Goal: Task Accomplishment & Management: Manage account settings

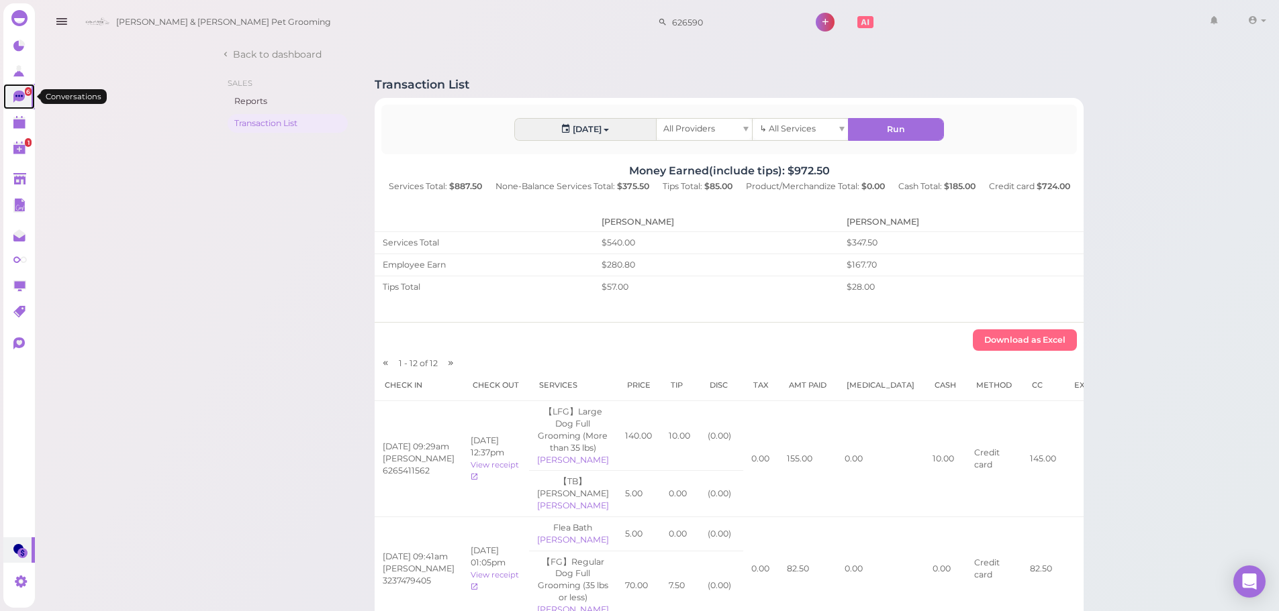
click at [17, 106] on link "6" at bounding box center [19, 97] width 32 height 26
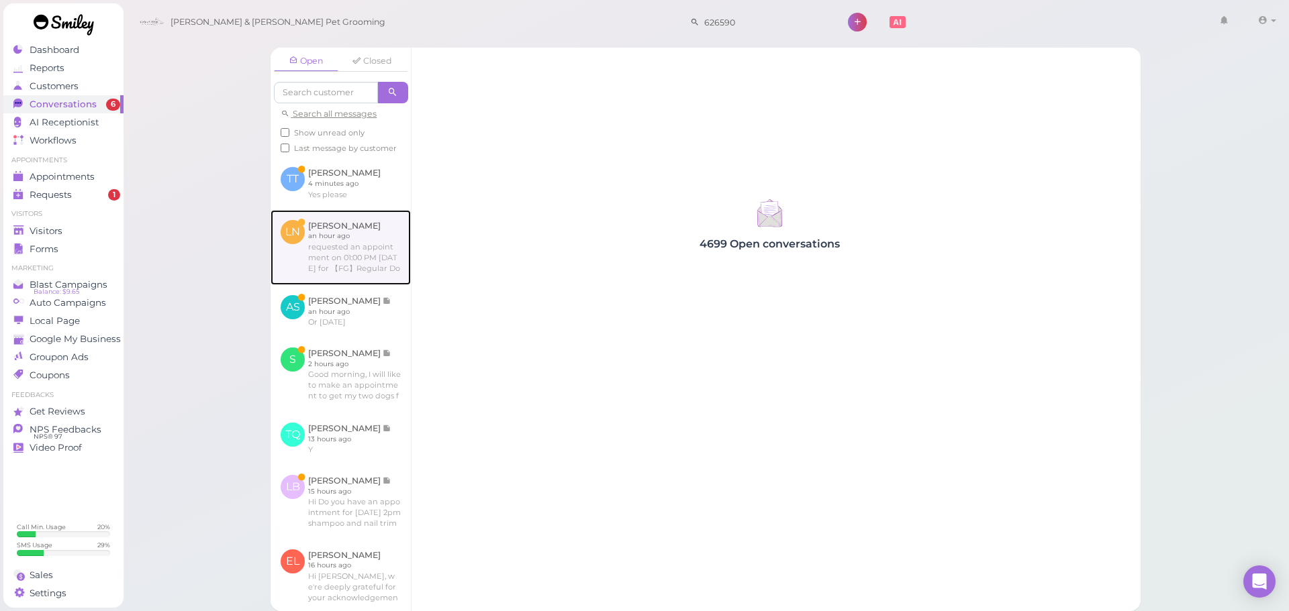
click at [300, 256] on link at bounding box center [340, 247] width 140 height 75
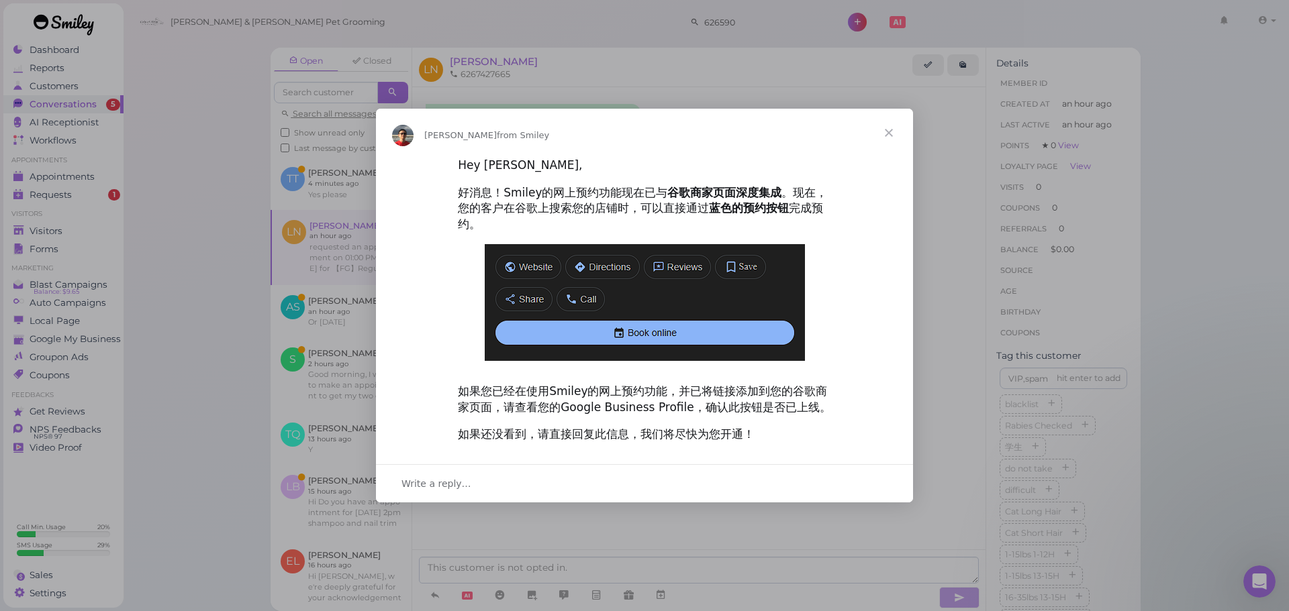
click at [895, 146] on span "Close" at bounding box center [888, 133] width 48 height 48
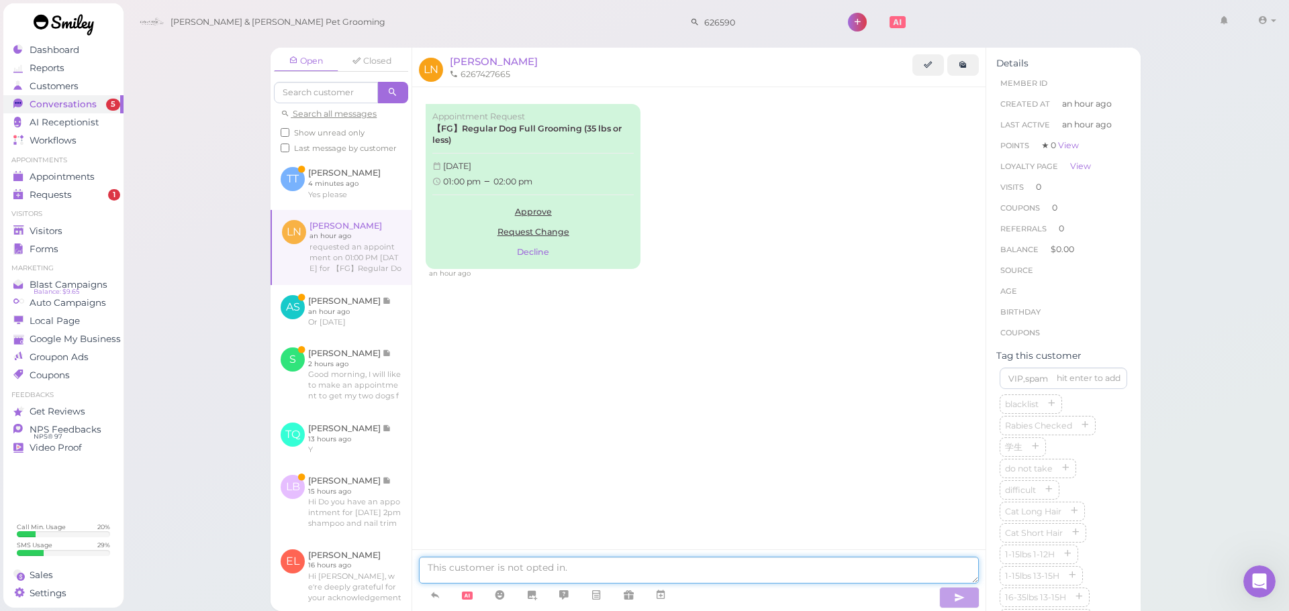
click at [743, 576] on textarea at bounding box center [699, 570] width 560 height 27
type textarea "This is for a small dog right? Can you send me a picture of the [MEDICAL_DATA] …"
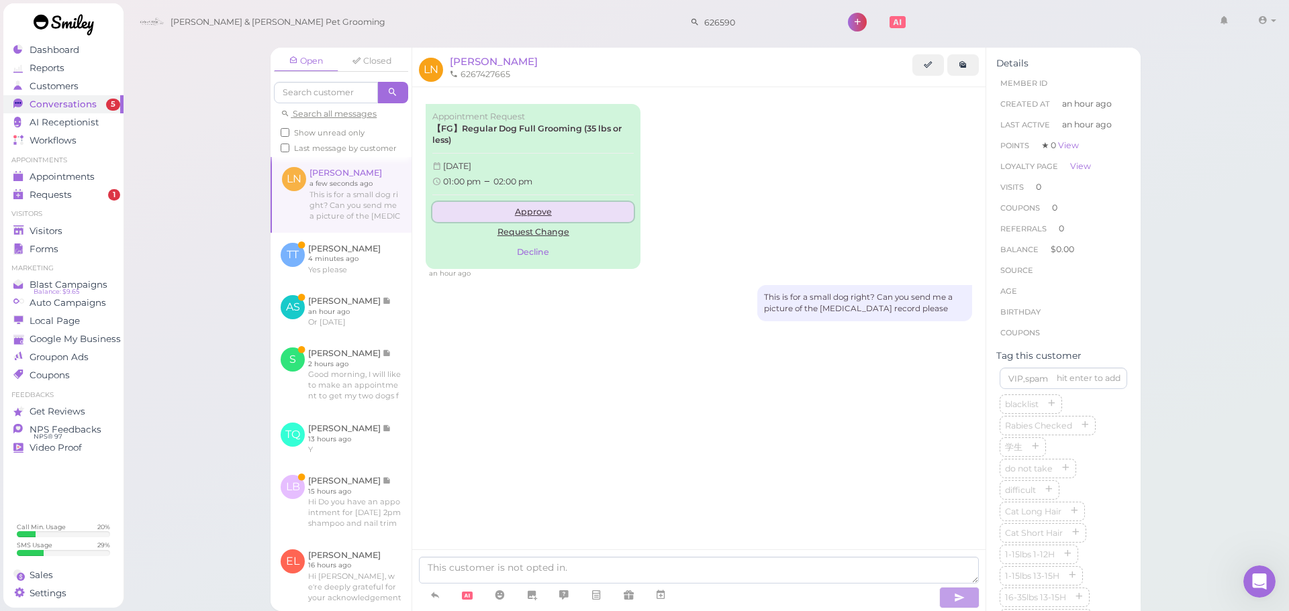
click at [552, 217] on link "Approve" at bounding box center [532, 212] width 201 height 20
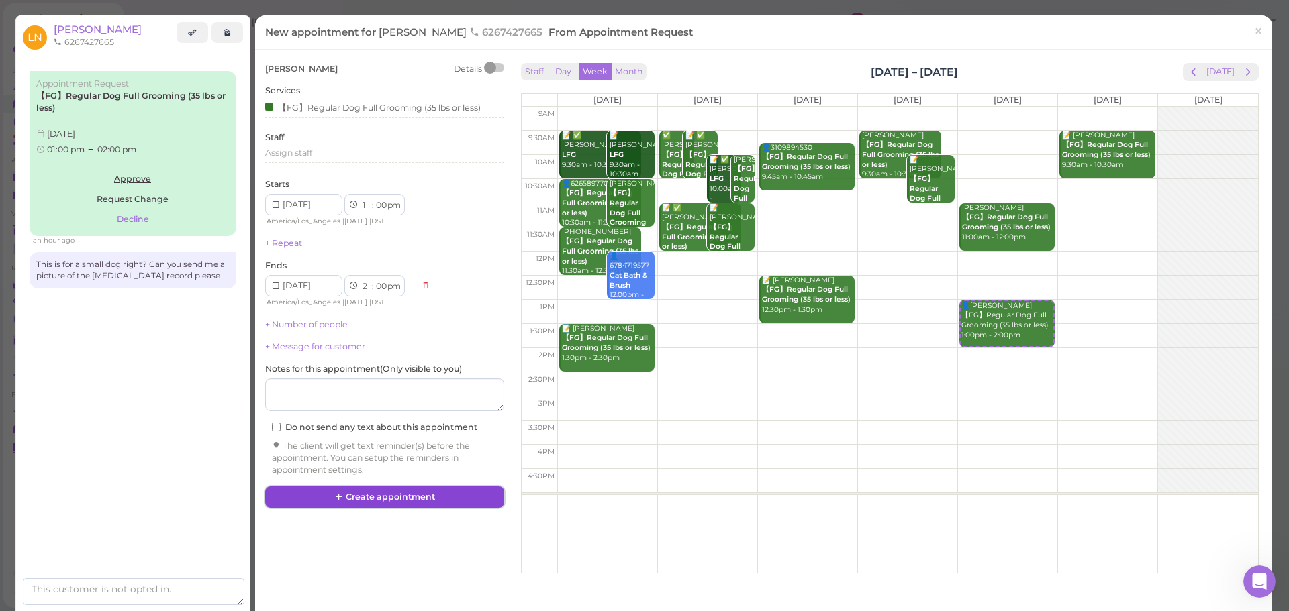
click at [446, 492] on button "Create appointment" at bounding box center [384, 497] width 239 height 21
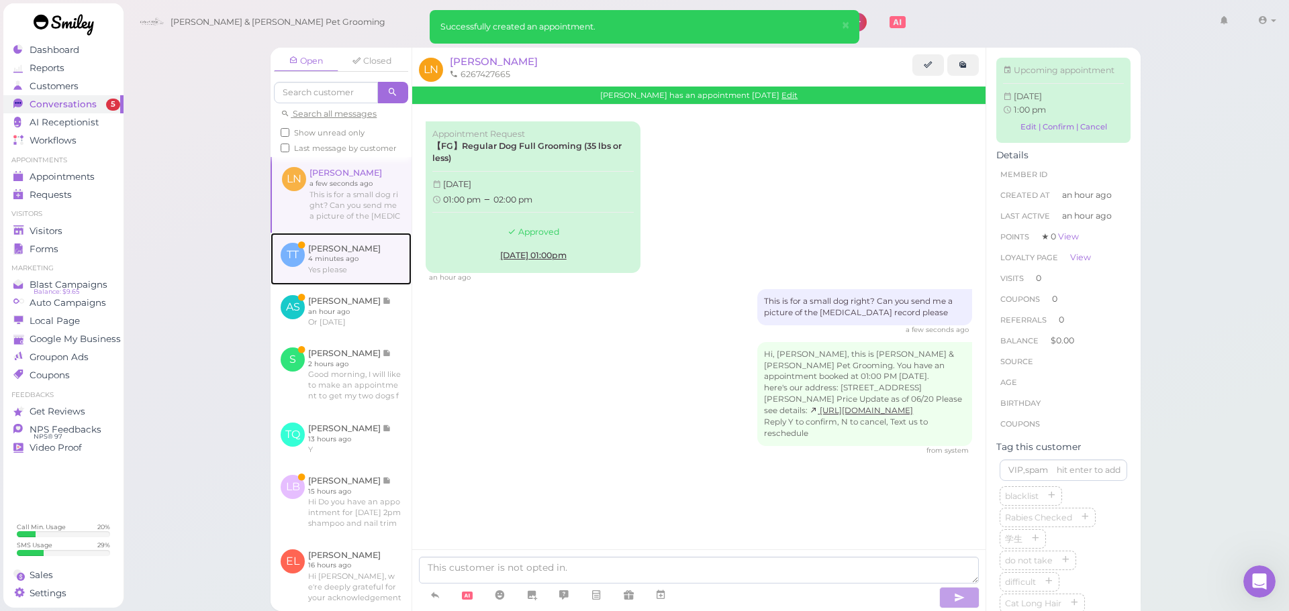
click at [348, 285] on link at bounding box center [340, 259] width 141 height 52
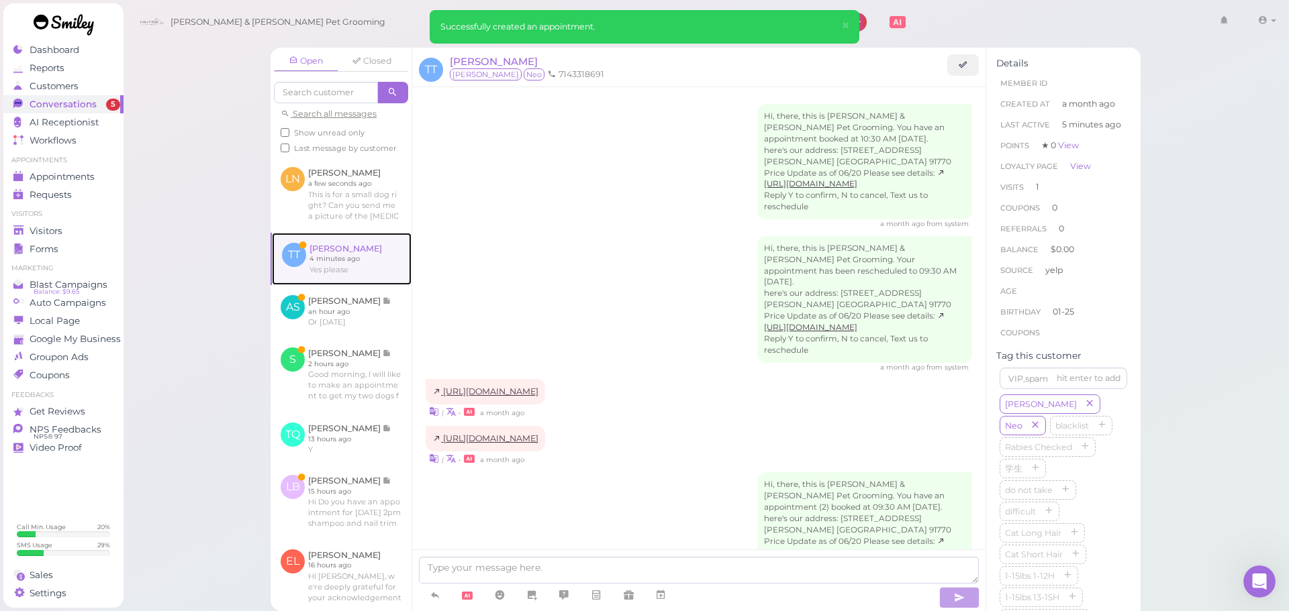
scroll to position [714, 0]
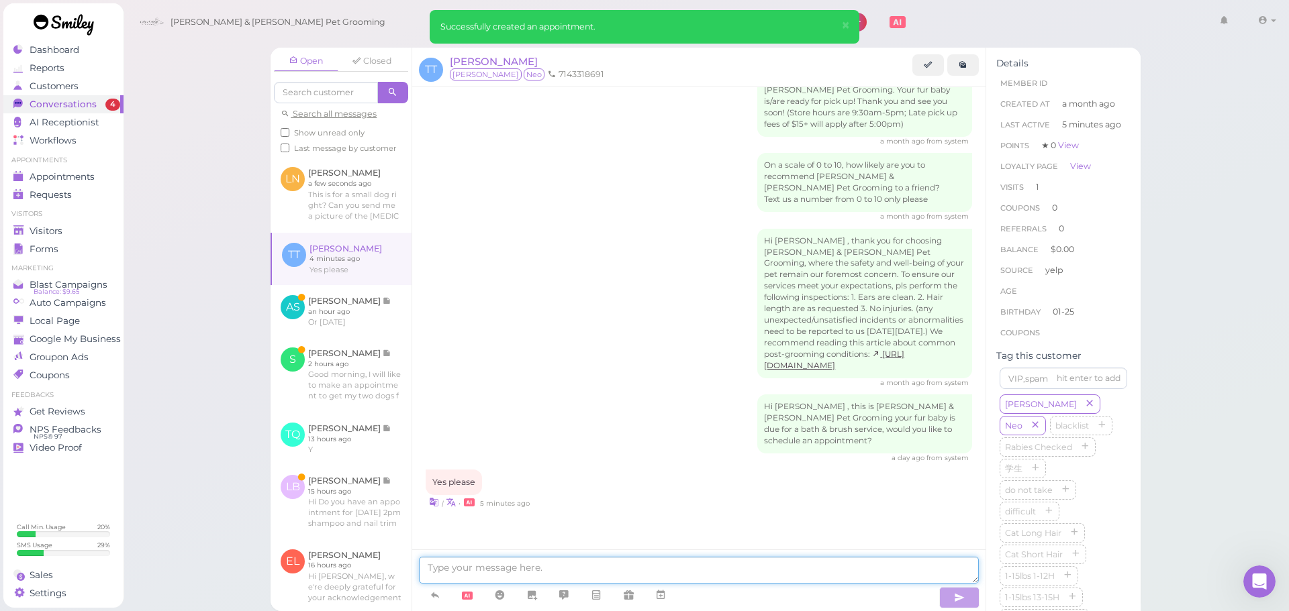
click at [535, 562] on textarea at bounding box center [699, 570] width 560 height 27
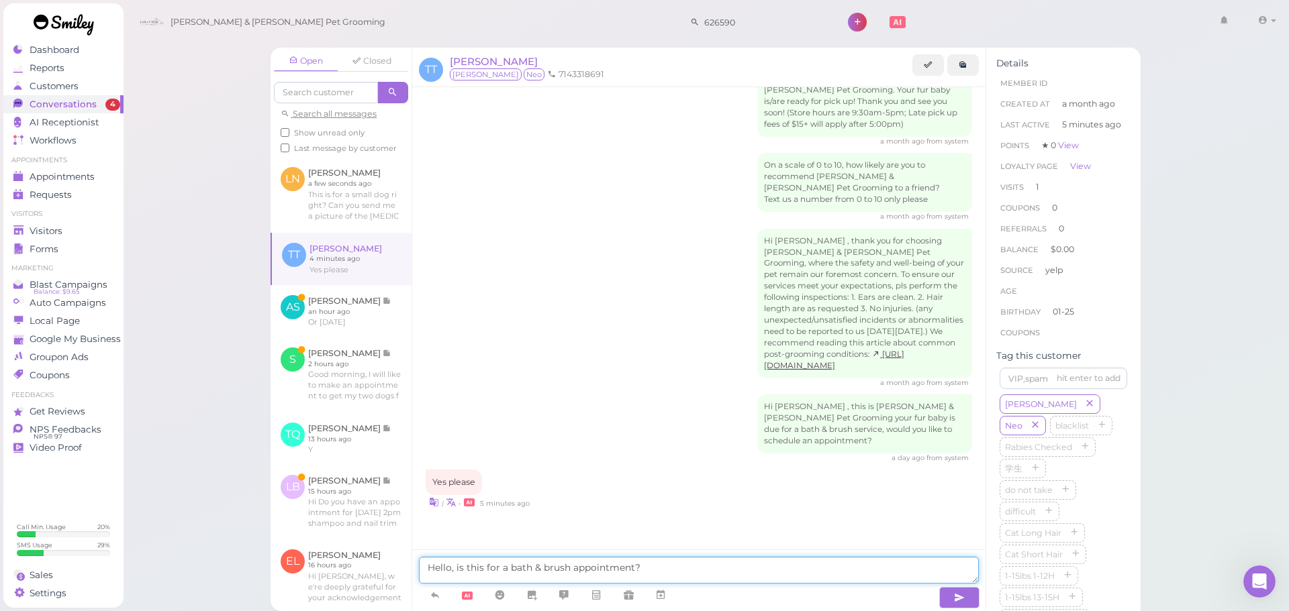
type textarea "Hello, is this for a bath & brush appointment?"
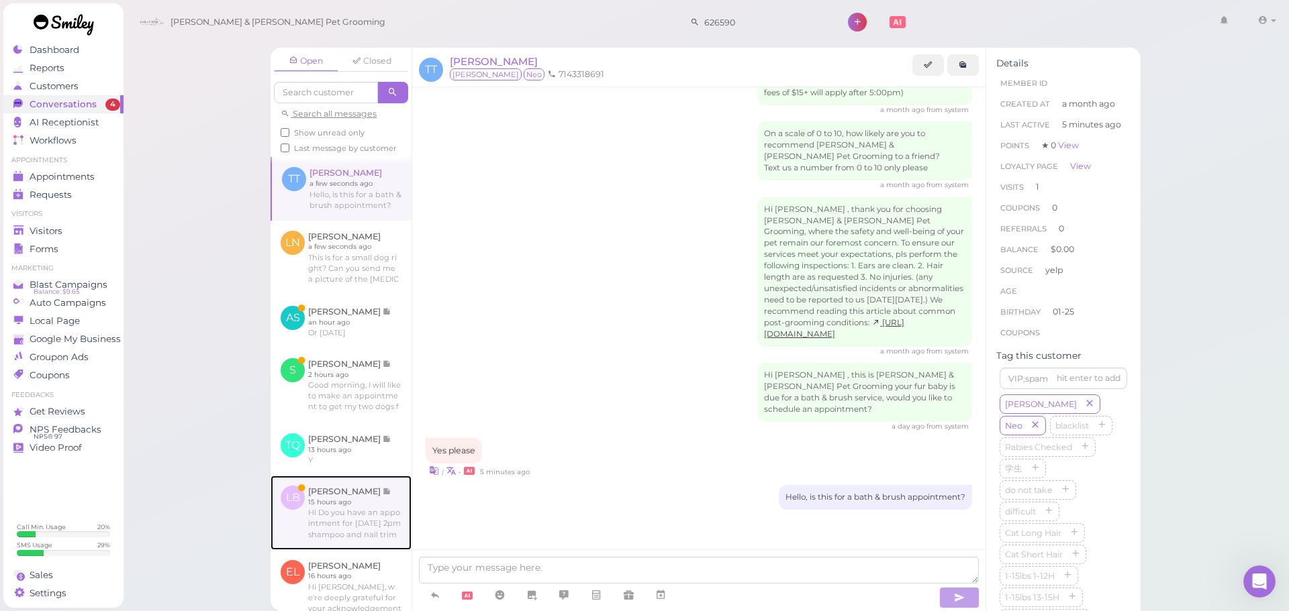
click at [386, 534] on link at bounding box center [340, 513] width 141 height 74
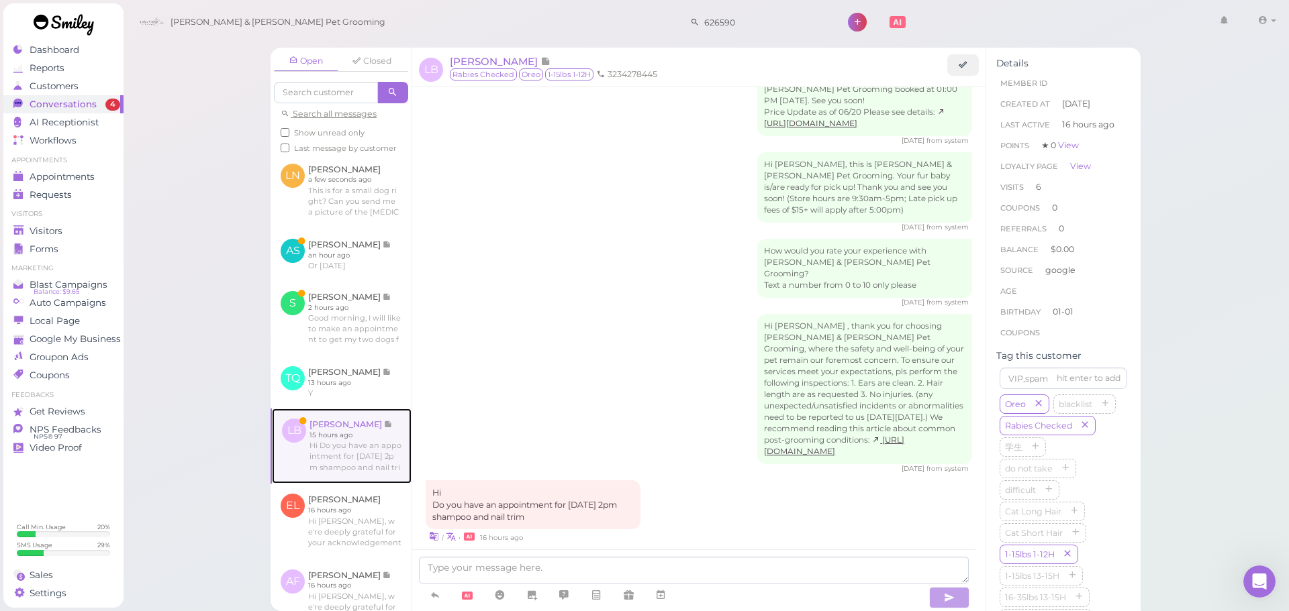
scroll to position [134, 0]
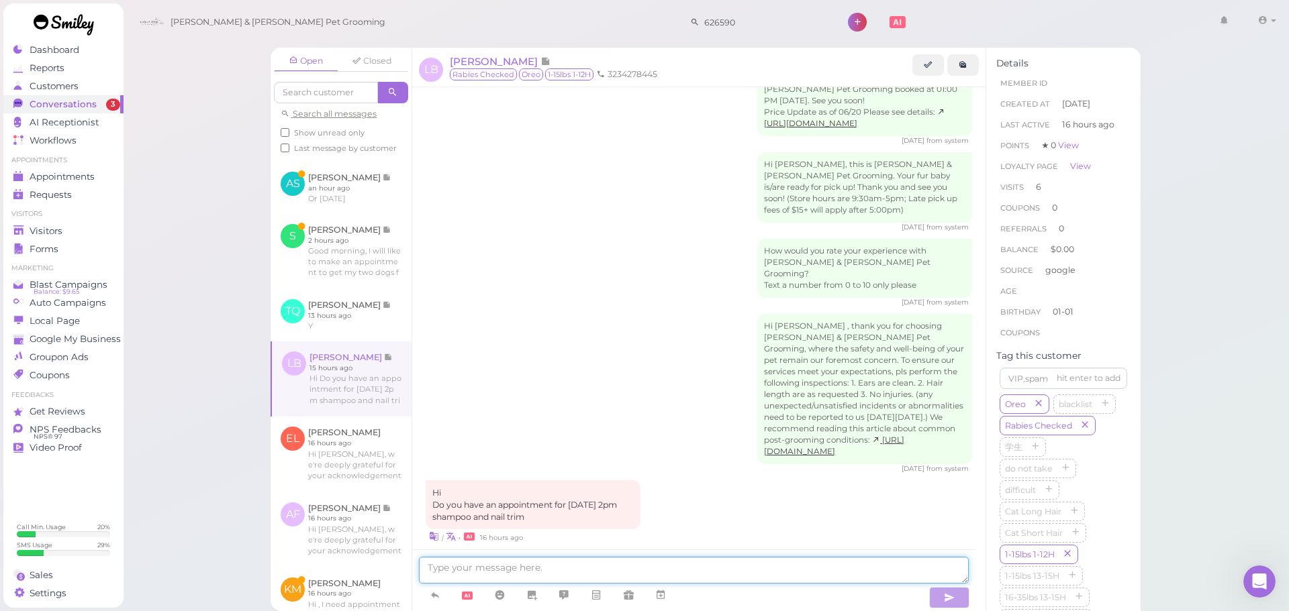
click at [497, 573] on textarea at bounding box center [694, 570] width 550 height 27
type textarea "Hello, we don't have anything available for [DATE] unfortunately"
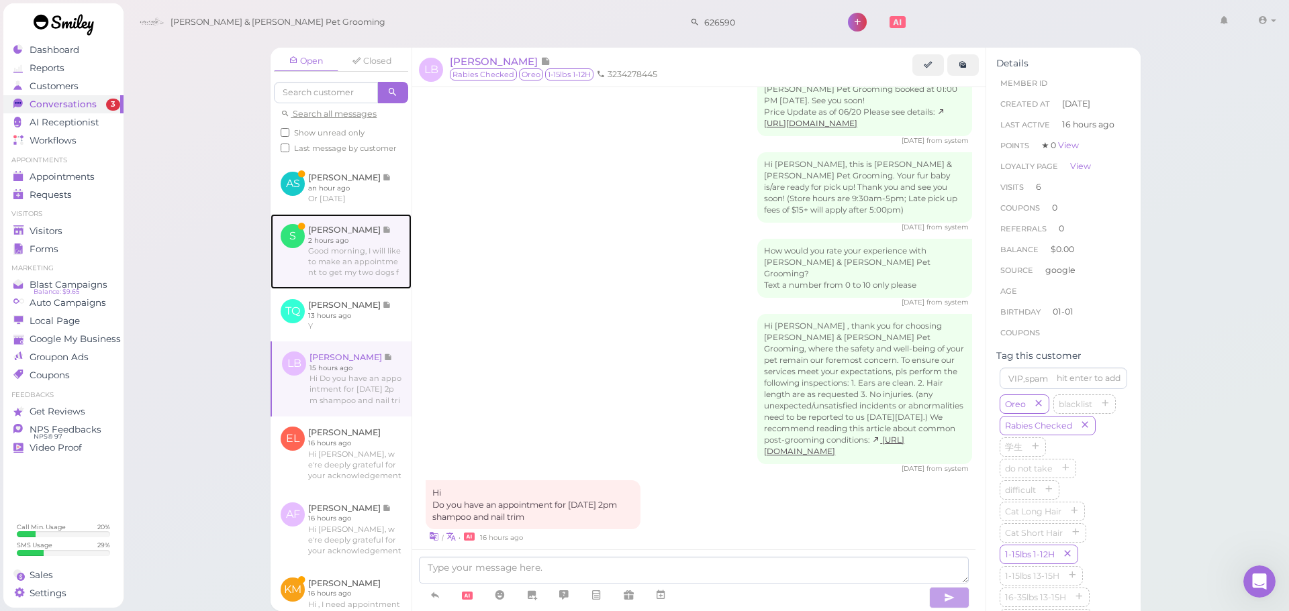
click at [332, 289] on link at bounding box center [340, 251] width 141 height 75
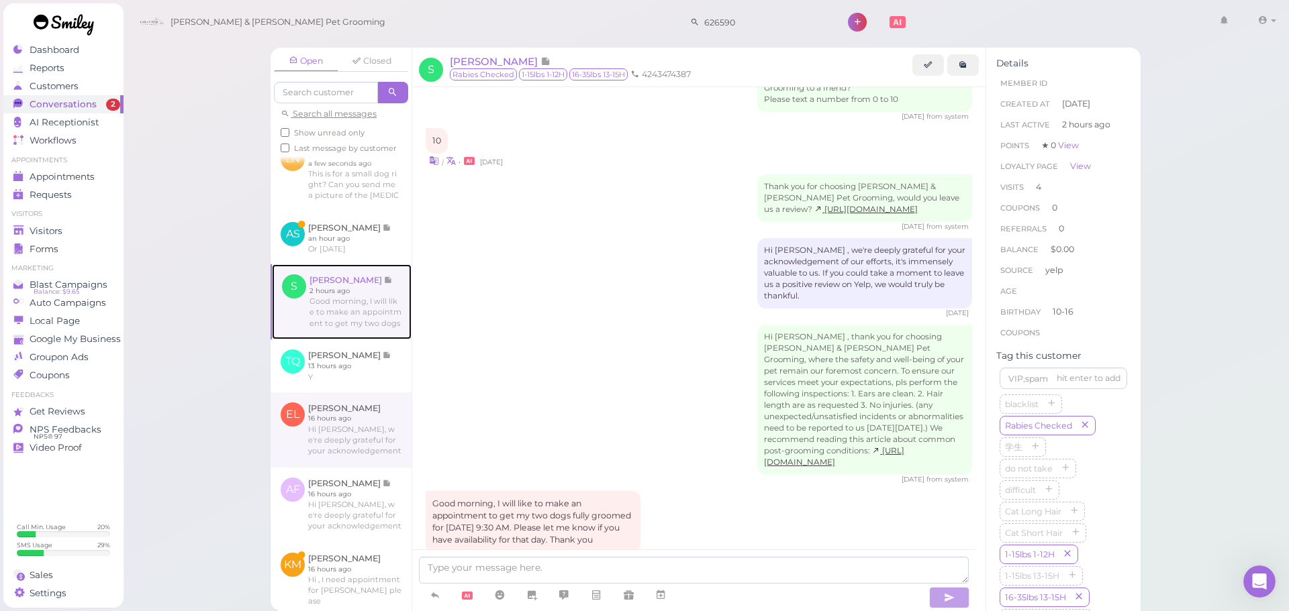
scroll to position [142, 0]
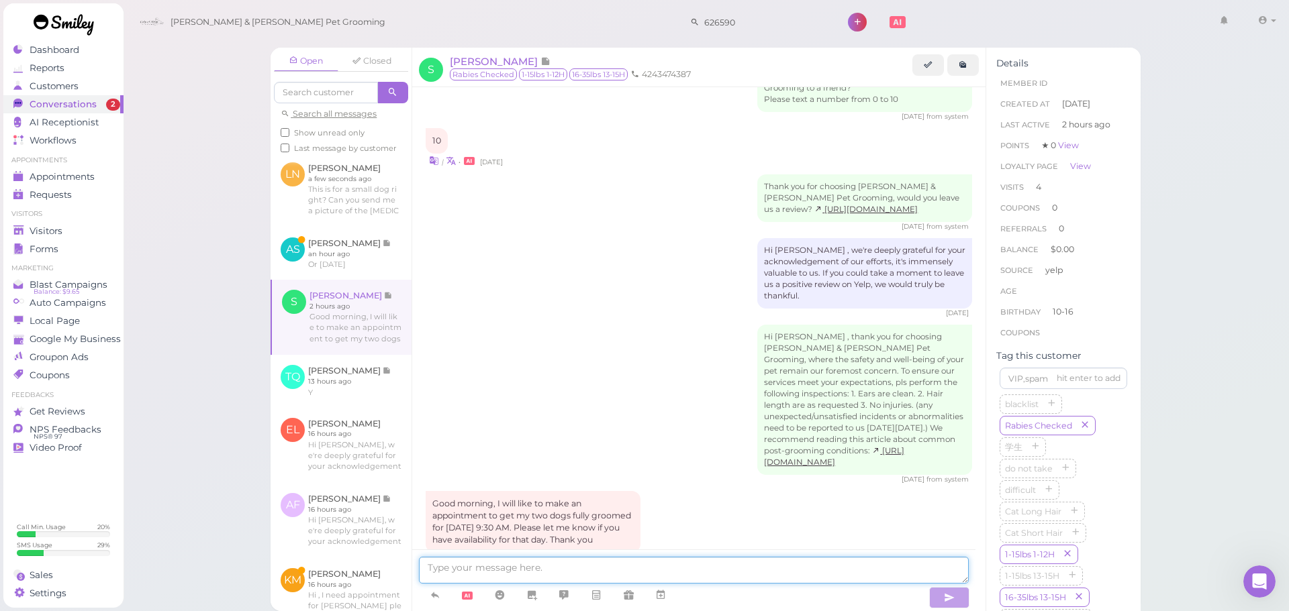
click at [481, 562] on textarea at bounding box center [694, 570] width 550 height 27
click at [663, 599] on icon at bounding box center [660, 595] width 11 height 13
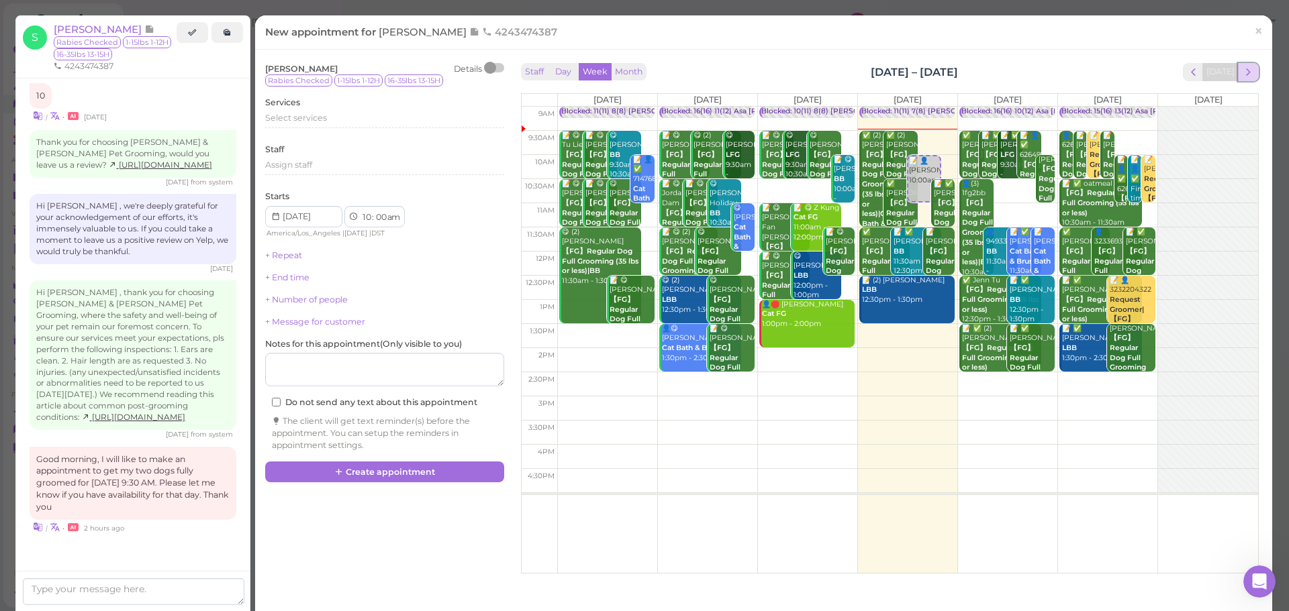
click at [1242, 76] on span "next" at bounding box center [1248, 72] width 13 height 13
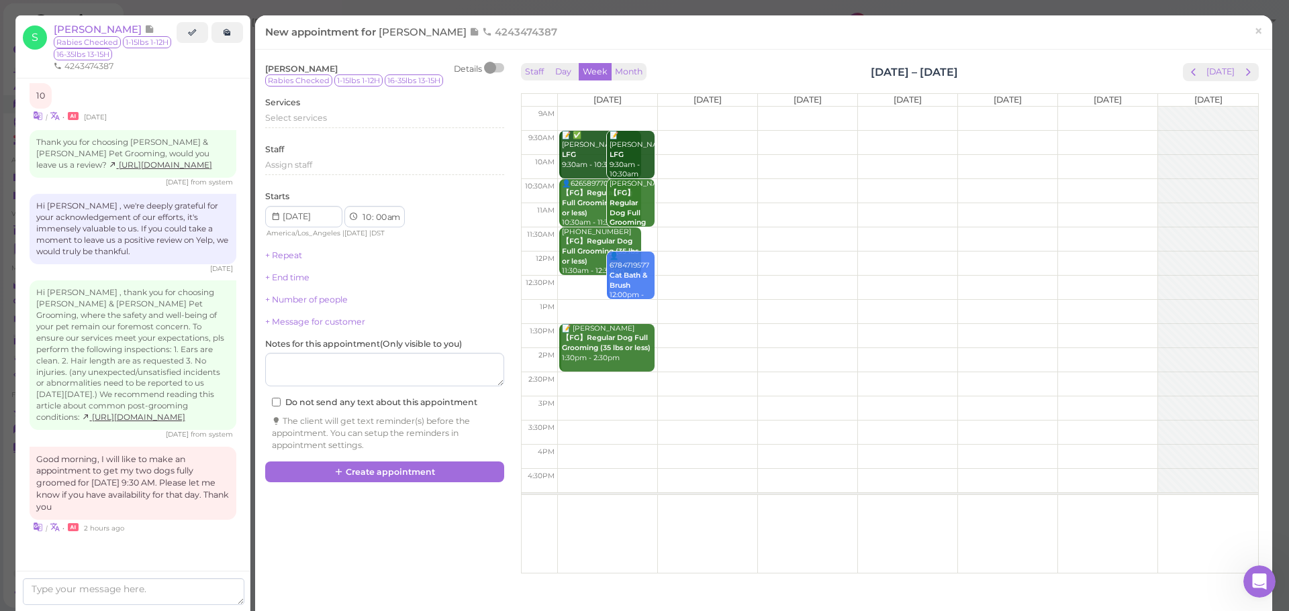
click at [1242, 76] on span "next" at bounding box center [1248, 72] width 13 height 13
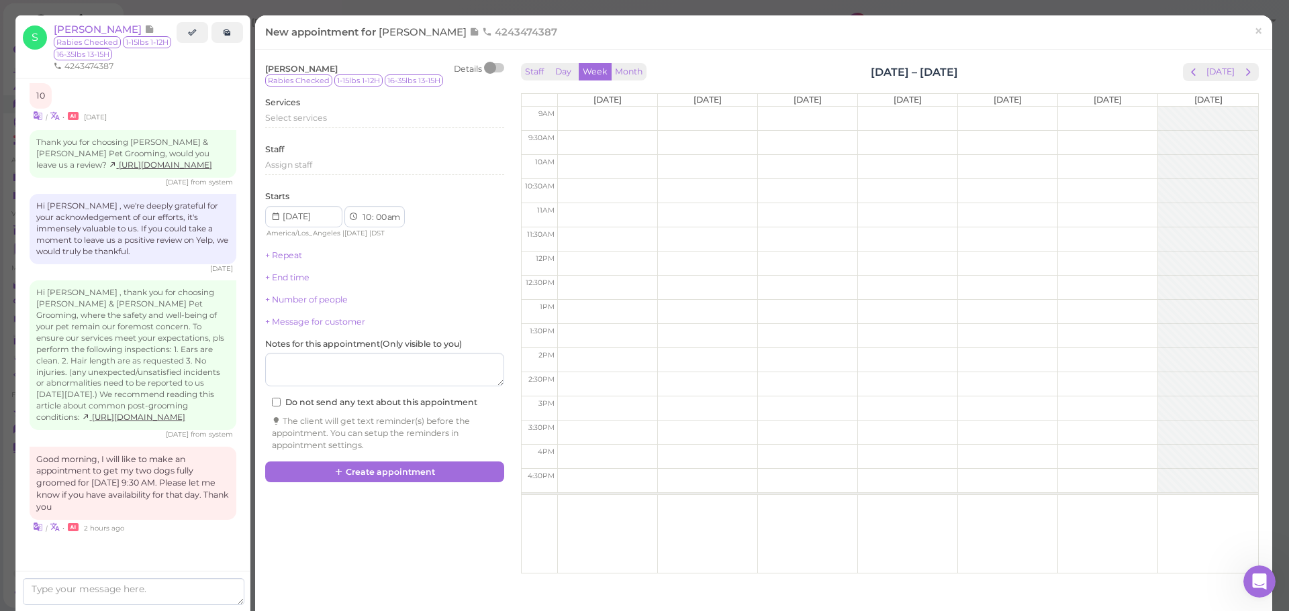
click at [1242, 76] on span "next" at bounding box center [1248, 72] width 13 height 13
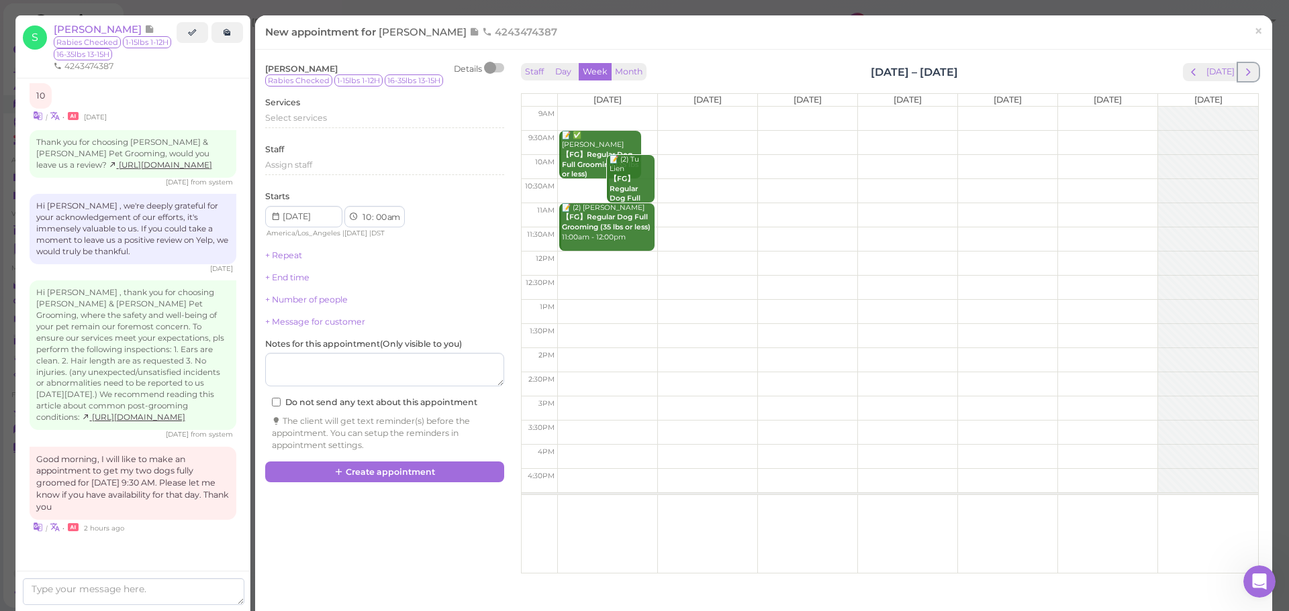
click at [1242, 76] on span "next" at bounding box center [1248, 72] width 13 height 13
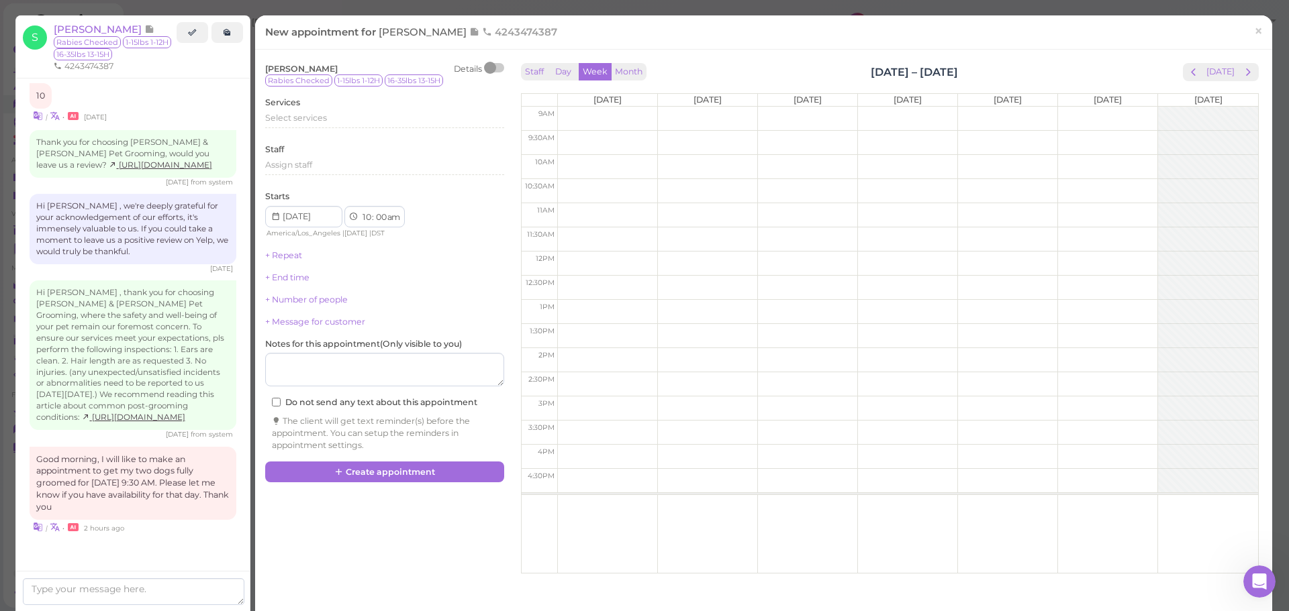
click at [1073, 140] on td at bounding box center [907, 143] width 701 height 24
type input "[DATE]"
select select "9"
select select "30"
click at [349, 128] on div "Select services" at bounding box center [384, 120] width 239 height 16
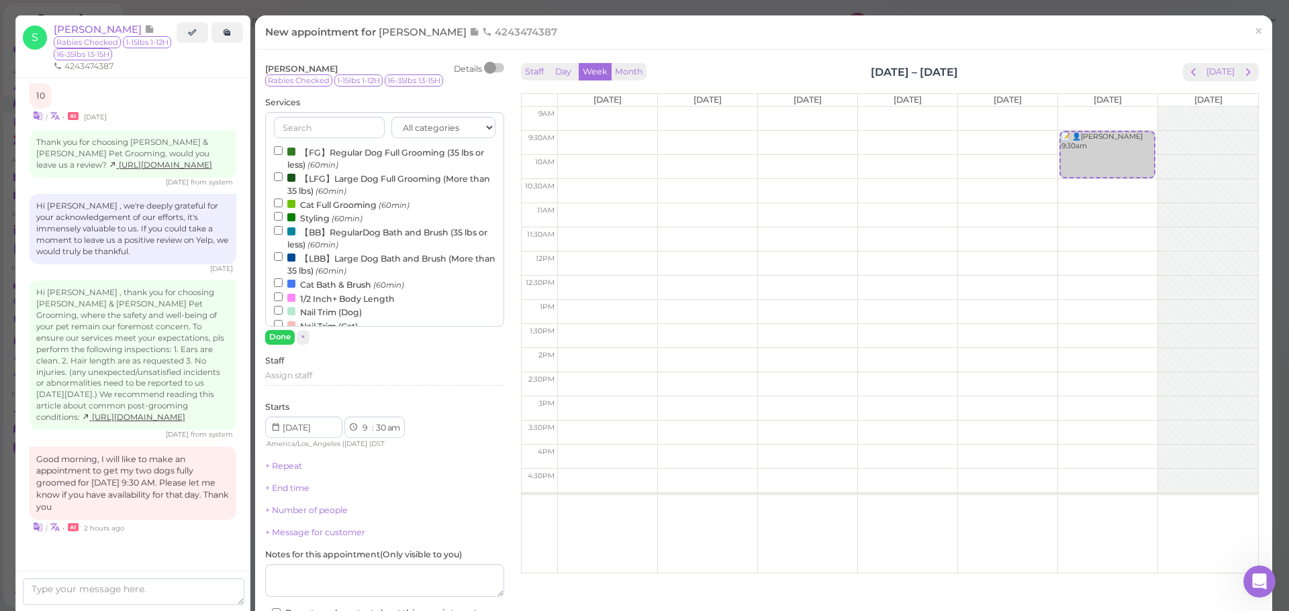
click at [330, 158] on label "【FG】Regular Dog Full Grooming (35 lbs or less) (60min)" at bounding box center [384, 158] width 221 height 26
click at [283, 155] on input "【FG】Regular Dog Full Grooming (35 lbs or less) (60min)" at bounding box center [278, 150] width 9 height 9
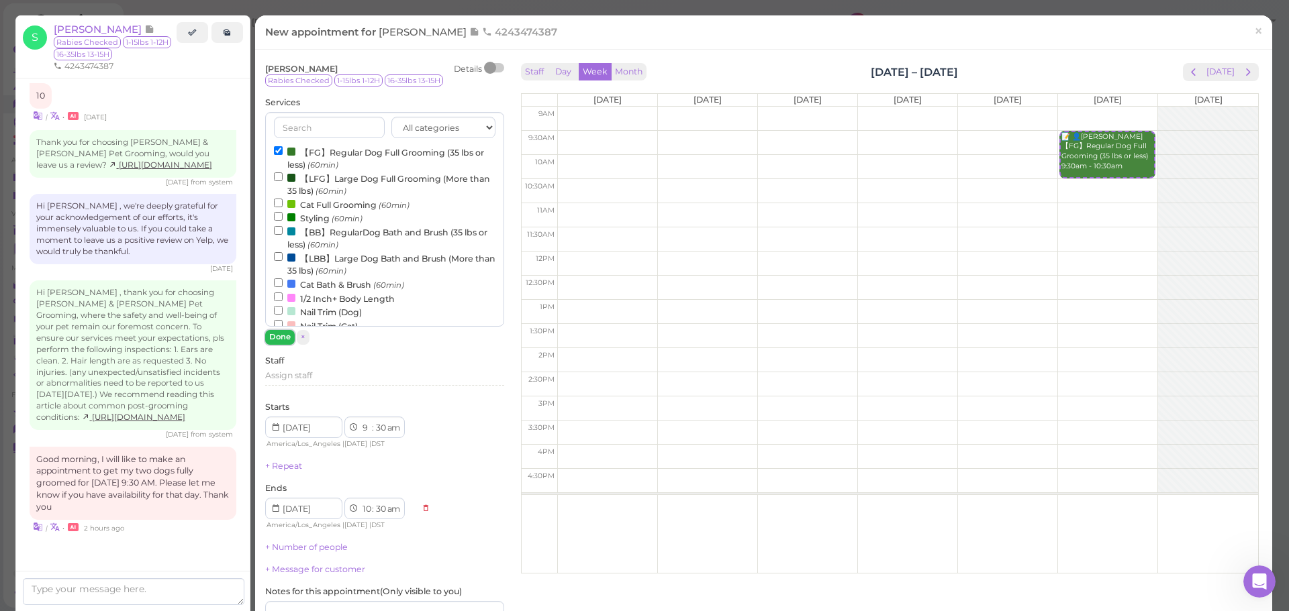
click at [285, 338] on button "Done" at bounding box center [280, 337] width 30 height 14
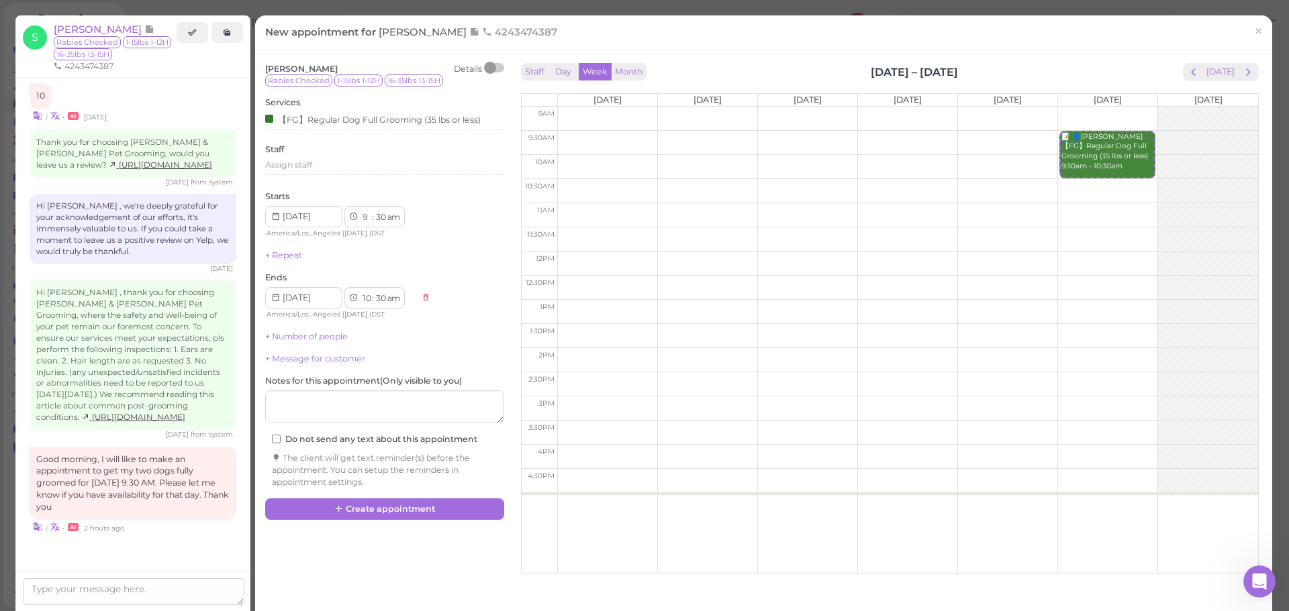
click at [296, 343] on div "+ Number of people" at bounding box center [384, 337] width 239 height 12
click at [295, 338] on link "+ Number of people" at bounding box center [306, 337] width 83 height 10
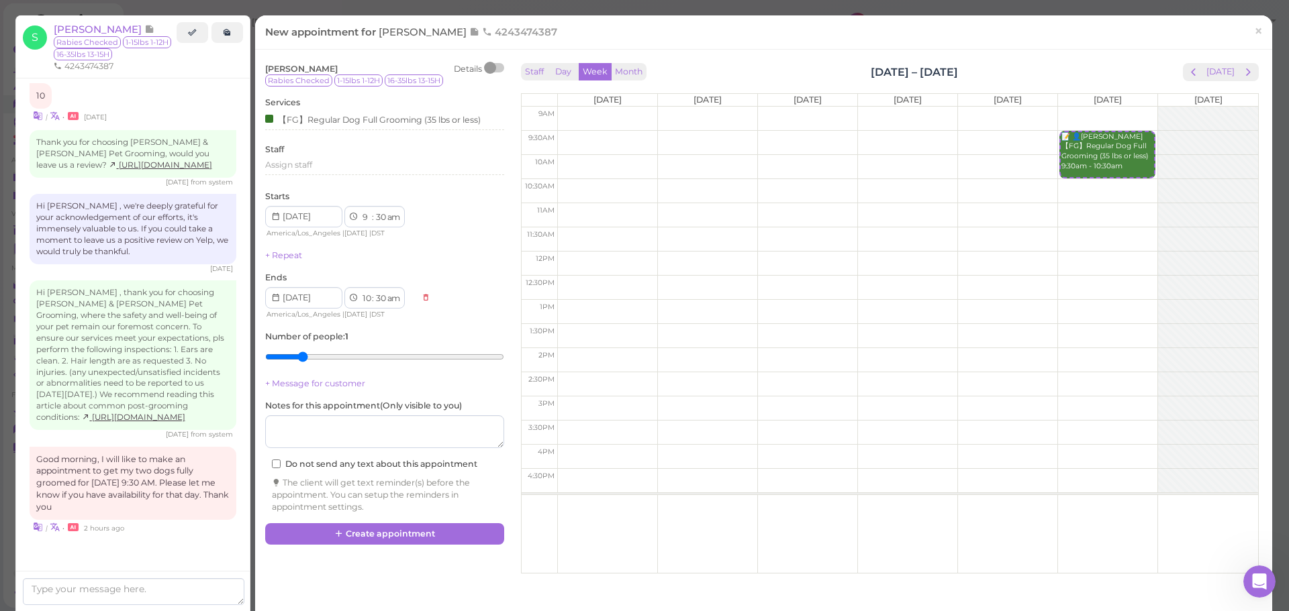
type input "2"
click at [302, 354] on input "range" at bounding box center [384, 356] width 239 height 21
click at [383, 542] on button "Create appointment" at bounding box center [384, 534] width 239 height 21
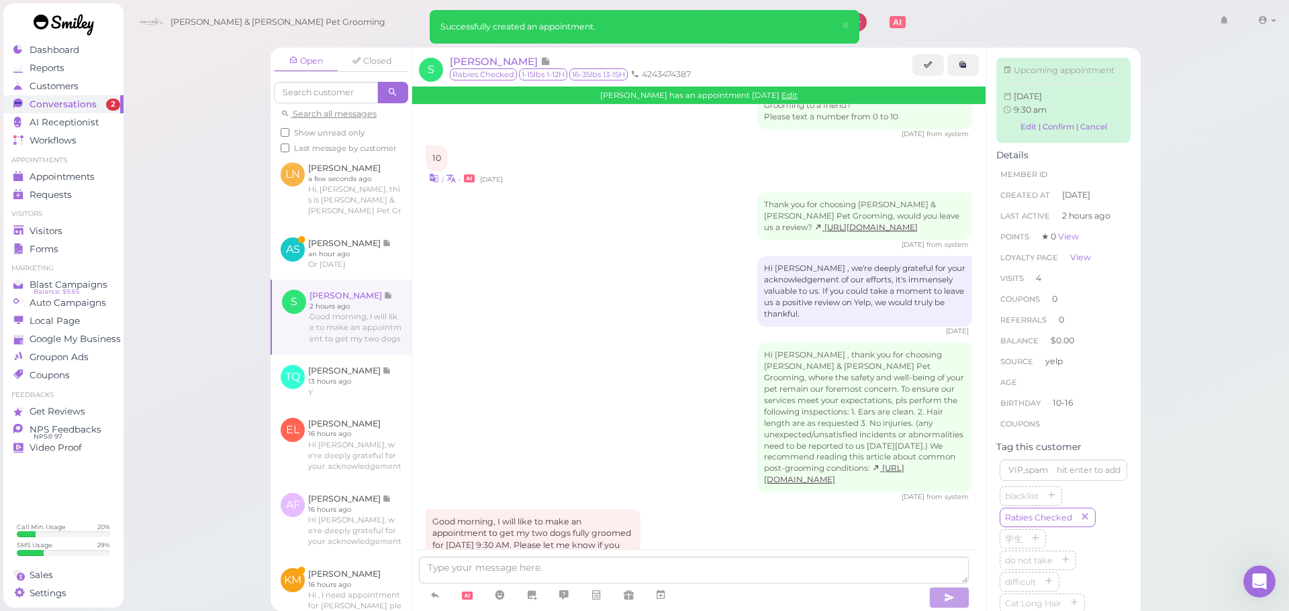
scroll to position [2093, 0]
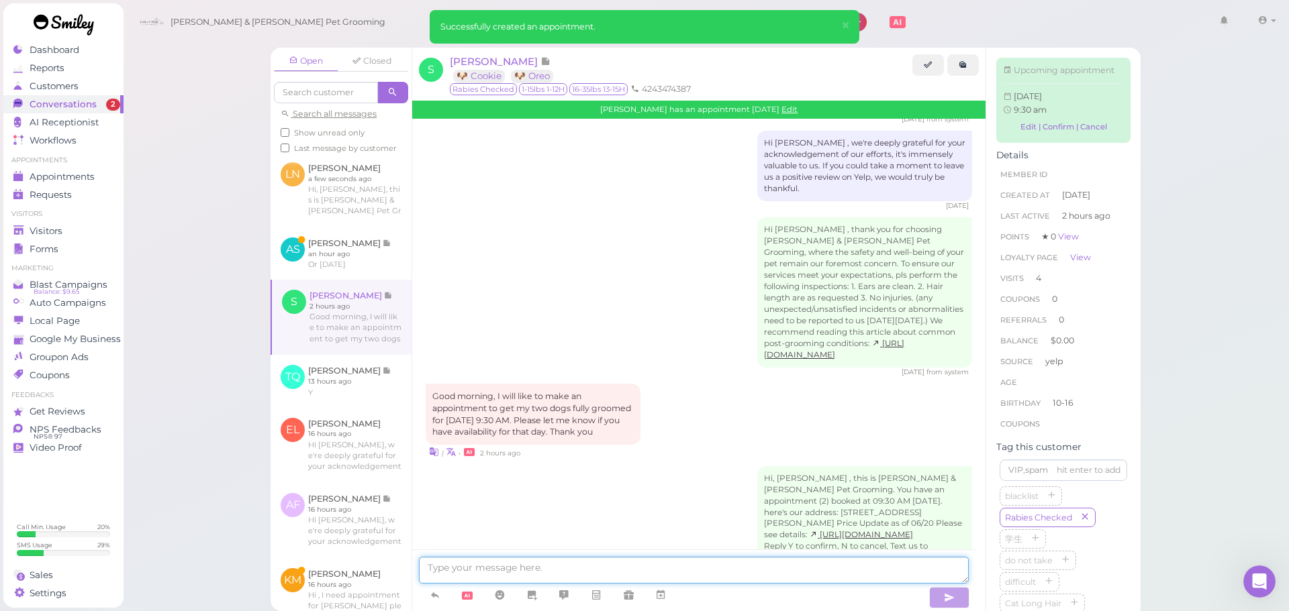
click at [593, 563] on textarea at bounding box center [694, 570] width 550 height 27
click at [346, 280] on link at bounding box center [340, 254] width 141 height 52
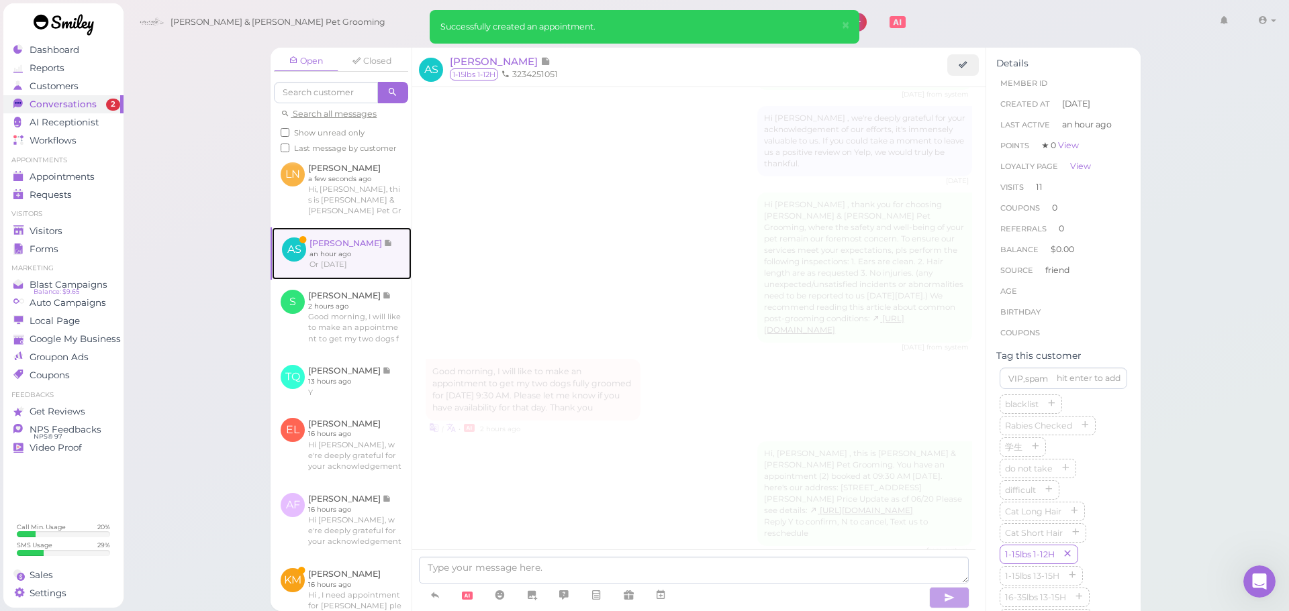
scroll to position [1856, 0]
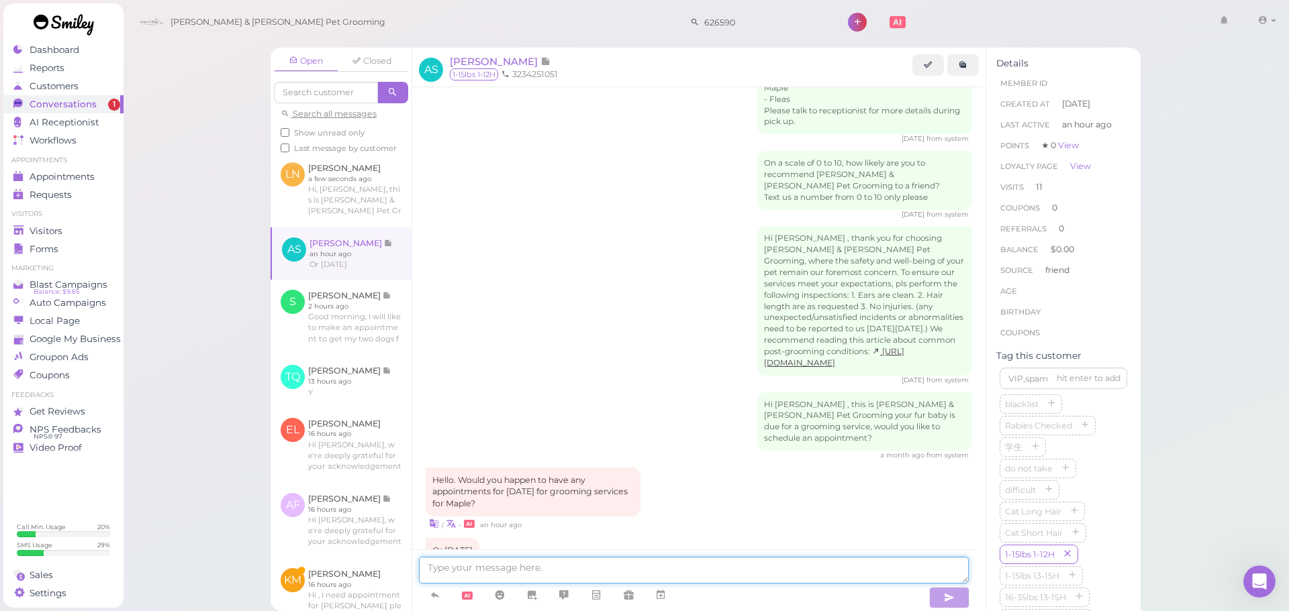
click at [557, 566] on textarea at bounding box center [694, 570] width 550 height 27
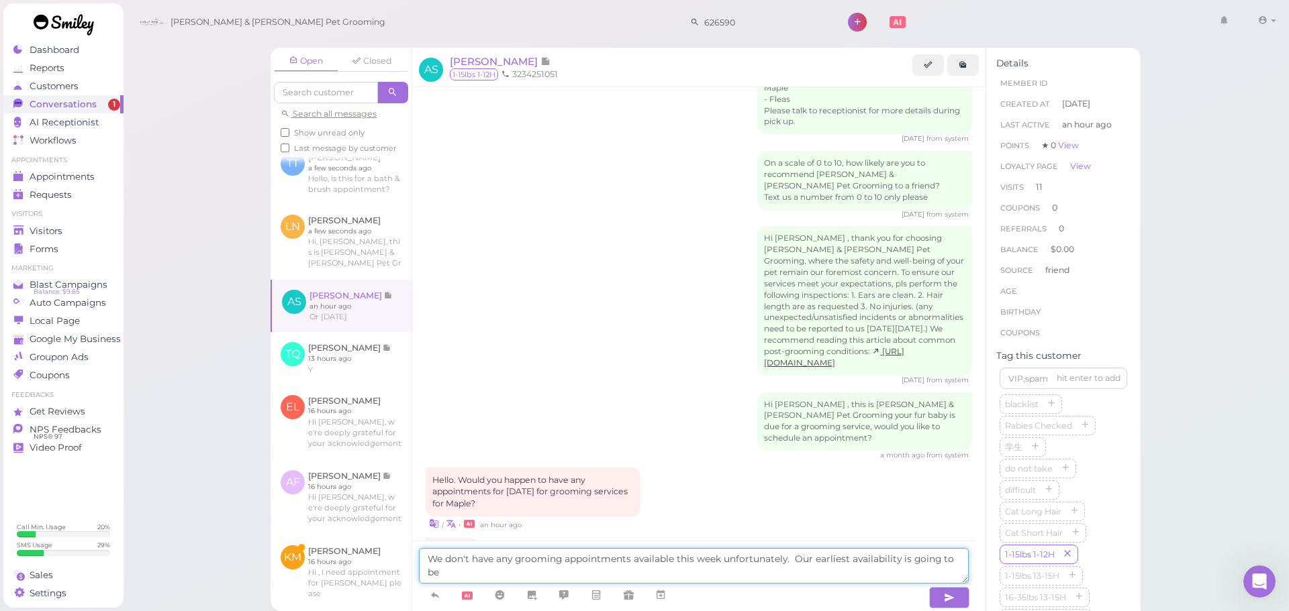
scroll to position [207, 0]
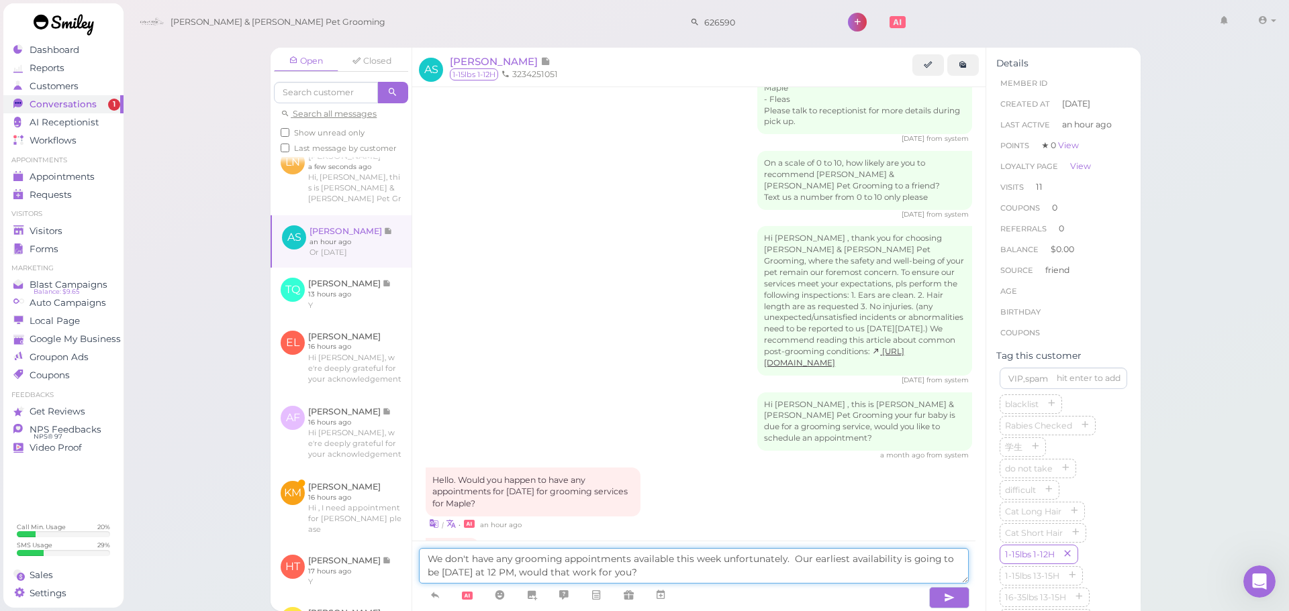
type textarea "We don't have any grooming appointments available this week unfortunately. Our …"
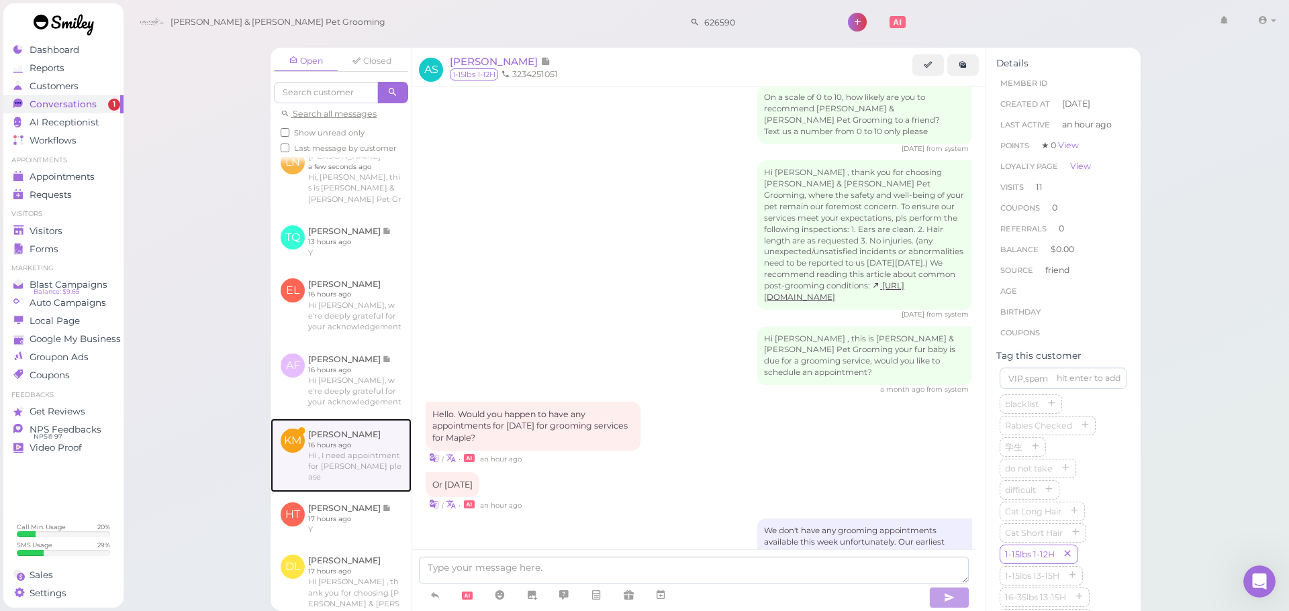
click at [317, 472] on link at bounding box center [340, 456] width 141 height 74
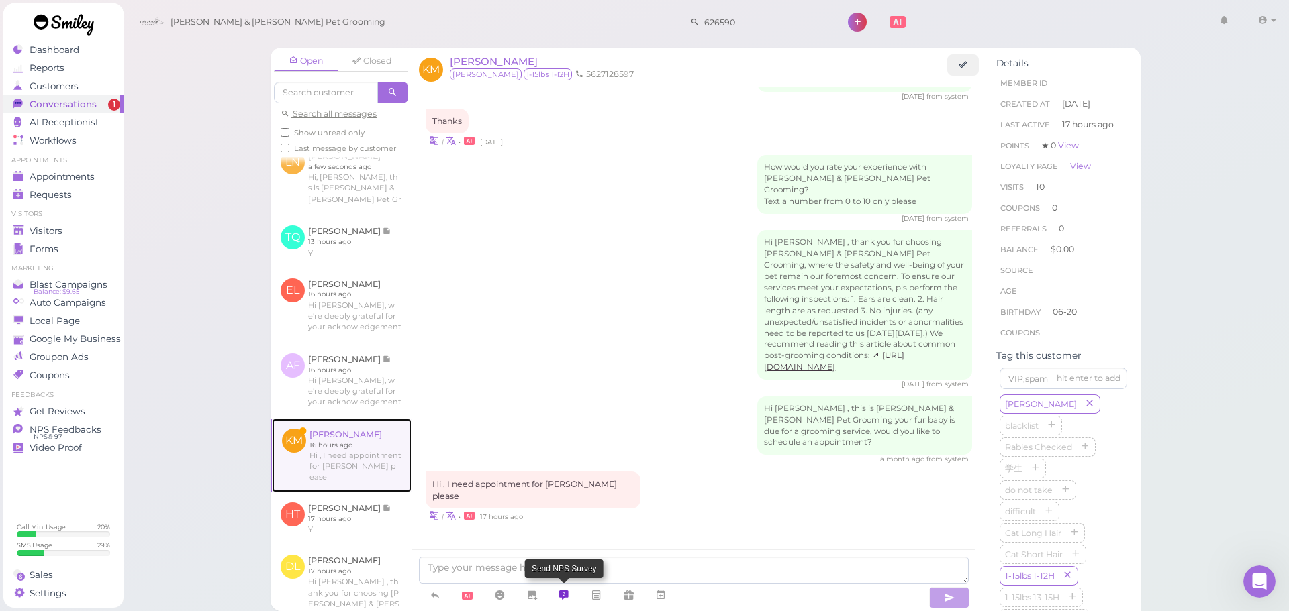
scroll to position [1809, 0]
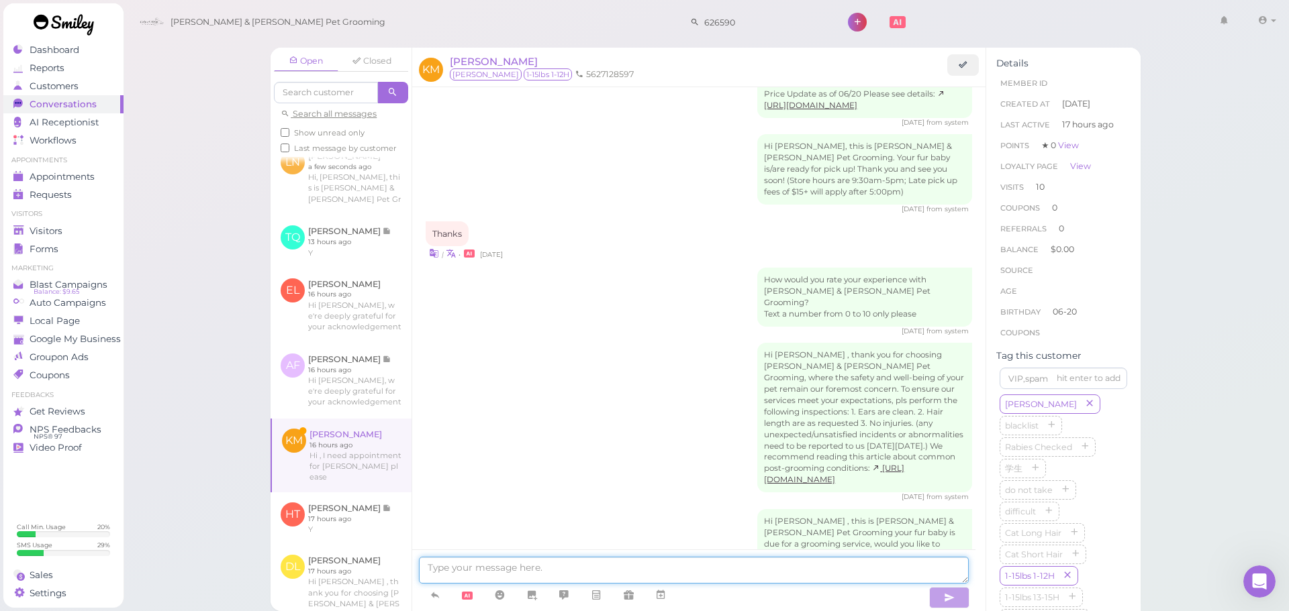
click at [577, 566] on textarea at bounding box center [694, 570] width 550 height 27
type textarea "Sure thing, would you like to come in [DATE]?"
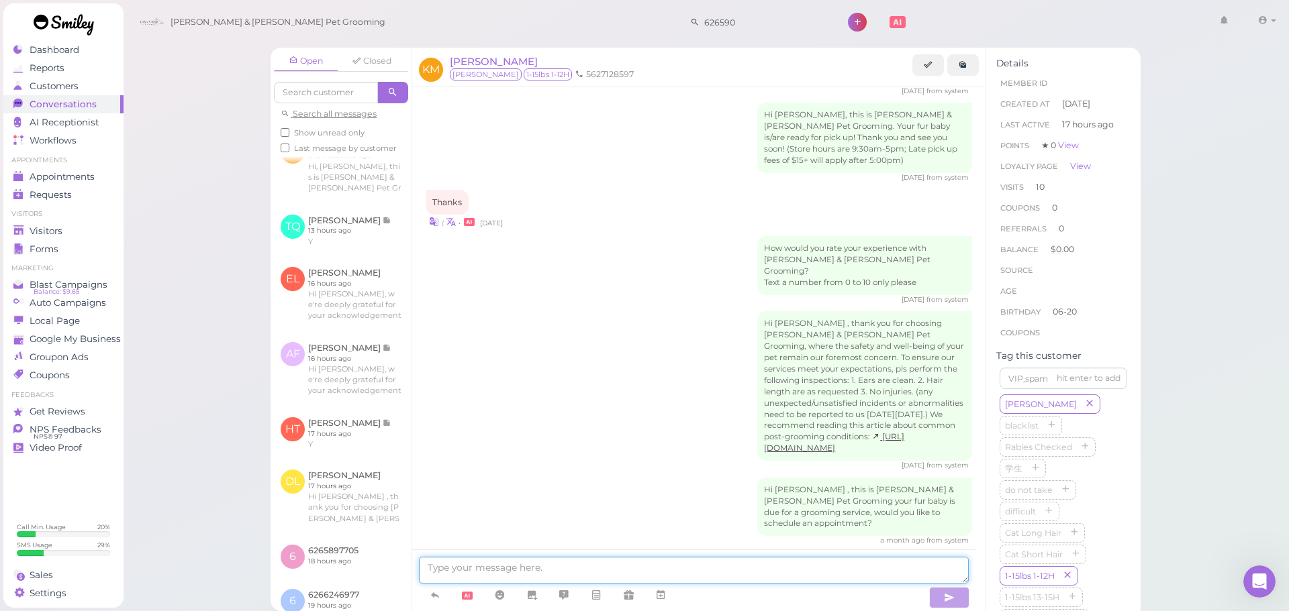
scroll to position [409, 0]
click at [64, 224] on link "Visitors" at bounding box center [63, 231] width 120 height 18
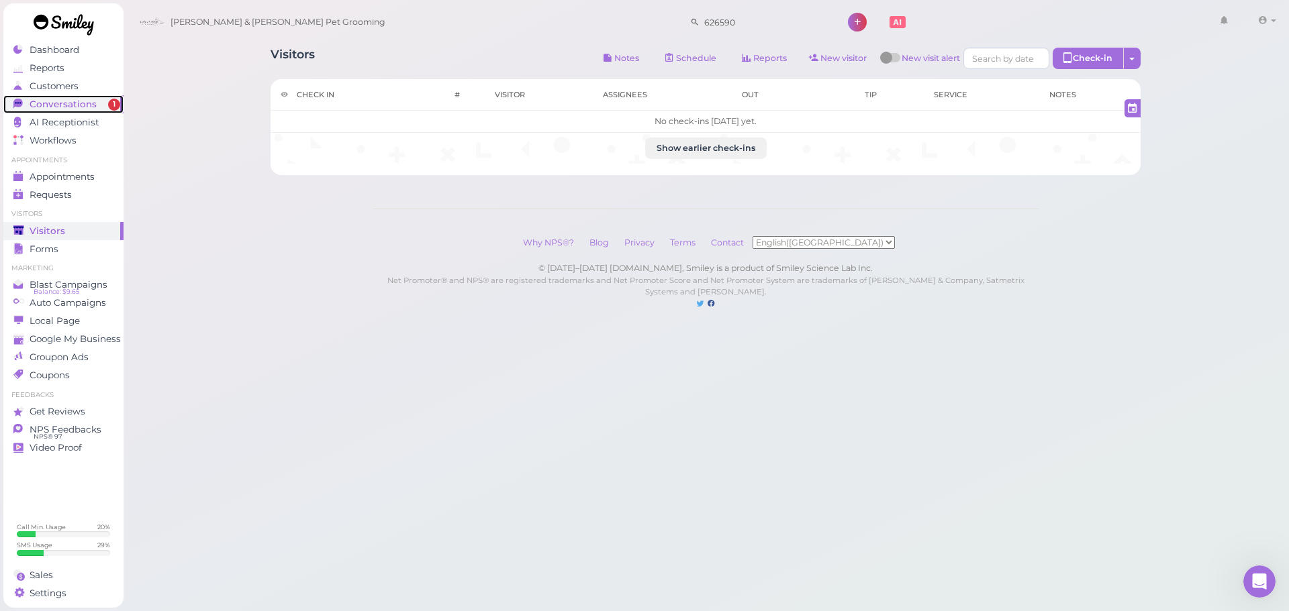
click at [71, 105] on span "Conversations" at bounding box center [63, 104] width 67 height 11
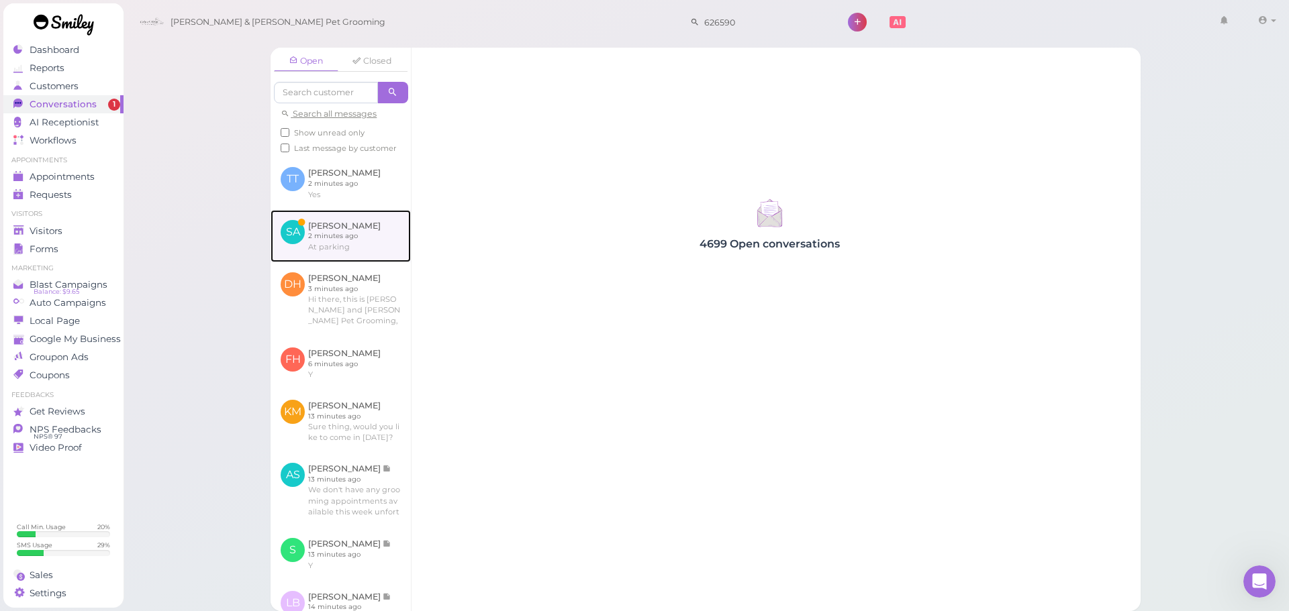
click at [361, 262] on link at bounding box center [340, 236] width 140 height 52
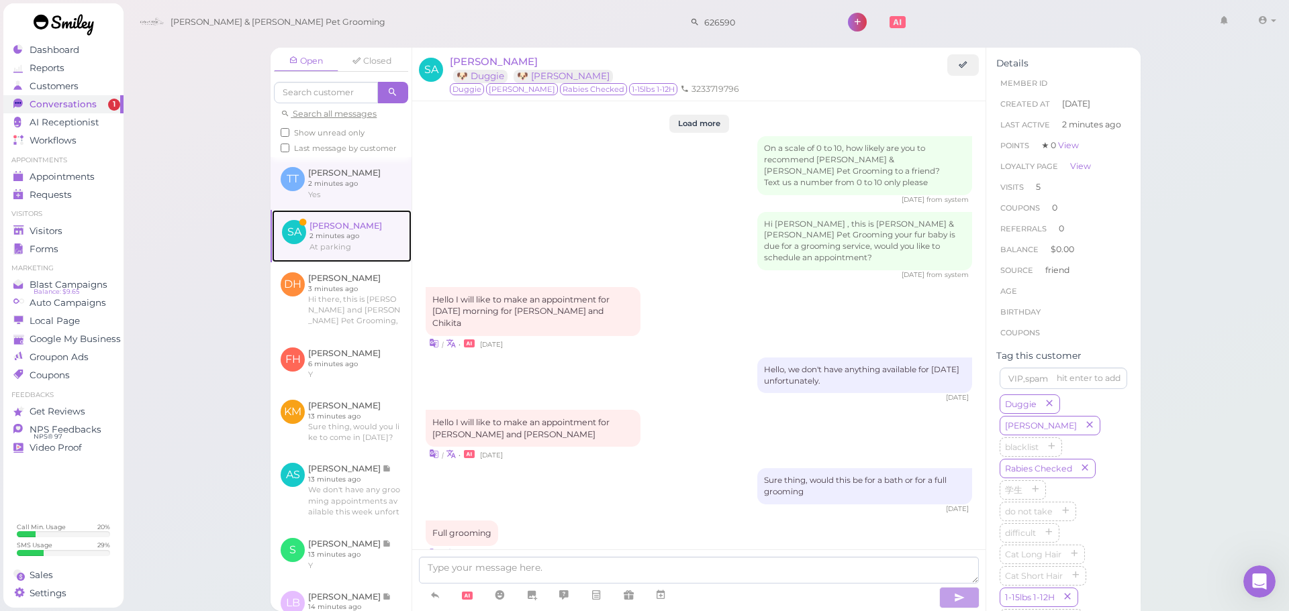
scroll to position [1502, 0]
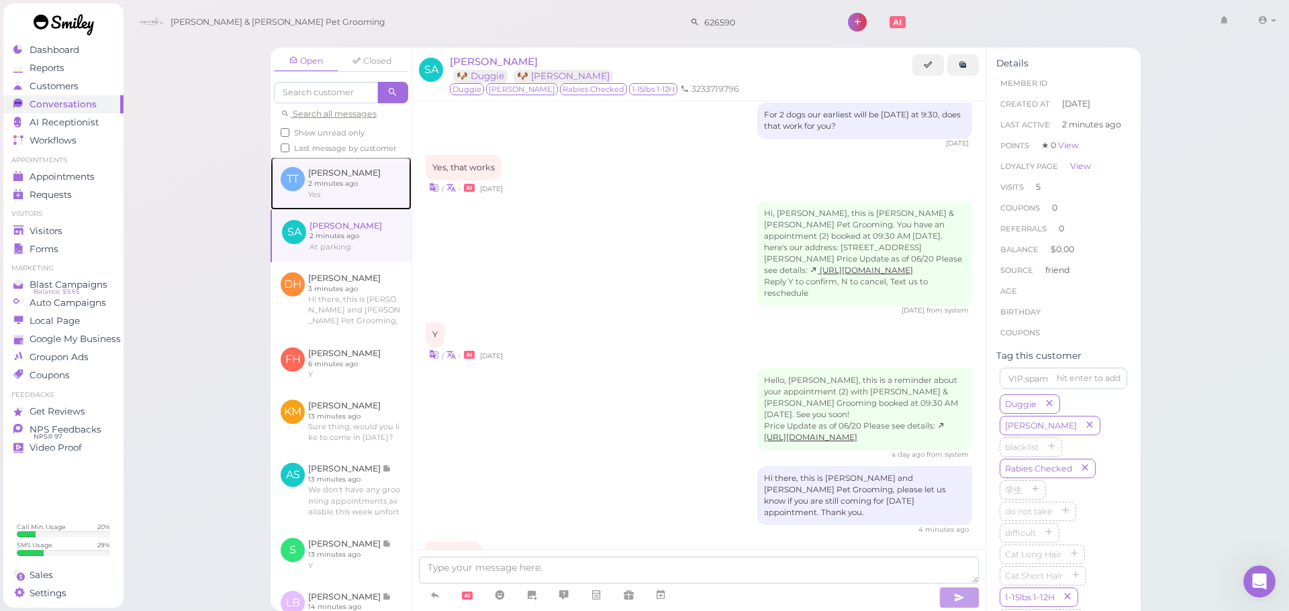
click at [366, 205] on link at bounding box center [340, 183] width 141 height 52
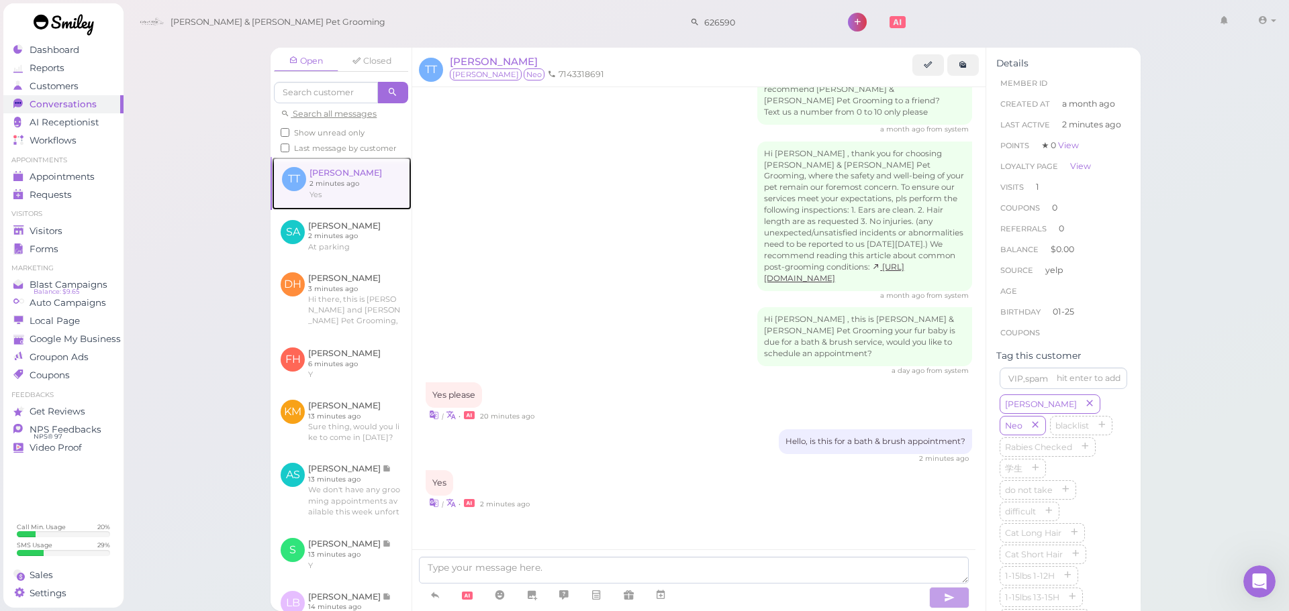
scroll to position [802, 0]
click at [585, 569] on textarea at bounding box center [694, 570] width 550 height 27
type textarea "Would you like to come in [DATE] at 9:30?"
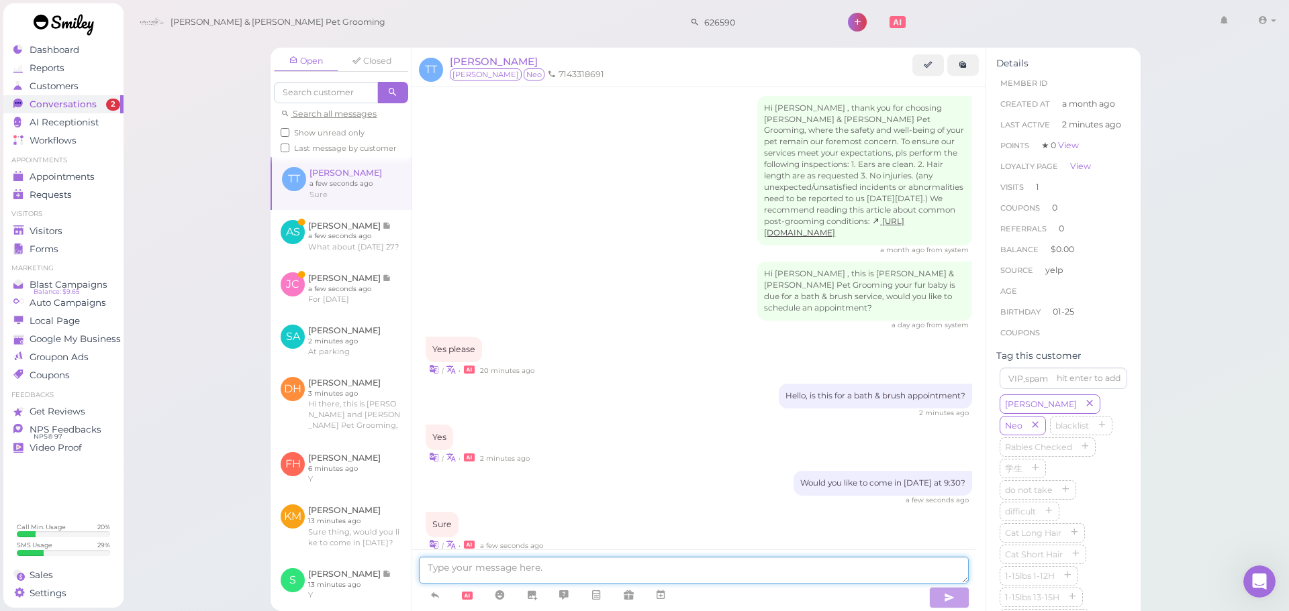
scroll to position [889, 0]
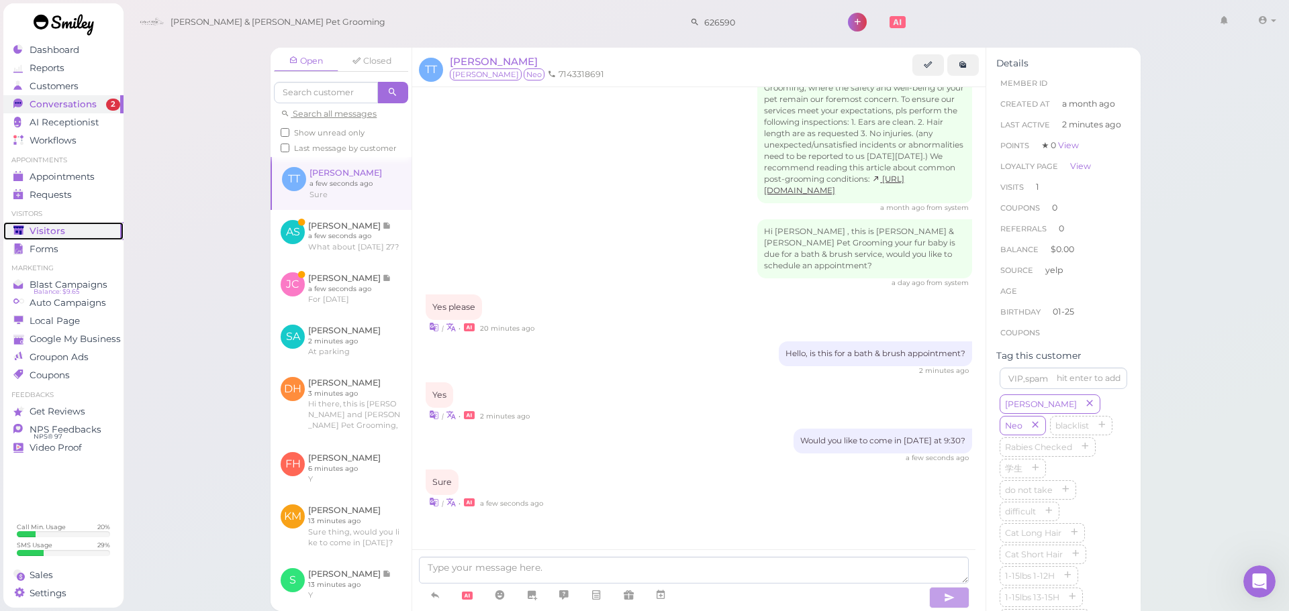
click at [75, 237] on link "Visitors" at bounding box center [63, 231] width 120 height 18
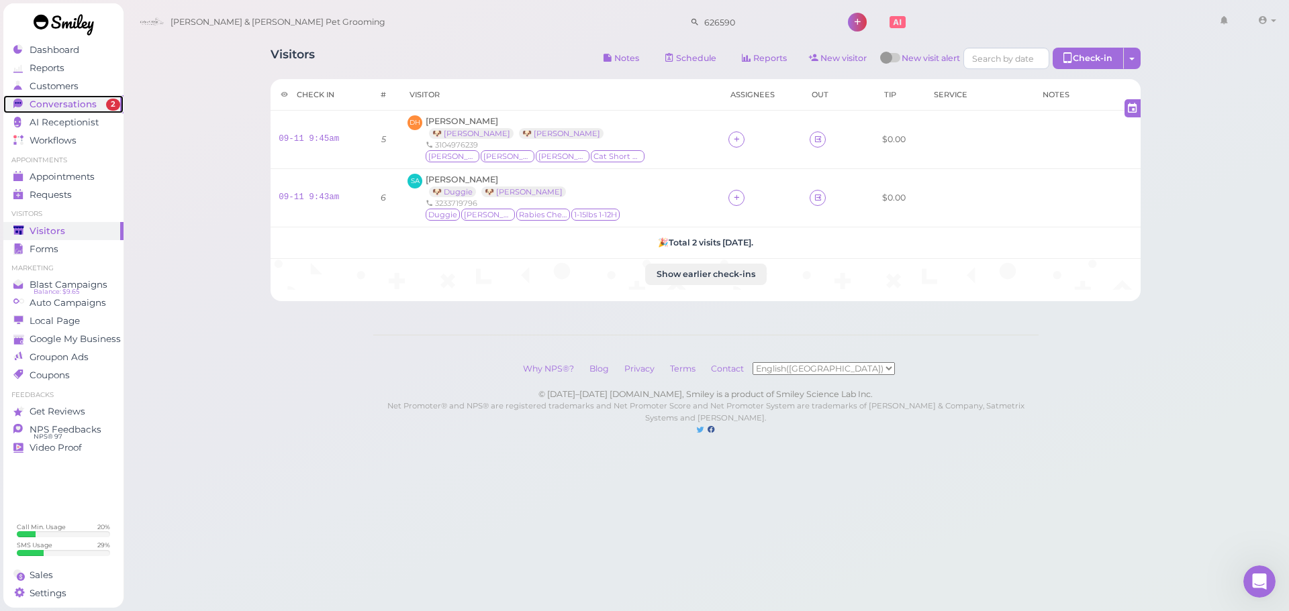
click at [77, 109] on span "Conversations" at bounding box center [63, 104] width 67 height 11
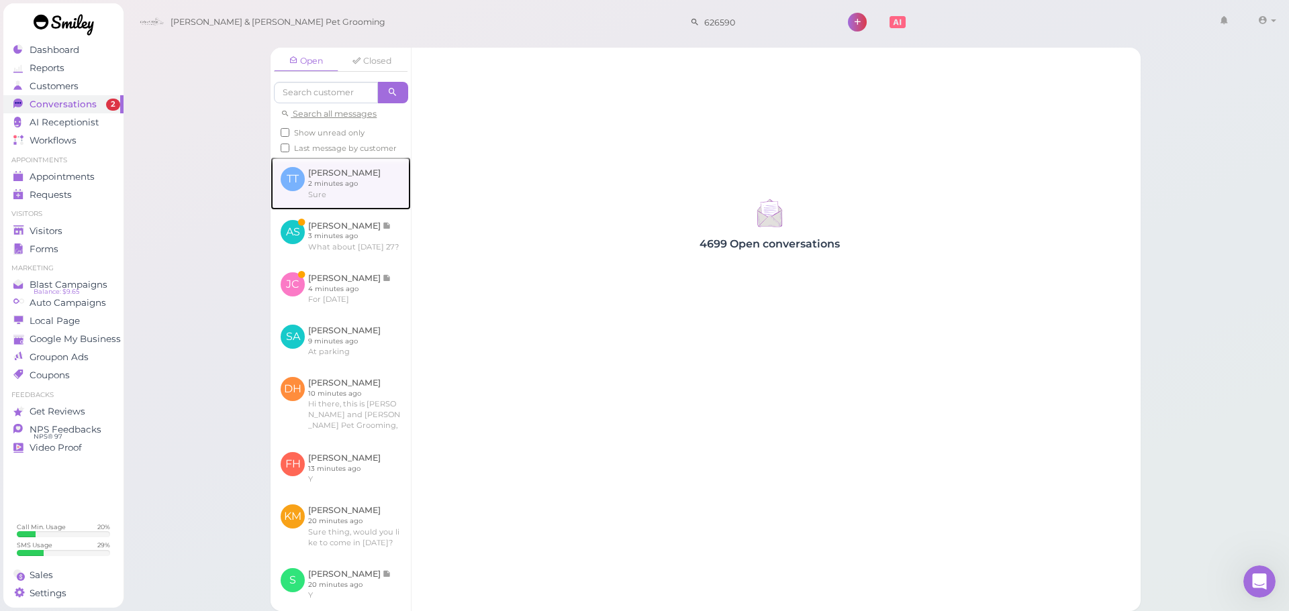
click at [356, 190] on link at bounding box center [340, 183] width 140 height 52
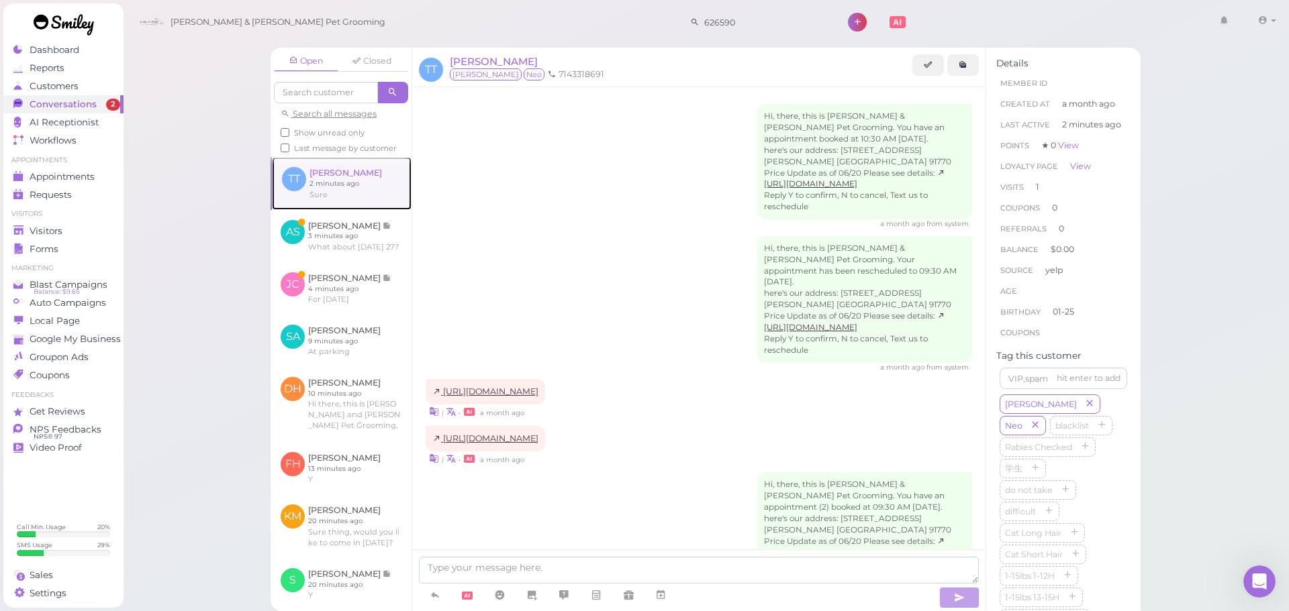
scroll to position [889, 0]
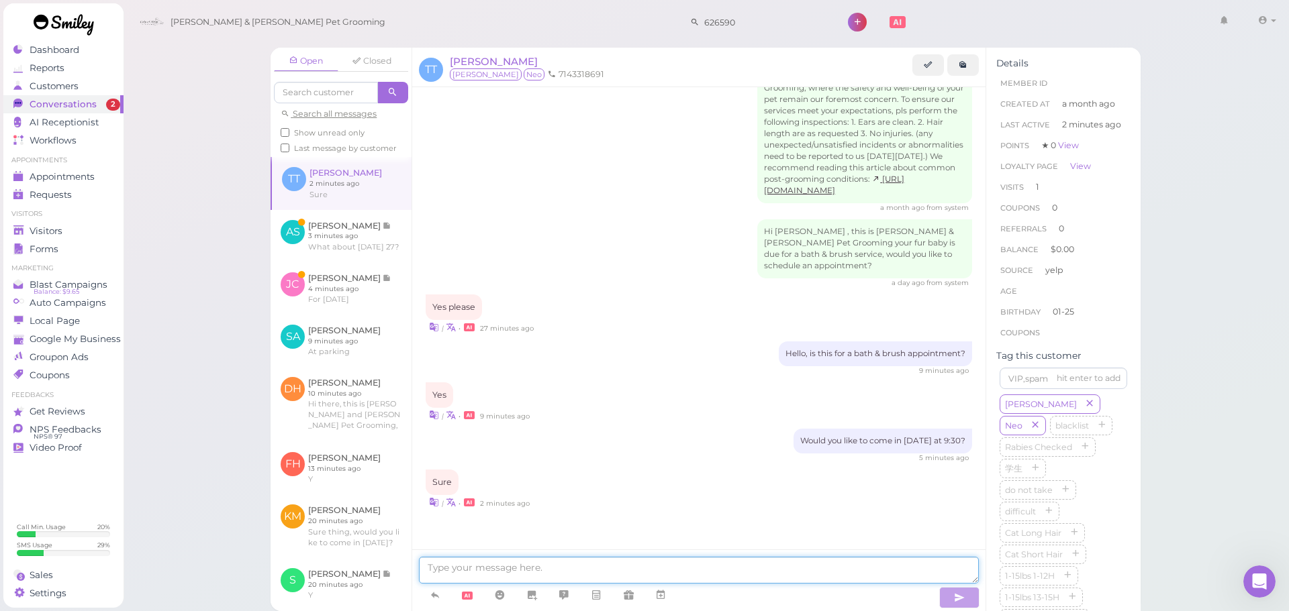
click at [540, 564] on textarea at bounding box center [699, 570] width 560 height 27
type textarea "And is this for one dog or for two?"
click at [357, 315] on link at bounding box center [340, 288] width 141 height 52
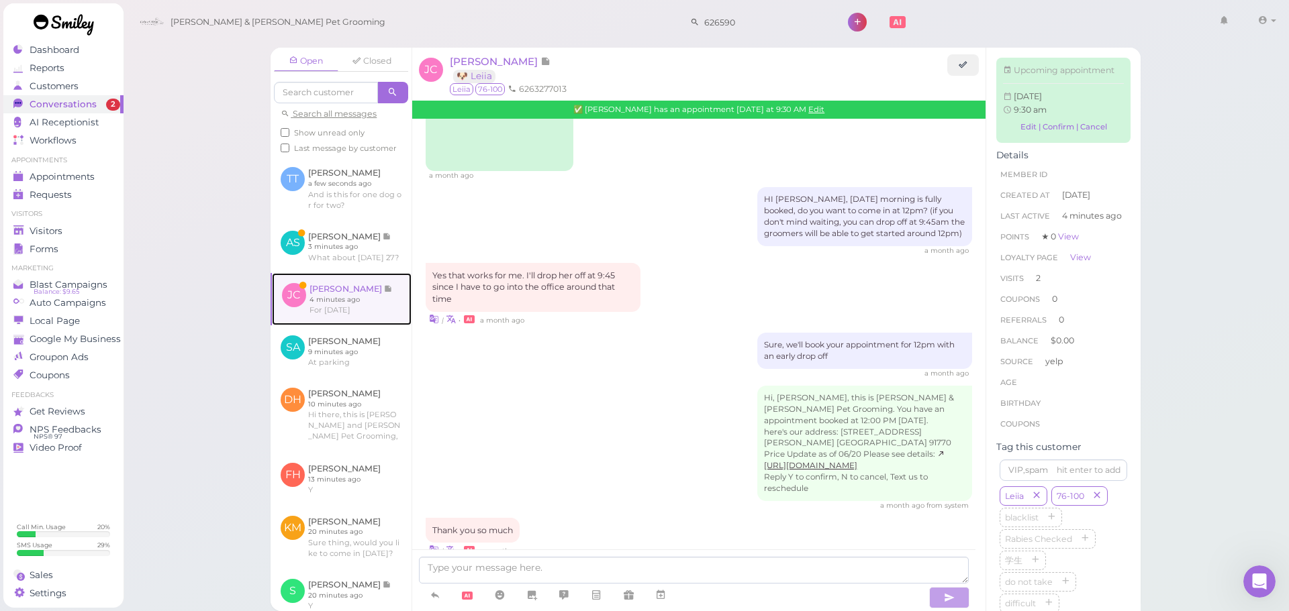
scroll to position [1965, 0]
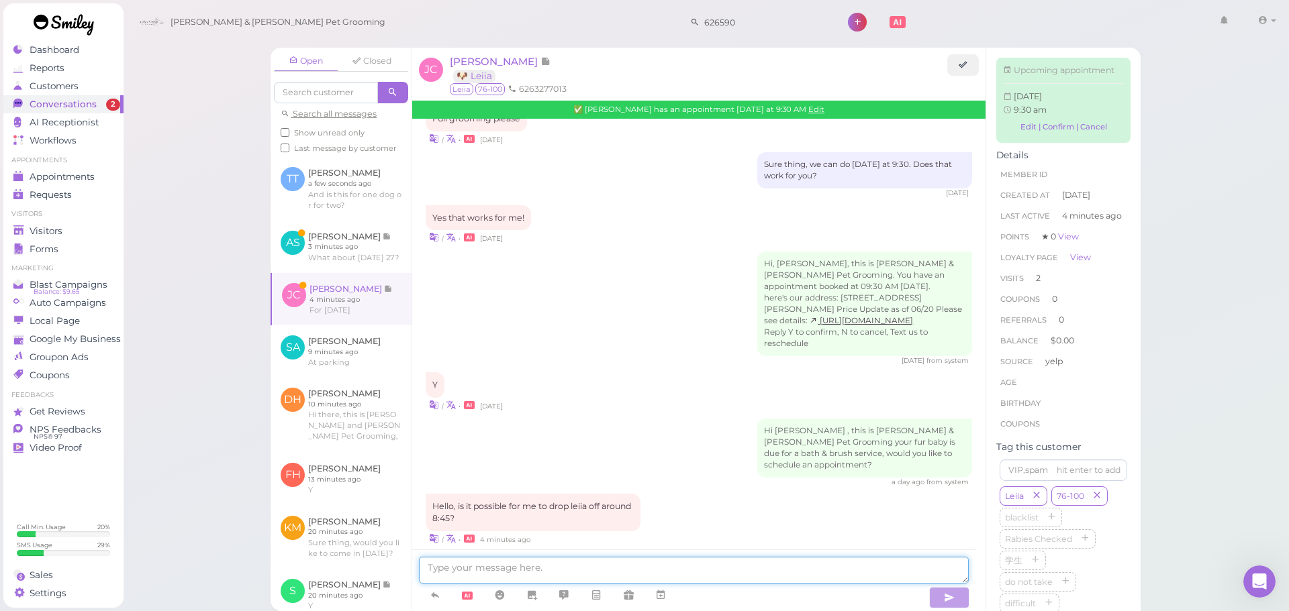
click at [592, 565] on textarea at bounding box center [694, 570] width 550 height 27
type textarea "We don't open until 9:30"
click at [330, 257] on link at bounding box center [340, 247] width 141 height 52
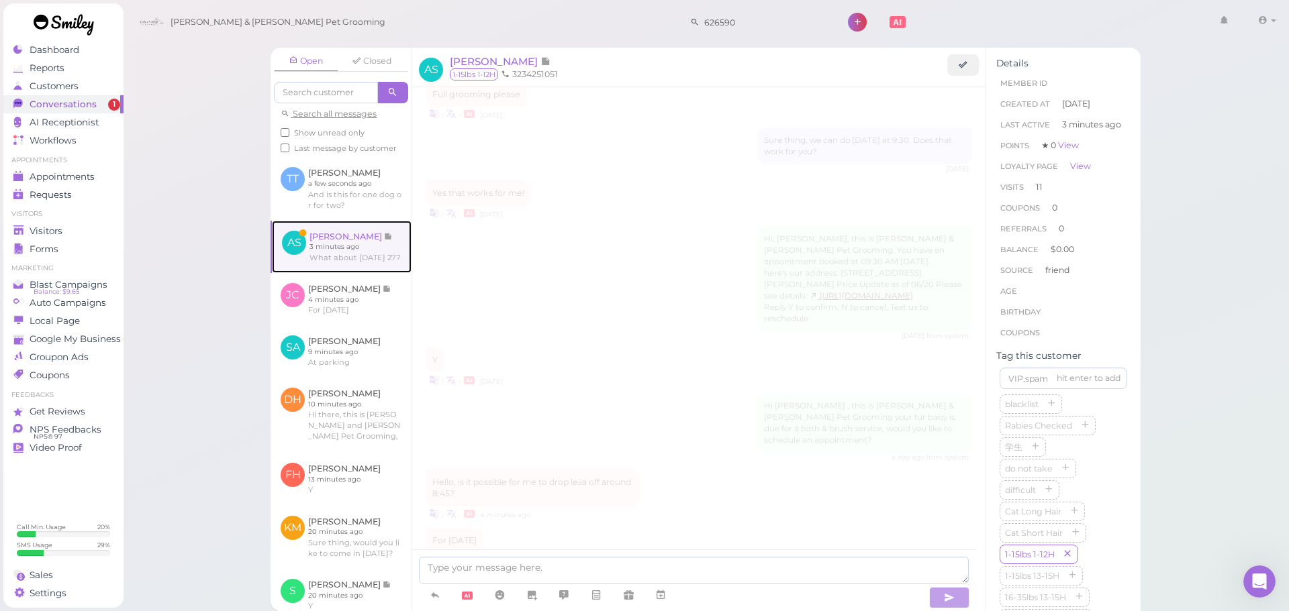
scroll to position [1822, 0]
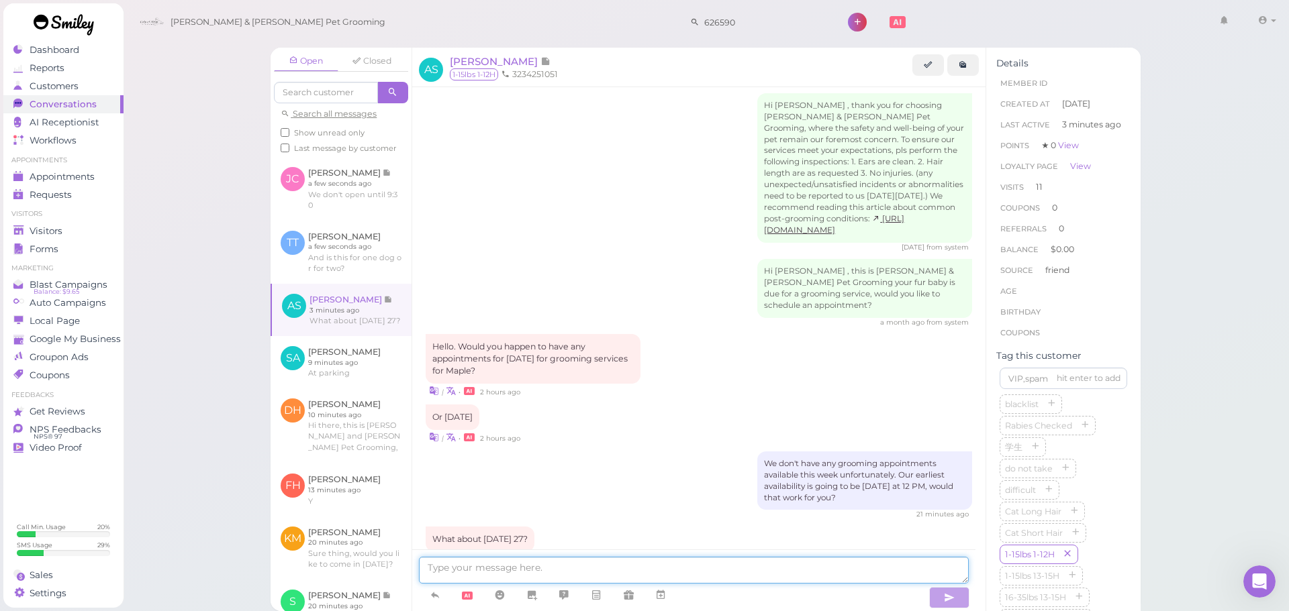
click at [519, 567] on textarea at bounding box center [694, 570] width 550 height 27
type textarea "Yes, we can do any time from 9:30-1, what time would you like?"
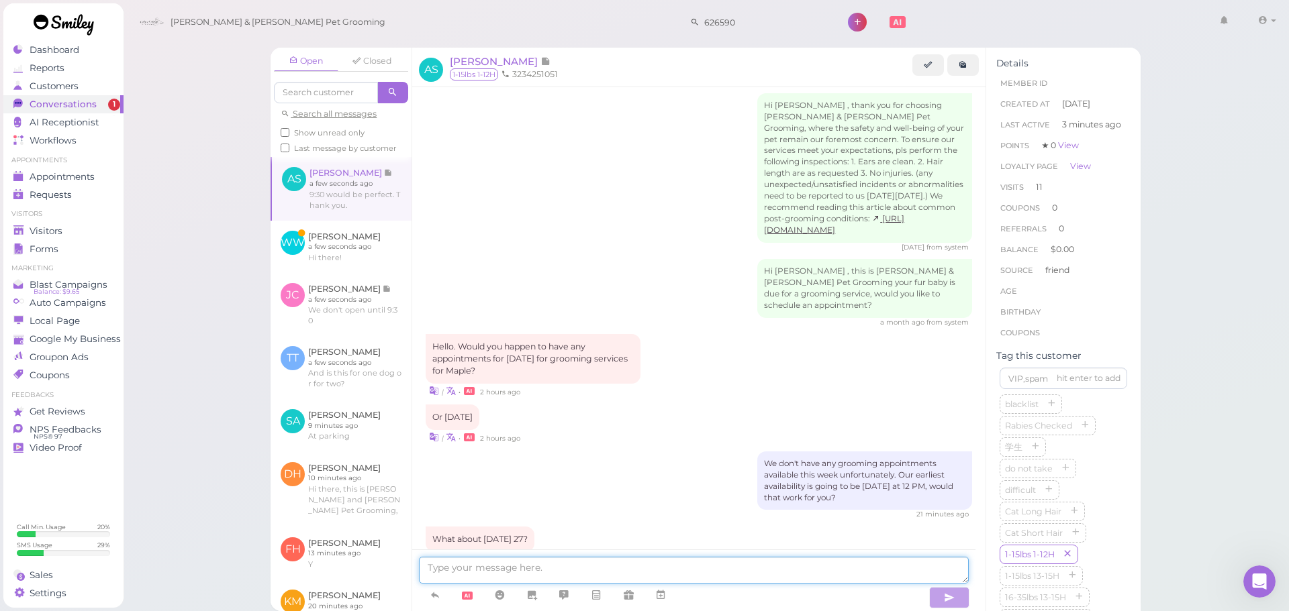
scroll to position [1921, 0]
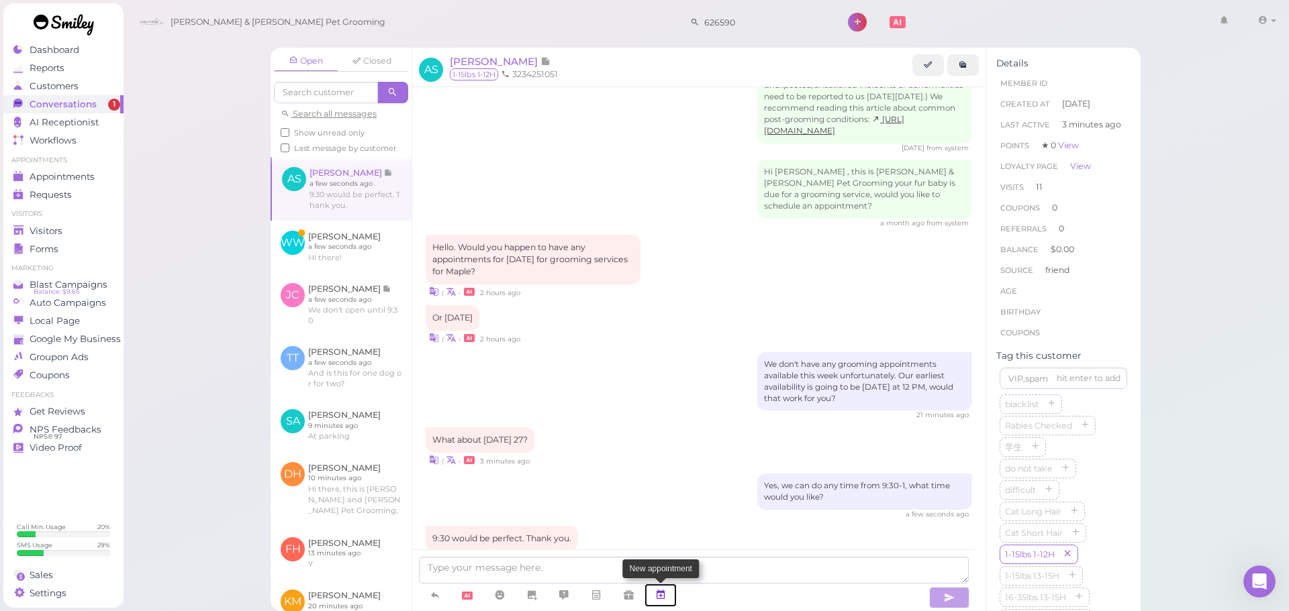
click at [664, 592] on icon at bounding box center [660, 595] width 11 height 13
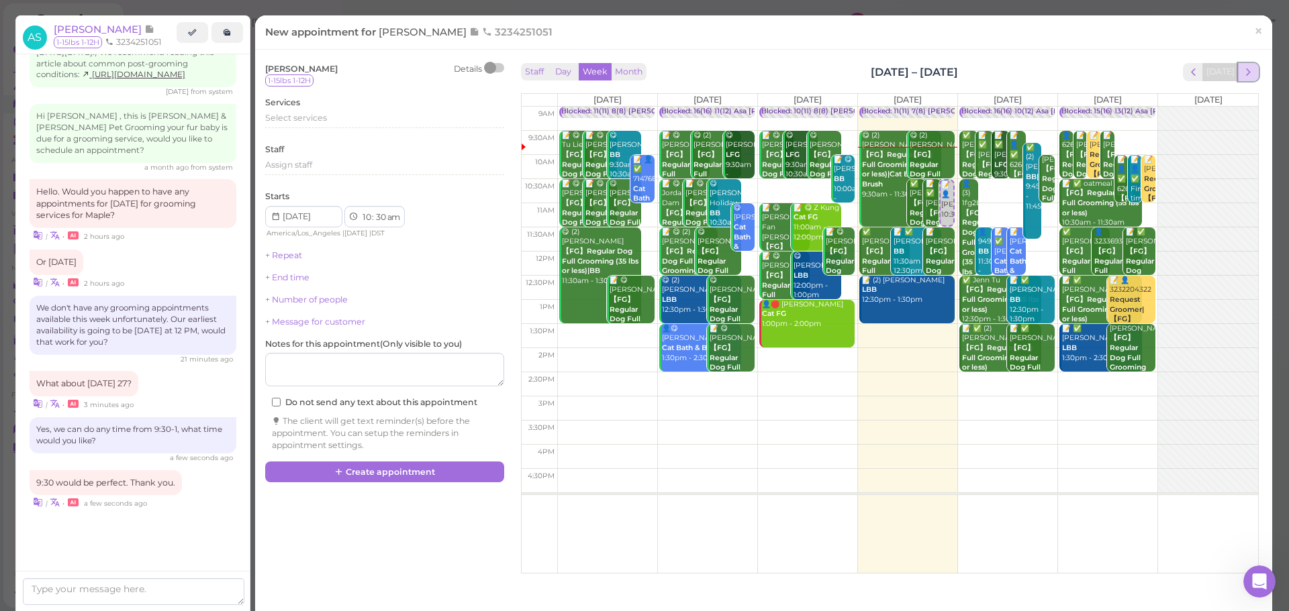
click at [1242, 75] on span "next" at bounding box center [1248, 72] width 13 height 13
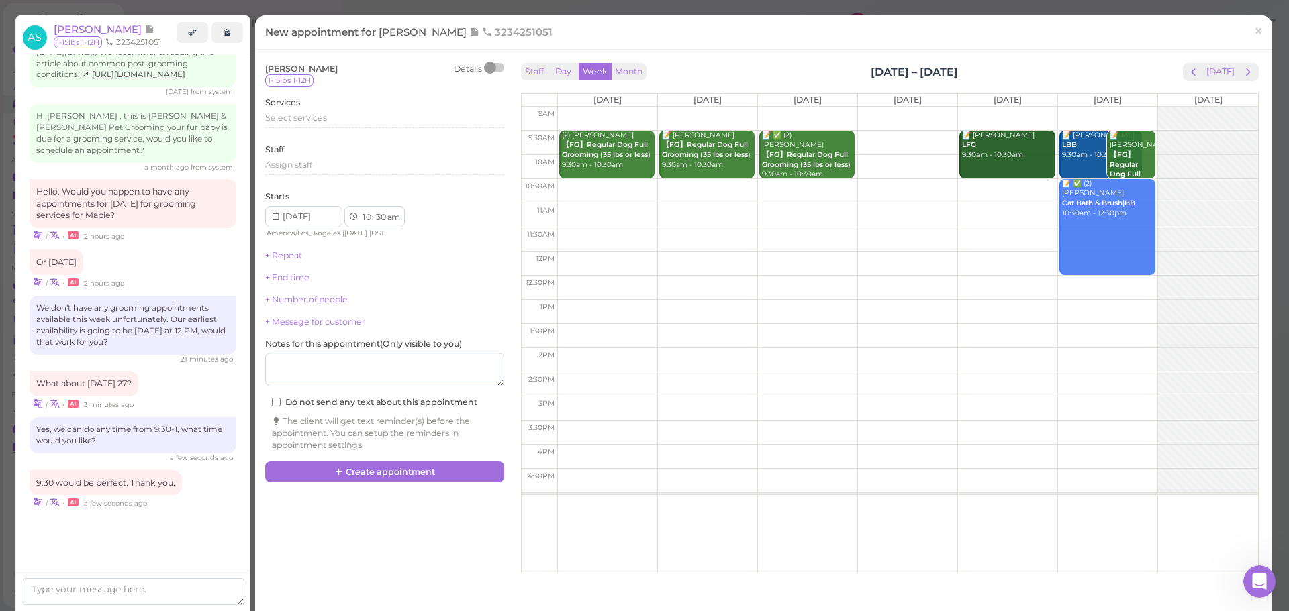
click at [1049, 136] on td at bounding box center [907, 143] width 701 height 24
type input "[DATE]"
select select "9"
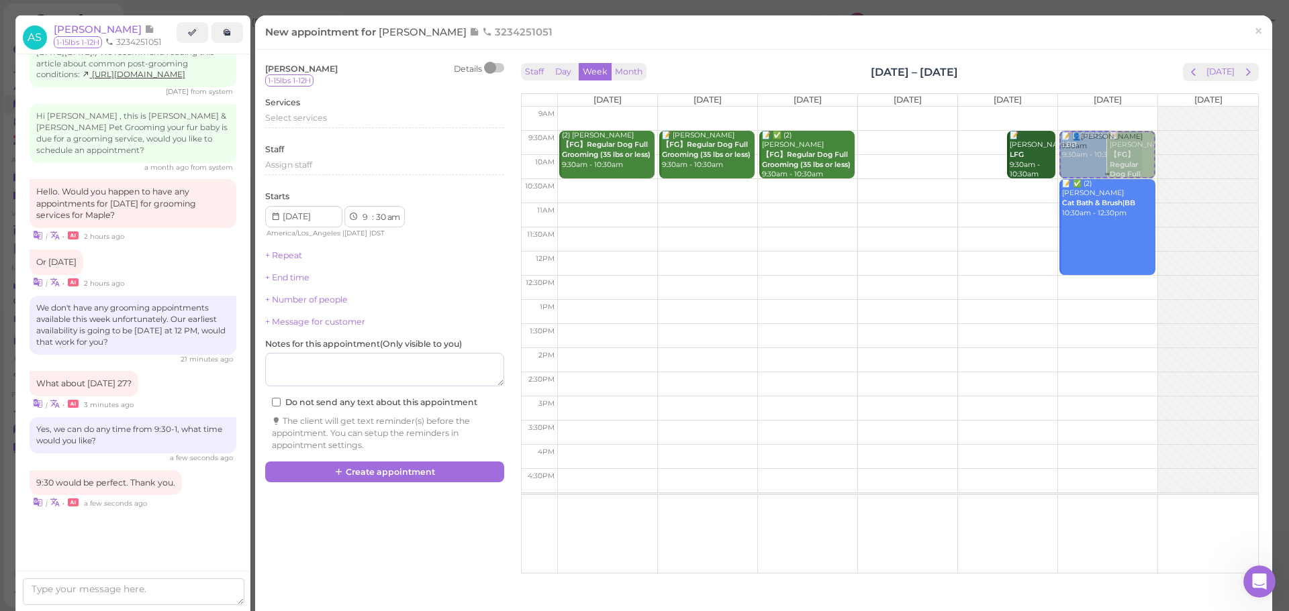
drag, startPoint x: 986, startPoint y: 156, endPoint x: 1098, endPoint y: 155, distance: 112.1
click at [1098, 107] on tr "(2) [PERSON_NAME] 【FG】Regular Dog Full Grooming (35 lbs or less) 9:30am - 10:30…" at bounding box center [890, 107] width 736 height 0
type input "[DATE]"
click at [320, 119] on span "Select services" at bounding box center [296, 118] width 62 height 10
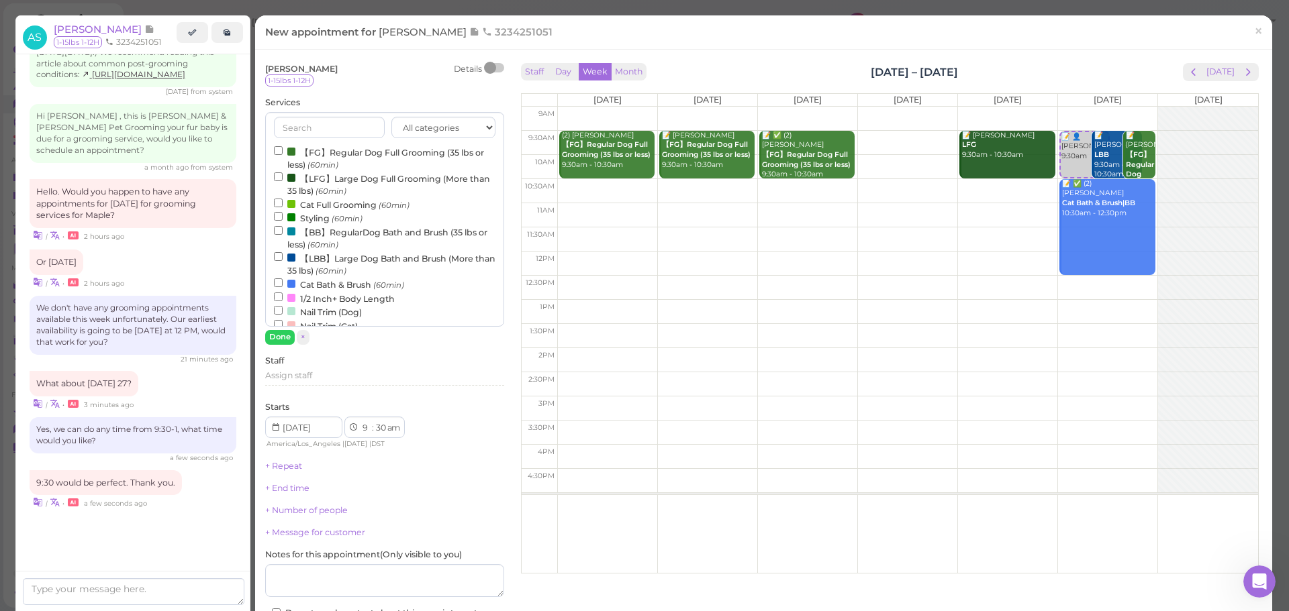
click at [319, 142] on div "All categories Full Grooming Bath & Brush Add-ons Dental Work Special Request I…" at bounding box center [384, 219] width 239 height 215
click at [319, 145] on label "【FG】Regular Dog Full Grooming (35 lbs or less) (60min)" at bounding box center [384, 158] width 221 height 26
click at [283, 146] on input "【FG】Regular Dog Full Grooming (35 lbs or less) (60min)" at bounding box center [278, 150] width 9 height 9
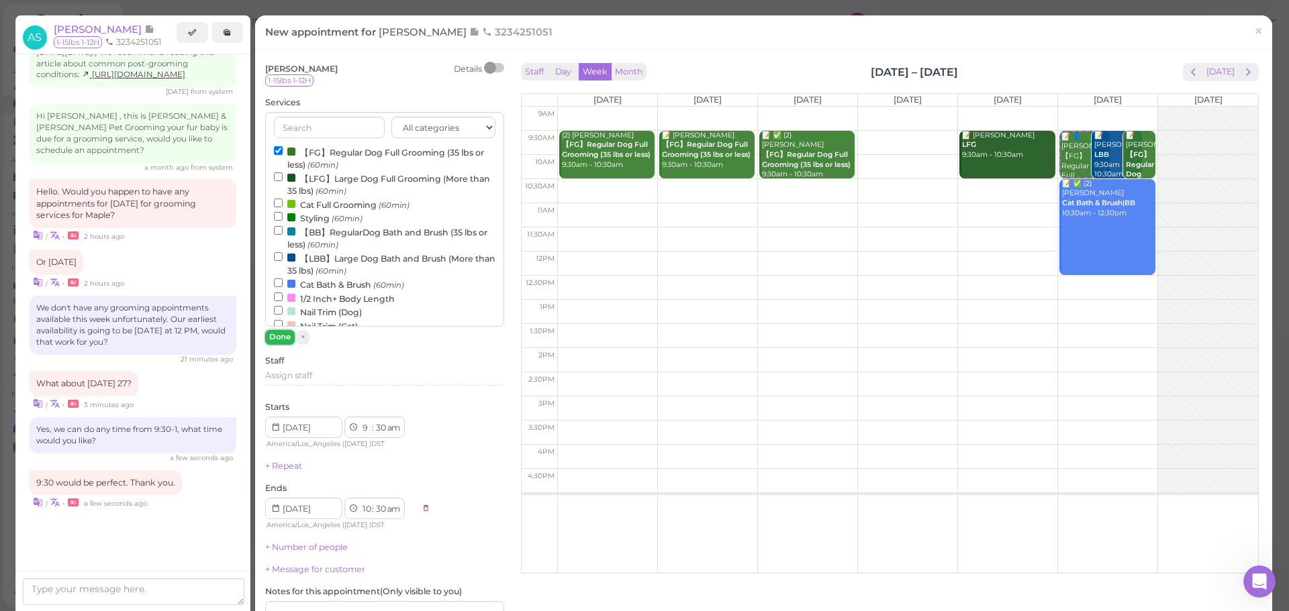
click at [281, 338] on button "Done" at bounding box center [280, 337] width 30 height 14
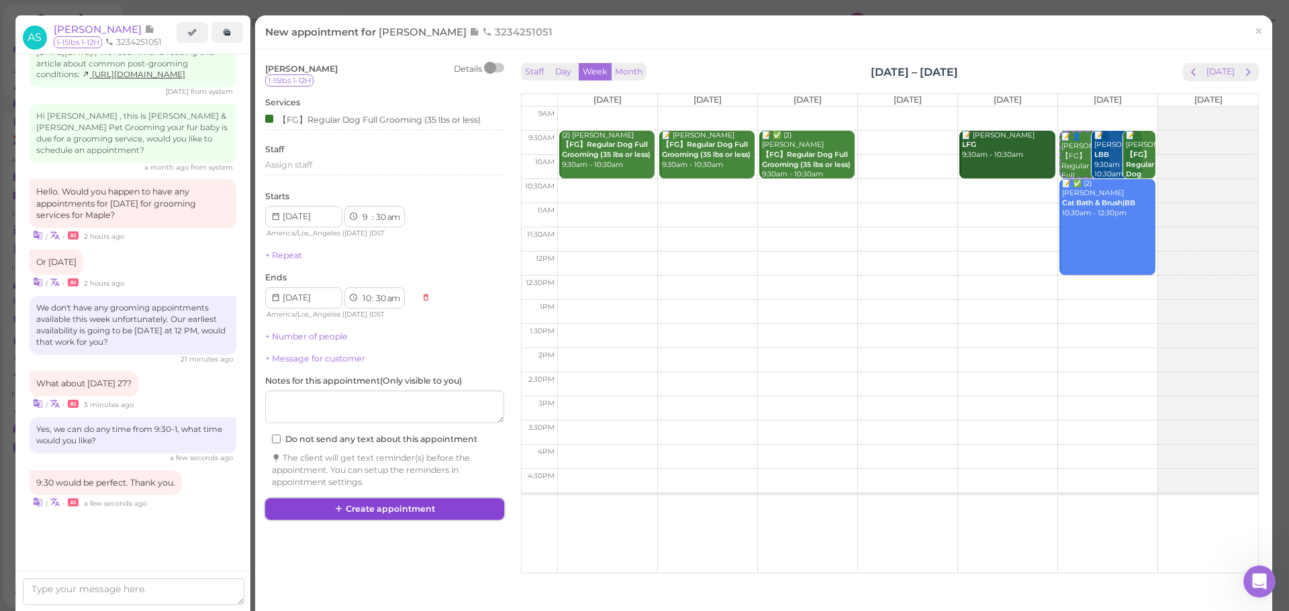
click at [374, 499] on button "Create appointment" at bounding box center [384, 509] width 239 height 21
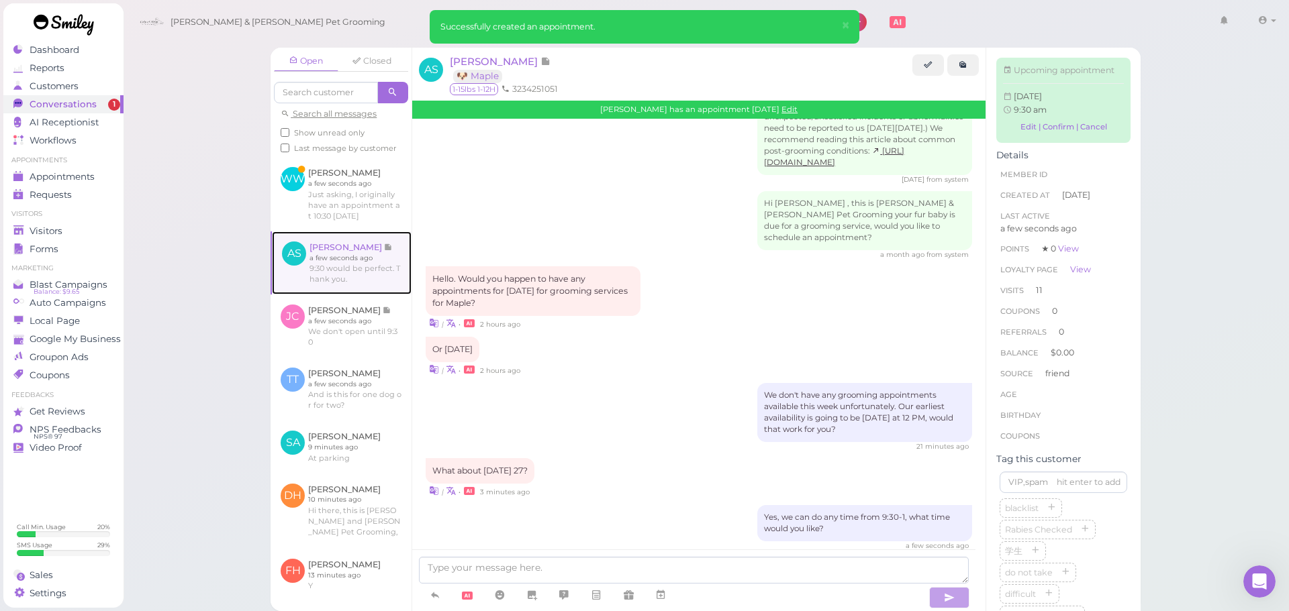
click at [375, 283] on link at bounding box center [342, 263] width 140 height 63
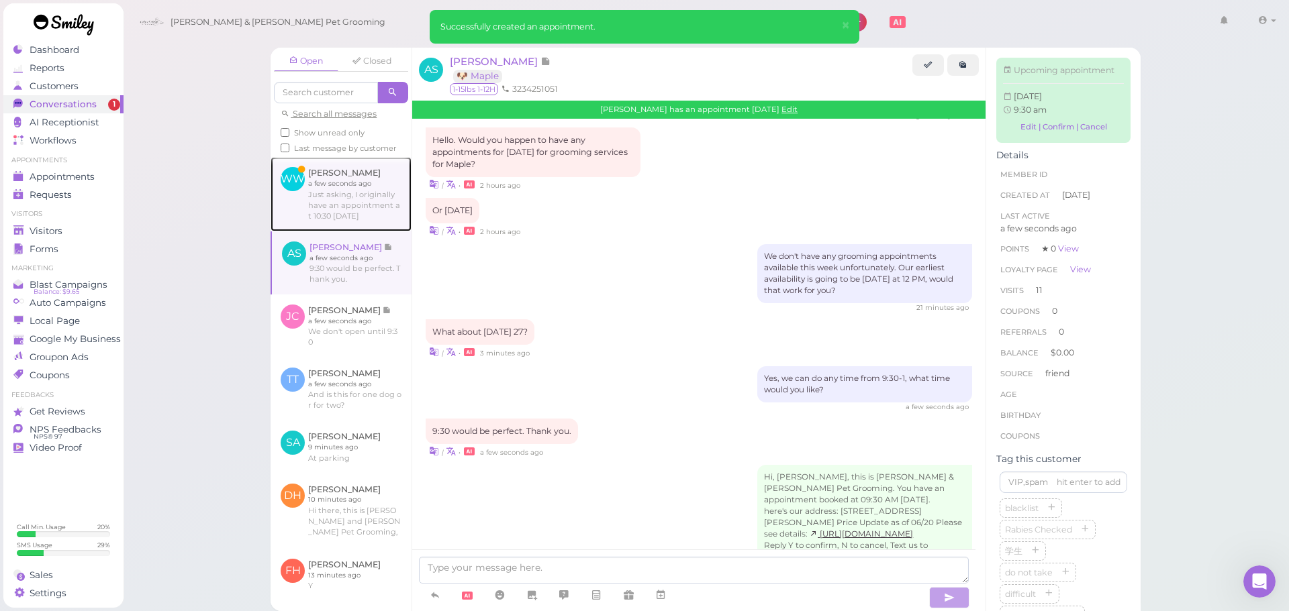
click at [377, 231] on link at bounding box center [340, 194] width 141 height 74
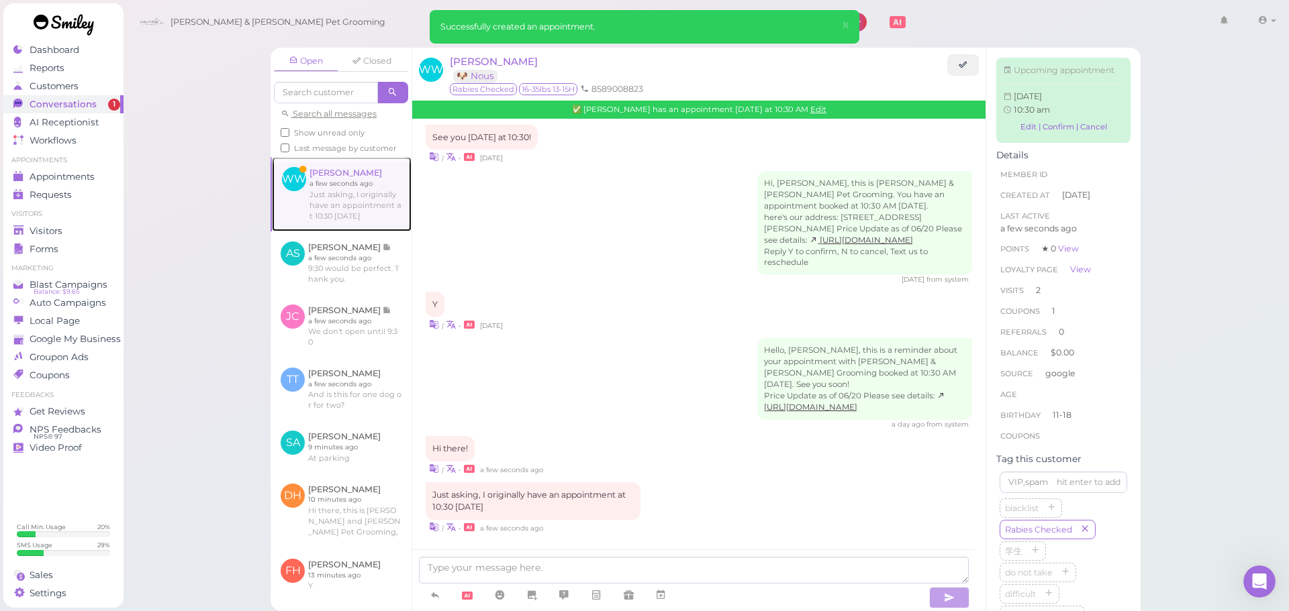
scroll to position [1526, 0]
click at [612, 569] on textarea at bounding box center [694, 570] width 550 height 27
click at [618, 579] on textarea at bounding box center [694, 570] width 550 height 27
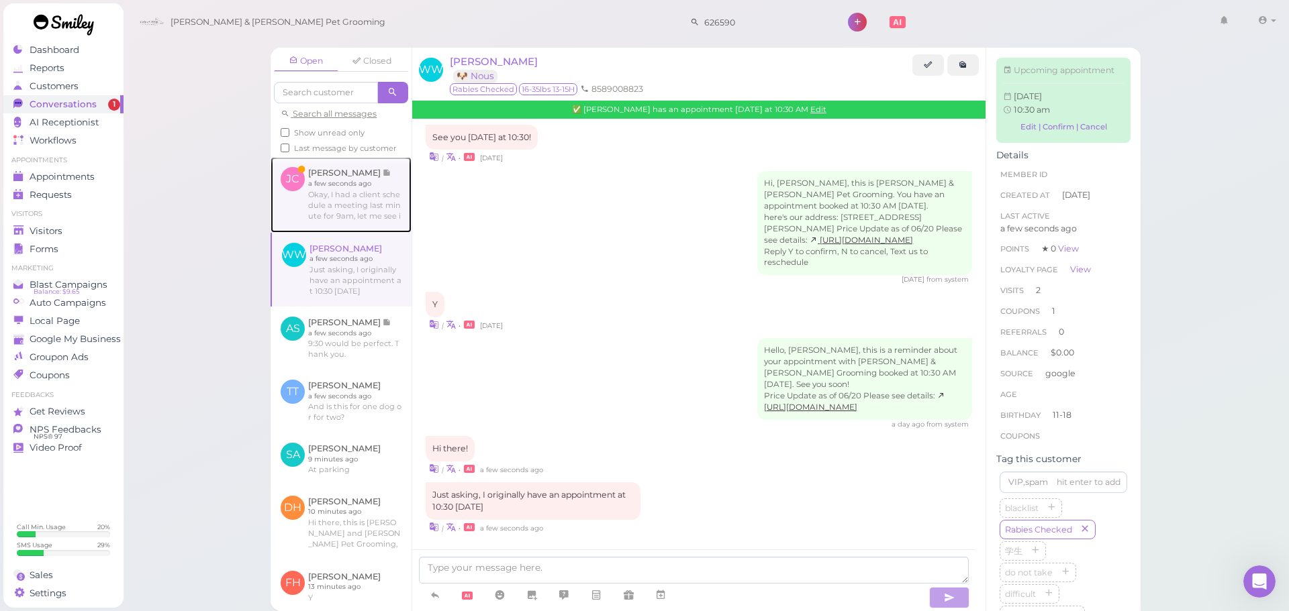
click at [389, 228] on link at bounding box center [340, 194] width 141 height 75
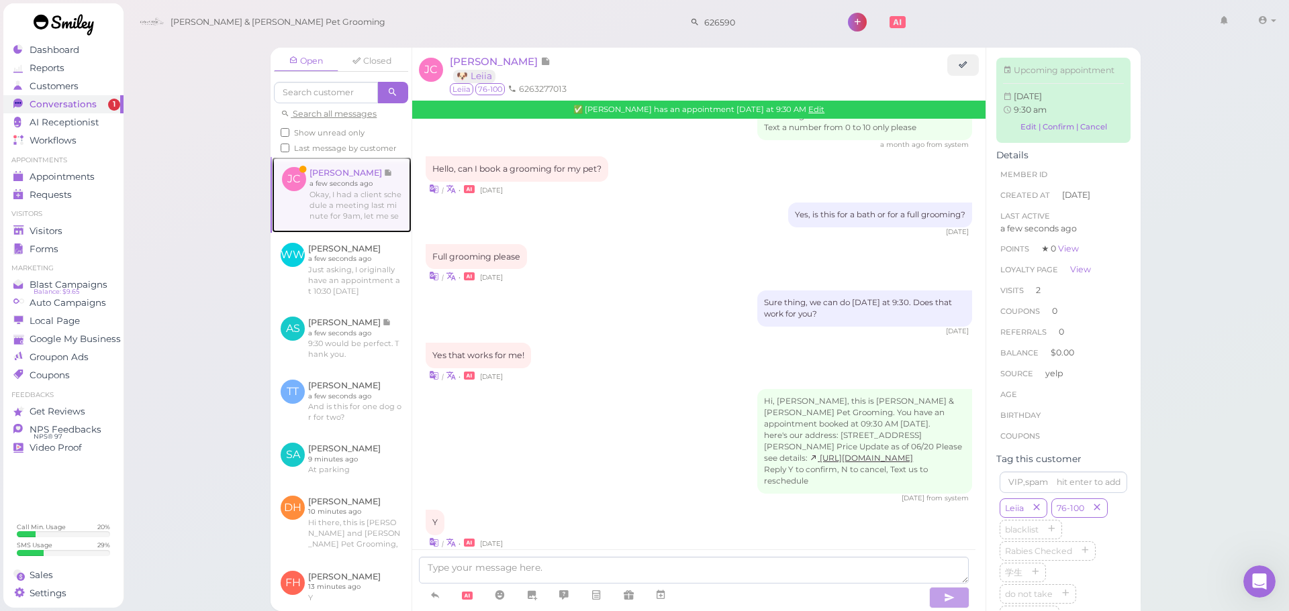
scroll to position [1775, 0]
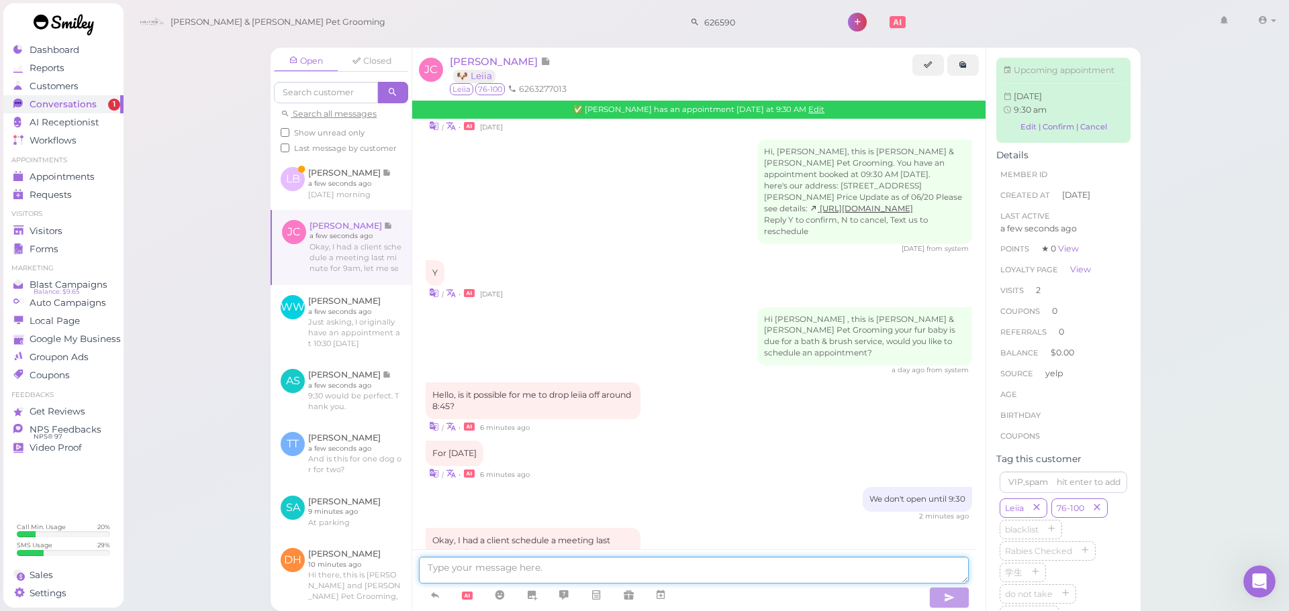
click at [630, 566] on textarea at bounding box center [694, 570] width 550 height 27
click at [367, 201] on link at bounding box center [340, 183] width 141 height 52
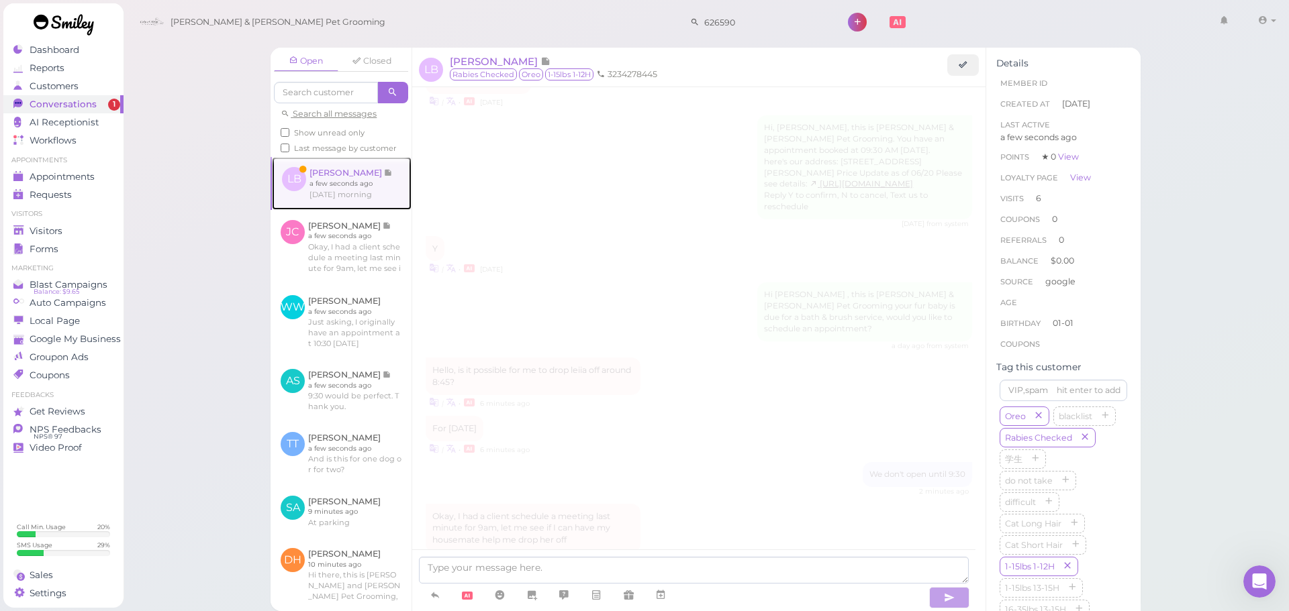
scroll to position [1684, 0]
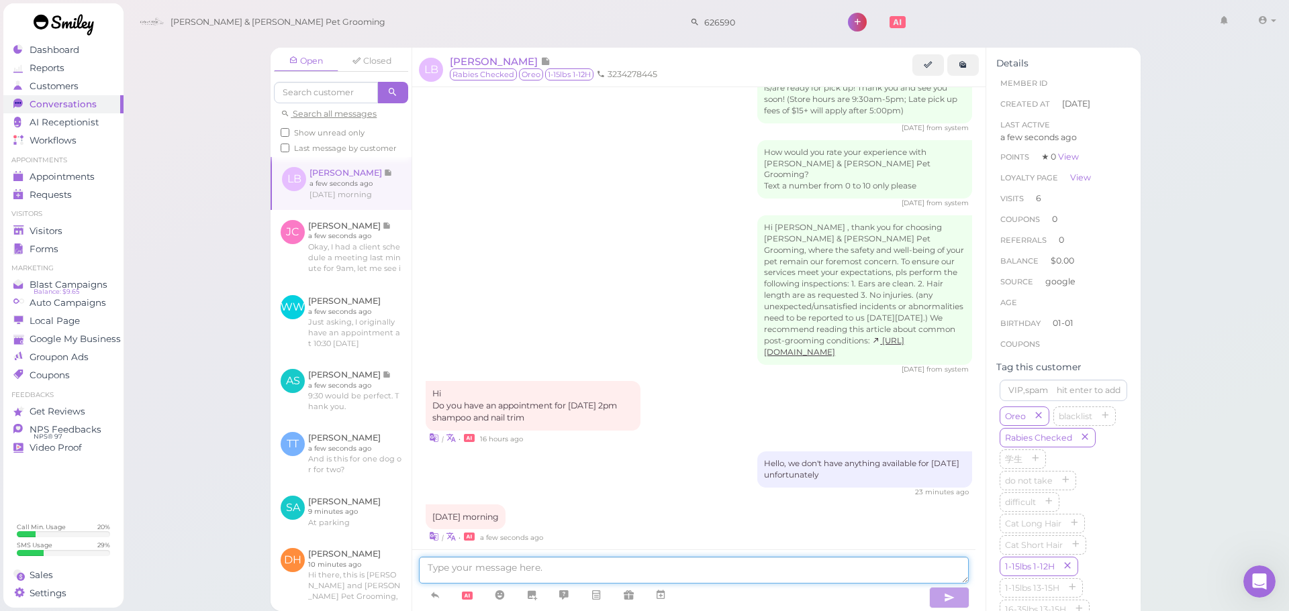
click at [526, 559] on textarea at bounding box center [694, 570] width 550 height 27
type textarea "This is just for a bath right? No haircut?"
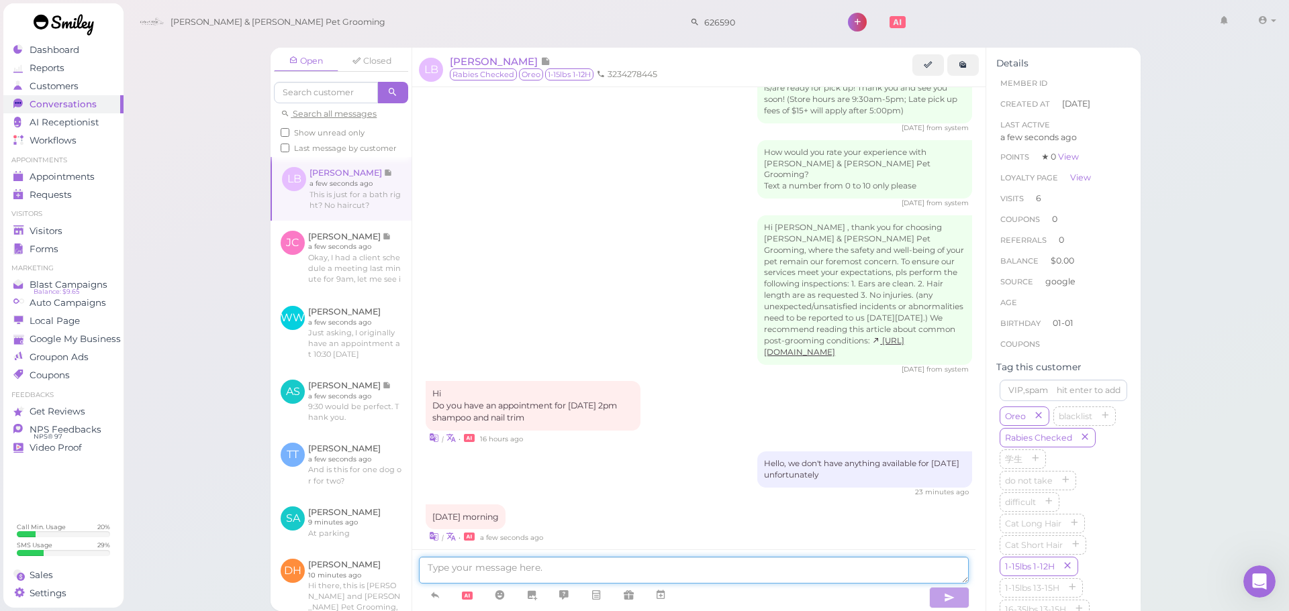
scroll to position [1716, 0]
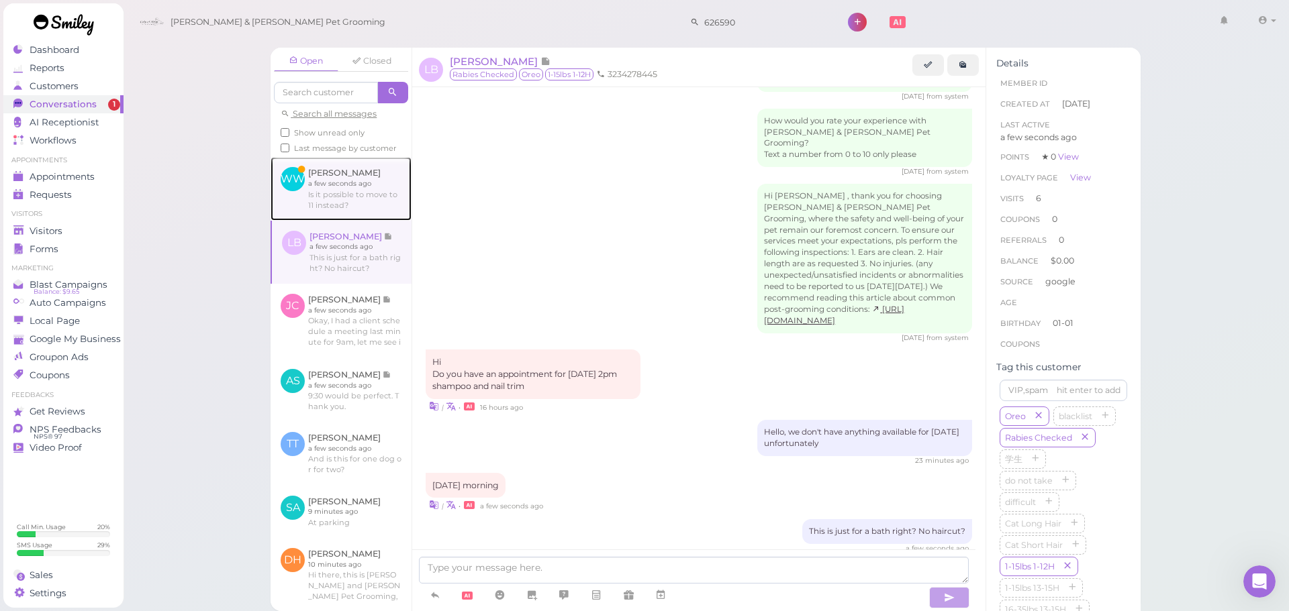
click at [320, 201] on link at bounding box center [340, 188] width 141 height 63
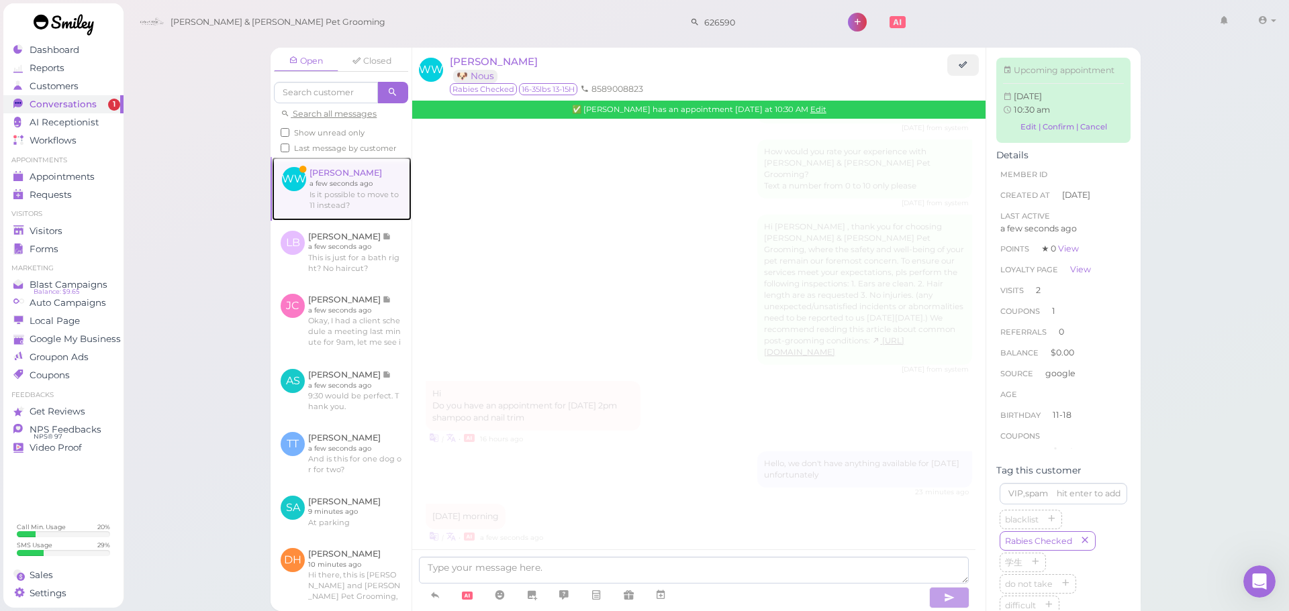
scroll to position [1526, 0]
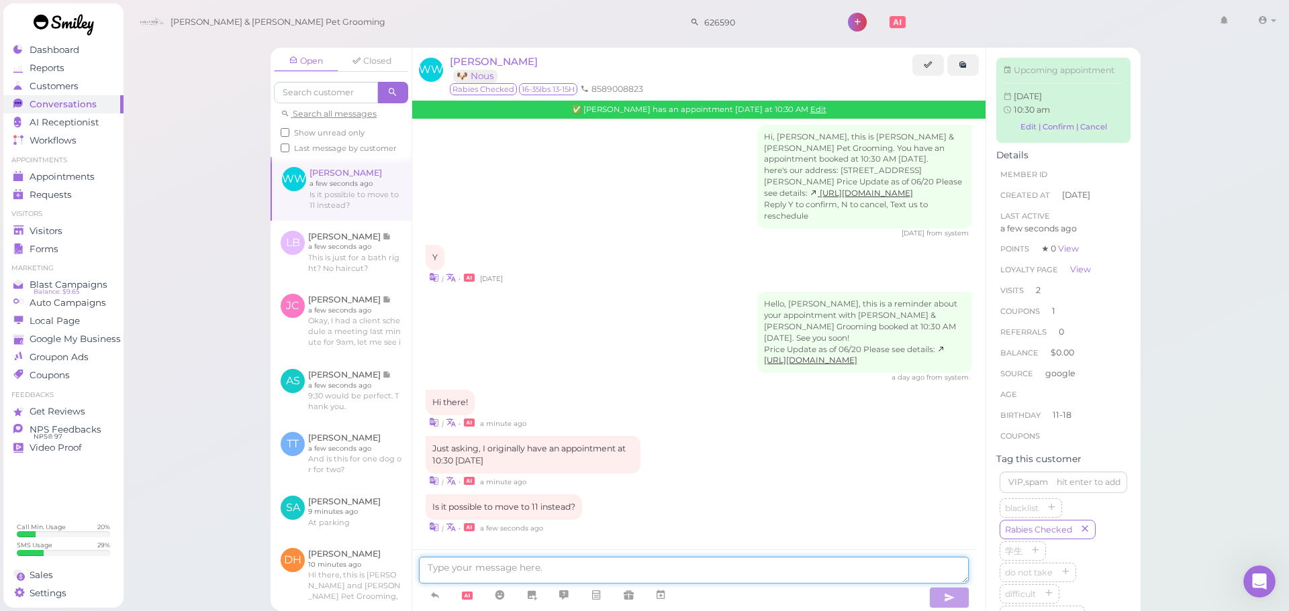
click at [510, 578] on textarea at bounding box center [694, 570] width 550 height 27
click at [627, 560] on textarea at bounding box center [694, 570] width 550 height 27
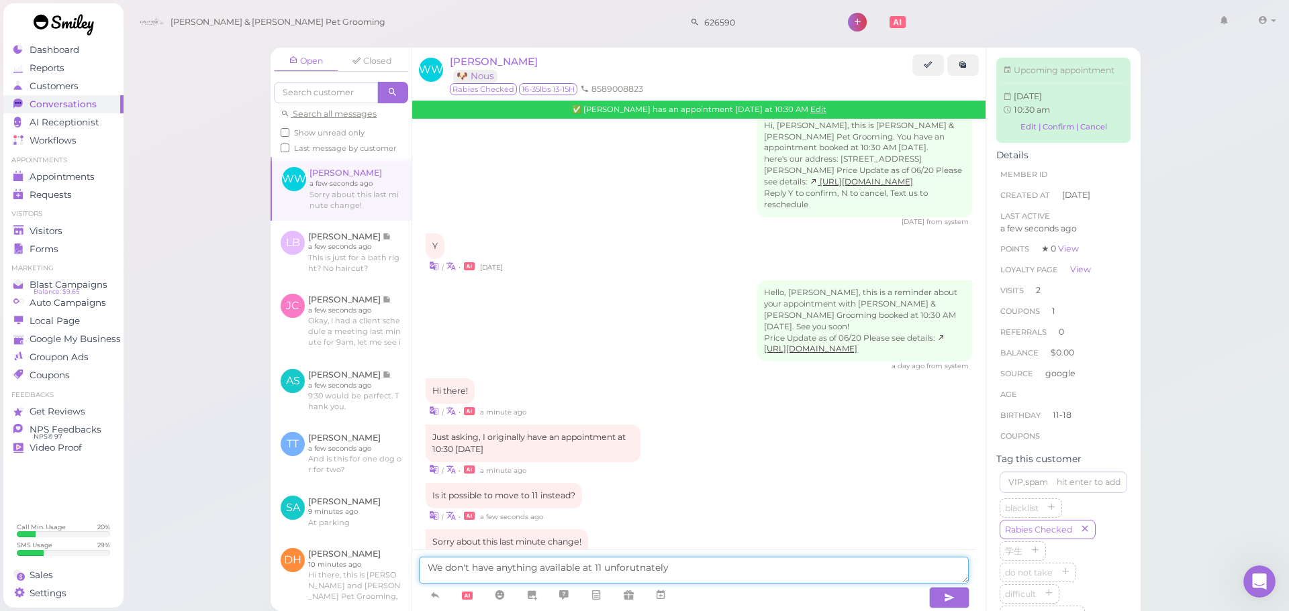
scroll to position [1572, 0]
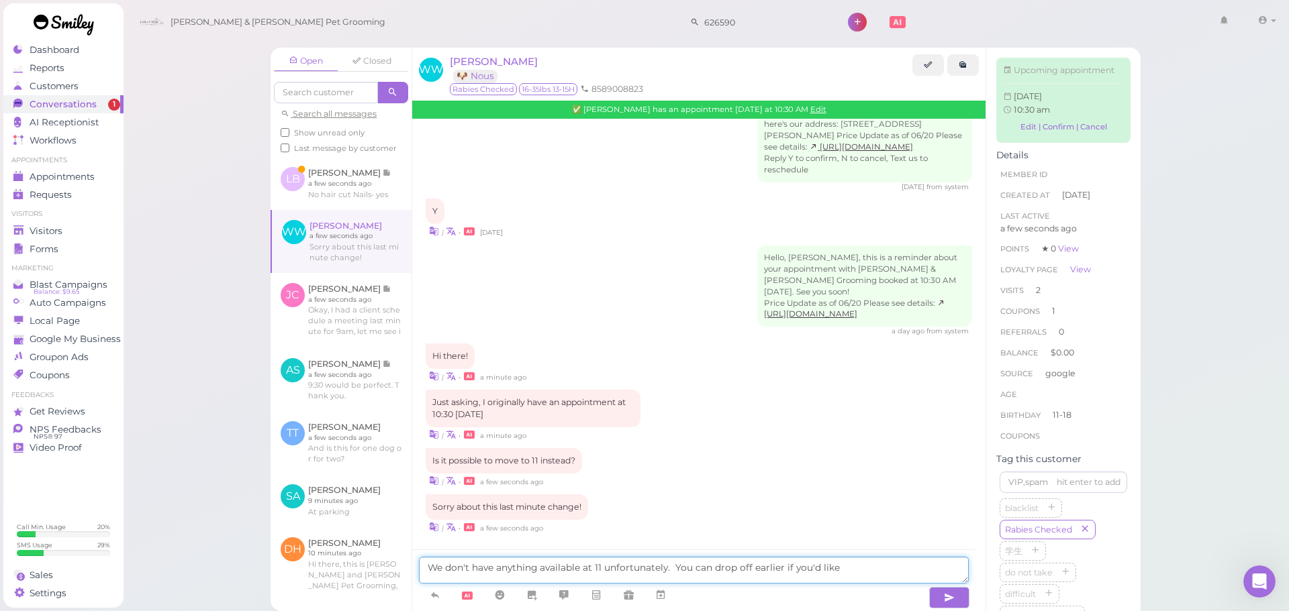
type textarea "We don't have anything available at 11 unfortunately. You can drop off earlier …"
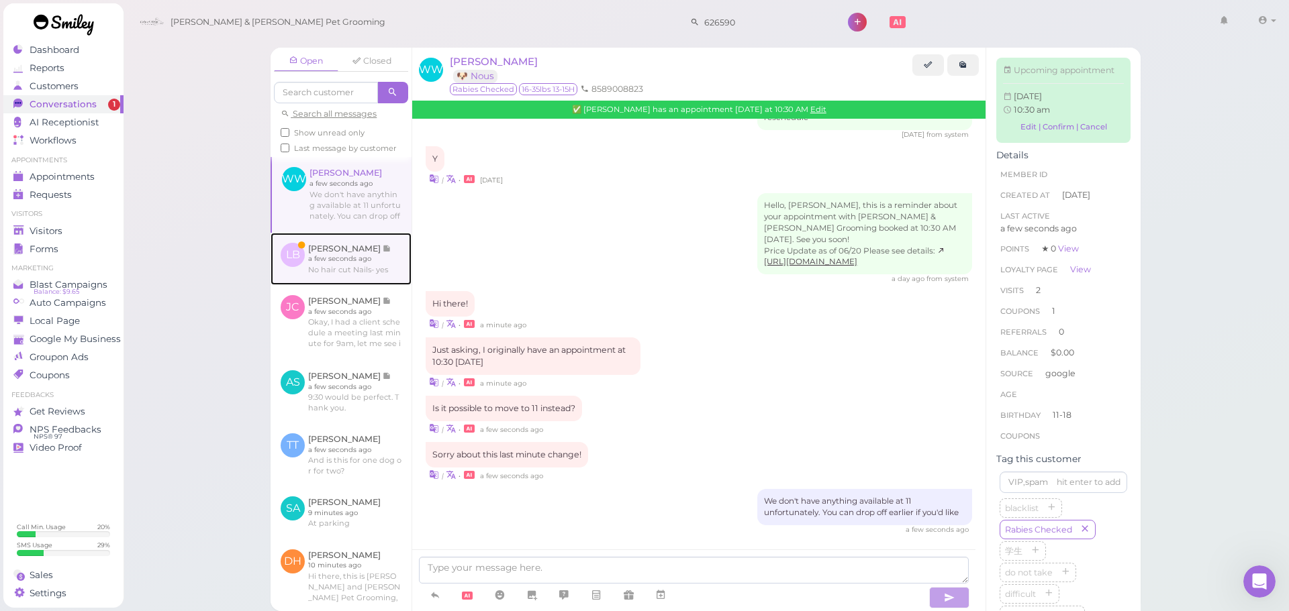
click at [342, 258] on link at bounding box center [340, 259] width 141 height 52
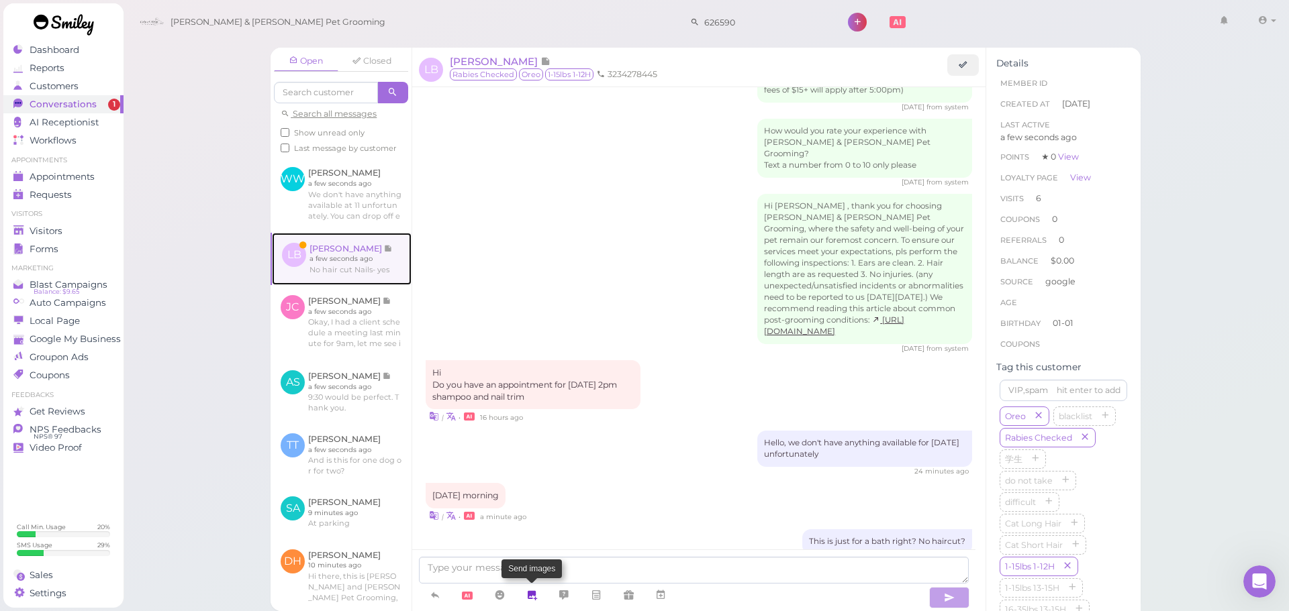
scroll to position [1696, 0]
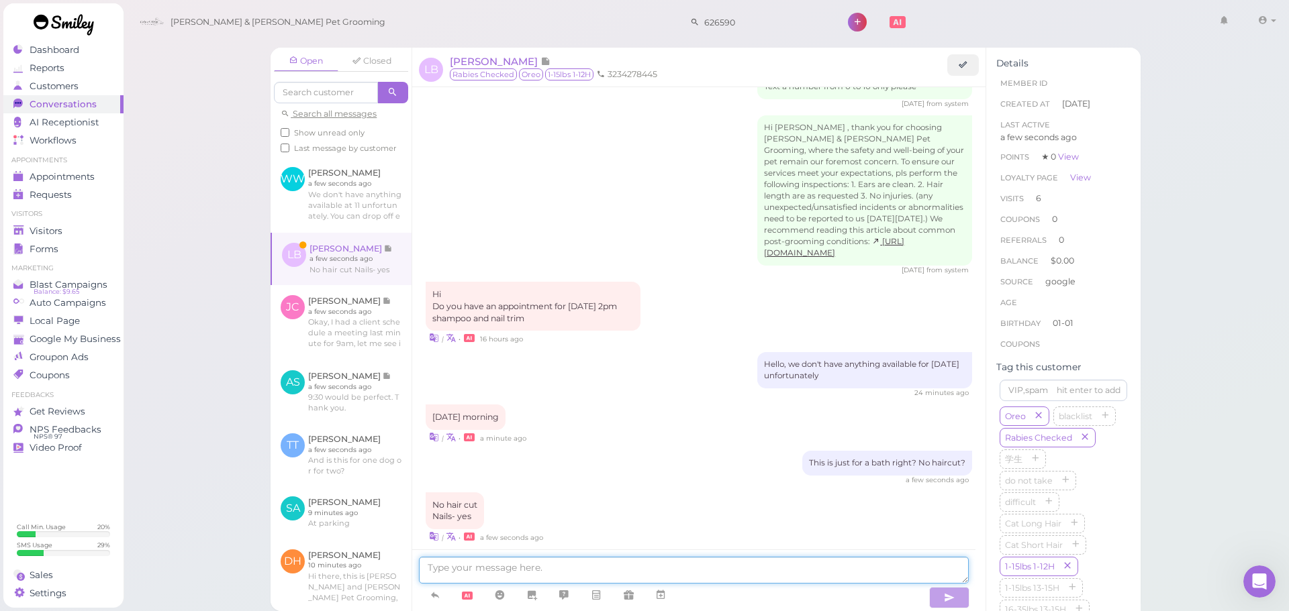
click at [581, 573] on textarea at bounding box center [694, 570] width 550 height 27
type textarea "Okay, we can do [DATE] at 10:30 for a bath"
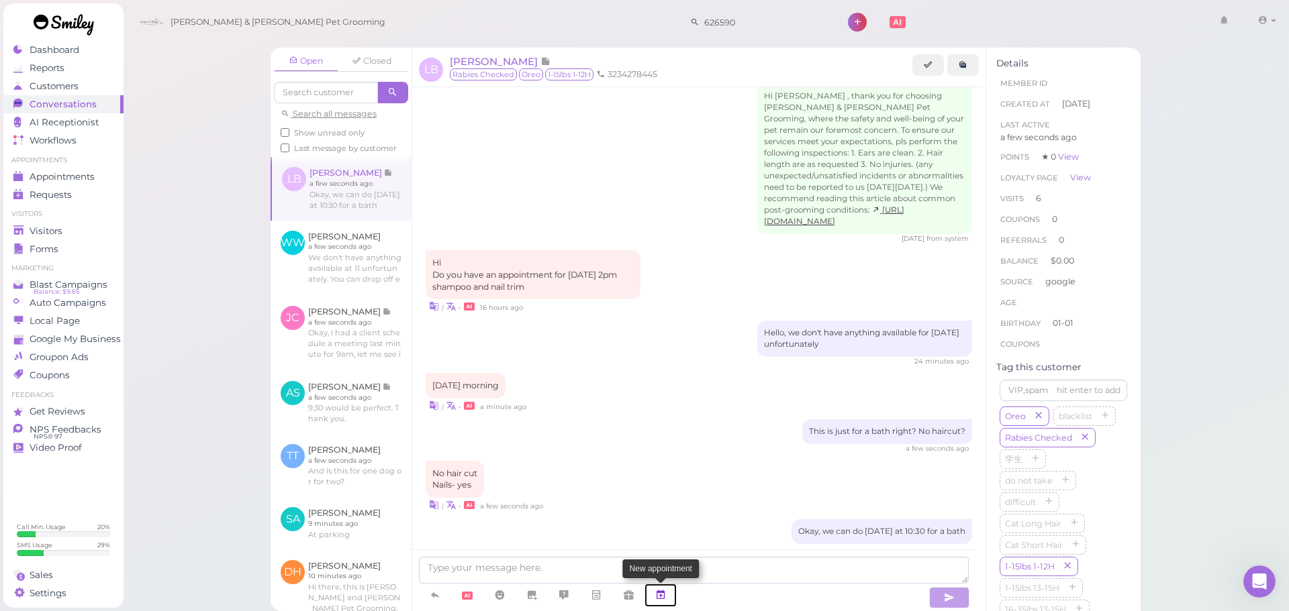
click at [660, 600] on icon at bounding box center [660, 595] width 11 height 13
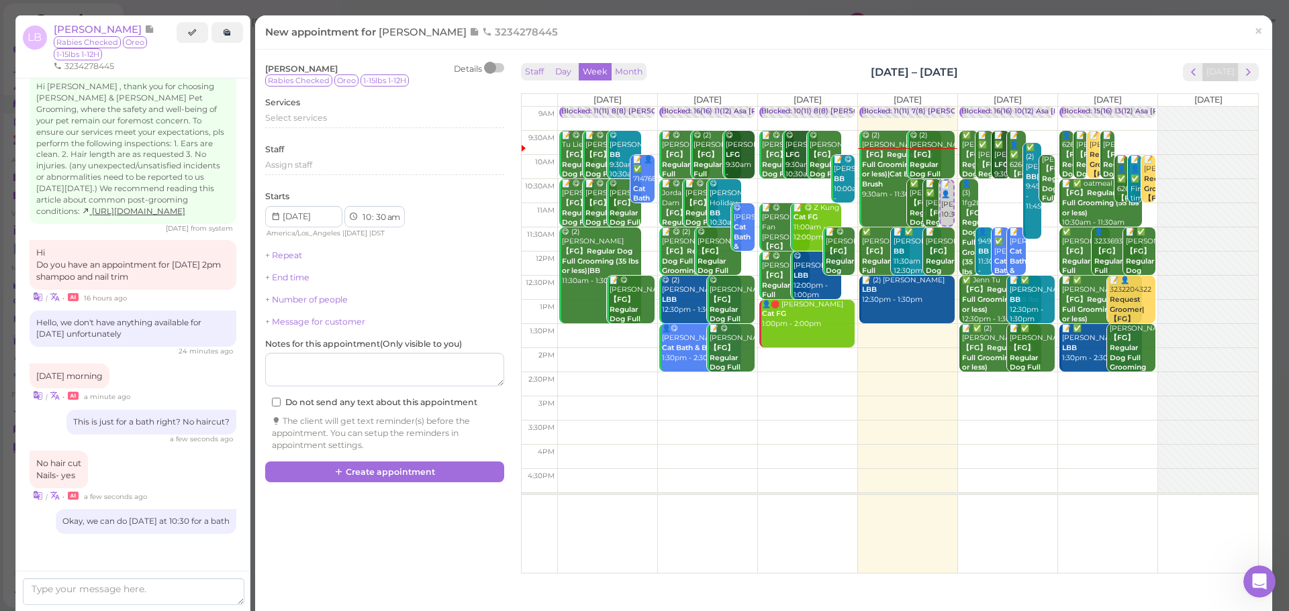
scroll to position [1807, 0]
click at [1044, 209] on td at bounding box center [907, 215] width 701 height 24
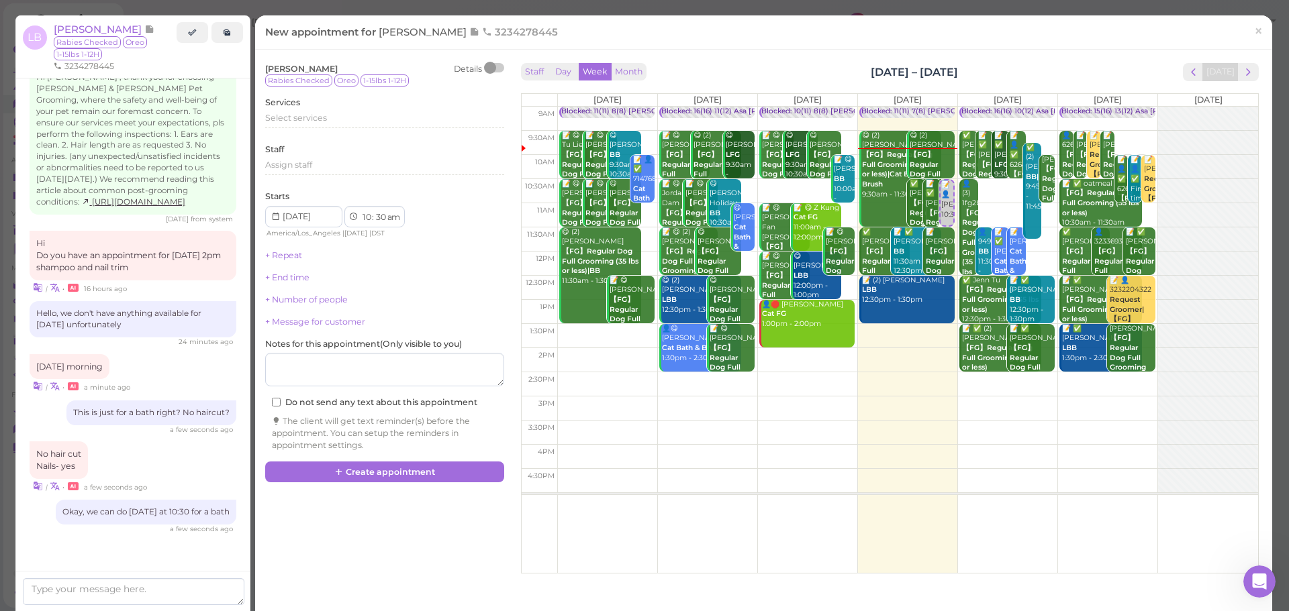
type input "[DATE]"
select select "11"
select select "00"
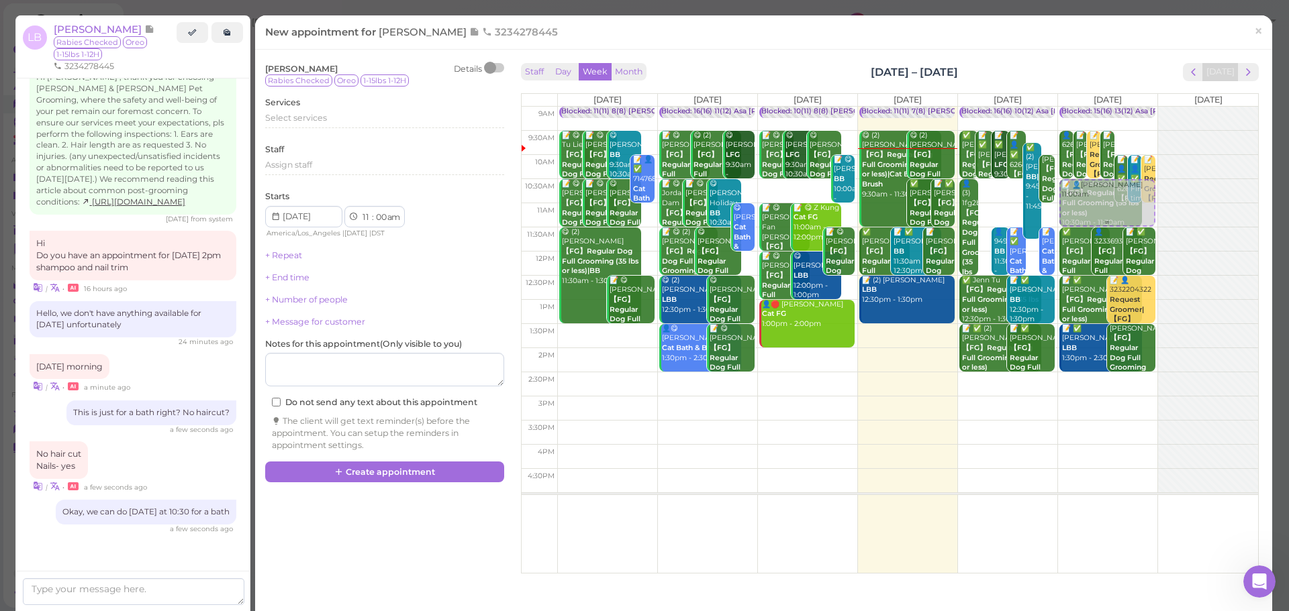
drag, startPoint x: 1048, startPoint y: 204, endPoint x: 1087, endPoint y: 200, distance: 39.1
click at [1087, 107] on tr "Blocked: 11(11) 8(8) [PERSON_NAME] • Appointment 📝 😋 (2) Tu Lien 【FG】Regular Do…" at bounding box center [890, 107] width 736 height 0
type input "[DATE]"
select select "10"
select select "30"
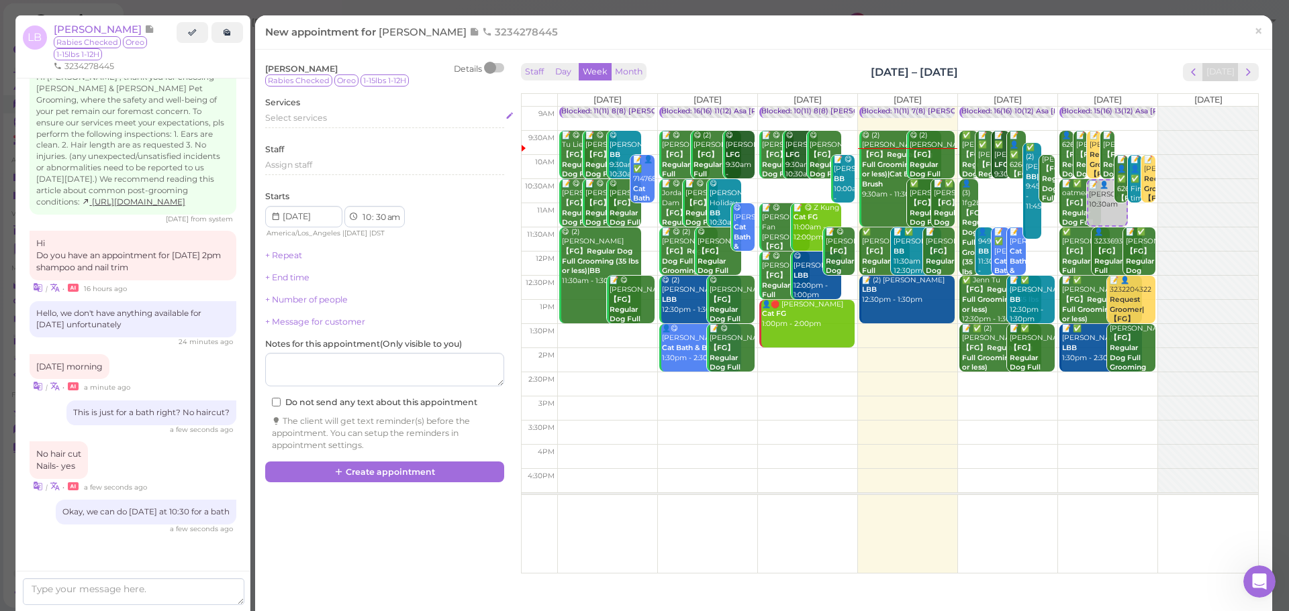
click at [303, 126] on div "Select services" at bounding box center [384, 120] width 239 height 16
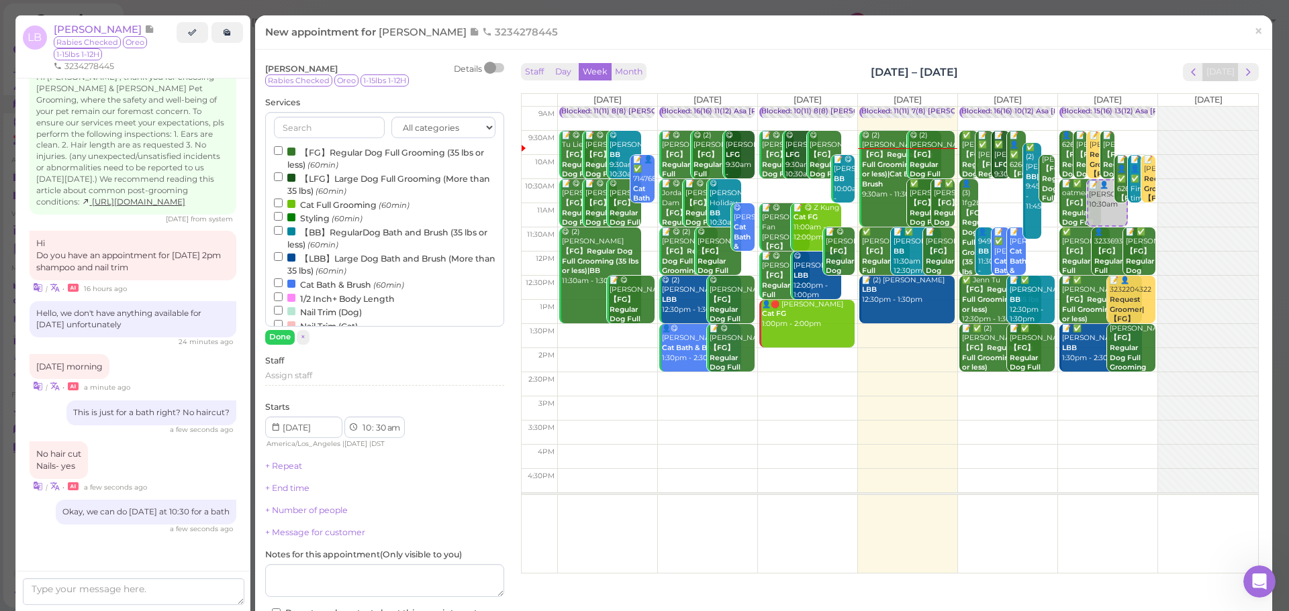
click at [293, 243] on label "【BB】RegularDog Bath and Brush (35 lbs or less) (60min)" at bounding box center [384, 238] width 221 height 26
click at [283, 235] on input "【BB】RegularDog Bath and Brush (35 lbs or less) (60min)" at bounding box center [278, 230] width 9 height 9
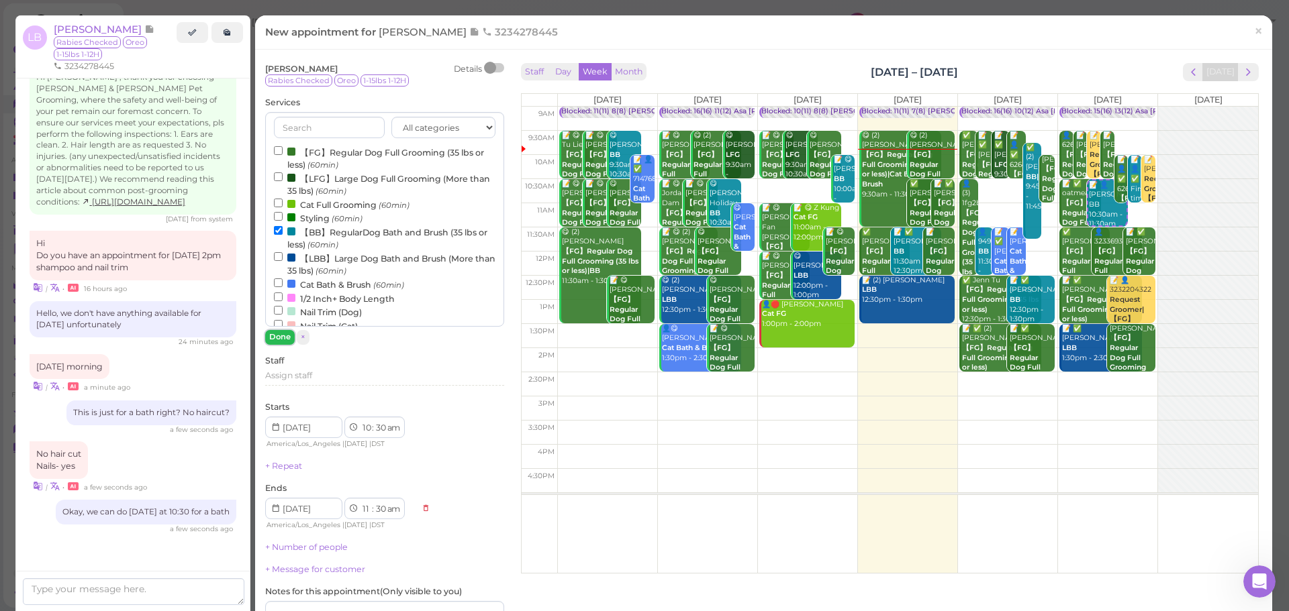
click at [288, 331] on button "Done" at bounding box center [280, 337] width 30 height 14
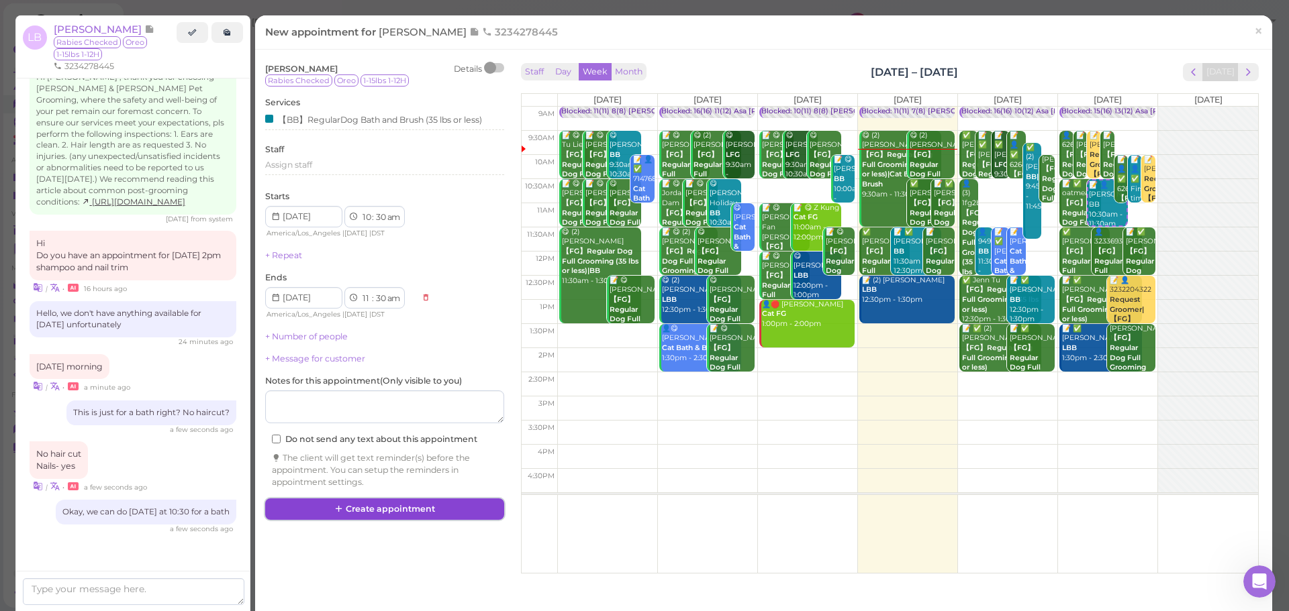
click at [393, 519] on button "Create appointment" at bounding box center [384, 509] width 239 height 21
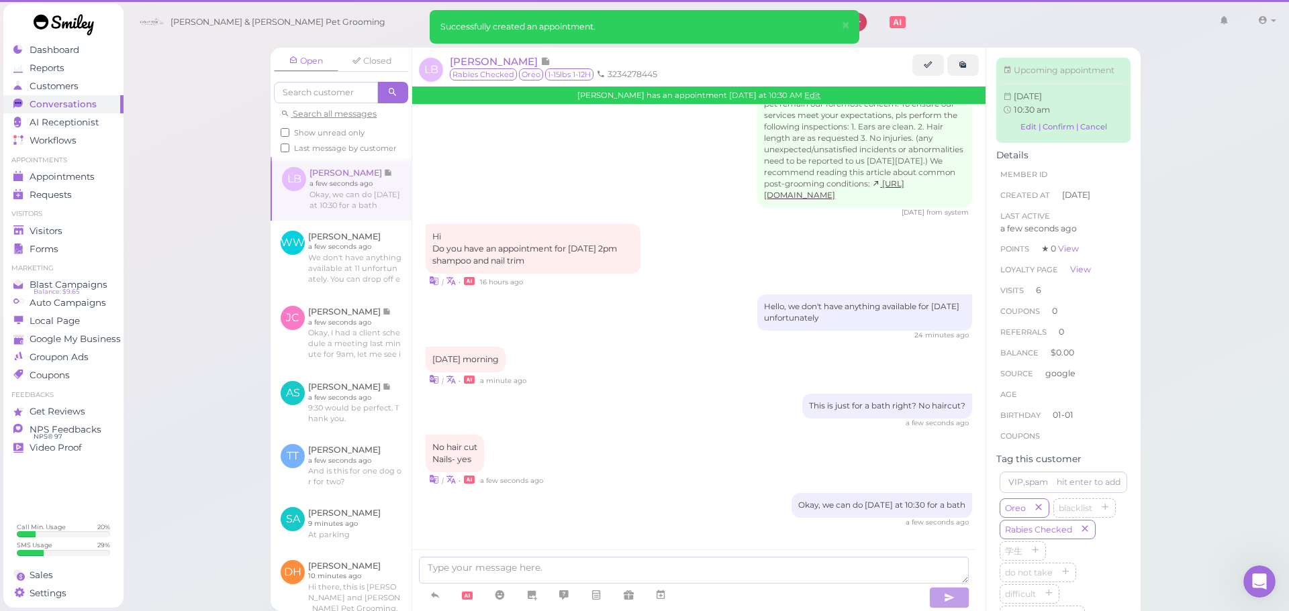
scroll to position [1728, 0]
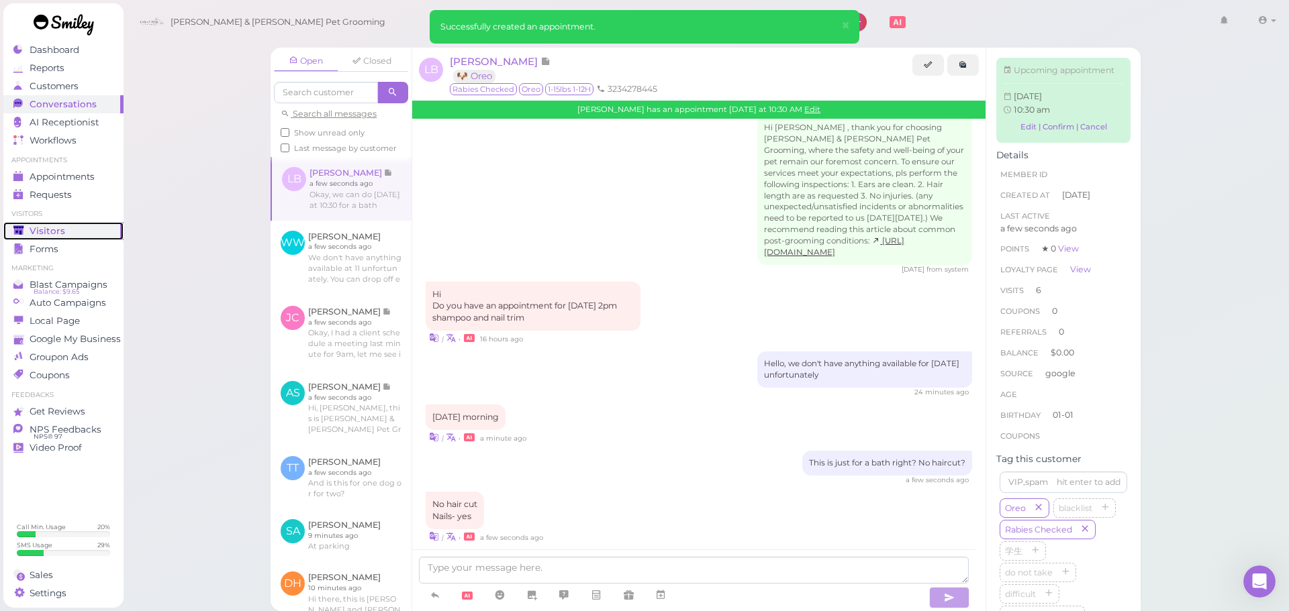
click at [78, 226] on div "Visitors" at bounding box center [61, 231] width 97 height 11
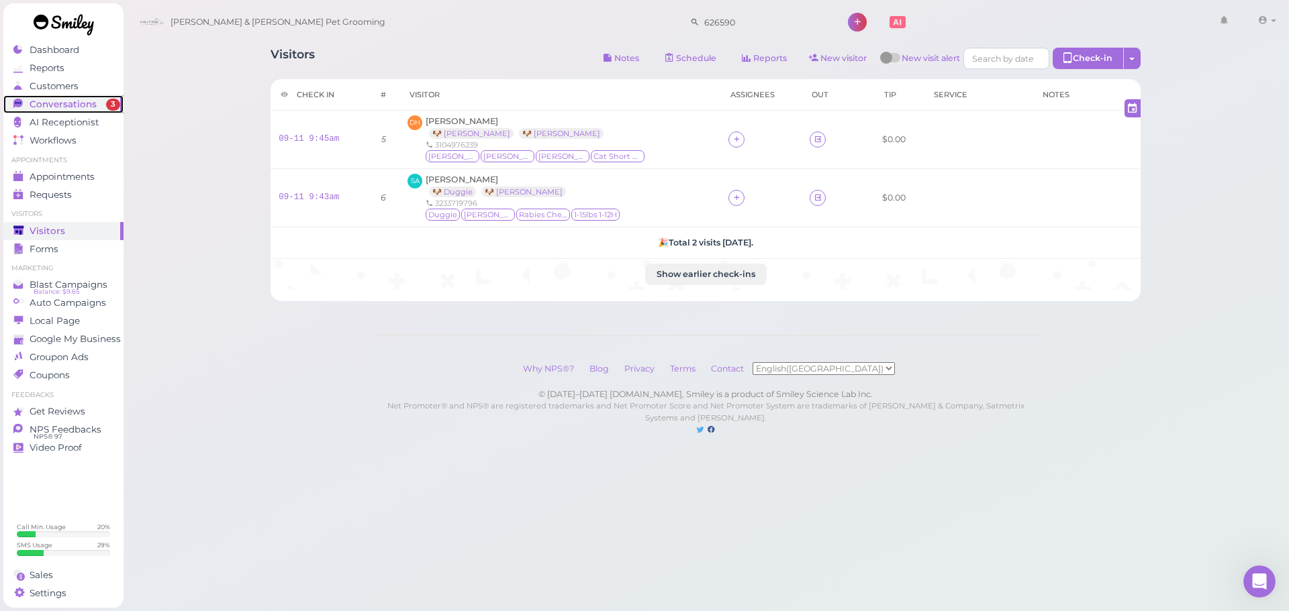
click at [91, 103] on span "Conversations" at bounding box center [63, 104] width 67 height 11
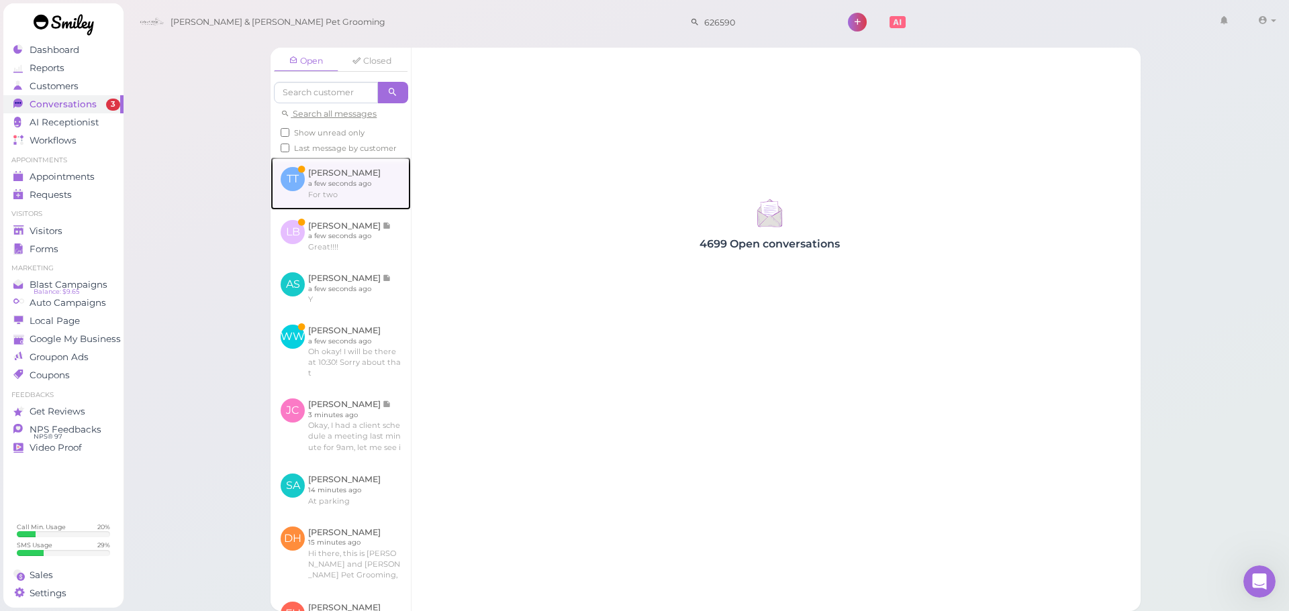
click at [363, 199] on link at bounding box center [340, 183] width 140 height 52
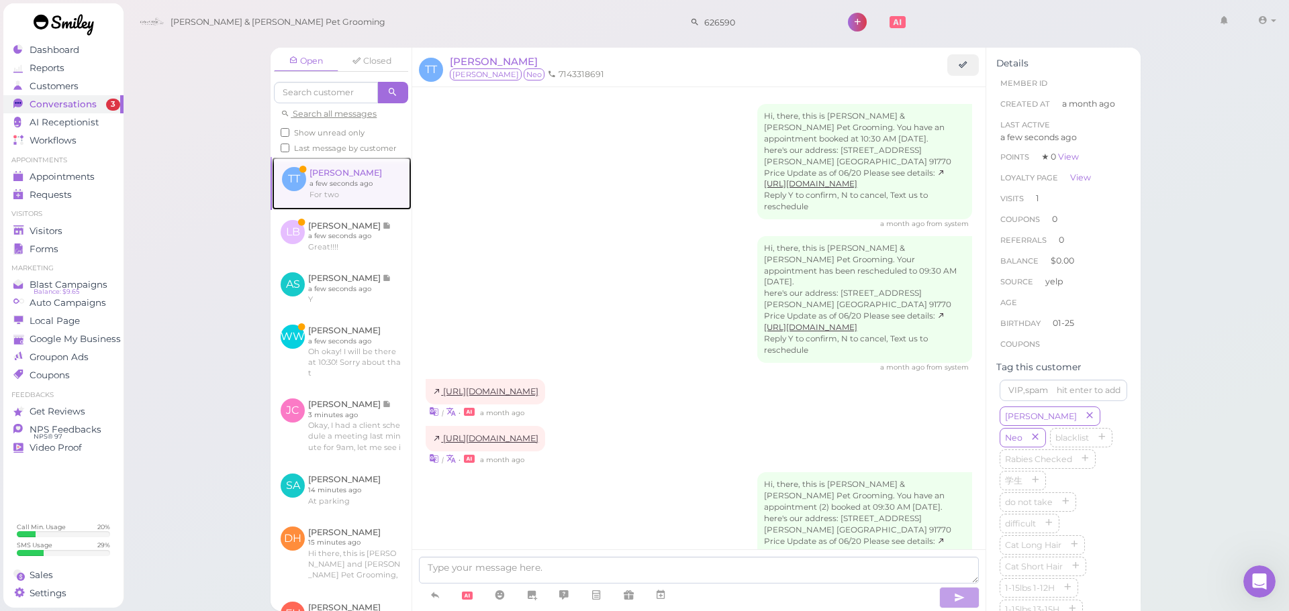
scroll to position [977, 0]
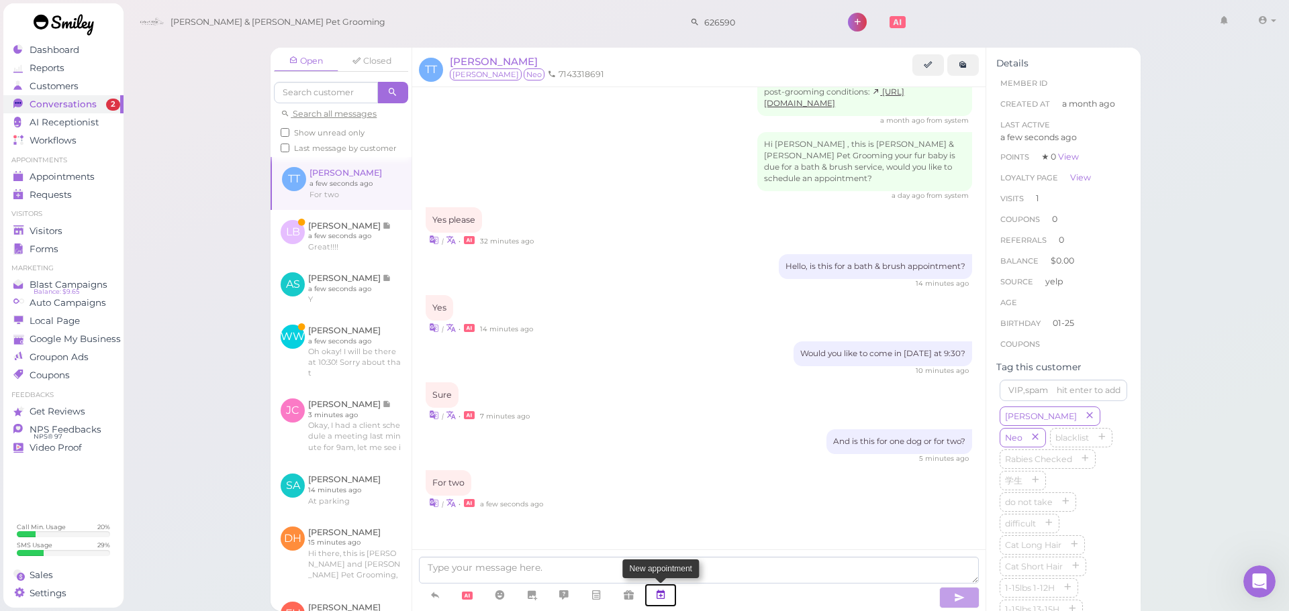
click at [662, 593] on icon at bounding box center [660, 595] width 11 height 13
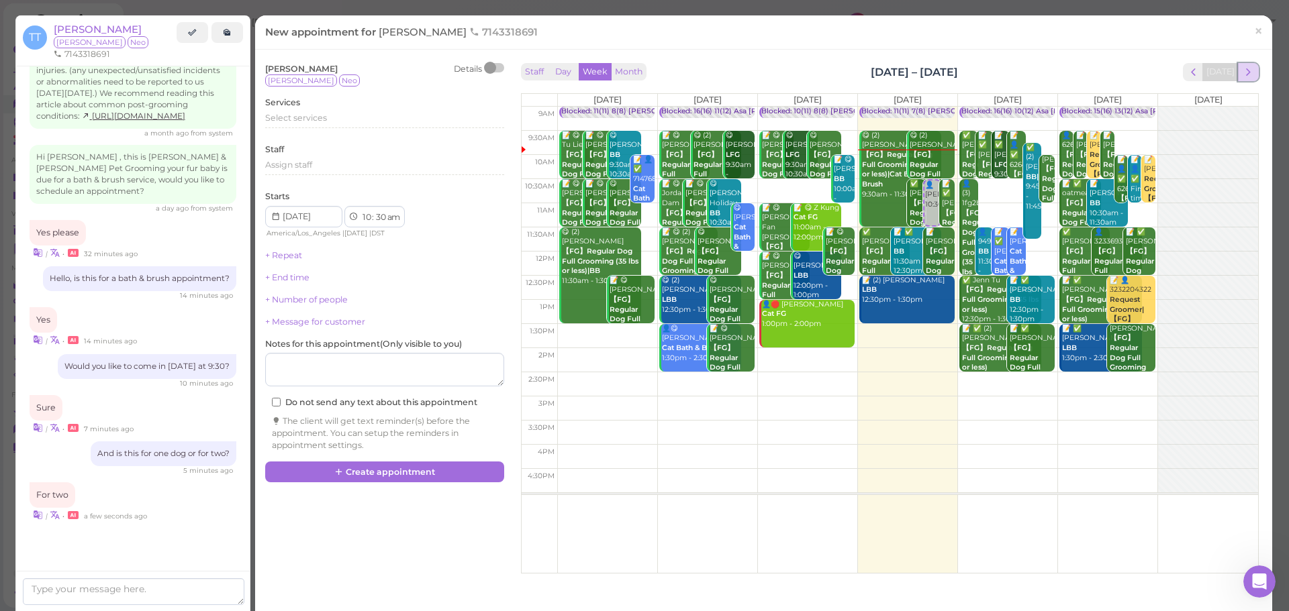
click at [1242, 73] on span "next" at bounding box center [1248, 72] width 13 height 13
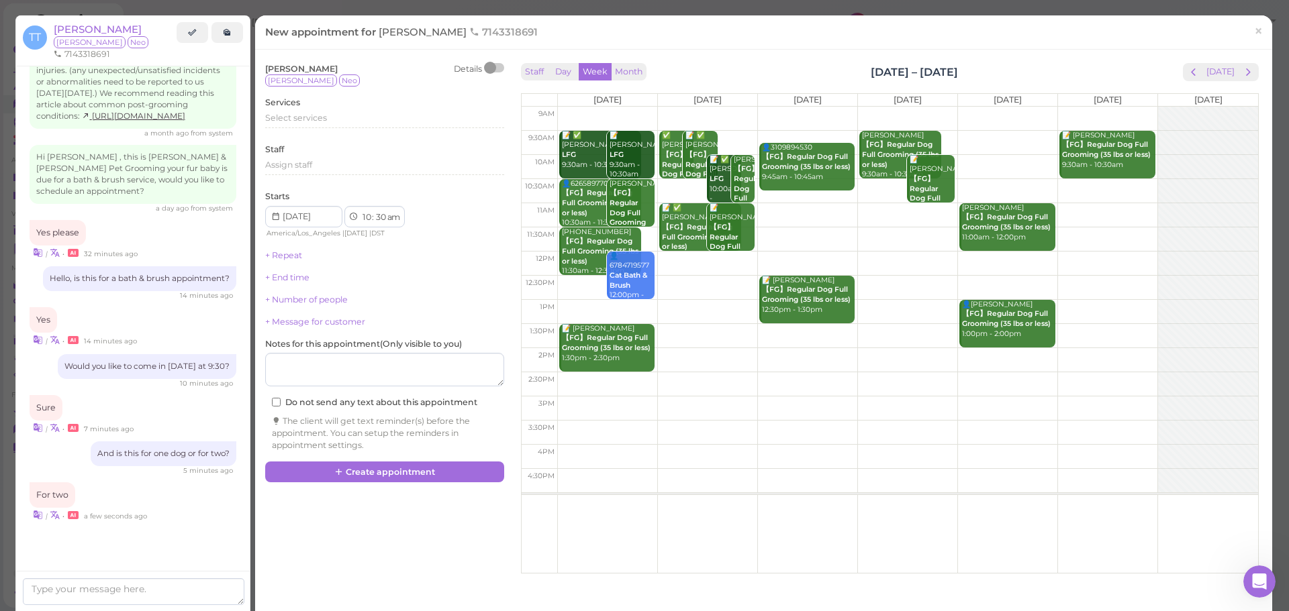
click at [742, 143] on td at bounding box center [907, 143] width 701 height 24
type input "[DATE]"
select select "9"
select select "45"
drag, startPoint x: 704, startPoint y: 162, endPoint x: 628, endPoint y: 150, distance: 76.9
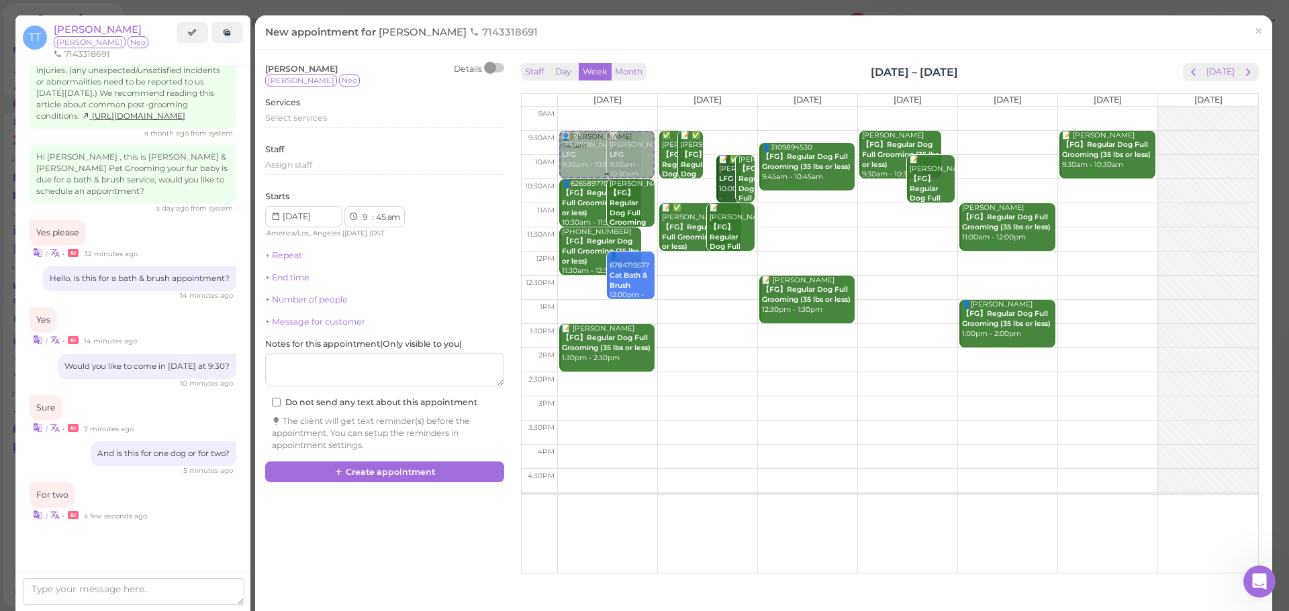
click at [628, 107] on tr "👤[PERSON_NAME] 9:45am 📝 ✅ [PERSON_NAME] LFG 9:30am - 10:30am 📝 [PERSON_NAME] LF…" at bounding box center [890, 107] width 736 height 0
type input "[DATE]"
select select "30"
click at [381, 123] on div "Select services" at bounding box center [384, 118] width 239 height 12
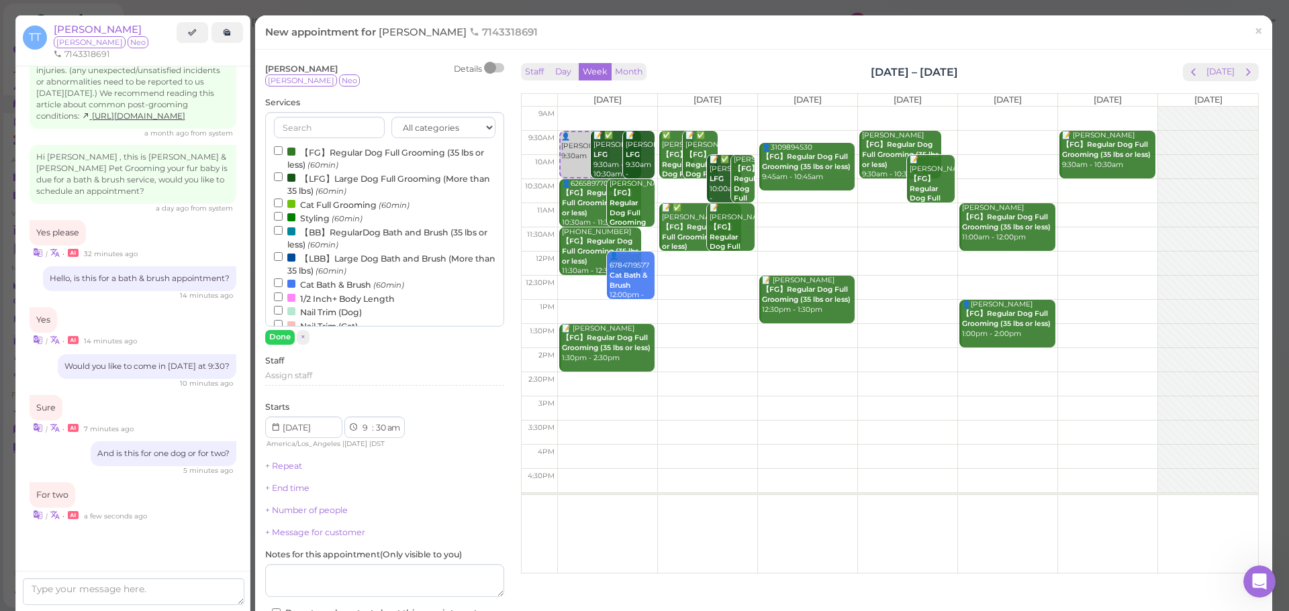
click at [347, 235] on label "【BB】RegularDog Bath and Brush (35 lbs or less) (60min)" at bounding box center [384, 238] width 221 height 26
click at [283, 235] on input "【BB】RegularDog Bath and Brush (35 lbs or less) (60min)" at bounding box center [278, 230] width 9 height 9
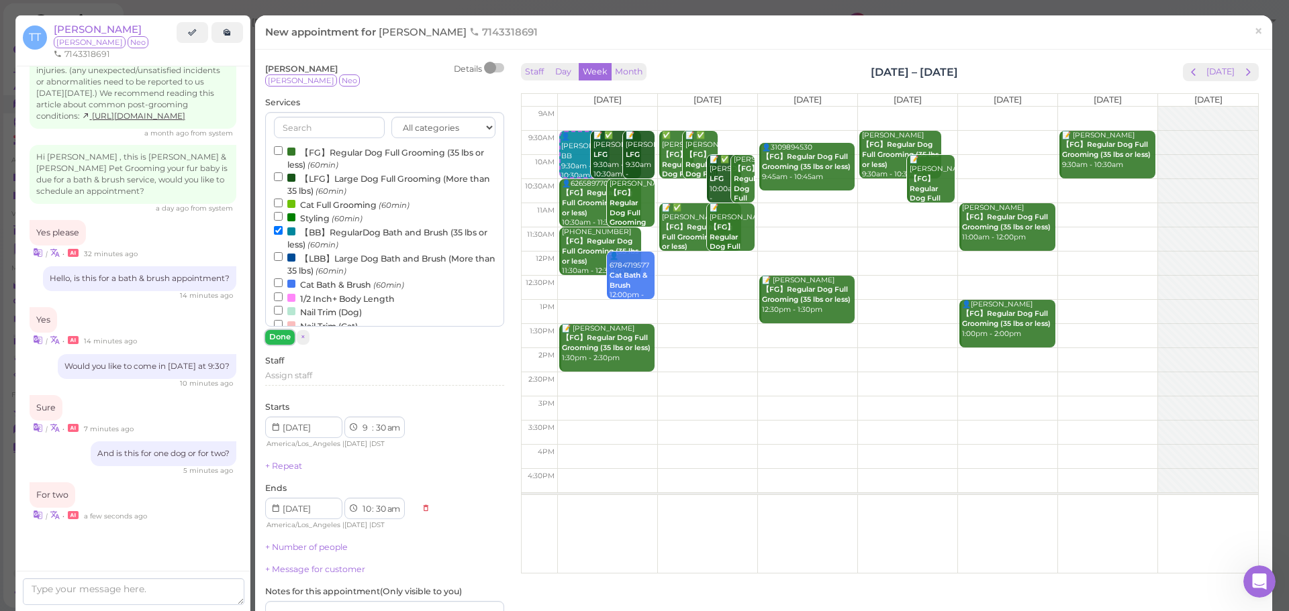
click at [281, 339] on button "Done" at bounding box center [280, 337] width 30 height 14
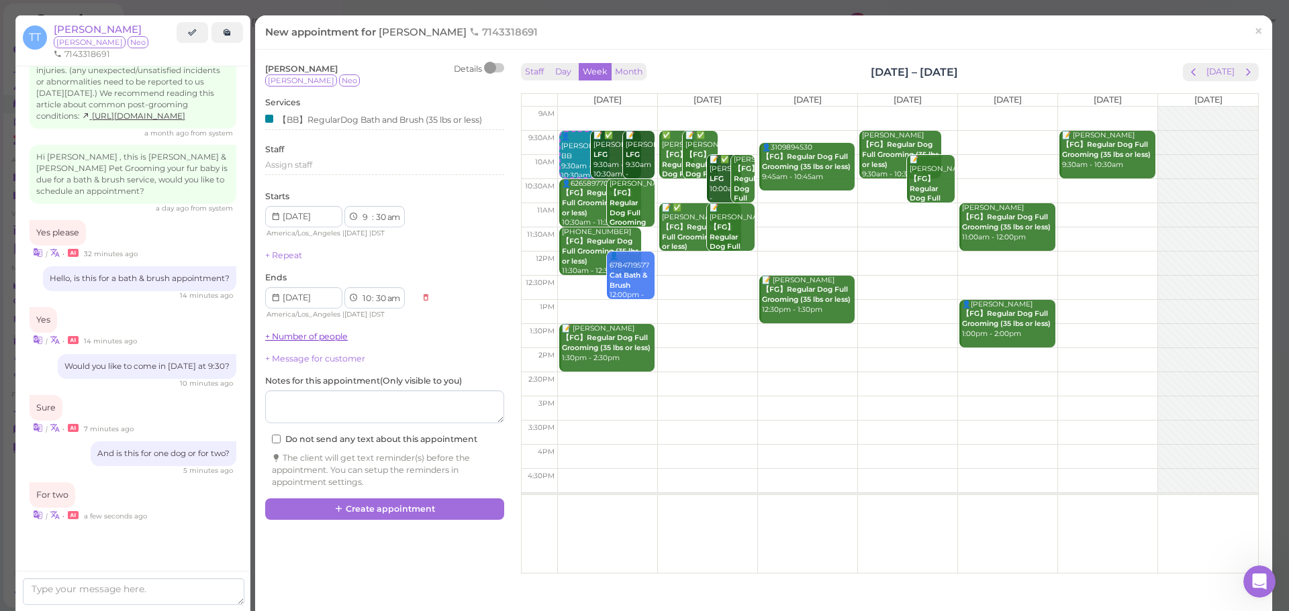
click at [295, 342] on link "+ Number of people" at bounding box center [306, 337] width 83 height 10
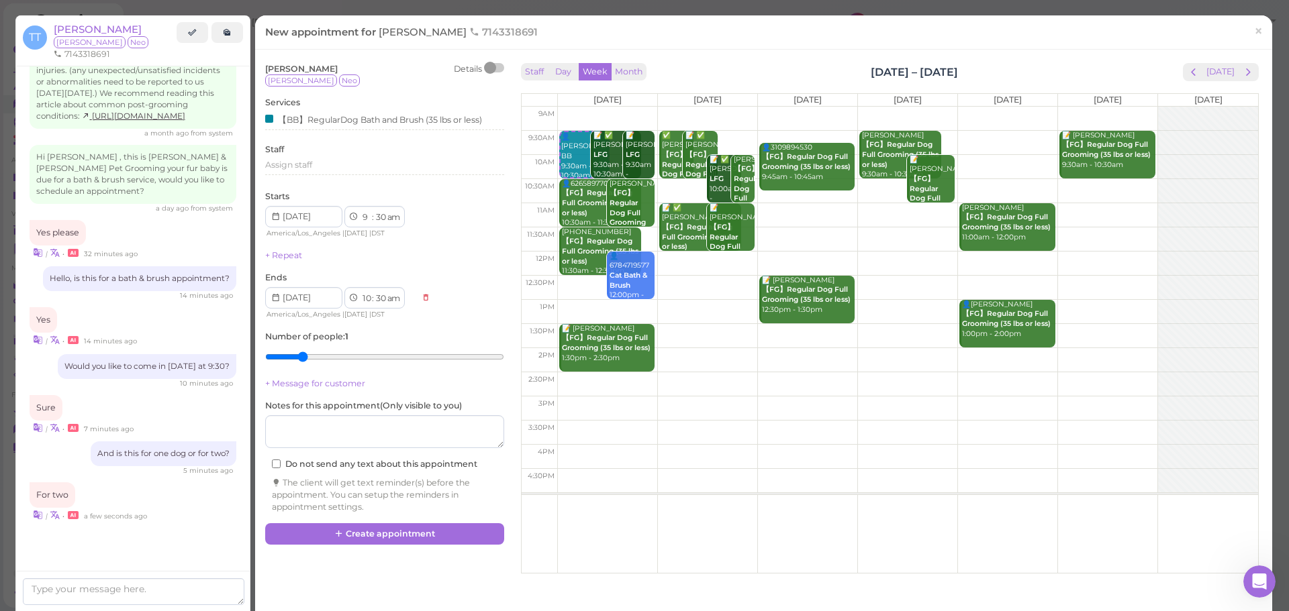
type input "2"
click at [301, 357] on input "range" at bounding box center [384, 356] width 239 height 21
click at [384, 568] on div "[PERSON_NAME] Details [PERSON_NAME] Neo Services 【BB】RegularDog Bath and Brush …" at bounding box center [763, 315] width 1010 height 511
click at [396, 542] on button "Create appointment" at bounding box center [384, 534] width 239 height 21
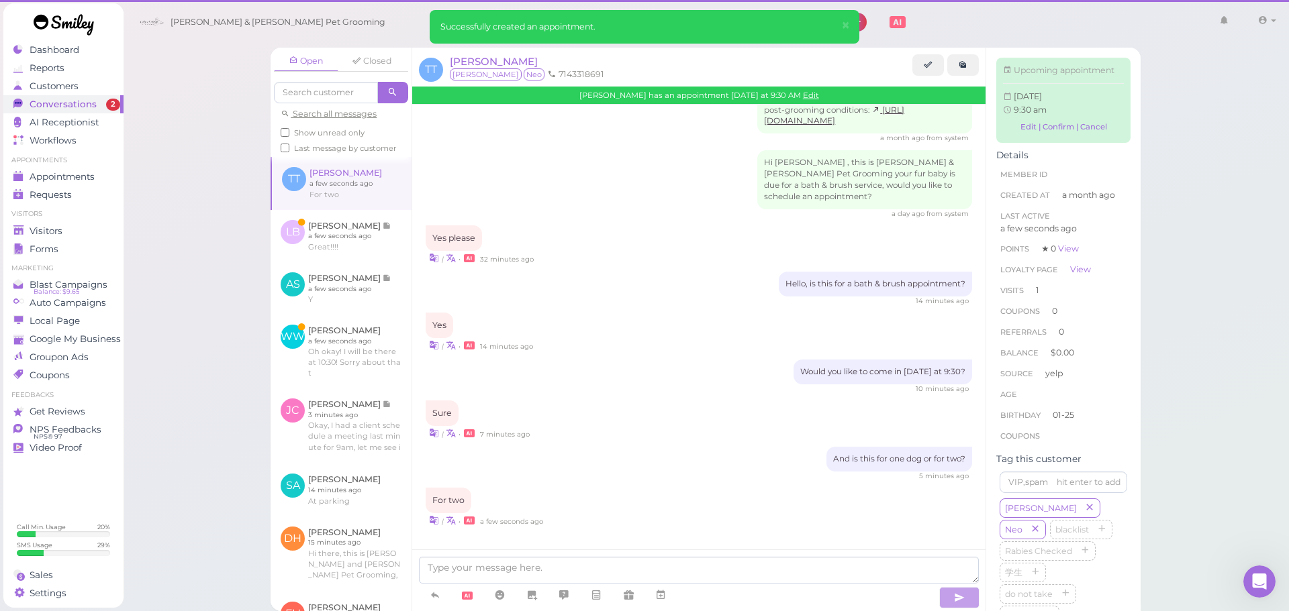
scroll to position [977, 0]
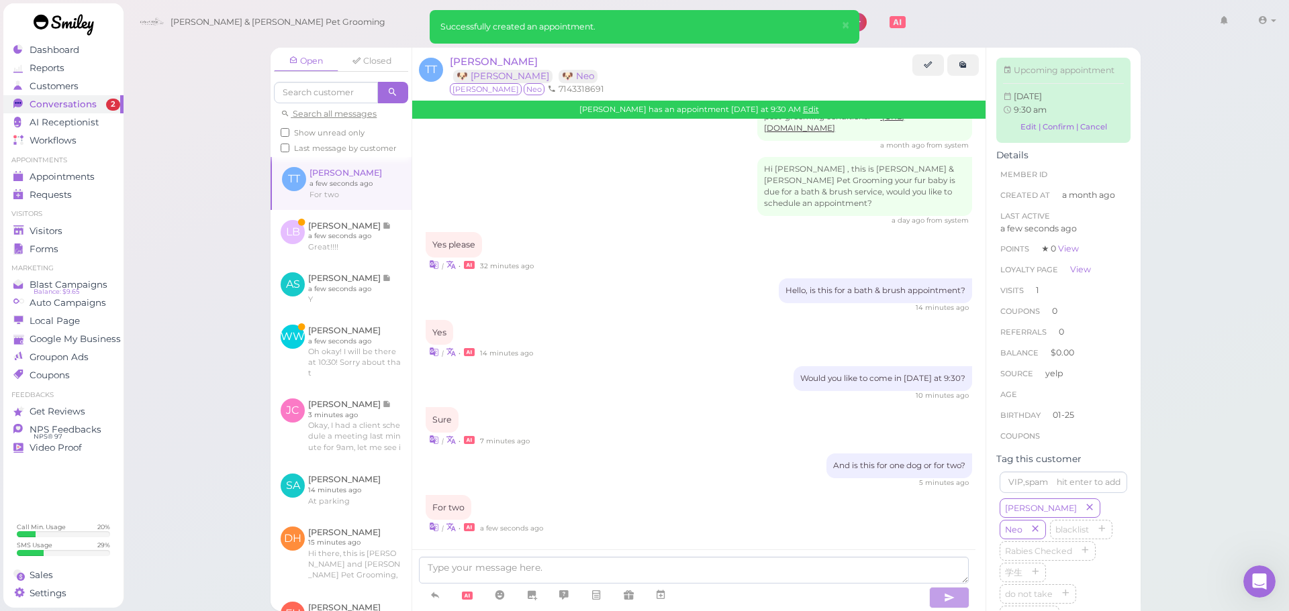
click at [237, 307] on div "Open Closed Search all messages Show unread only Last message by customer TT [P…" at bounding box center [706, 305] width 1166 height 611
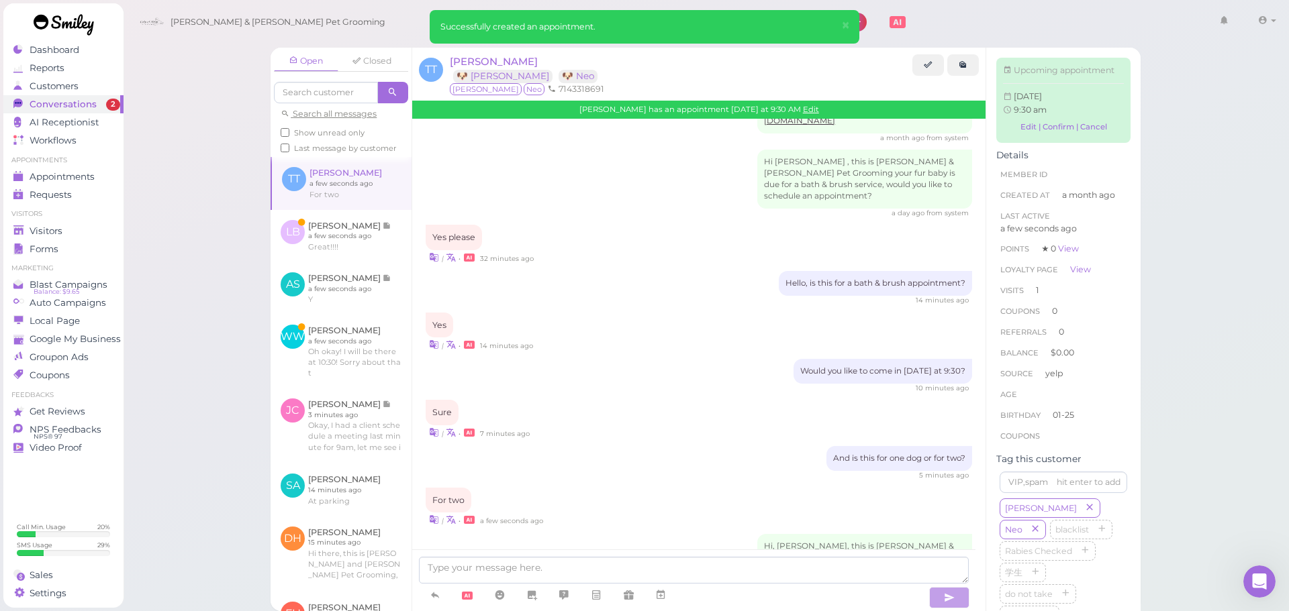
scroll to position [1116, 0]
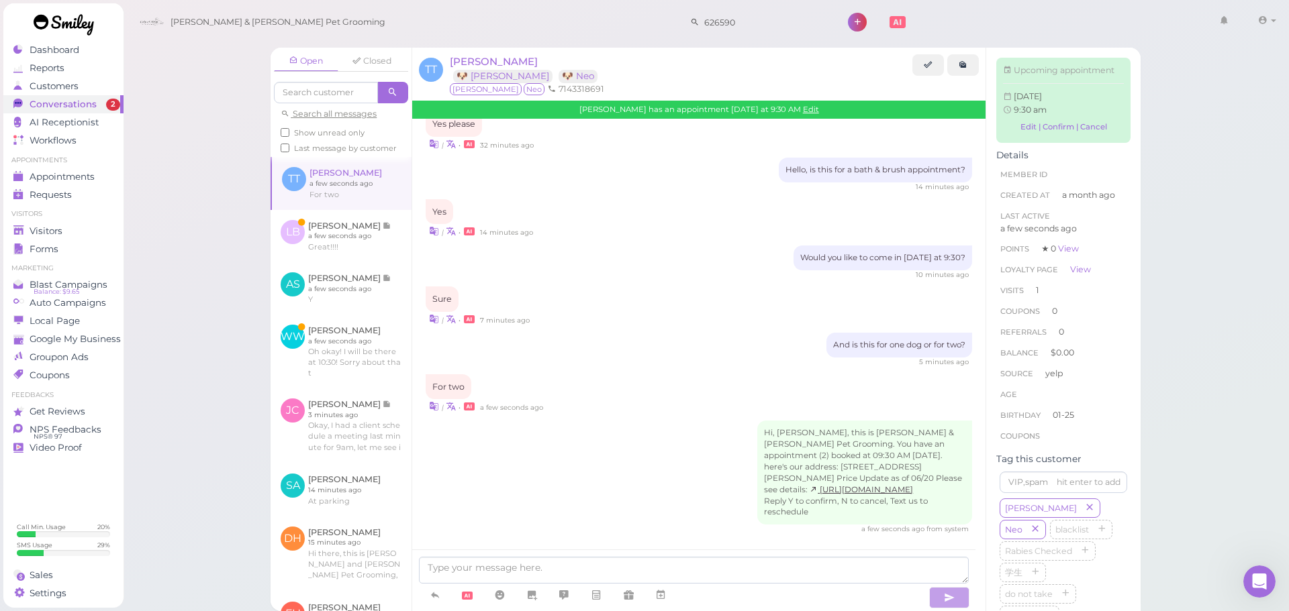
click at [230, 251] on div "Open Closed Search all messages Show unread only Last message by customer TT [P…" at bounding box center [706, 305] width 1166 height 611
click at [72, 236] on div "Visitors" at bounding box center [61, 231] width 97 height 11
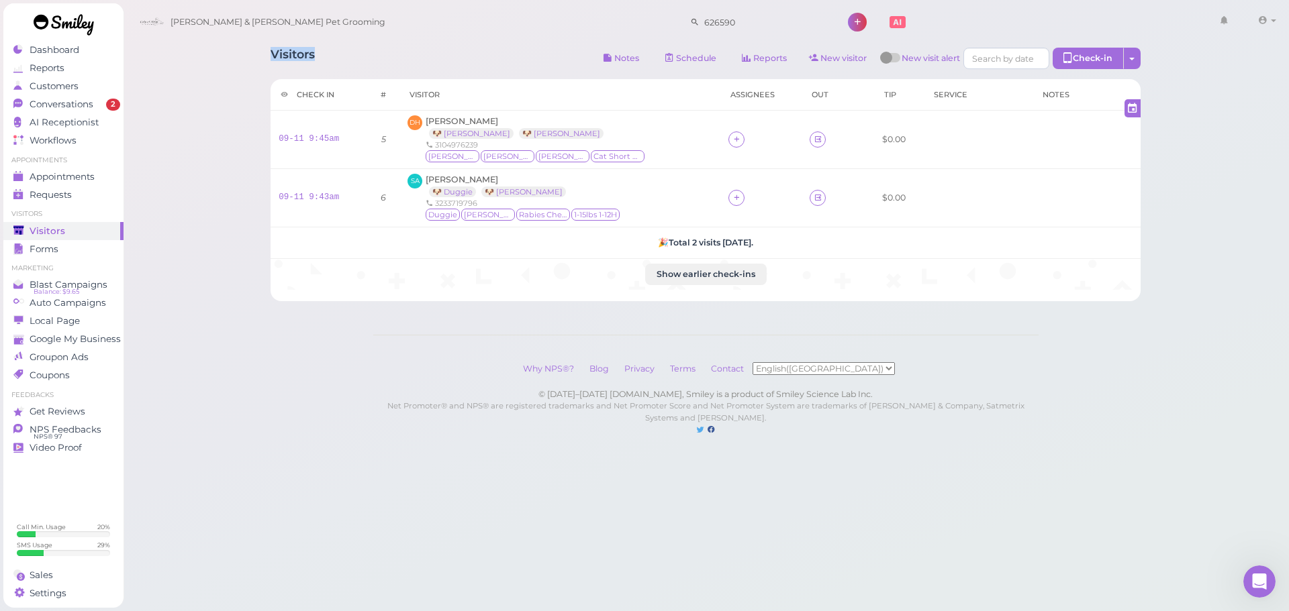
drag, startPoint x: 283, startPoint y: 46, endPoint x: 241, endPoint y: 44, distance: 42.3
click at [241, 44] on div "Visitors Notes Schedule Reports New visitor New visit alert Check-in Customer c…" at bounding box center [706, 231] width 1166 height 463
click at [244, 67] on div "Visitors Notes Schedule Reports New visitor New visit alert Check-in Customer c…" at bounding box center [706, 231] width 1166 height 463
click at [105, 104] on div "Conversations" at bounding box center [61, 104] width 97 height 11
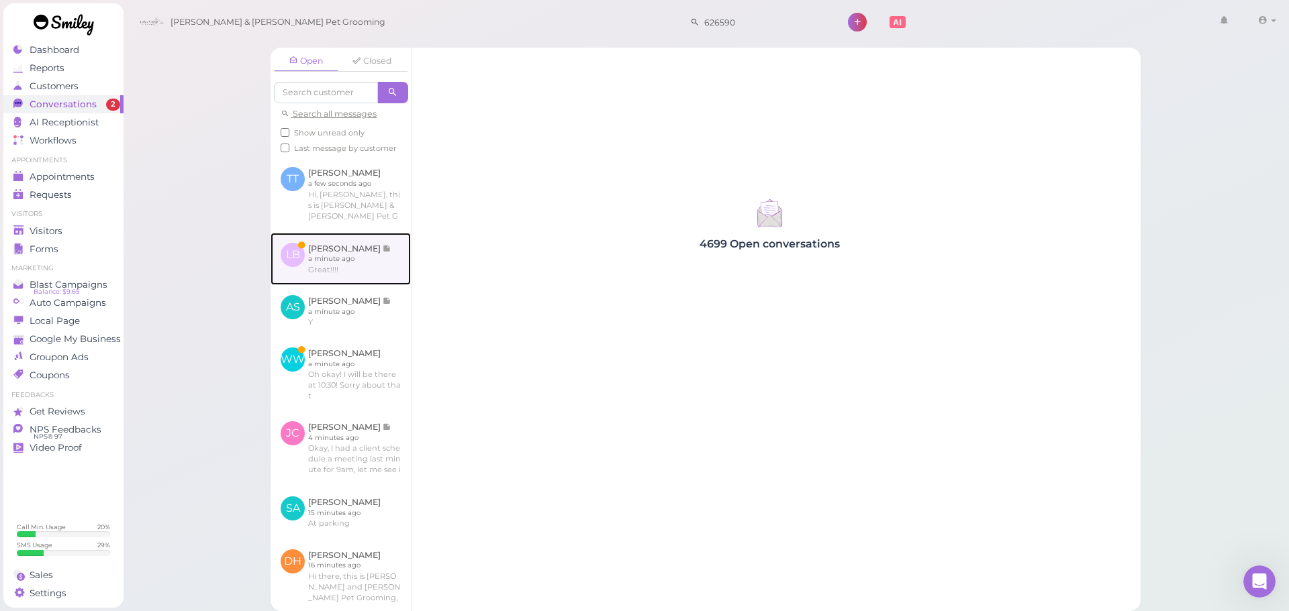
click at [319, 285] on link at bounding box center [340, 259] width 140 height 52
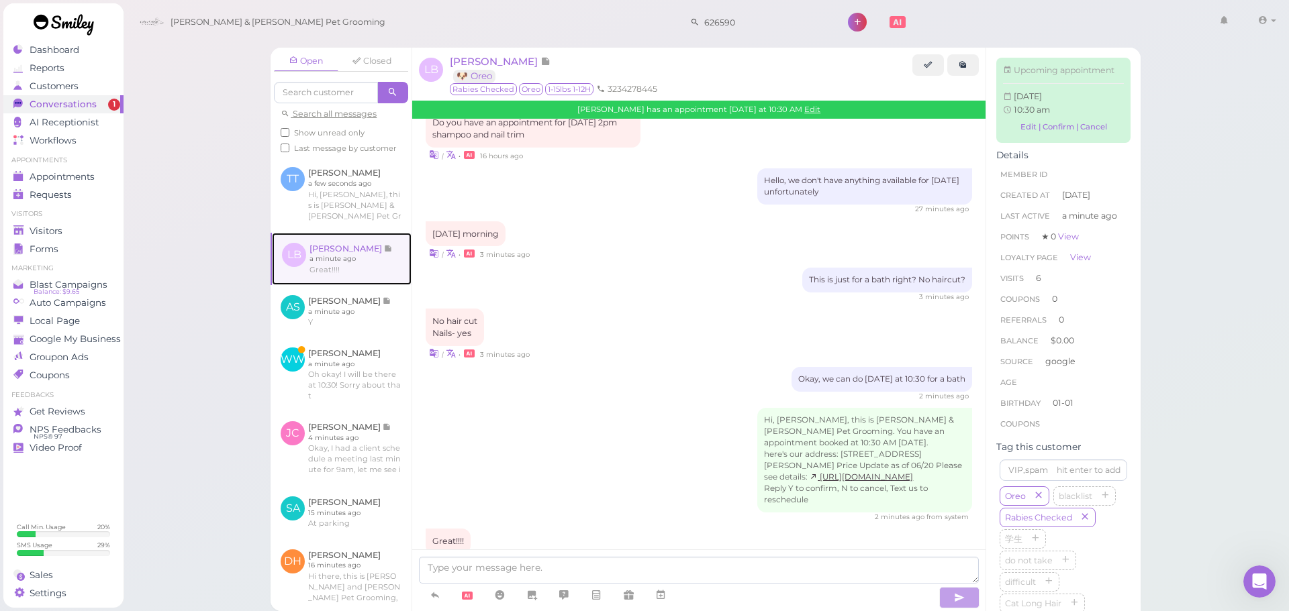
scroll to position [67, 0]
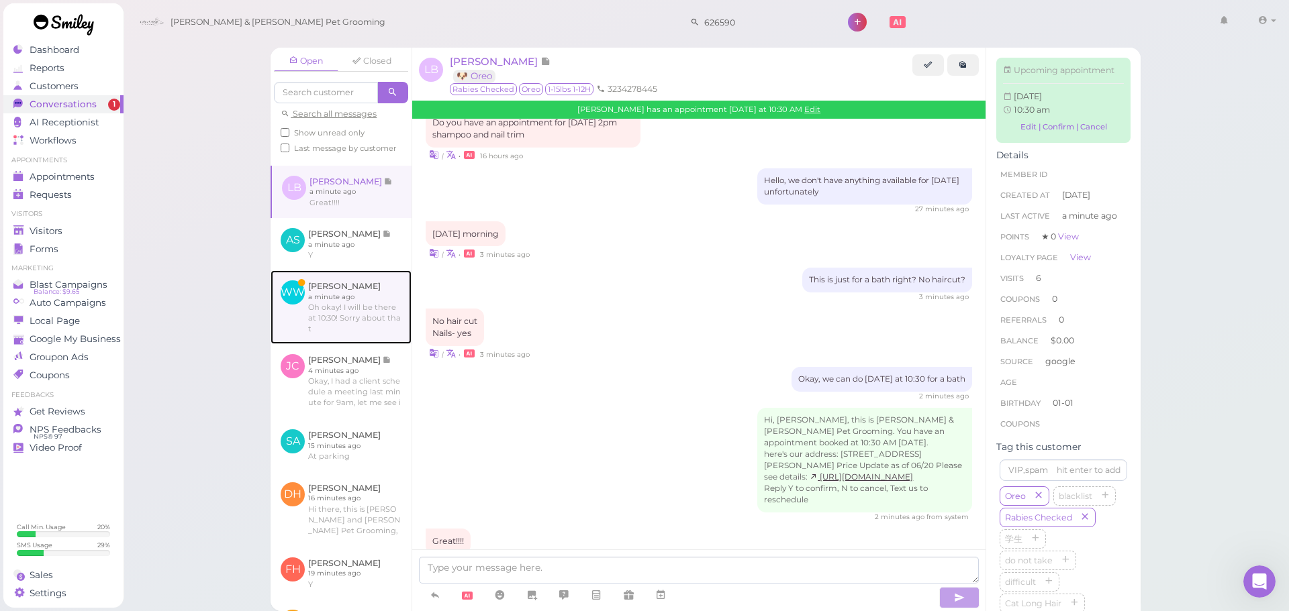
click at [293, 326] on link at bounding box center [340, 307] width 141 height 74
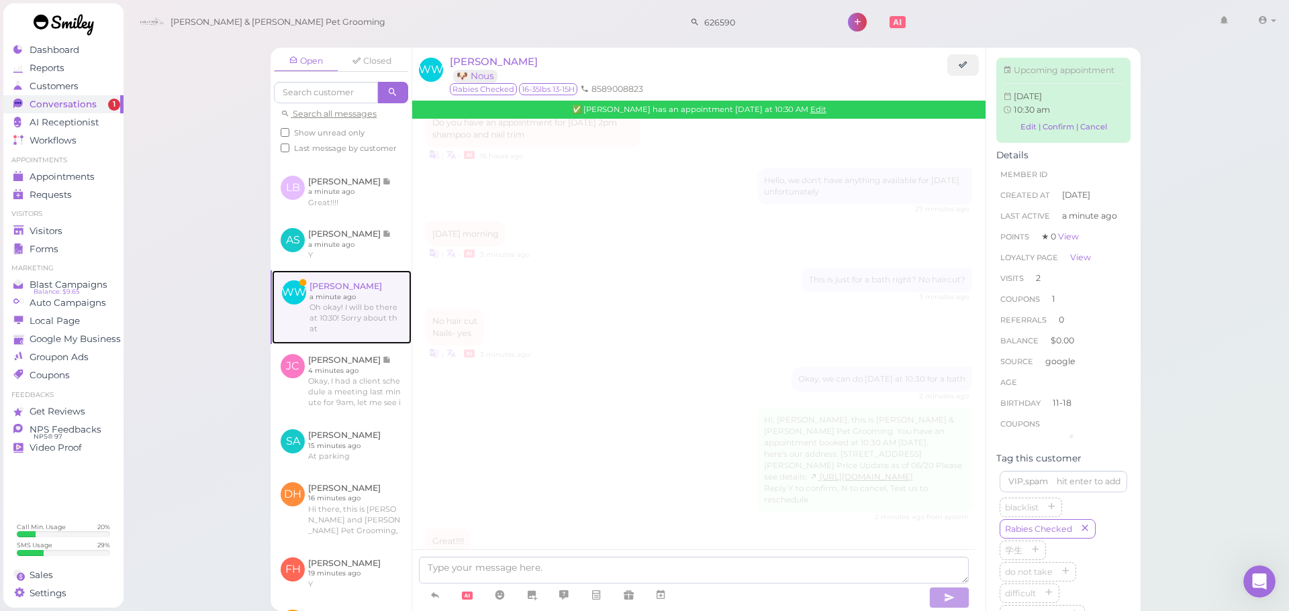
scroll to position [1537, 0]
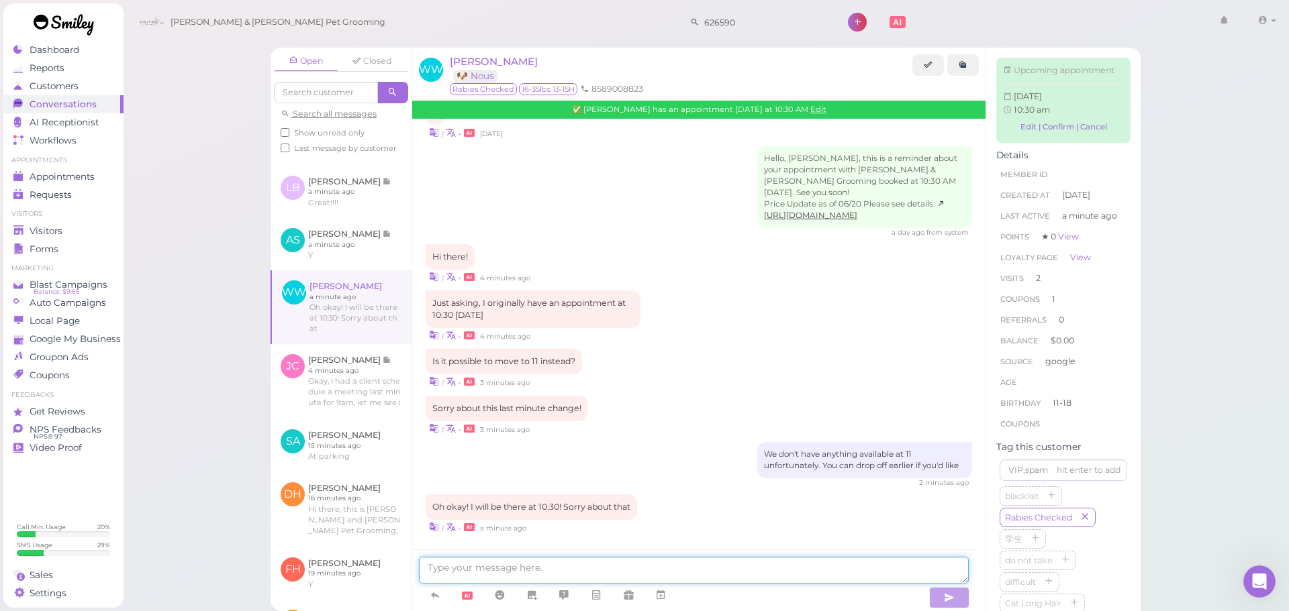
click at [585, 567] on textarea at bounding box center [694, 570] width 550 height 27
click at [87, 239] on link "Visitors" at bounding box center [63, 231] width 120 height 18
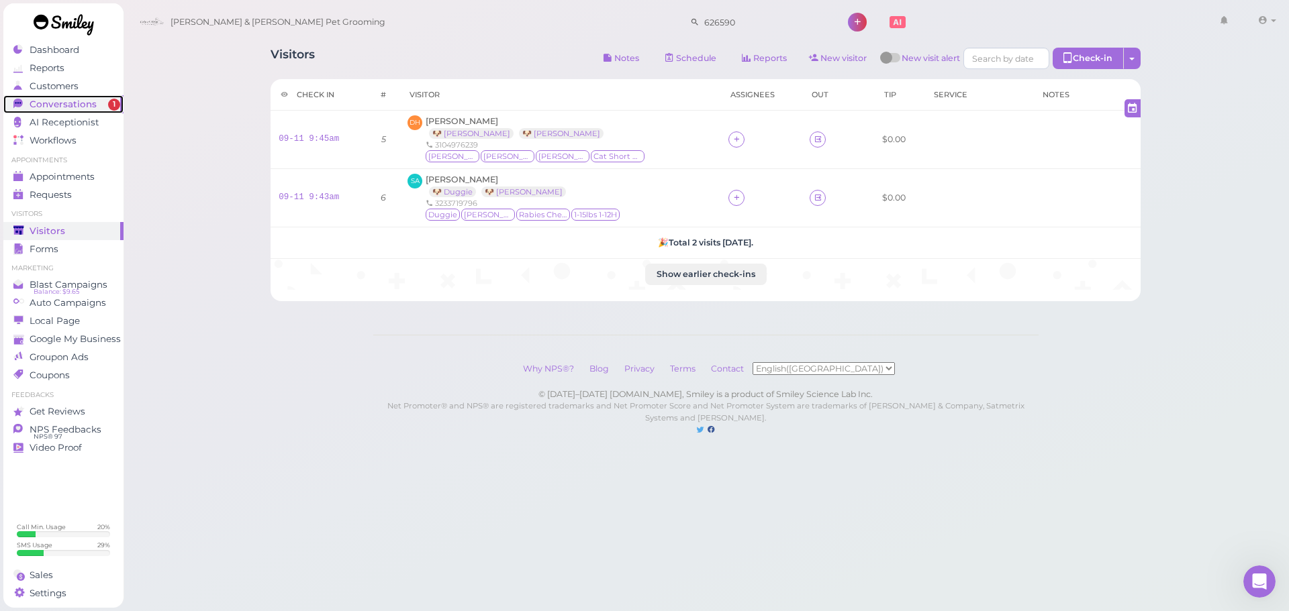
click at [100, 101] on div "Conversations" at bounding box center [61, 104] width 97 height 11
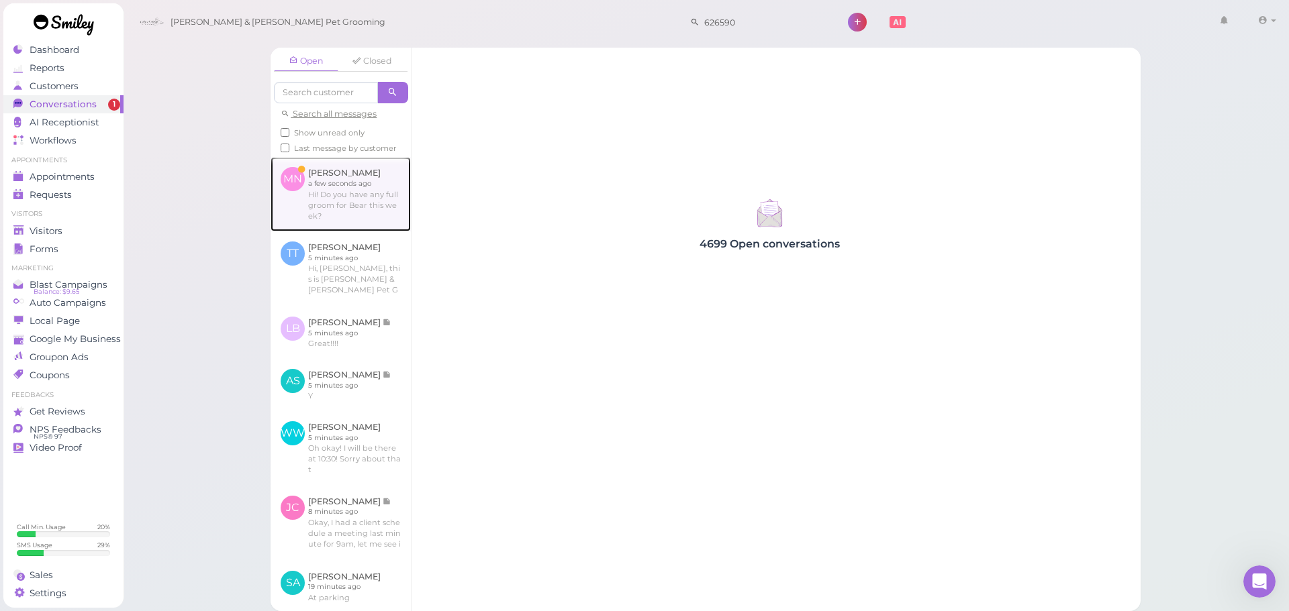
click at [363, 215] on link at bounding box center [340, 194] width 140 height 74
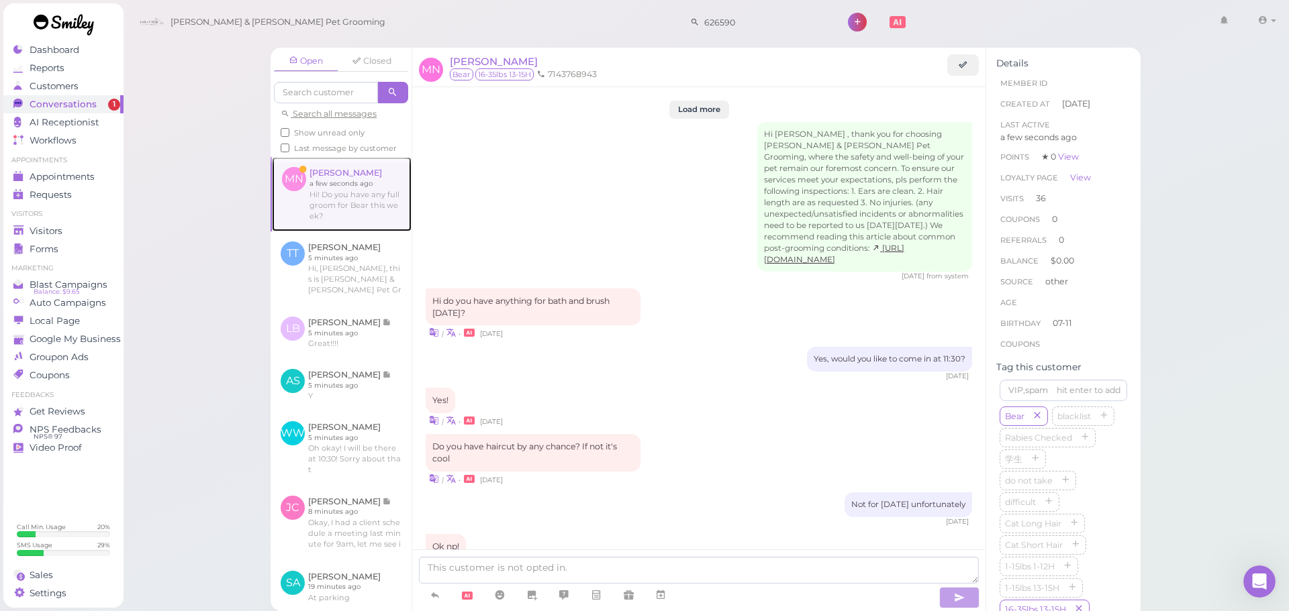
scroll to position [1691, 0]
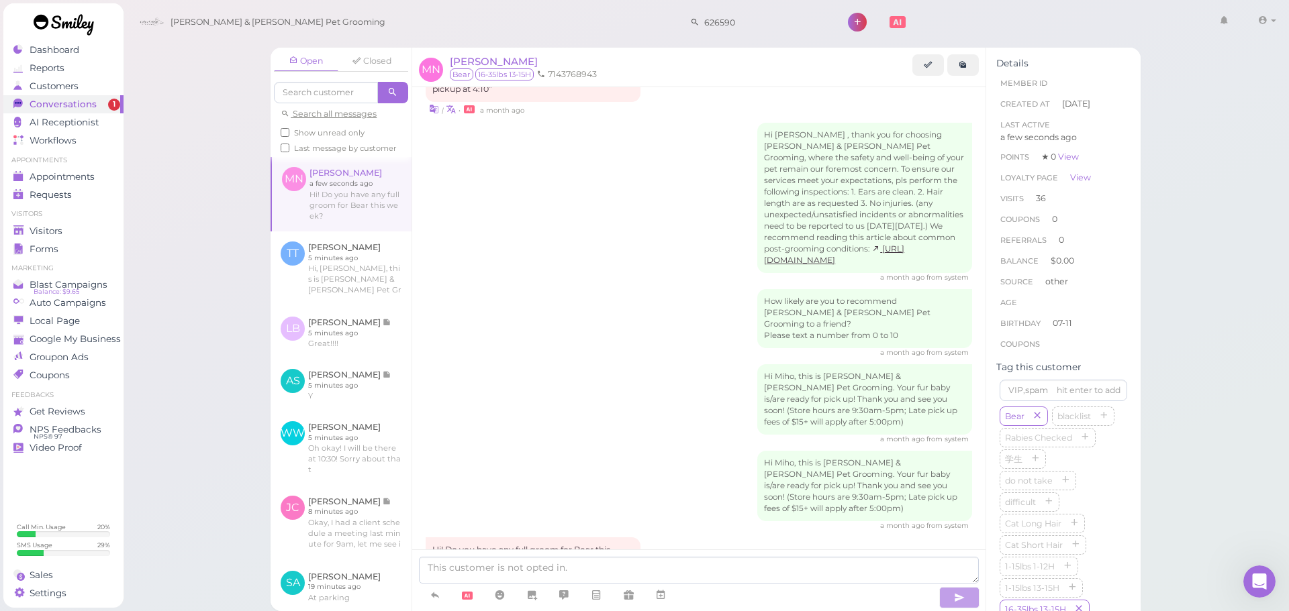
drag, startPoint x: 567, startPoint y: 555, endPoint x: 567, endPoint y: 573, distance: 18.1
click at [567, 571] on div at bounding box center [698, 581] width 573 height 62
click at [567, 573] on textarea at bounding box center [699, 570] width 560 height 27
type textarea "N"
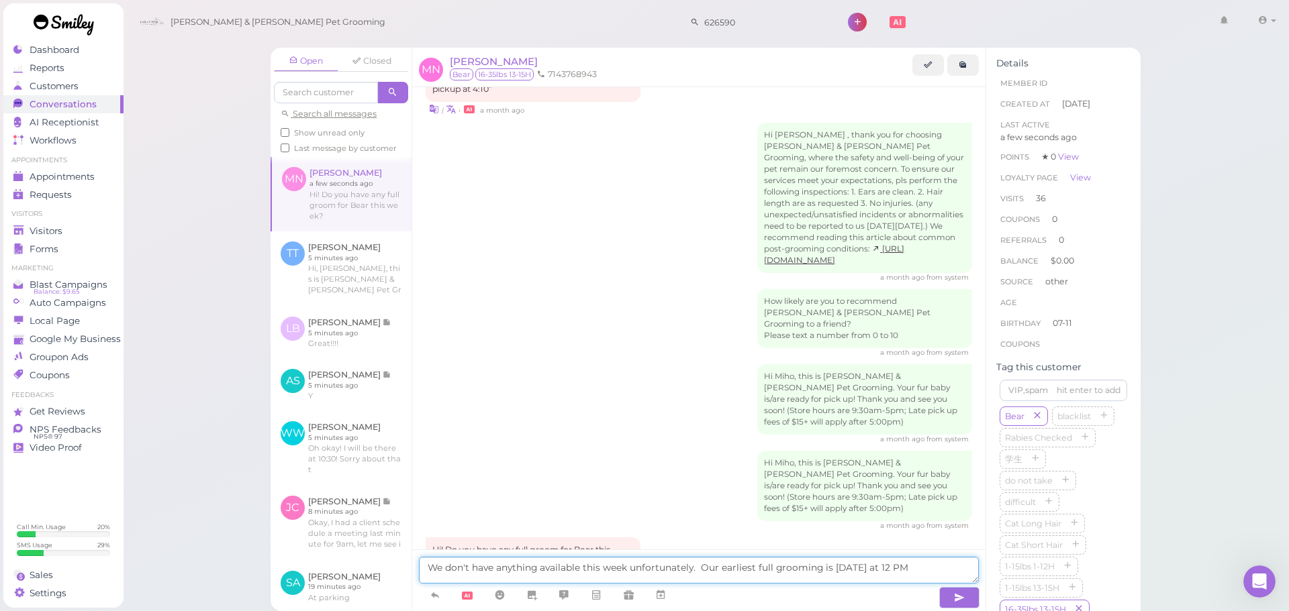
type textarea "We don't have anything available this week unfortunately. Our earliest full gro…"
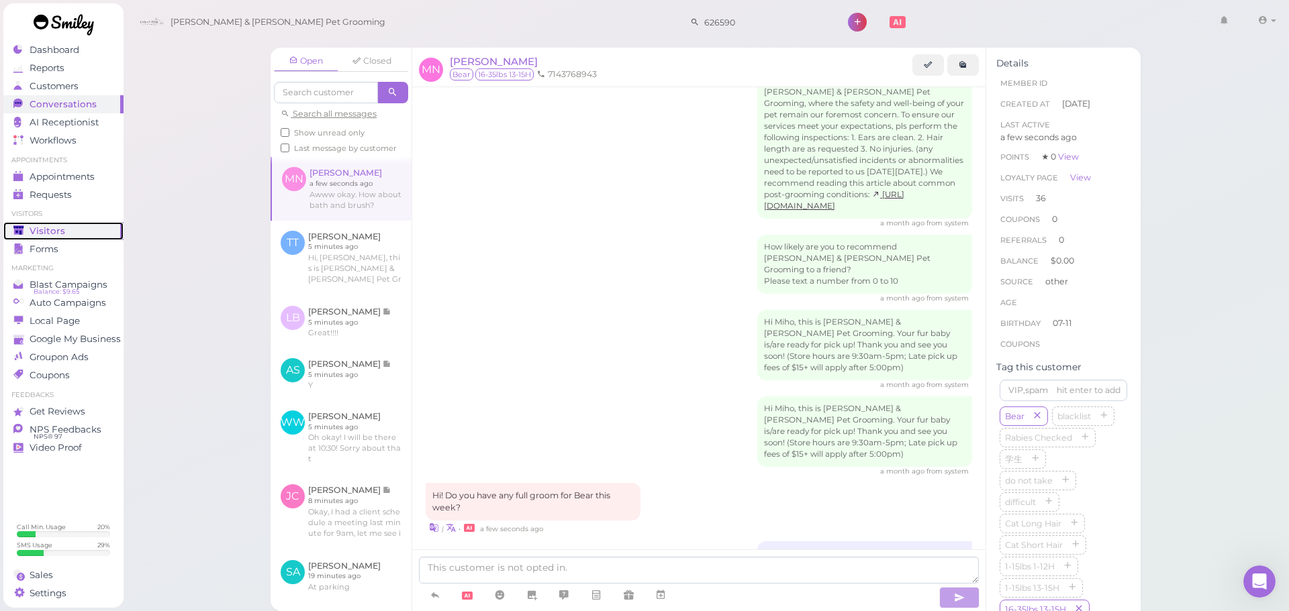
scroll to position [1801, 0]
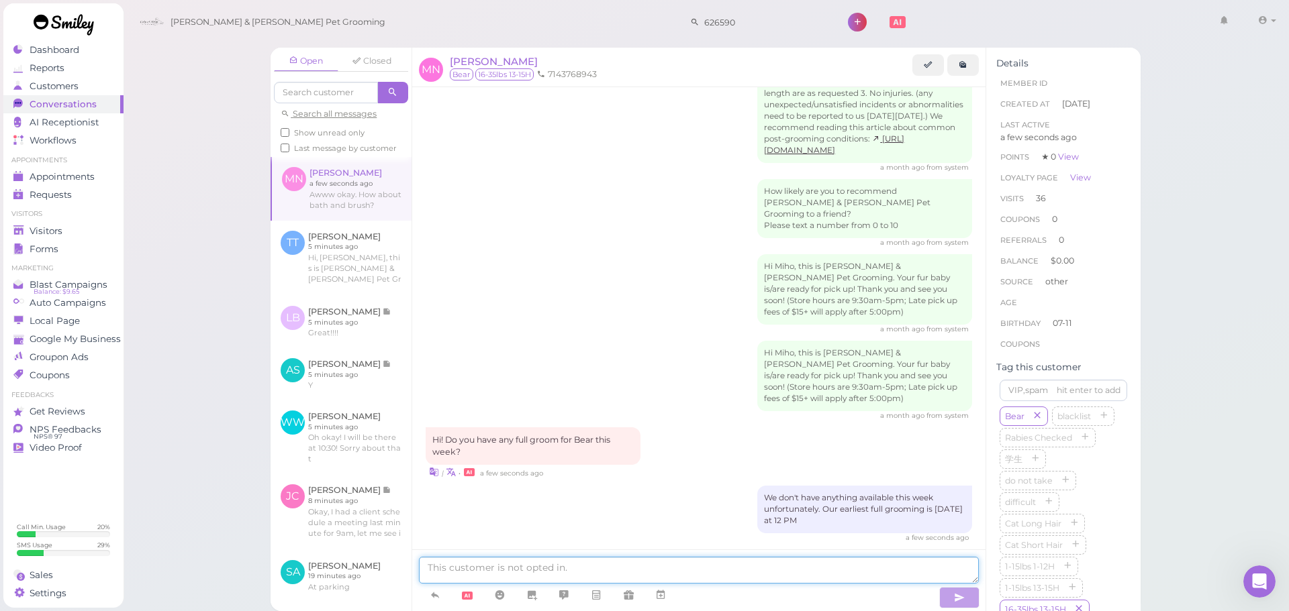
click at [846, 572] on textarea at bounding box center [699, 570] width 560 height 27
click at [603, 566] on textarea at bounding box center [699, 570] width 560 height 27
type textarea "We can do 12:30 [DATE] if you'd like"
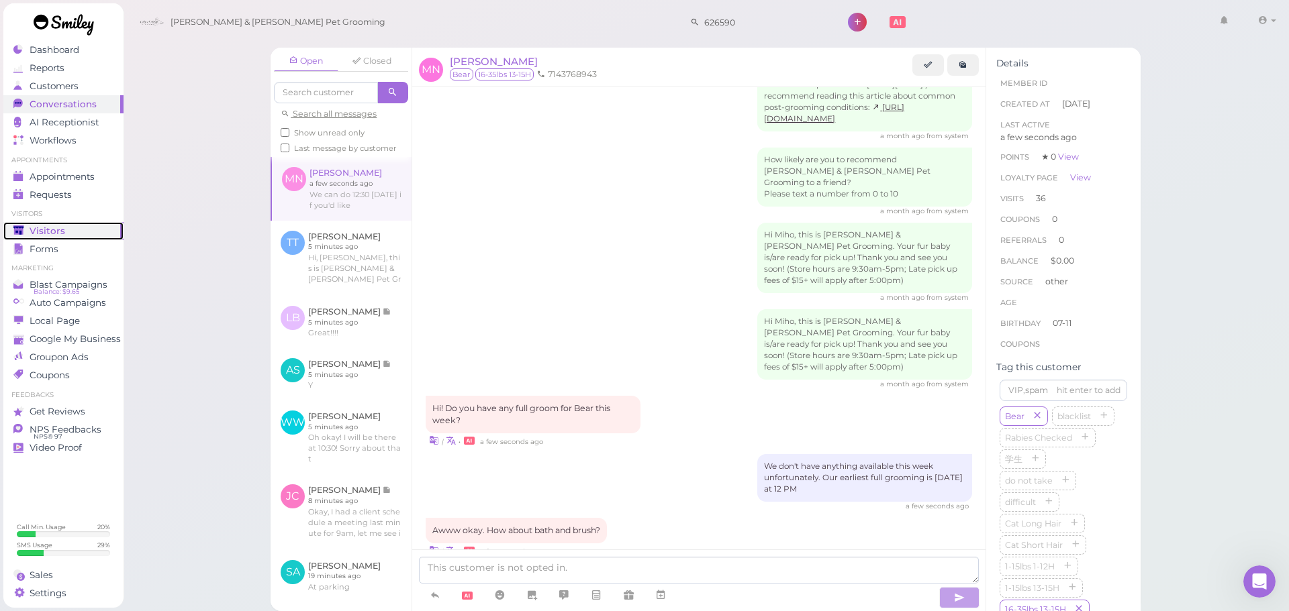
click at [77, 224] on link "Visitors" at bounding box center [63, 231] width 120 height 18
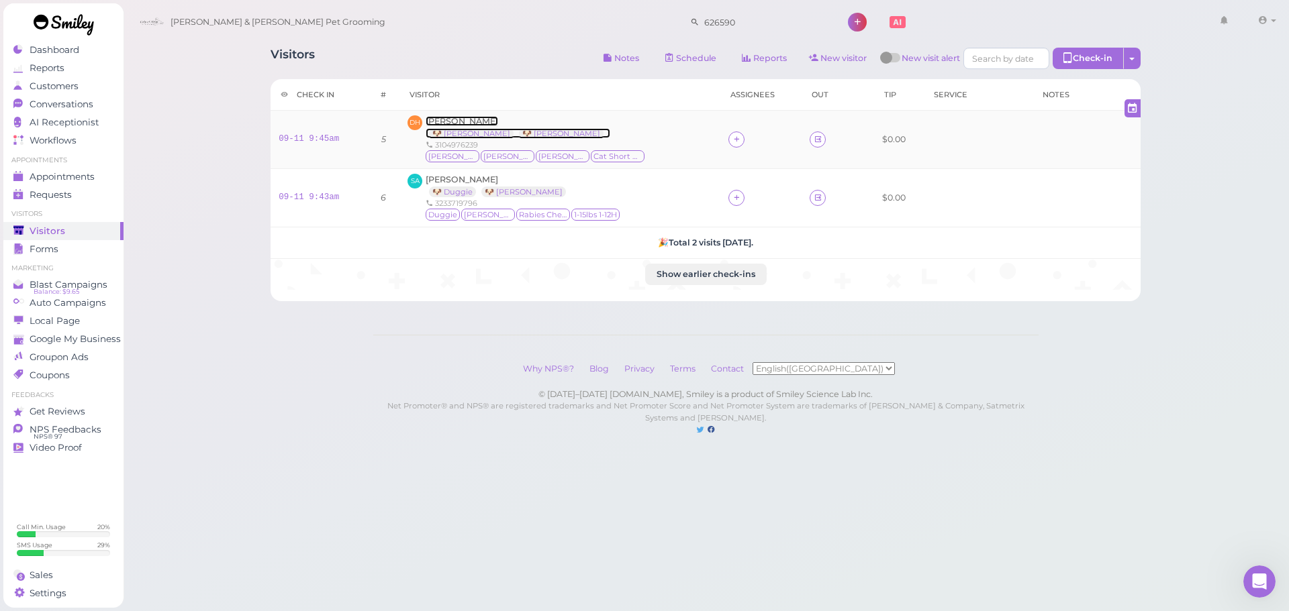
click at [451, 122] on span "[PERSON_NAME]" at bounding box center [462, 121] width 72 height 10
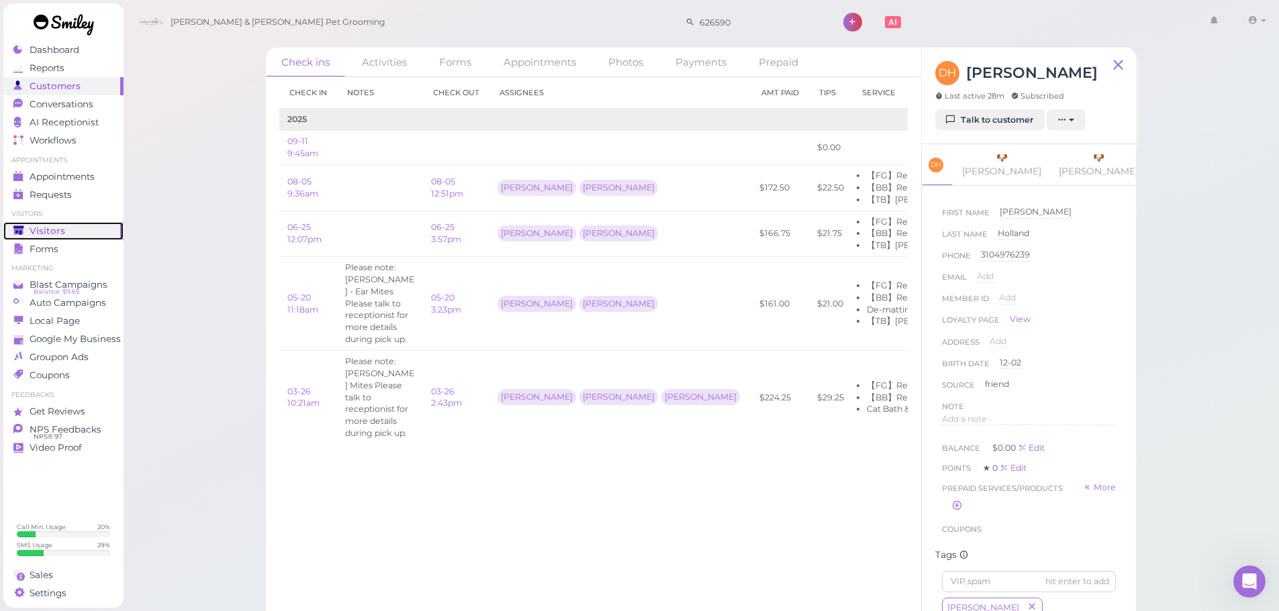
click at [58, 232] on span "Visitors" at bounding box center [48, 231] width 36 height 11
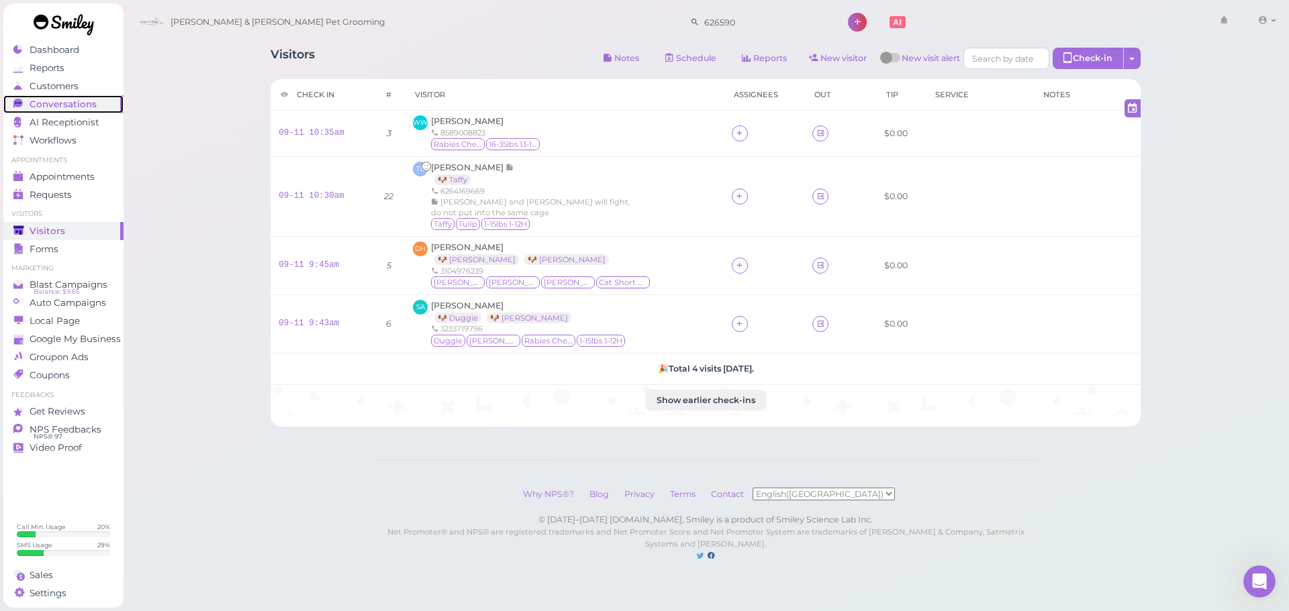
click at [78, 108] on span "Conversations" at bounding box center [63, 104] width 67 height 11
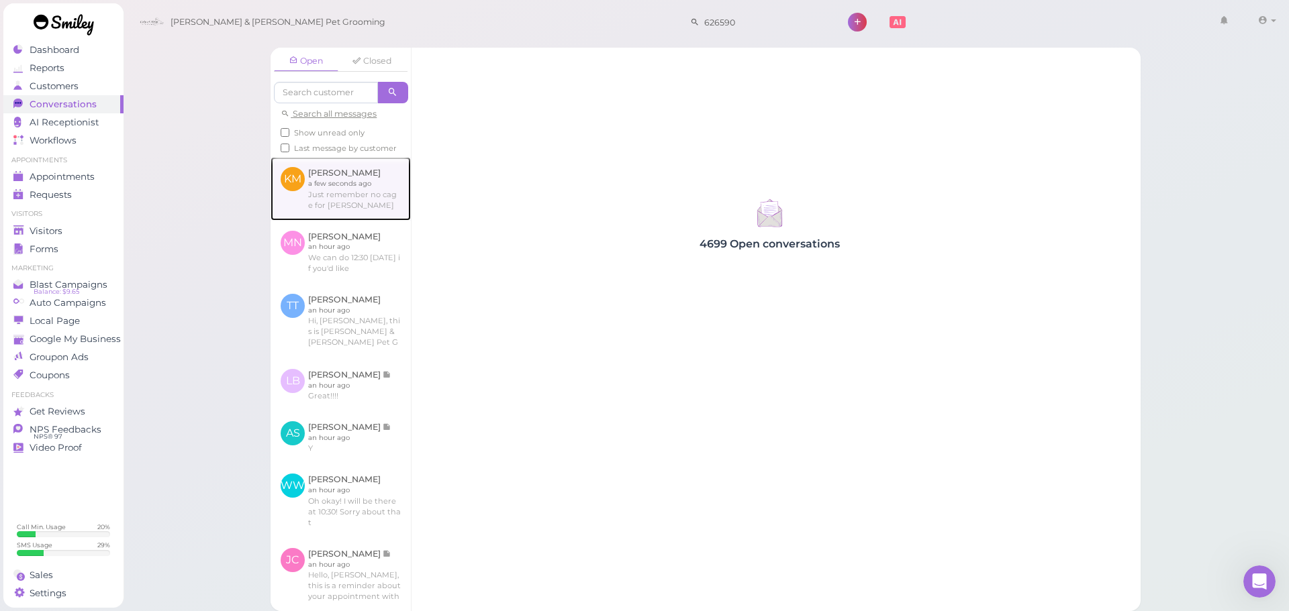
click at [369, 188] on link at bounding box center [340, 188] width 140 height 63
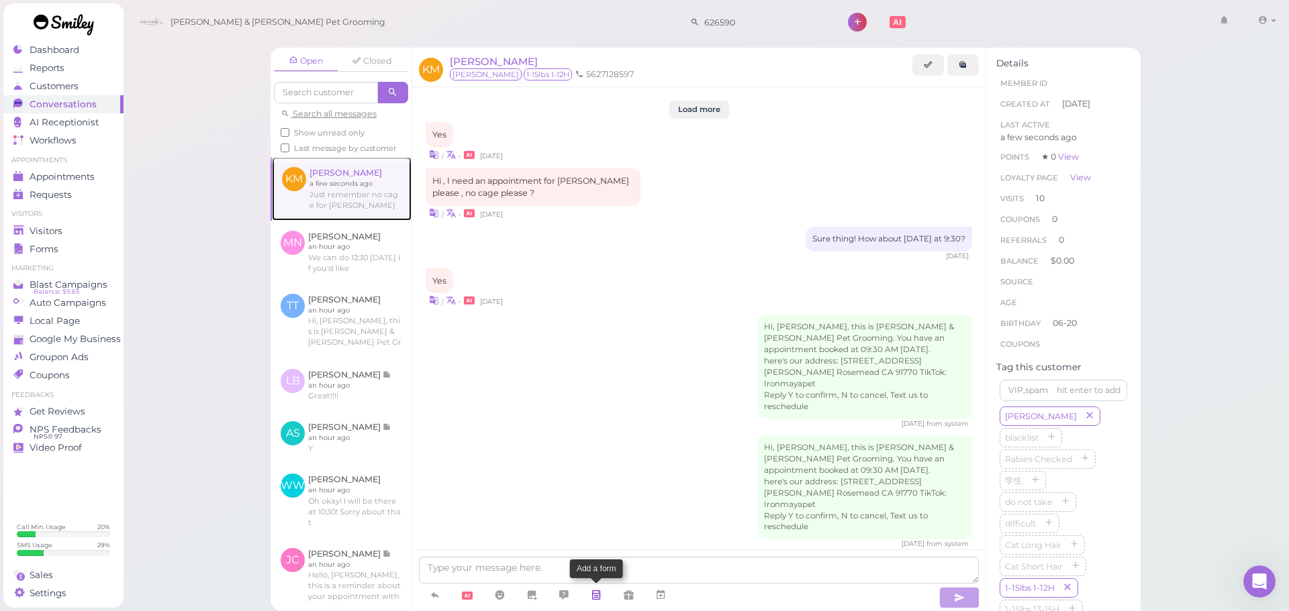
scroll to position [1649, 0]
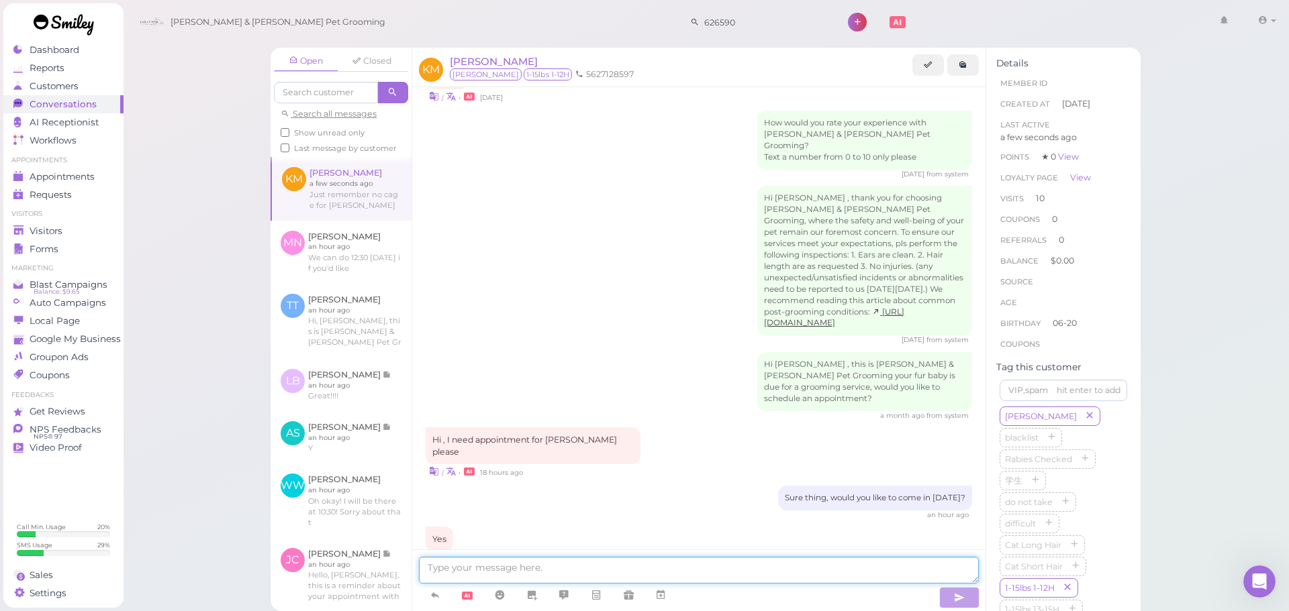
click at [578, 577] on textarea at bounding box center [699, 570] width 560 height 27
type textarea "Sure thing, it'll be 12 PM [DATE]."
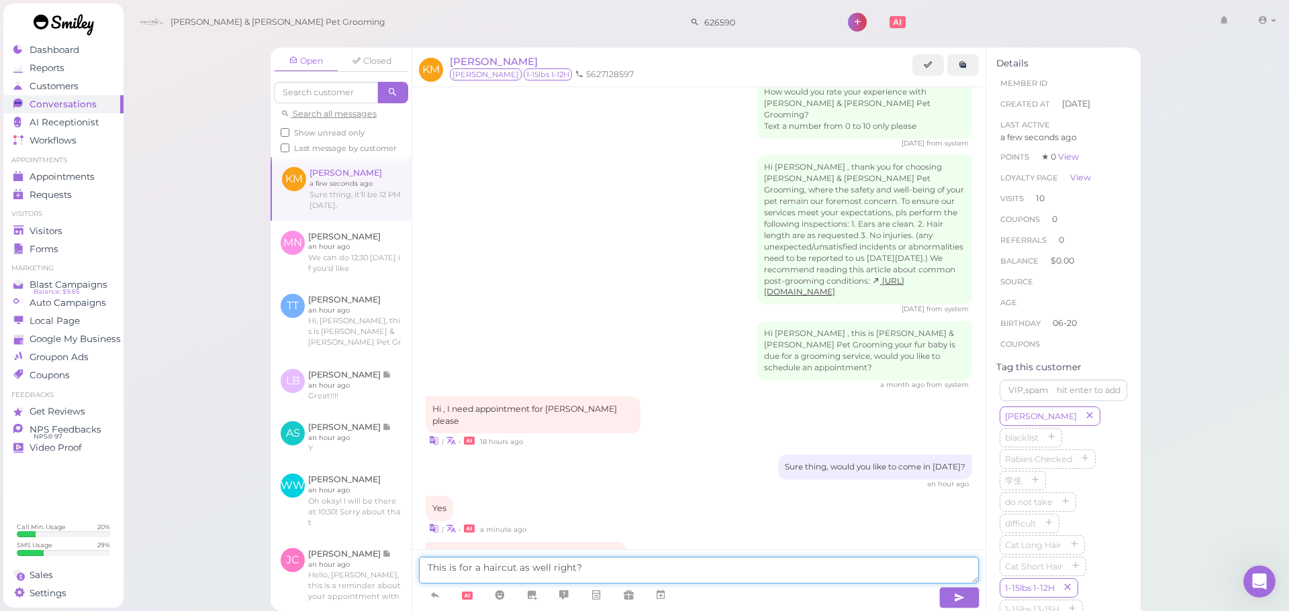
type textarea "This is for a haircut as well right?"
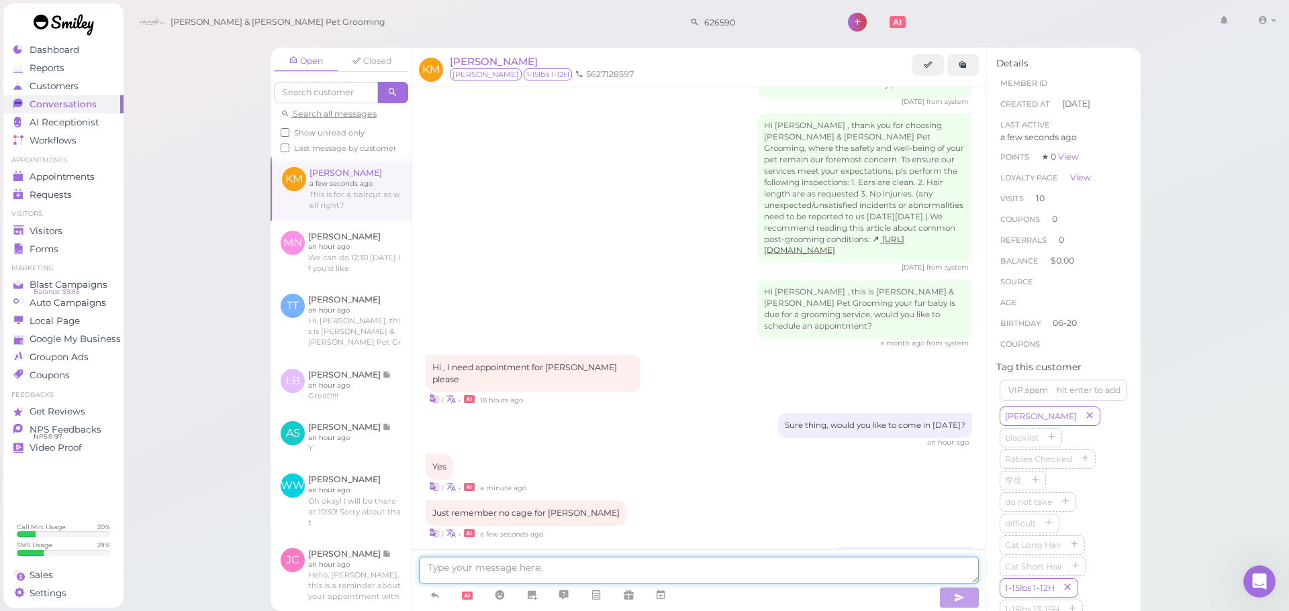
scroll to position [1777, 0]
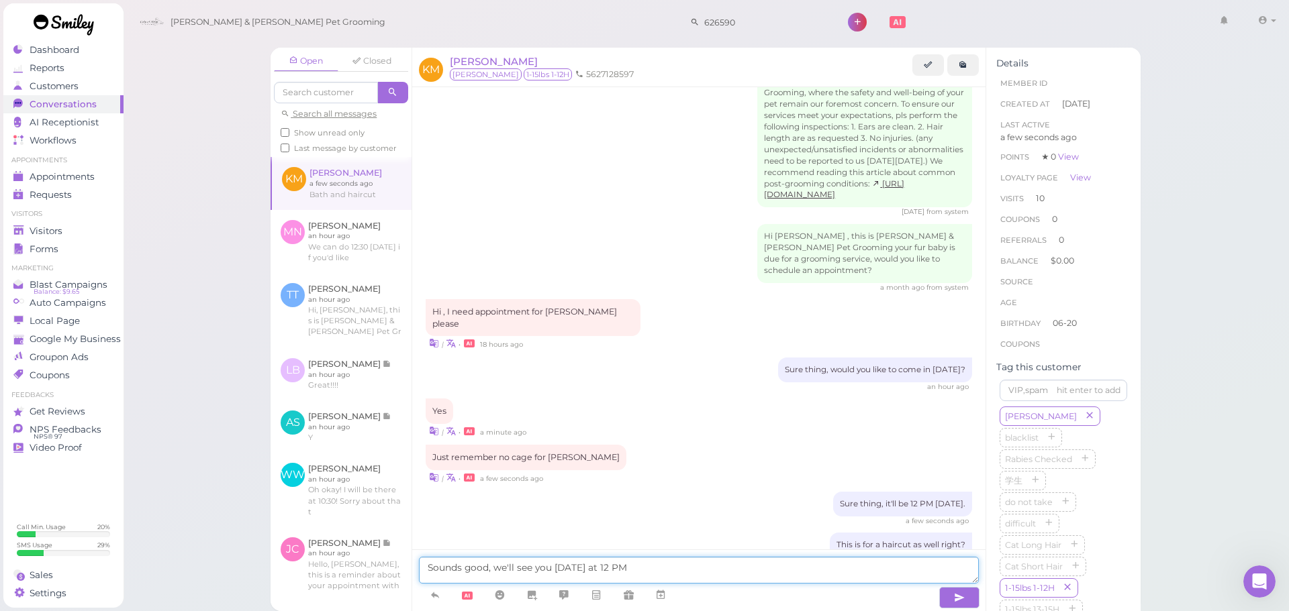
type textarea "Sounds good, we'll see you [DATE] at 12 PM"
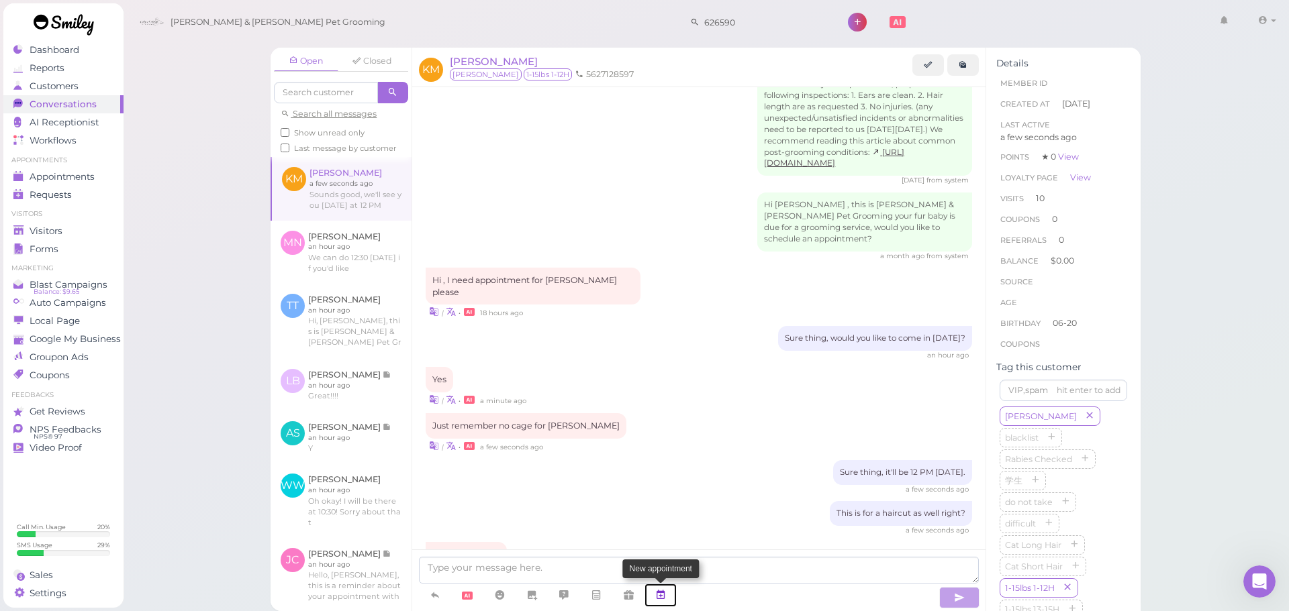
click at [675, 596] on link at bounding box center [660, 595] width 32 height 23
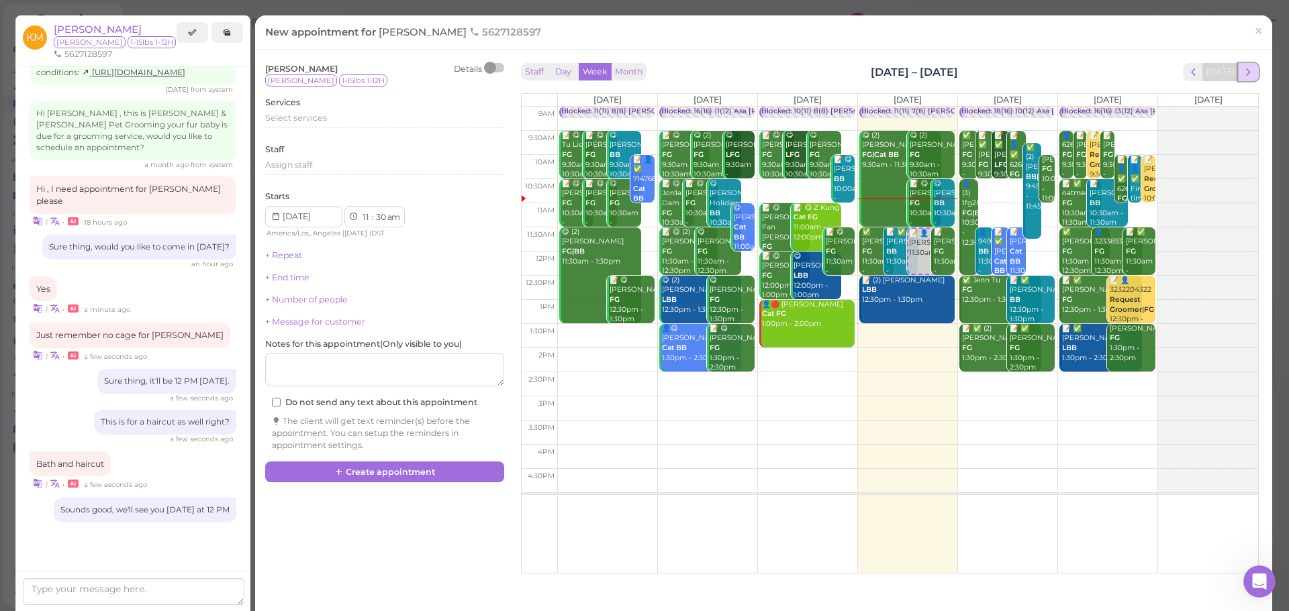
click at [1238, 66] on button "next" at bounding box center [1248, 72] width 21 height 18
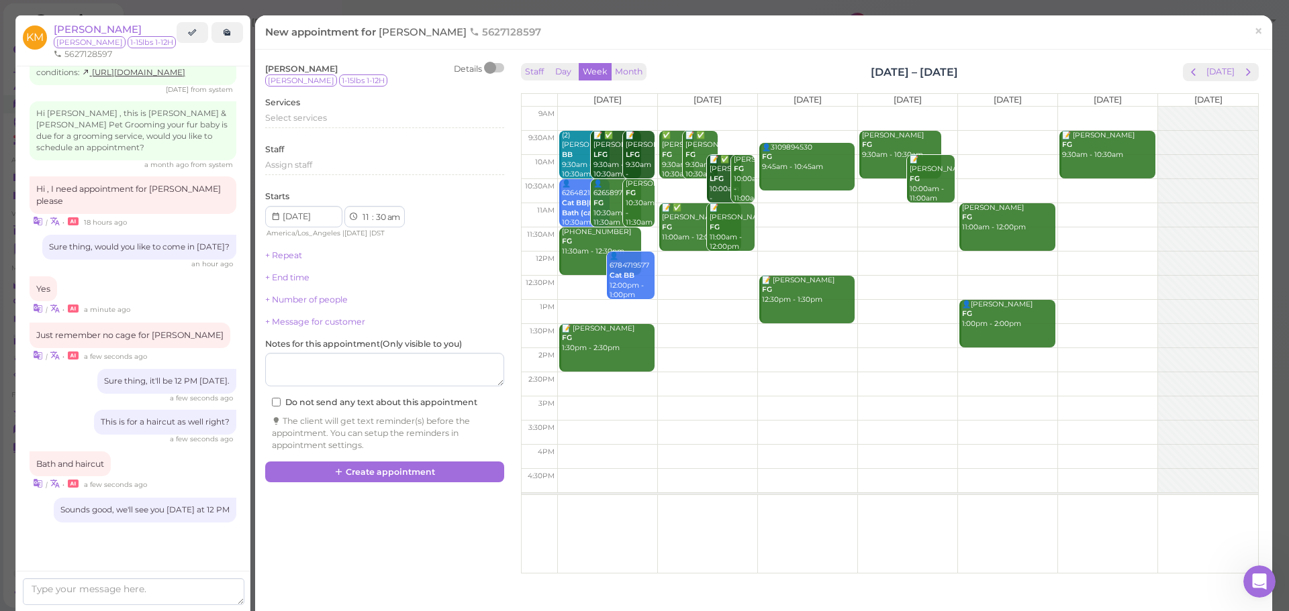
scroll to position [1911, 0]
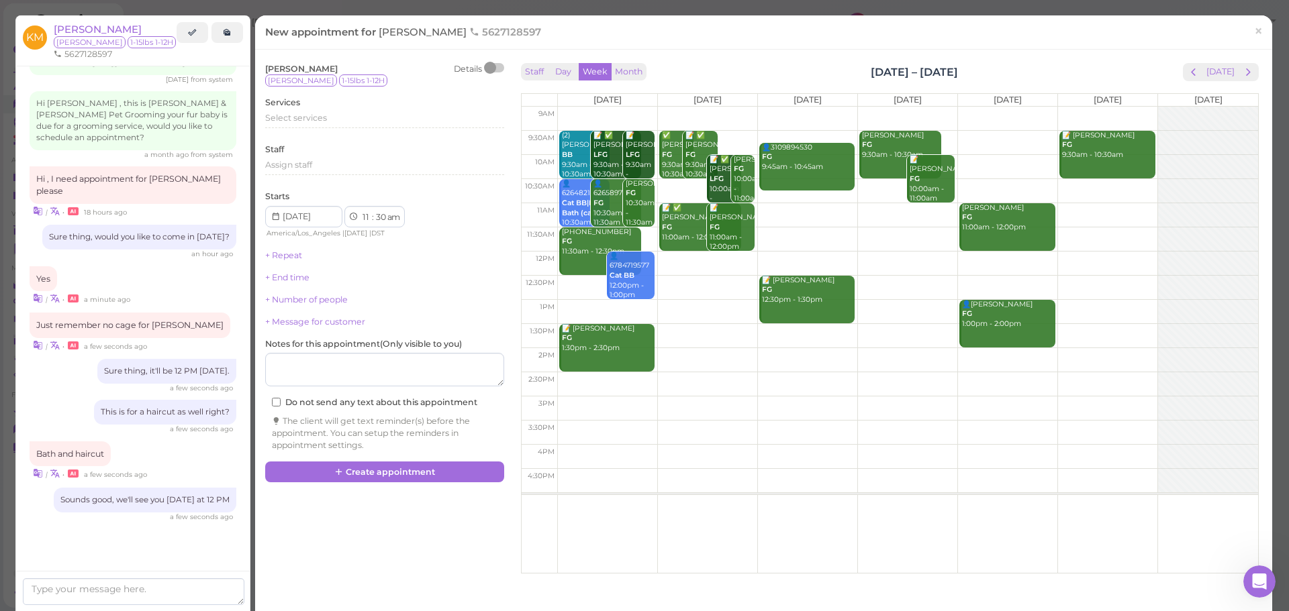
click at [708, 258] on td at bounding box center [907, 264] width 701 height 24
type input "[DATE]"
select select "12"
select select "00"
select select "pm"
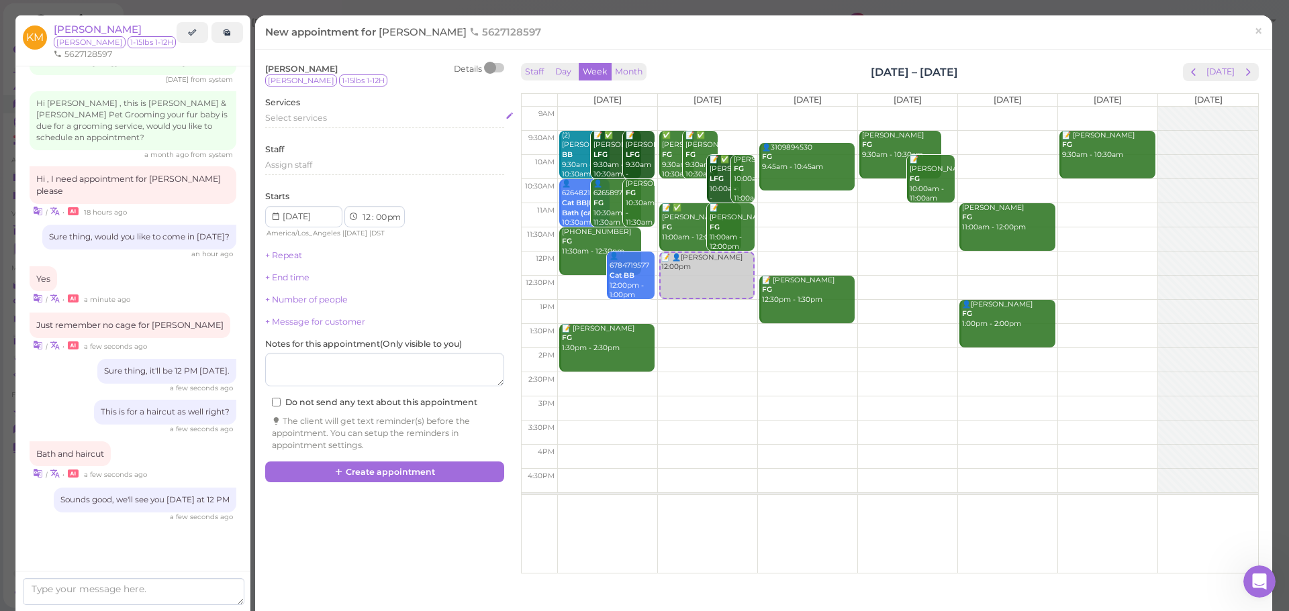
click at [355, 126] on div "Select services" at bounding box center [384, 120] width 239 height 16
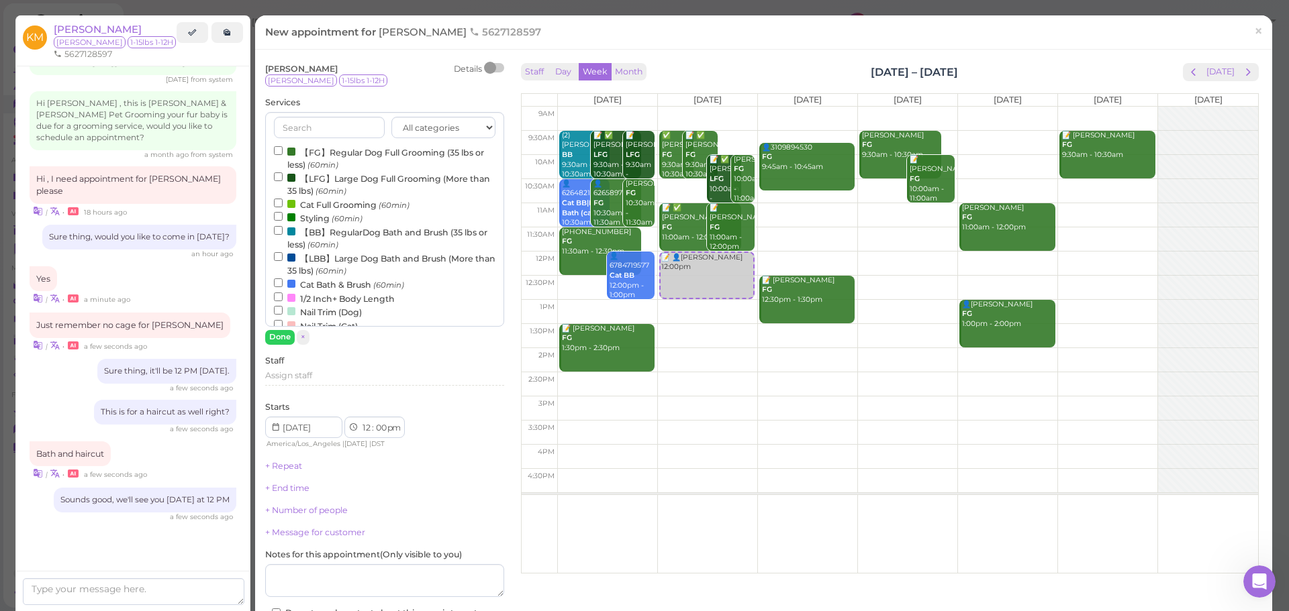
click at [352, 150] on label "【FG】Regular Dog Full Grooming (35 lbs or less) (60min)" at bounding box center [384, 158] width 221 height 26
click at [283, 150] on input "【FG】Regular Dog Full Grooming (35 lbs or less) (60min)" at bounding box center [278, 150] width 9 height 9
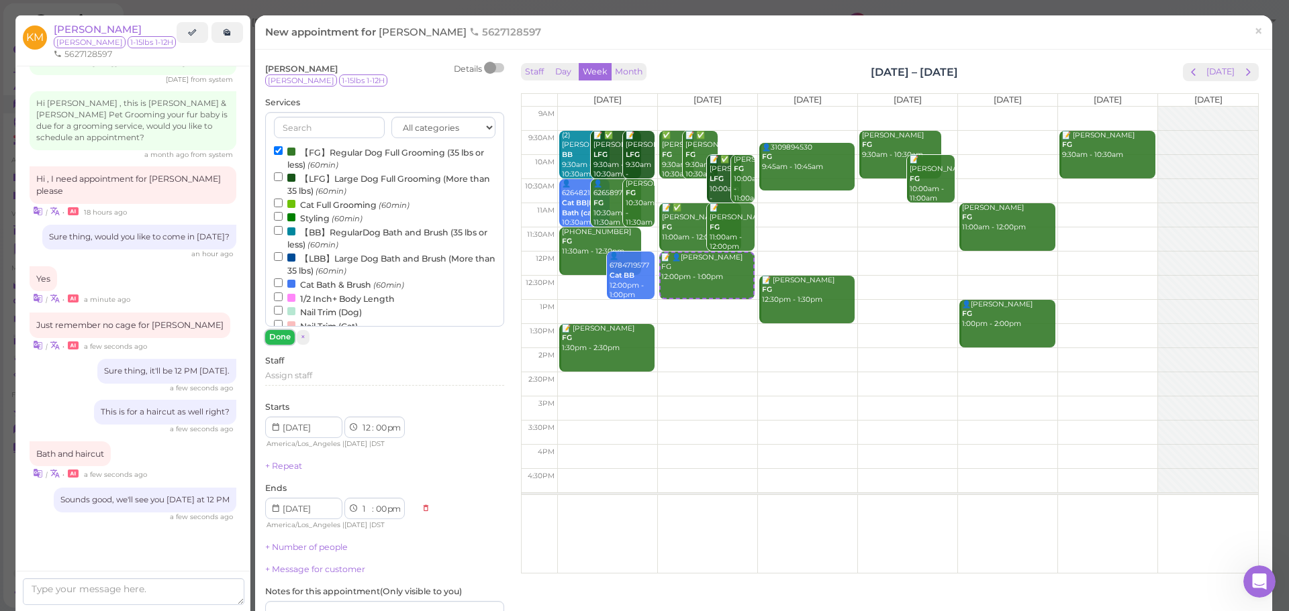
click at [281, 340] on button "Done" at bounding box center [280, 337] width 30 height 14
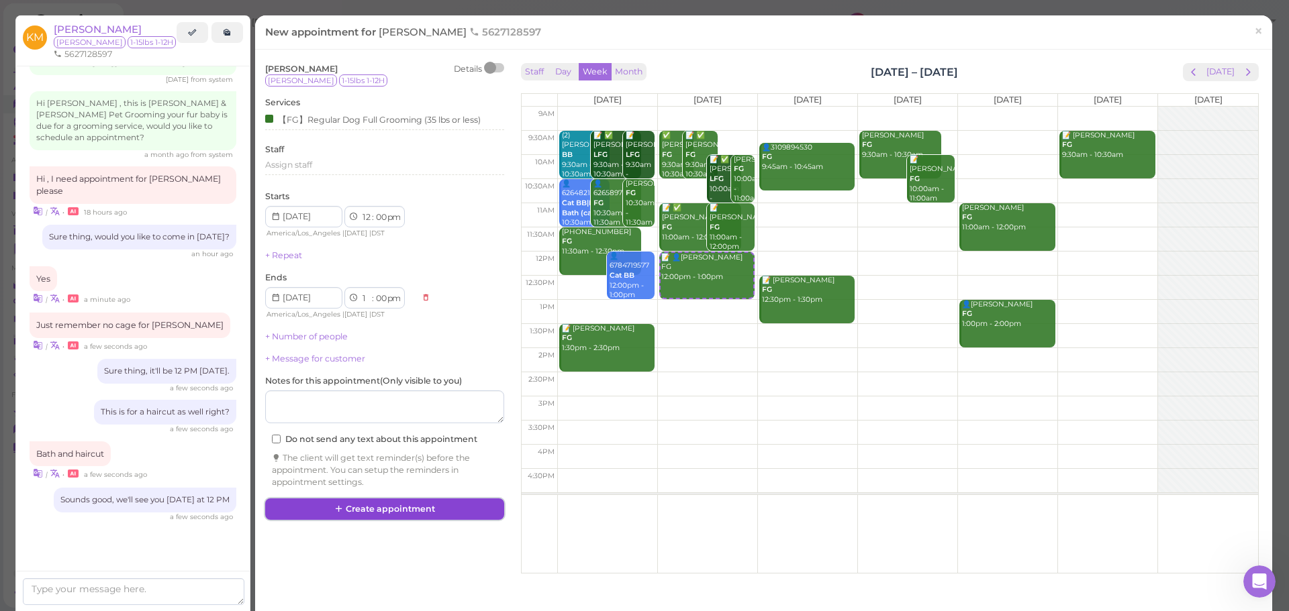
click at [382, 515] on button "Create appointment" at bounding box center [384, 509] width 239 height 21
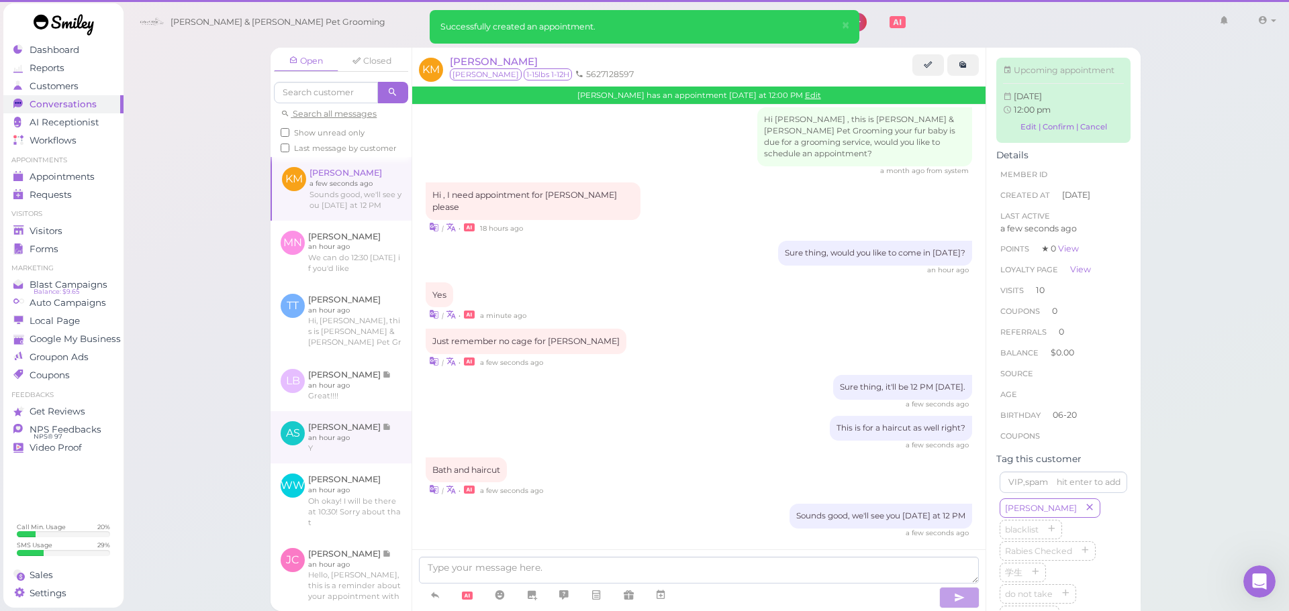
scroll to position [1809, 0]
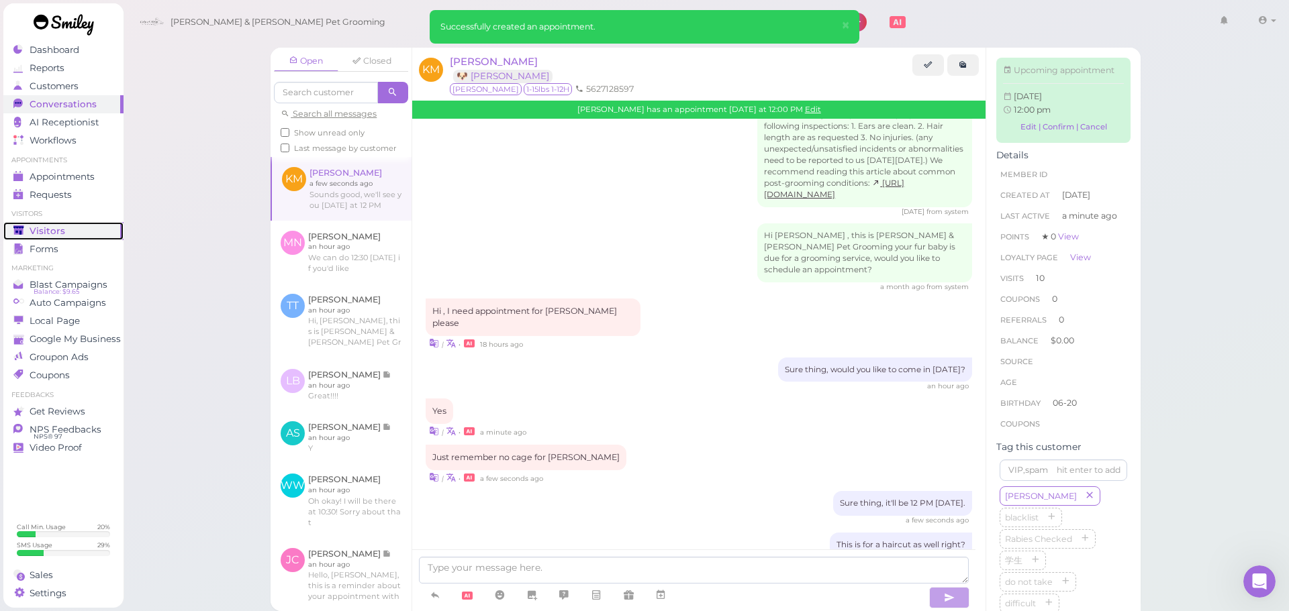
click at [56, 235] on span "Visitors" at bounding box center [48, 231] width 36 height 11
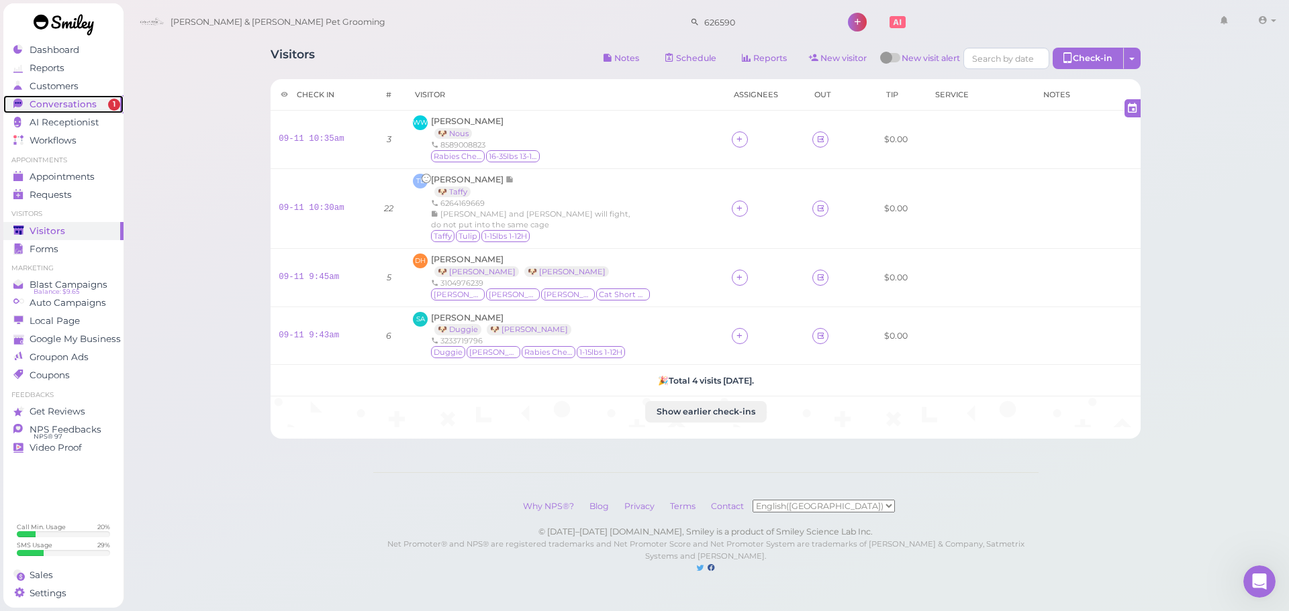
click at [79, 111] on link "Conversations 1" at bounding box center [63, 104] width 120 height 18
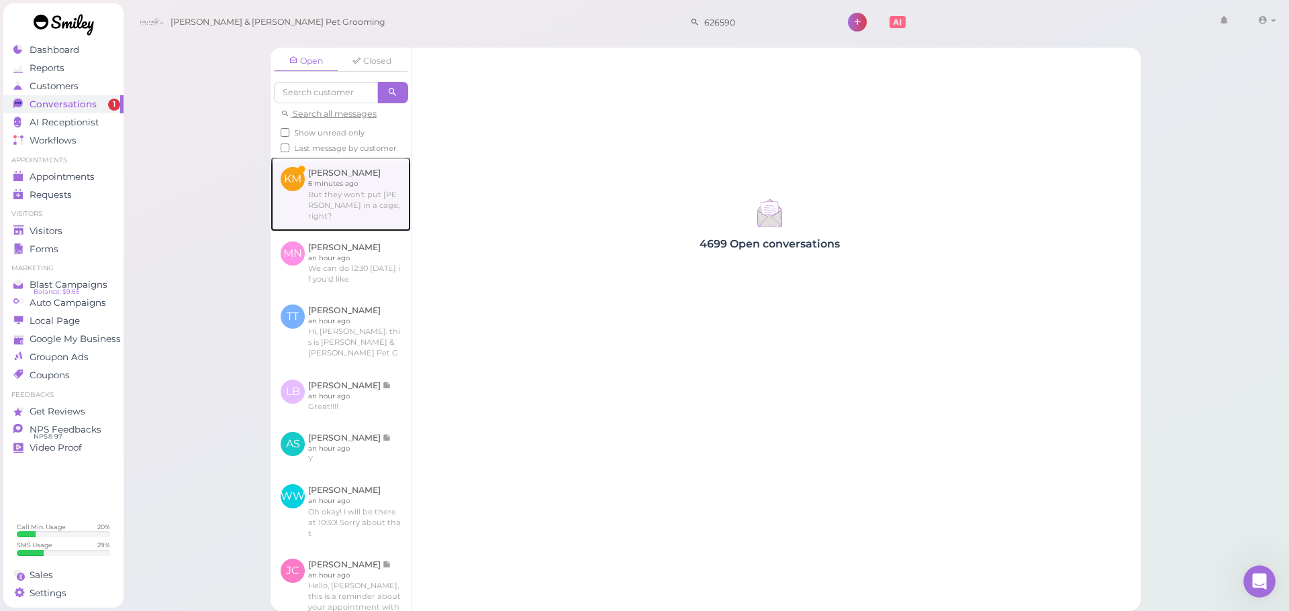
click at [281, 186] on link at bounding box center [340, 194] width 140 height 74
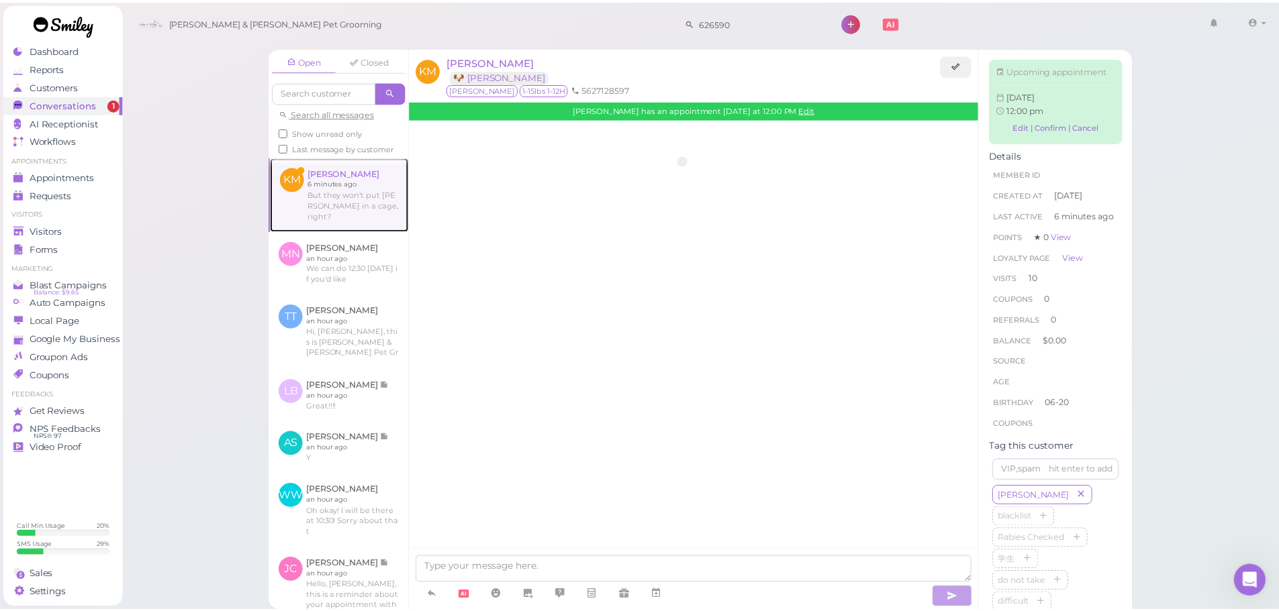
scroll to position [1593, 0]
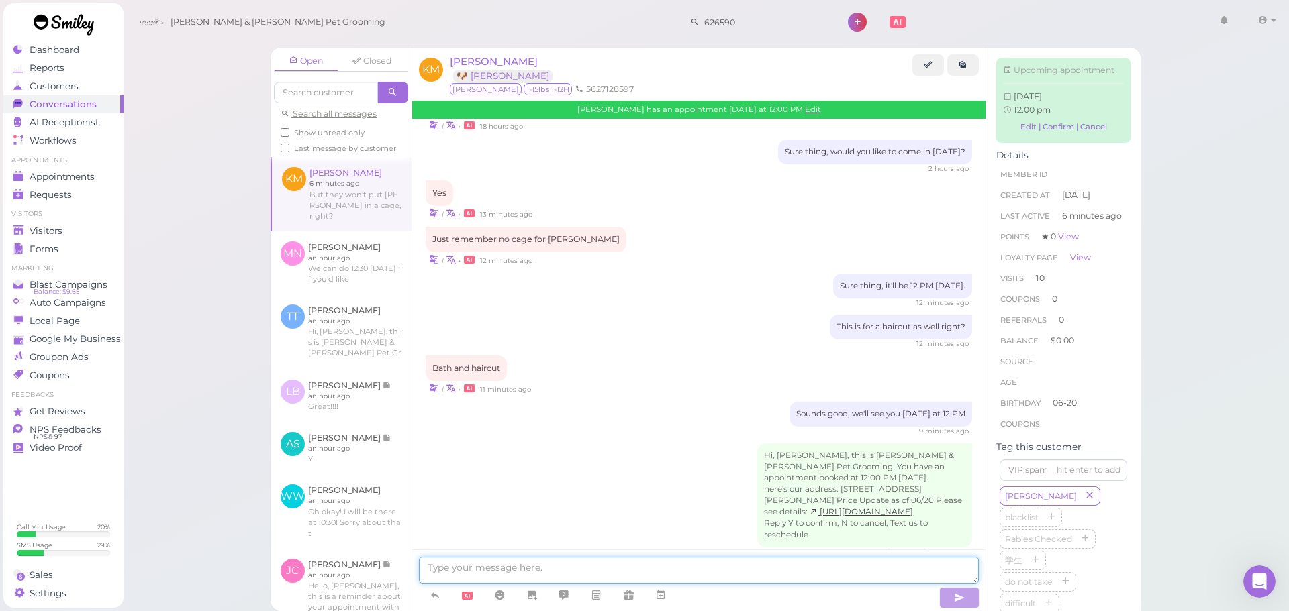
click at [622, 568] on textarea at bounding box center [699, 570] width 560 height 27
click at [624, 569] on textarea at bounding box center [699, 570] width 560 height 27
click at [618, 568] on textarea at bounding box center [699, 570] width 560 height 27
click at [606, 569] on textarea at bounding box center [699, 570] width 560 height 27
type textarea "Right, we can leave her on a table if you'd like."
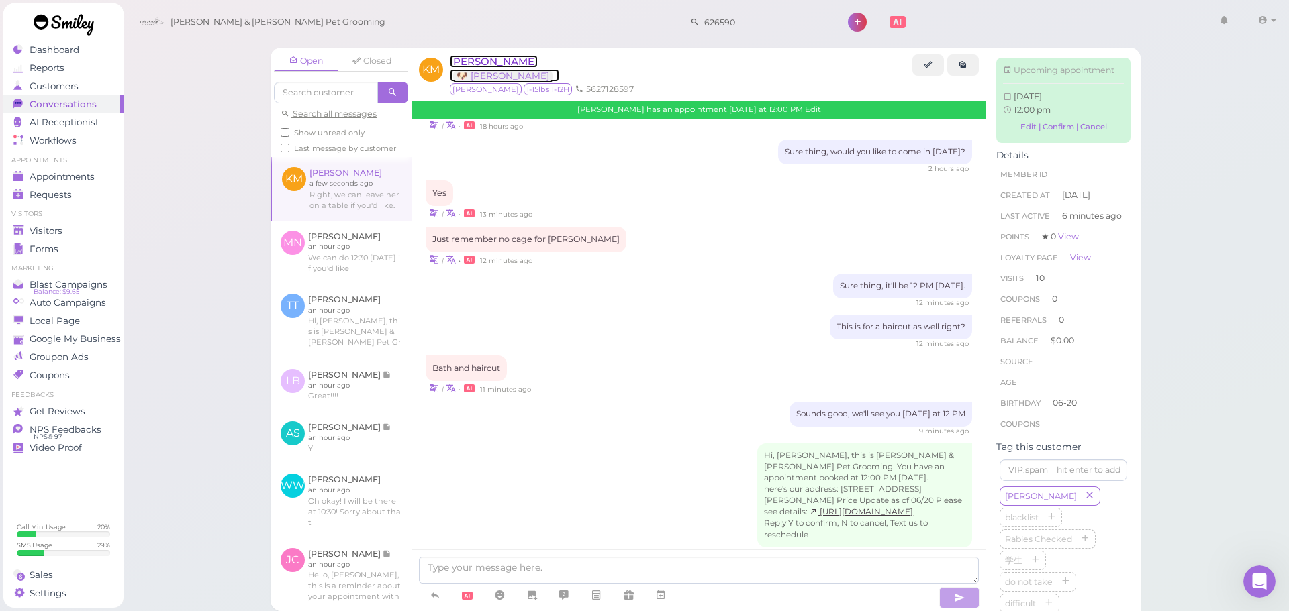
click at [485, 65] on span "[PERSON_NAME]" at bounding box center [494, 61] width 88 height 13
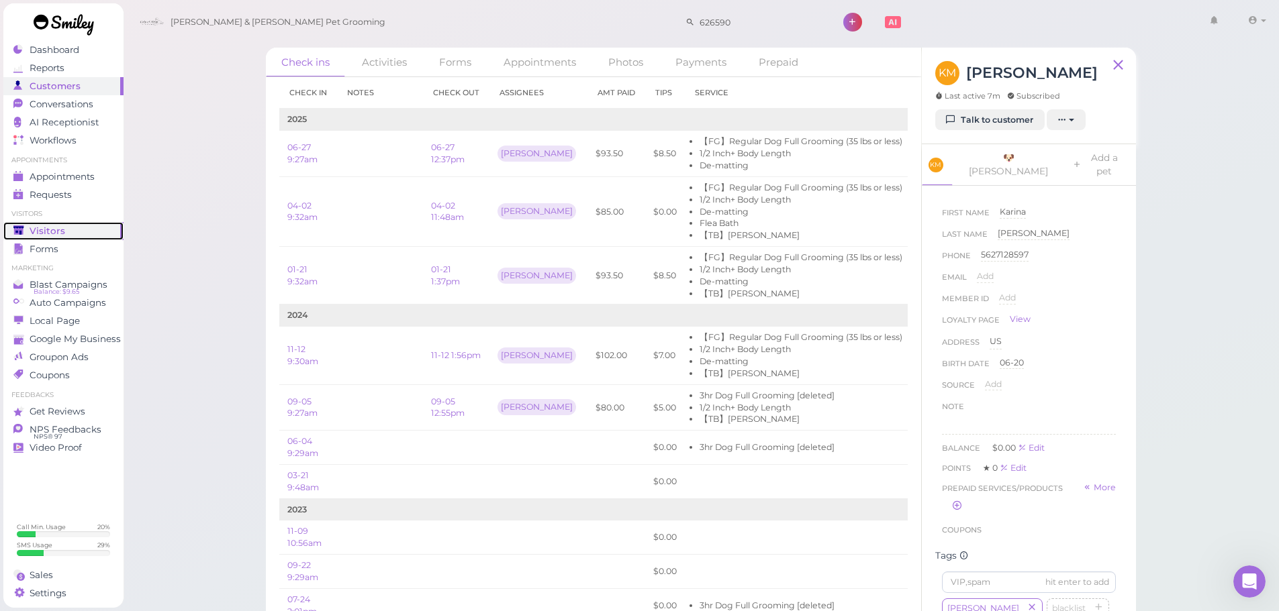
click at [62, 235] on div "Visitors" at bounding box center [61, 231] width 97 height 11
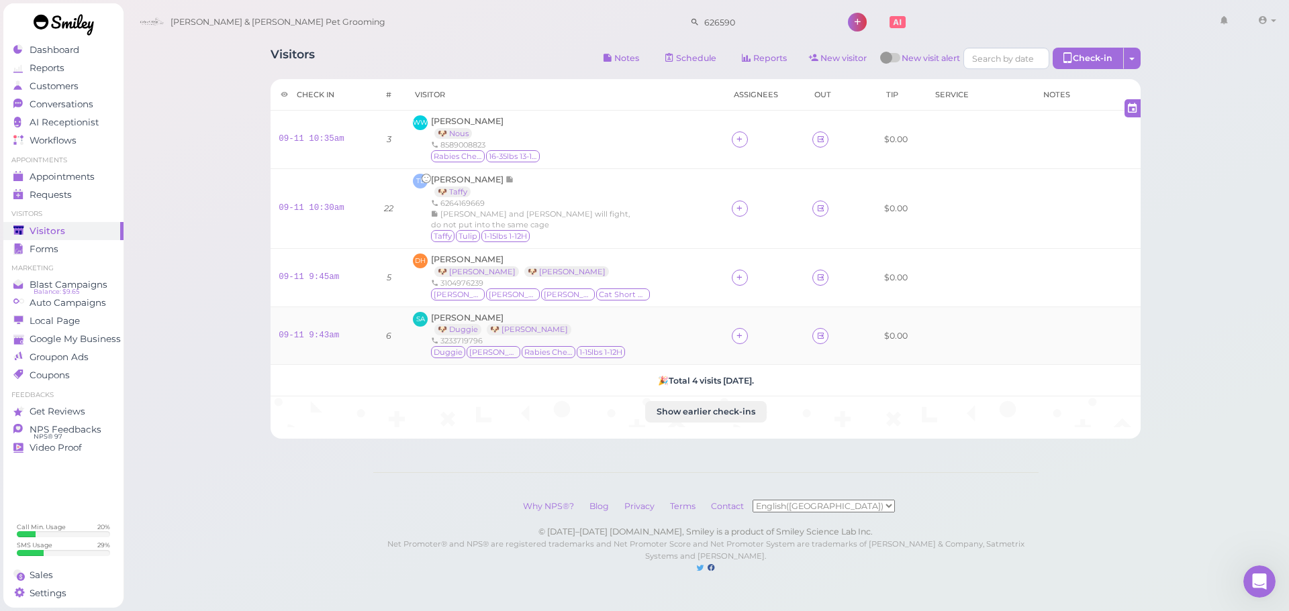
click at [624, 337] on div "SA [PERSON_NAME] 🐶 Duggie 🐶 [PERSON_NAME] 3233719796 [PERSON_NAME][GEOGRAPHIC_D…" at bounding box center [564, 336] width 303 height 48
click at [624, 299] on div "DH [PERSON_NAME] 🐶 [PERSON_NAME] 🐶 Mina 3104976239 [PERSON_NAME](cat) Mina Cat …" at bounding box center [564, 278] width 303 height 48
click at [622, 248] on td "[PERSON_NAME] 🐶 Taffy 6264169669 [PERSON_NAME] and tulip will fight, do not put…" at bounding box center [564, 208] width 319 height 80
click at [734, 342] on div at bounding box center [740, 336] width 16 height 16
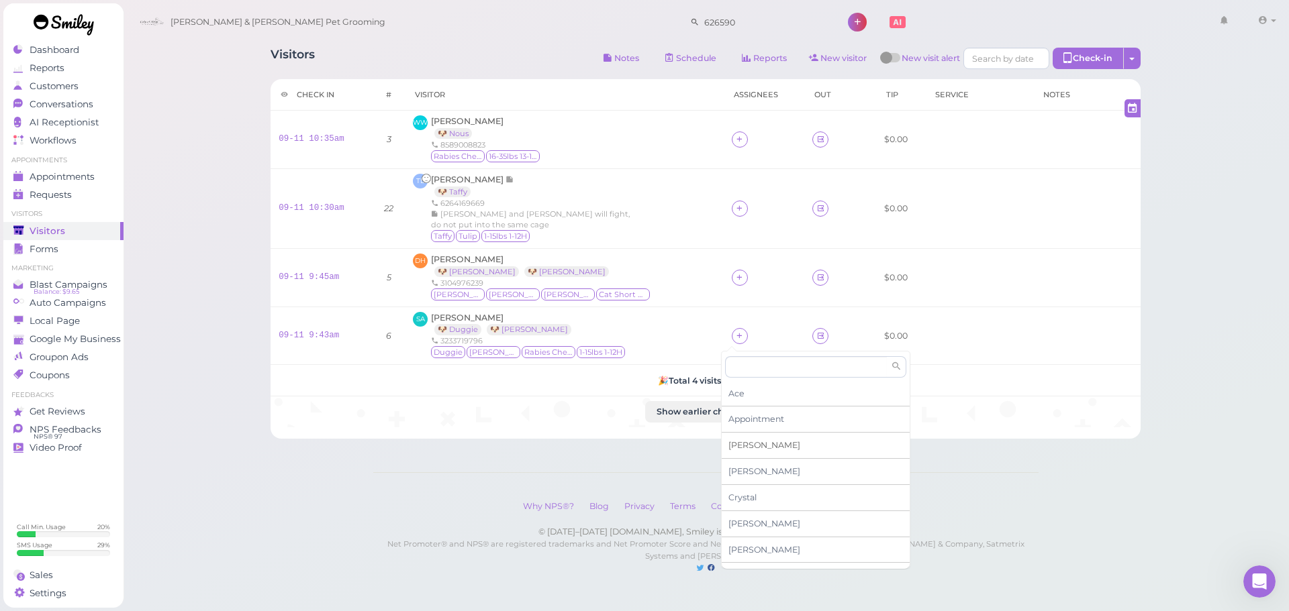
click at [750, 449] on div "[PERSON_NAME]" at bounding box center [816, 446] width 188 height 26
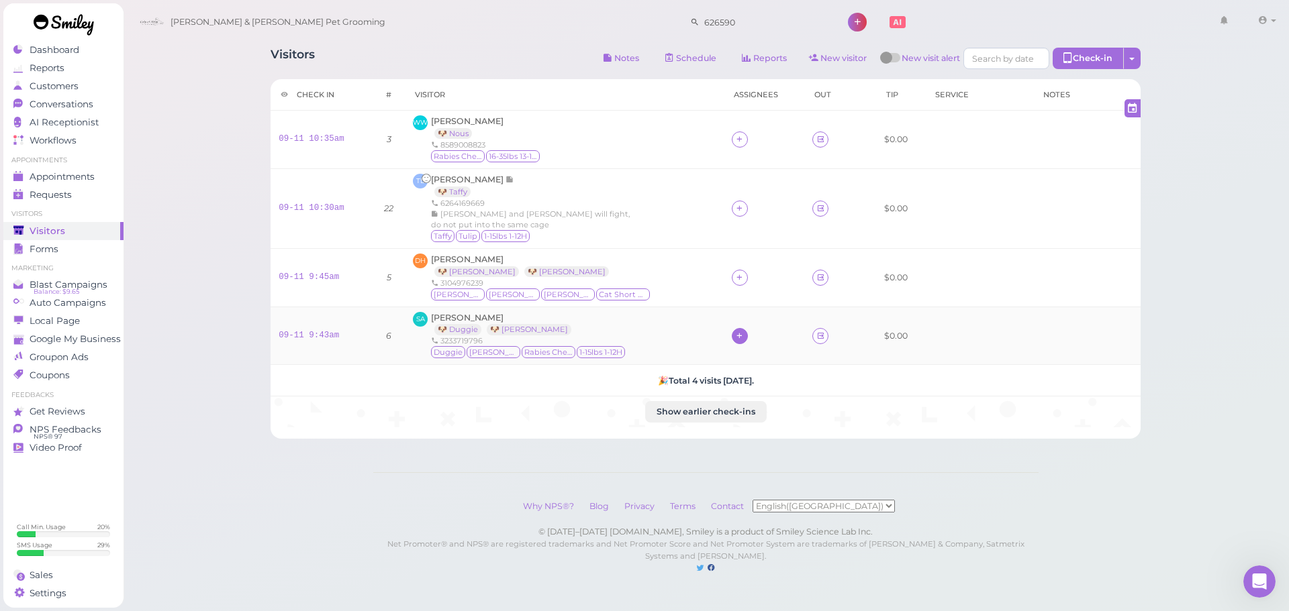
click at [735, 339] on icon at bounding box center [739, 336] width 9 height 10
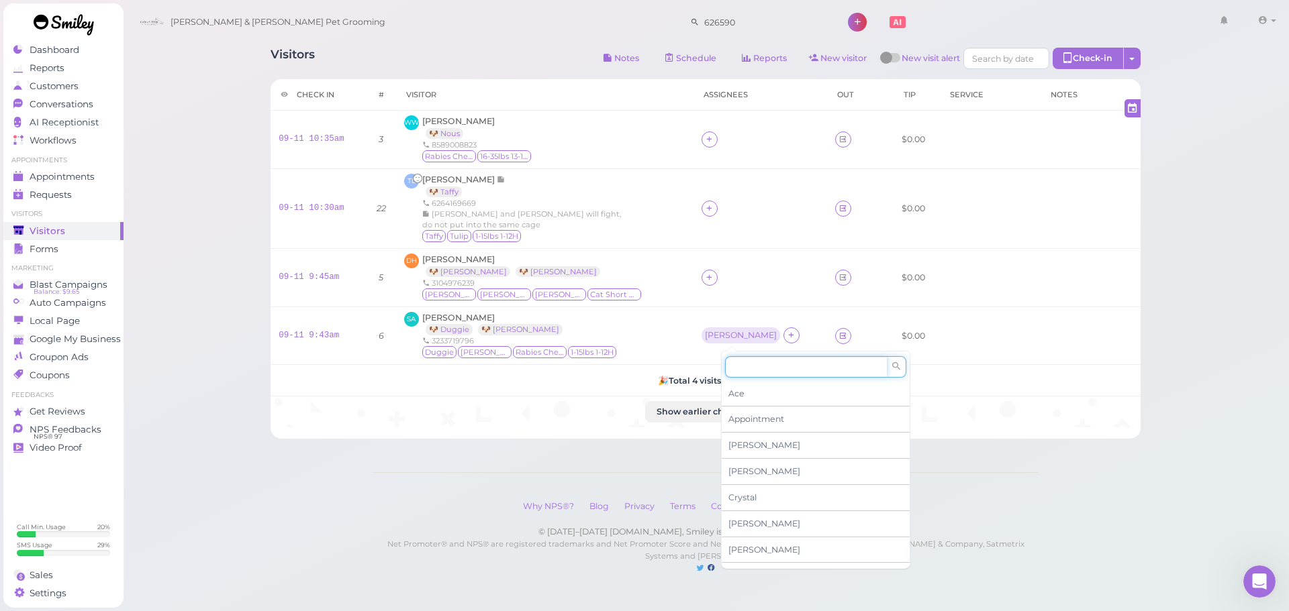
click at [754, 363] on input at bounding box center [806, 366] width 162 height 21
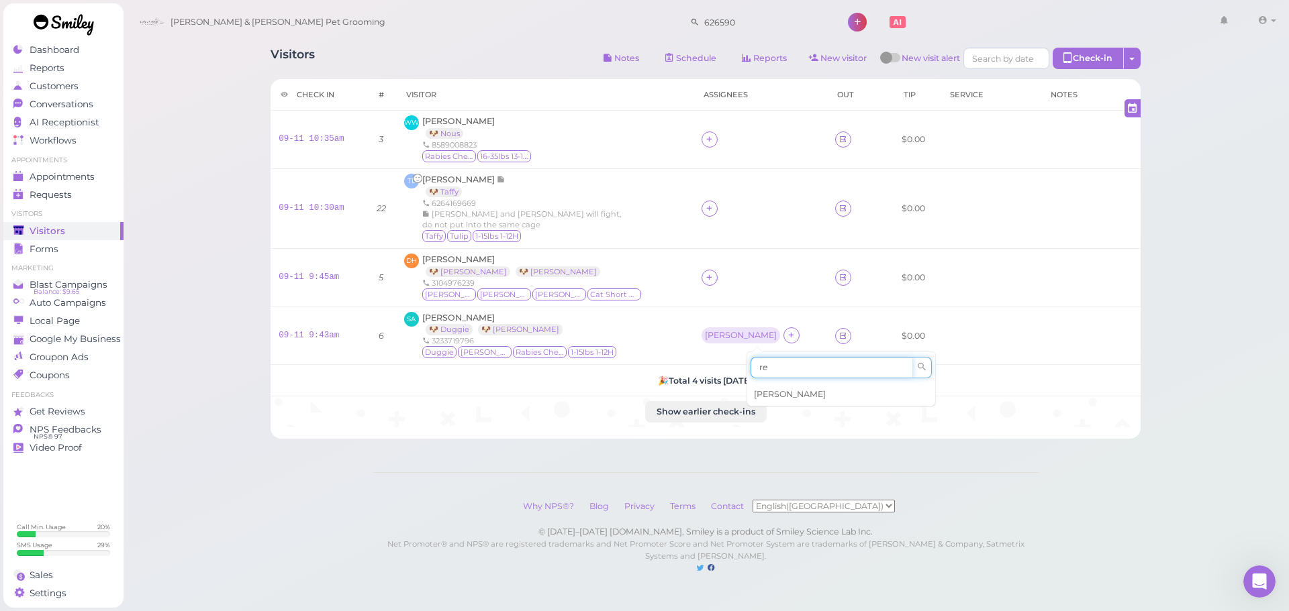
type input "re"
click at [777, 397] on span "[PERSON_NAME]" at bounding box center [790, 394] width 72 height 10
click at [726, 324] on td "[PERSON_NAME]" at bounding box center [760, 336] width 134 height 58
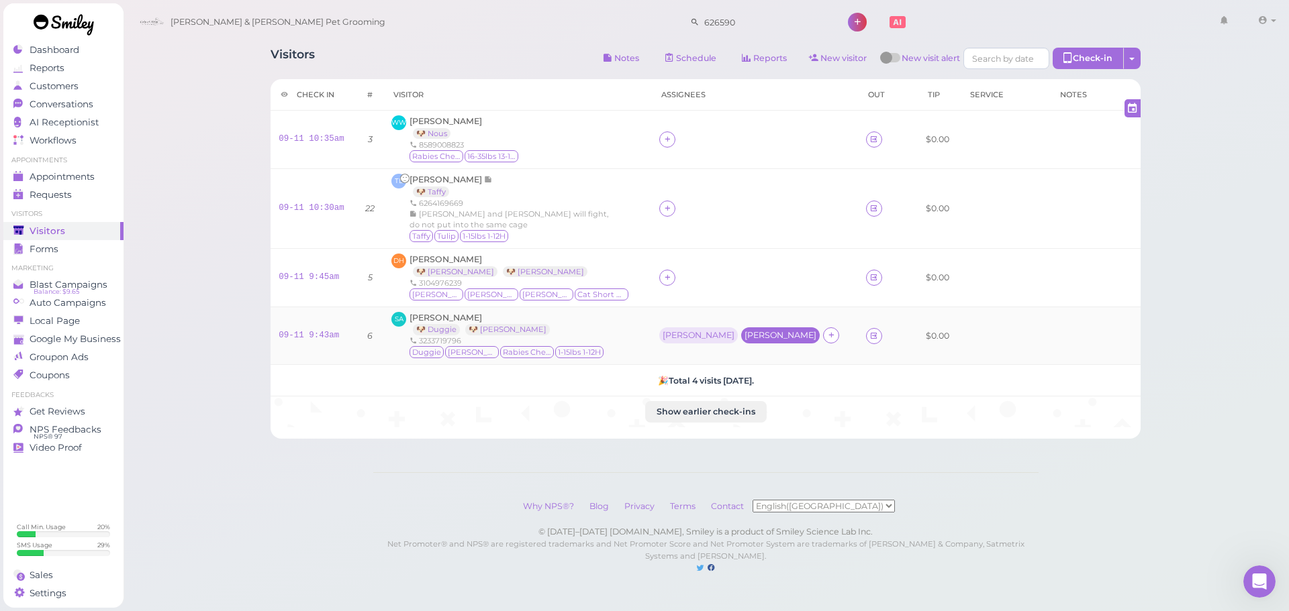
click at [741, 334] on div "[PERSON_NAME]" at bounding box center [780, 336] width 79 height 16
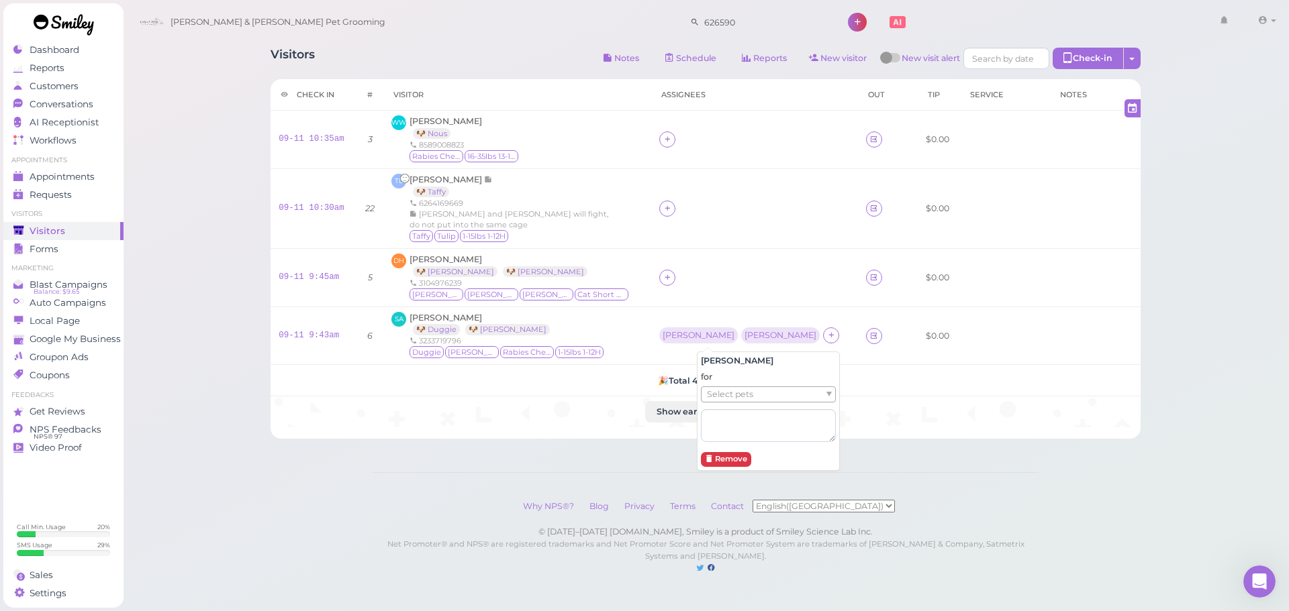
click at [724, 401] on span "Select pets" at bounding box center [730, 394] width 46 height 15
click at [669, 315] on td "[PERSON_NAME] [PERSON_NAME] ( [PERSON_NAME] )" at bounding box center [754, 336] width 208 height 58
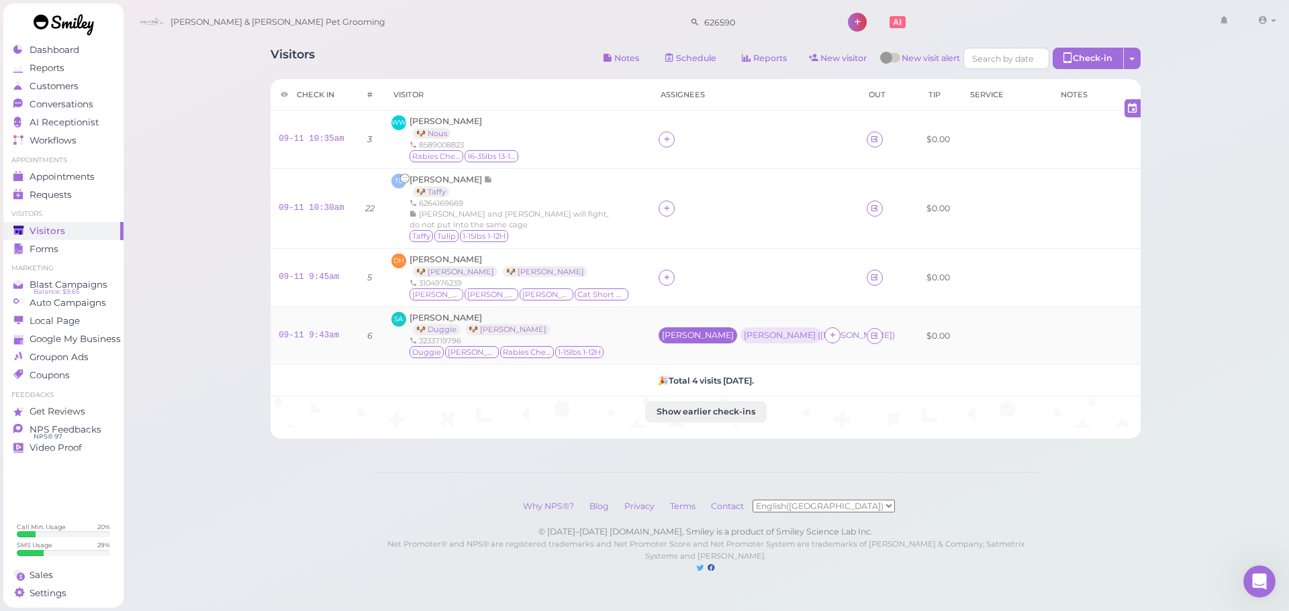
click at [681, 338] on div "[PERSON_NAME]" at bounding box center [698, 335] width 72 height 9
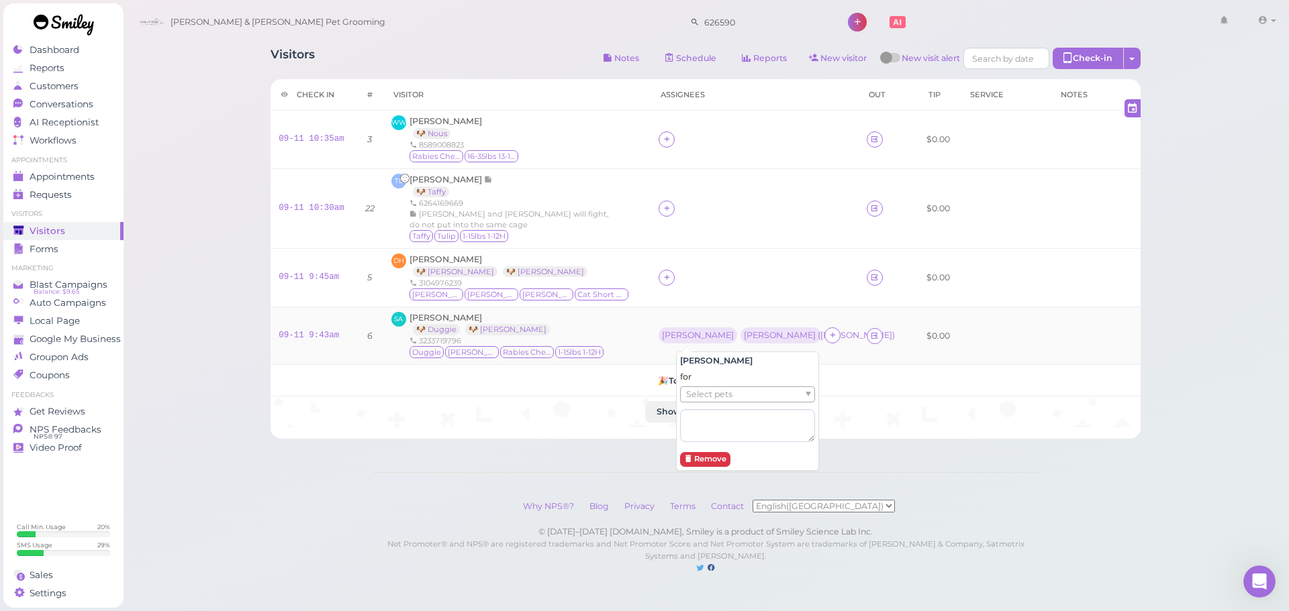
click at [721, 394] on span "Select pets" at bounding box center [709, 394] width 46 height 15
click at [642, 322] on div "SA [PERSON_NAME] 🐶 Duggie 🐶 [PERSON_NAME] 3233719796 [PERSON_NAME][GEOGRAPHIC_D…" at bounding box center [516, 336] width 251 height 48
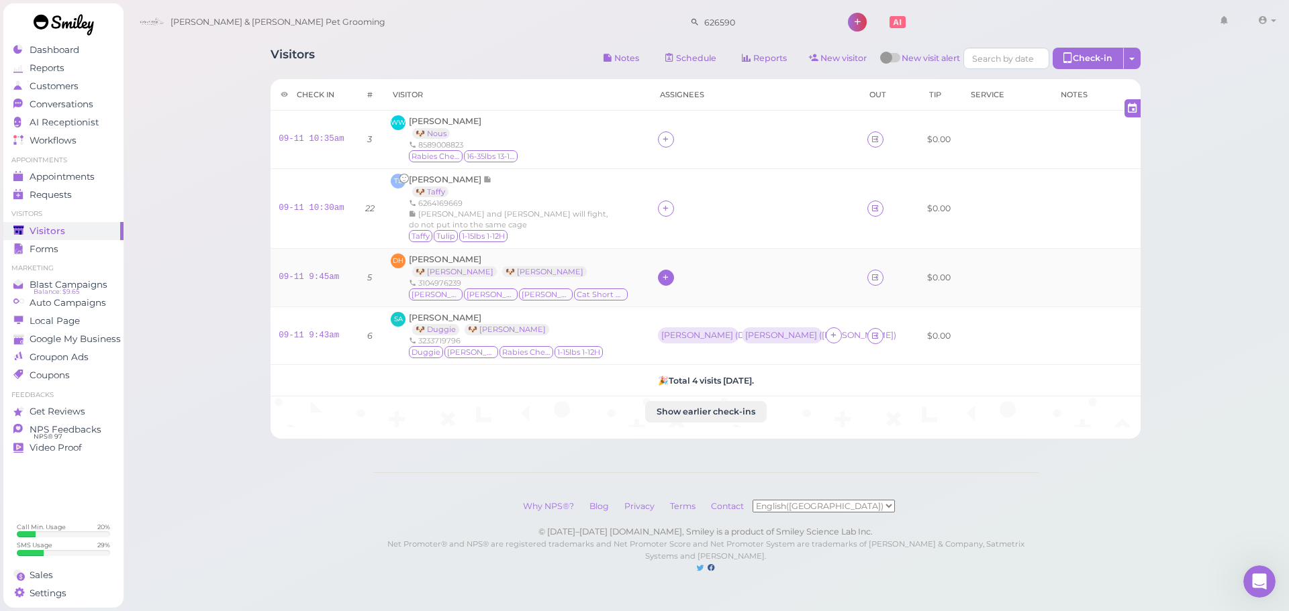
click at [665, 279] on icon at bounding box center [665, 277] width 9 height 10
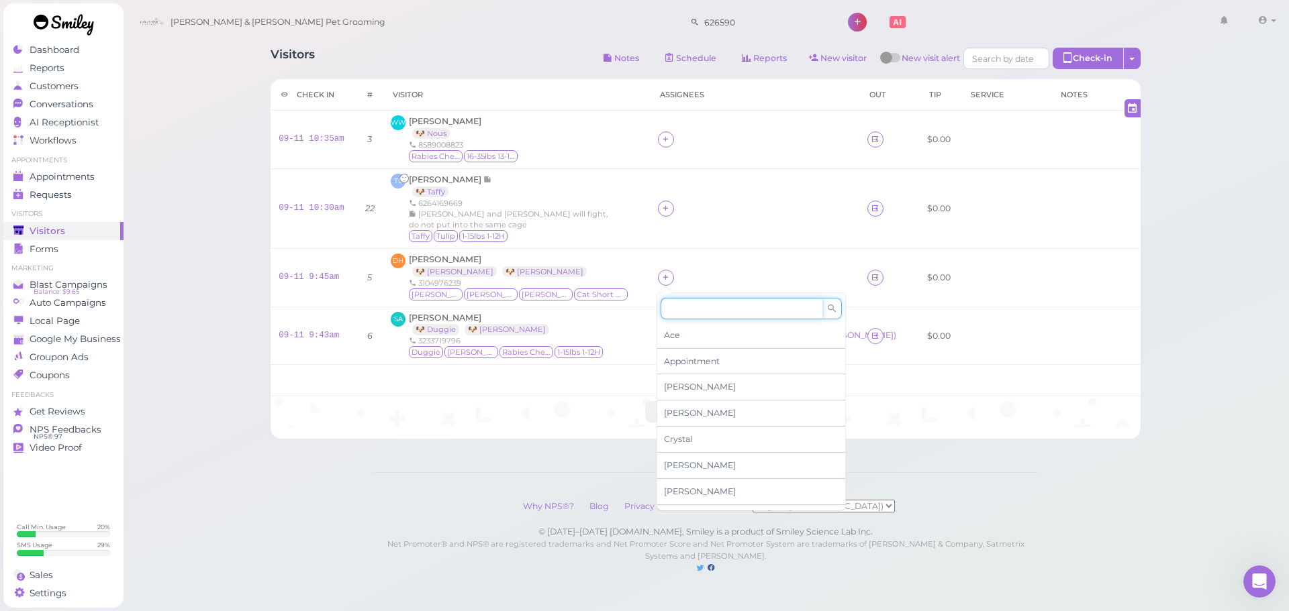
click at [685, 308] on input at bounding box center [741, 308] width 162 height 21
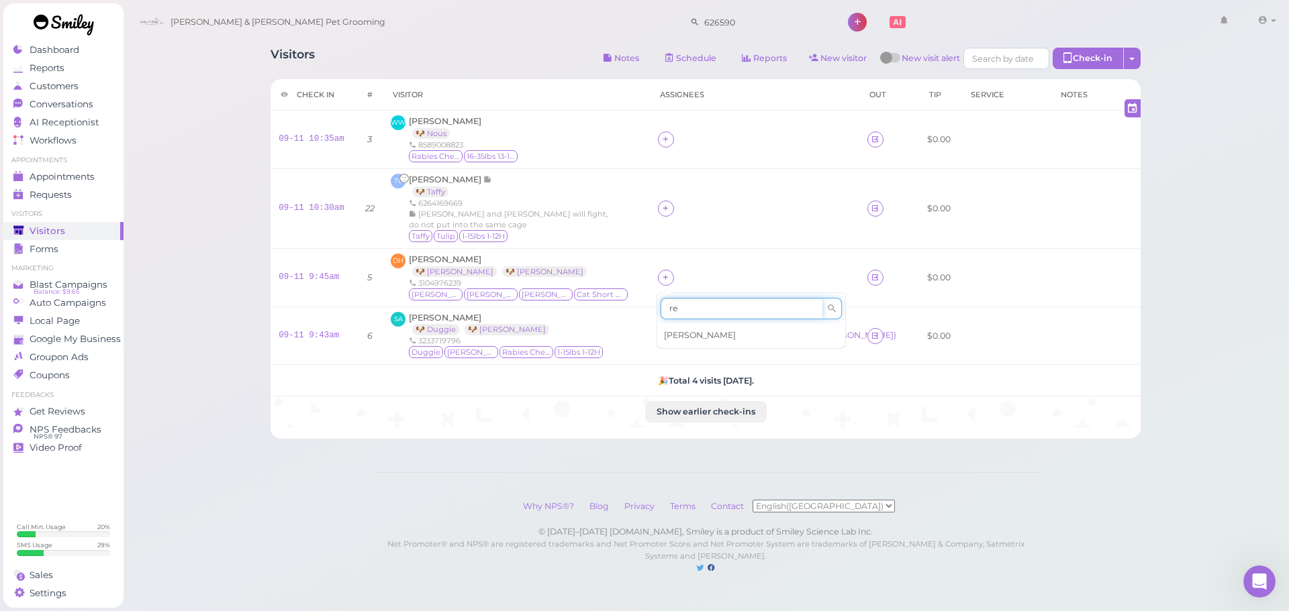
type input "re"
click at [685, 331] on span "[PERSON_NAME]" at bounding box center [700, 335] width 72 height 10
click at [658, 284] on div "[PERSON_NAME]" at bounding box center [699, 277] width 82 height 16
click at [671, 266] on td "[PERSON_NAME]" at bounding box center [754, 277] width 209 height 58
click at [671, 279] on div "[PERSON_NAME]" at bounding box center [697, 276] width 72 height 9
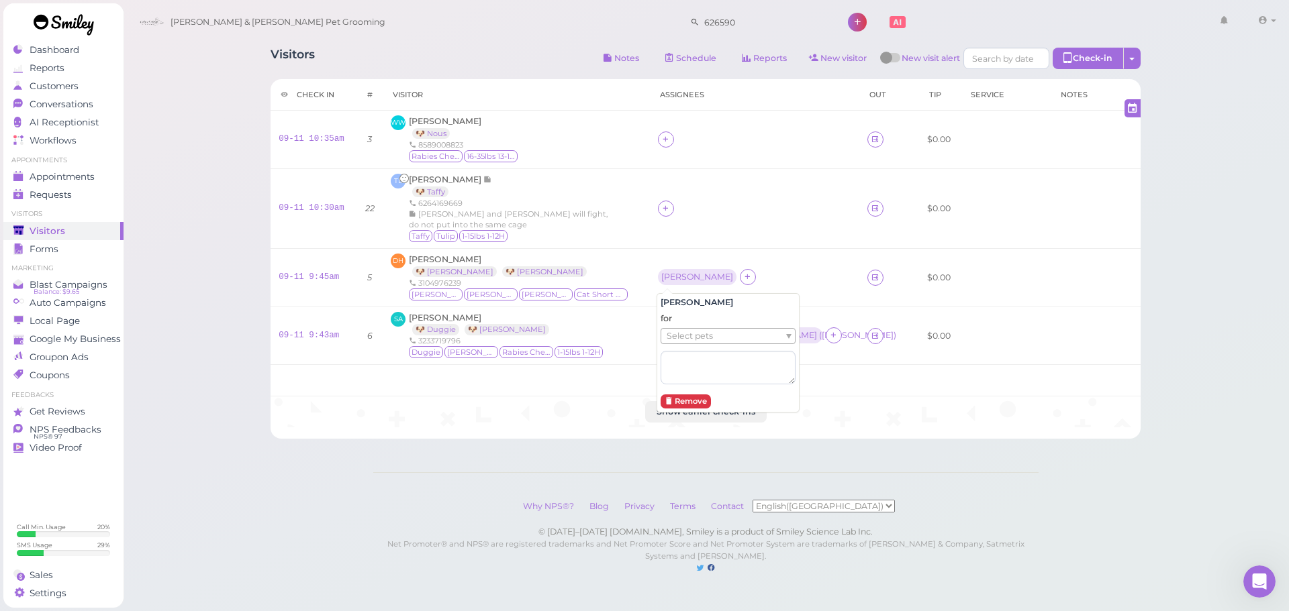
click at [690, 335] on span "Select pets" at bounding box center [689, 336] width 46 height 15
click at [592, 244] on td "[PERSON_NAME] 🐶 Taffy 6264169669 [PERSON_NAME] and tulip will fight, do not put…" at bounding box center [516, 208] width 266 height 80
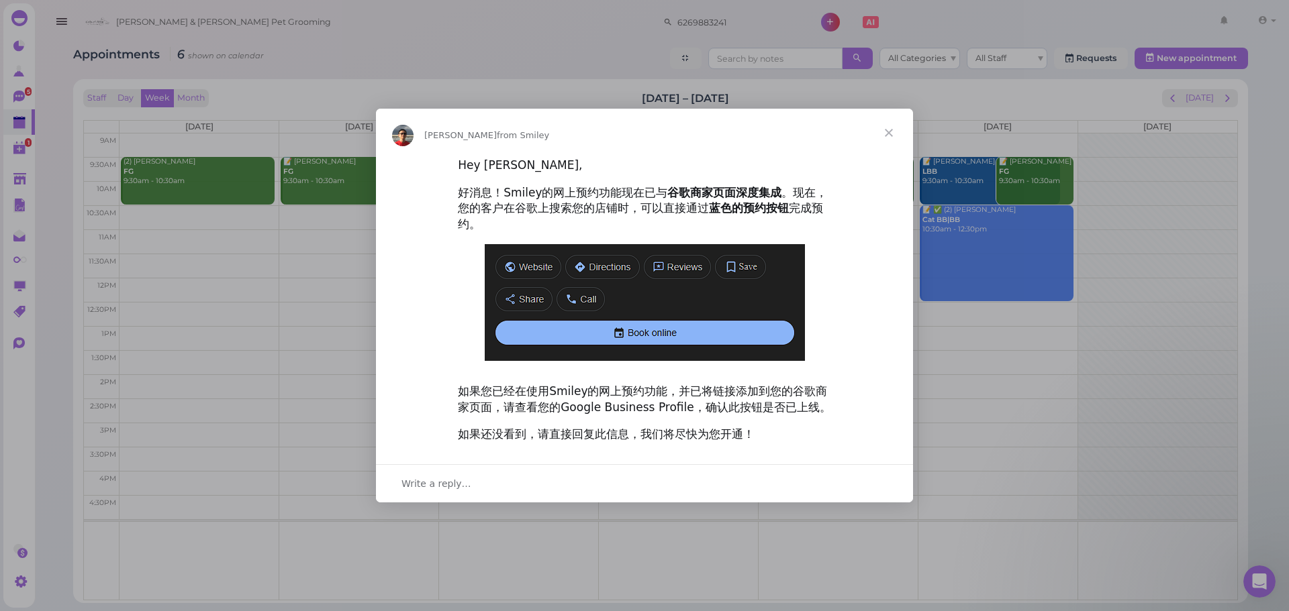
click at [897, 136] on span "Close" at bounding box center [888, 133] width 48 height 48
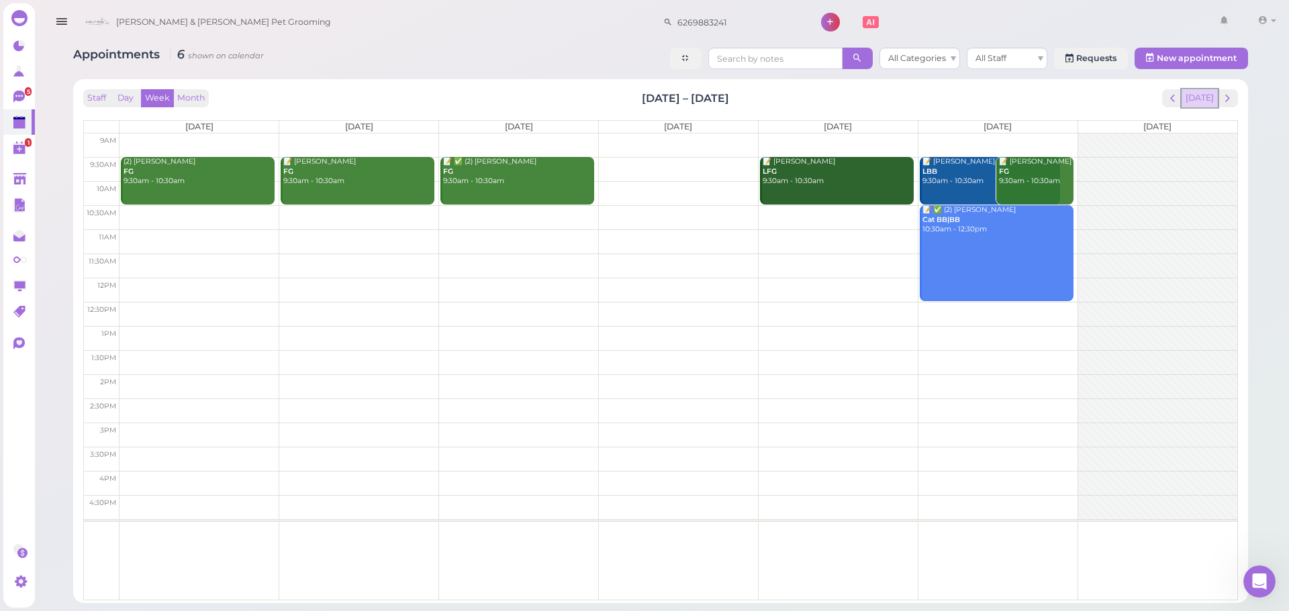
click at [1210, 98] on button "[DATE]" at bounding box center [1199, 98] width 36 height 18
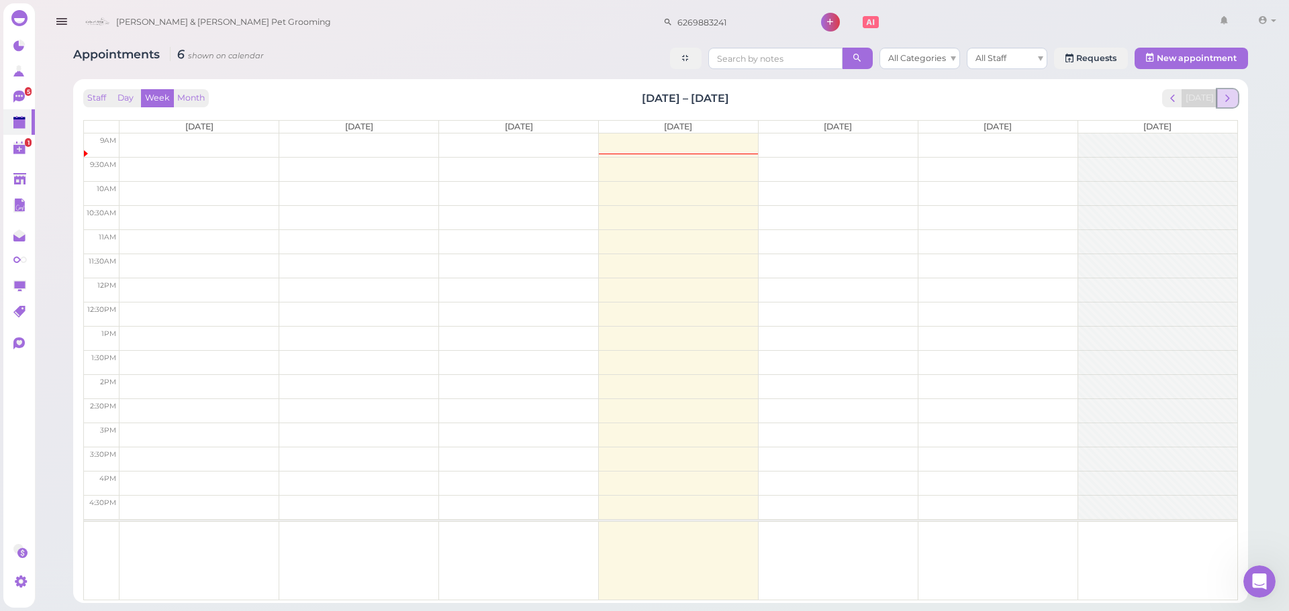
click at [1226, 98] on span "next" at bounding box center [1227, 98] width 13 height 13
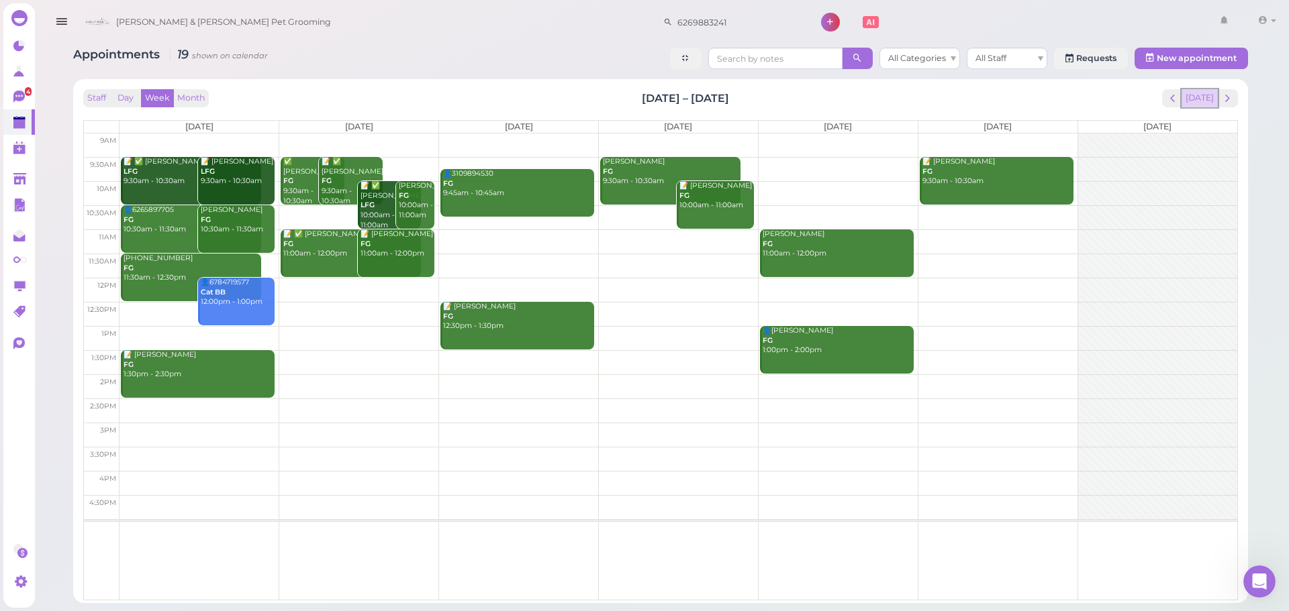
click at [1199, 100] on button "[DATE]" at bounding box center [1199, 98] width 36 height 18
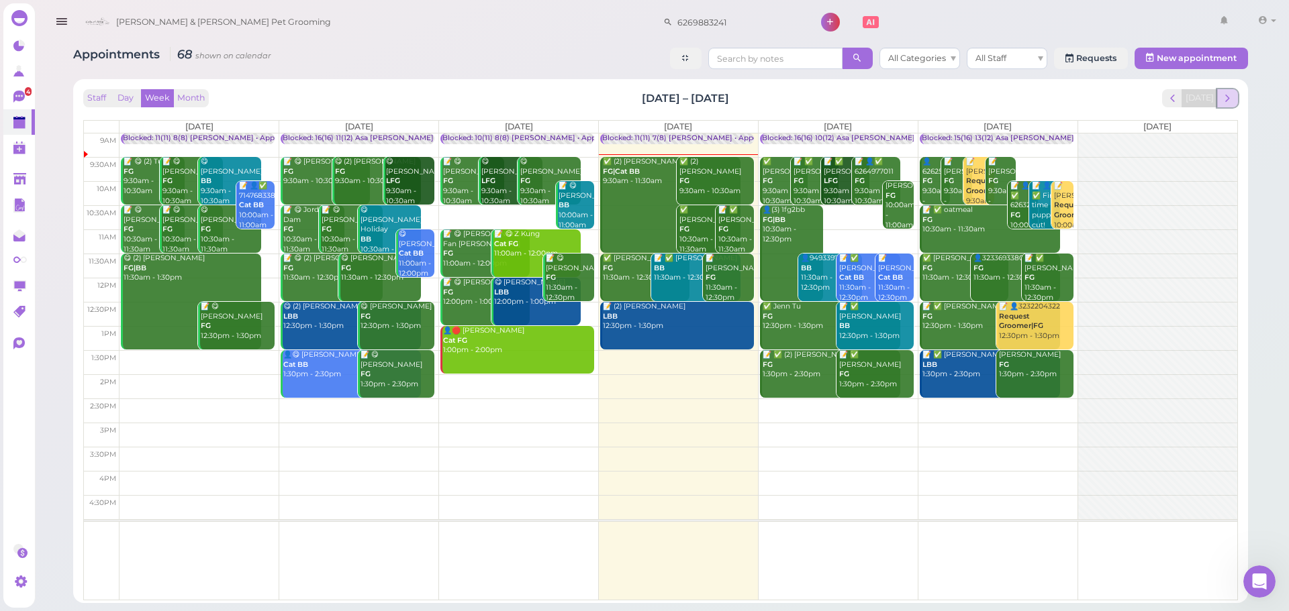
drag, startPoint x: 1228, startPoint y: 104, endPoint x: 1142, endPoint y: 115, distance: 86.7
click at [1228, 105] on button "next" at bounding box center [1227, 98] width 21 height 18
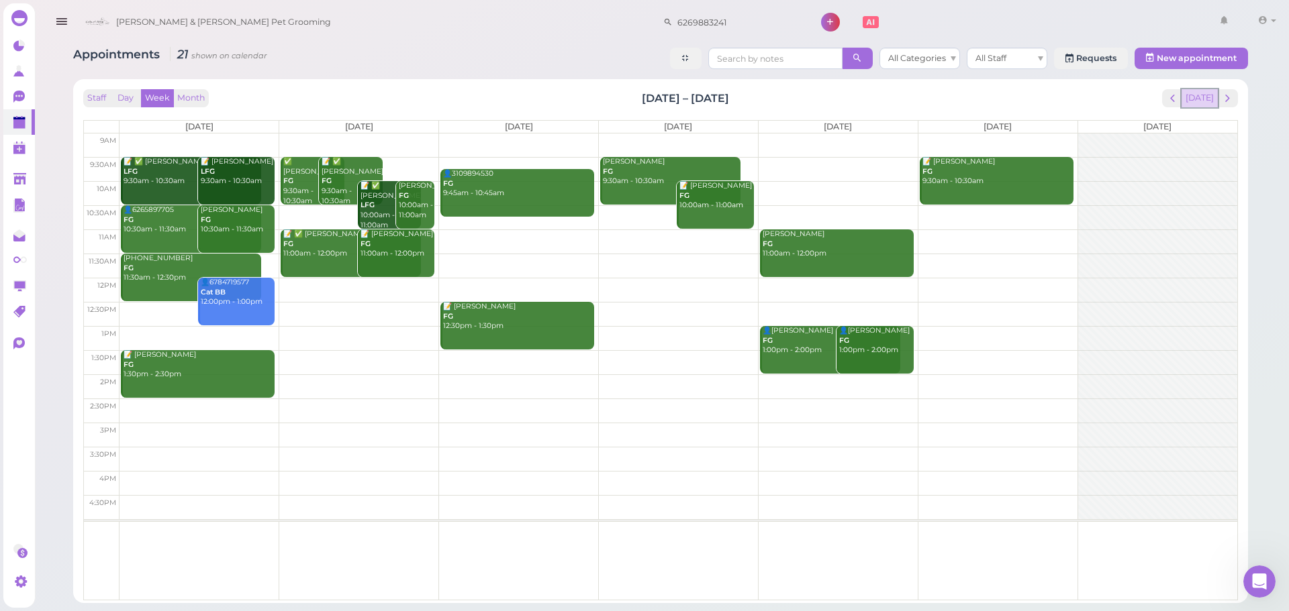
click at [1203, 99] on button "[DATE]" at bounding box center [1199, 98] width 36 height 18
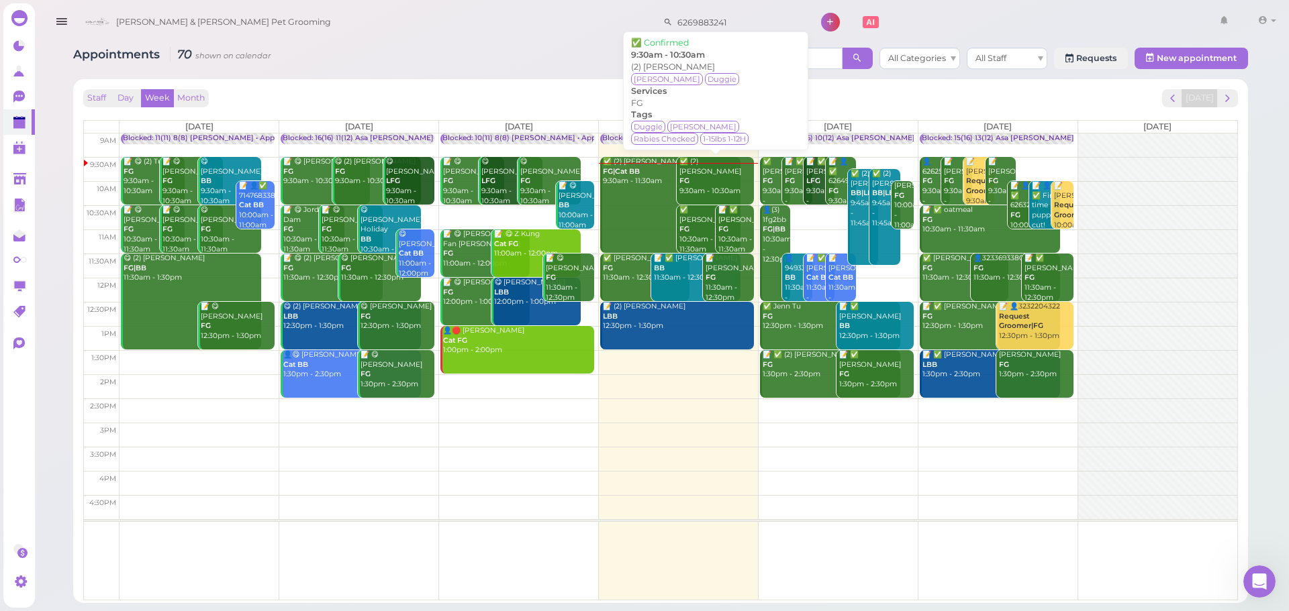
click at [703, 179] on div "✅ (2) Sandra Aquino FG 9:30am - 10:30am" at bounding box center [716, 177] width 75 height 40
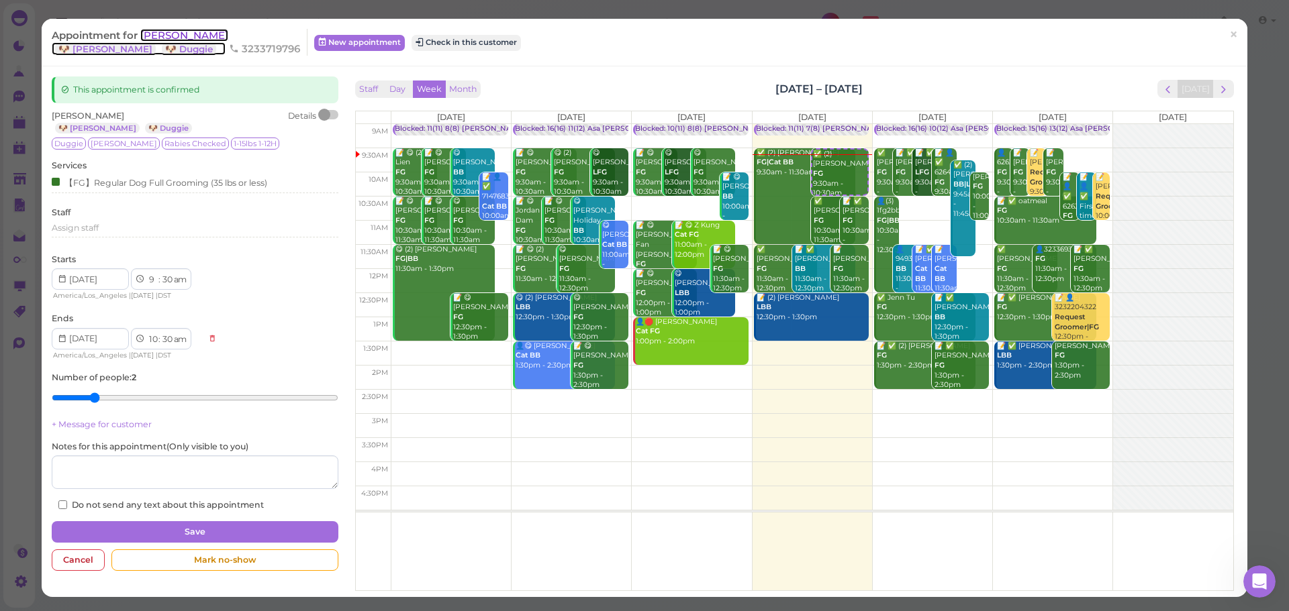
click at [147, 40] on span "[PERSON_NAME]" at bounding box center [184, 35] width 88 height 13
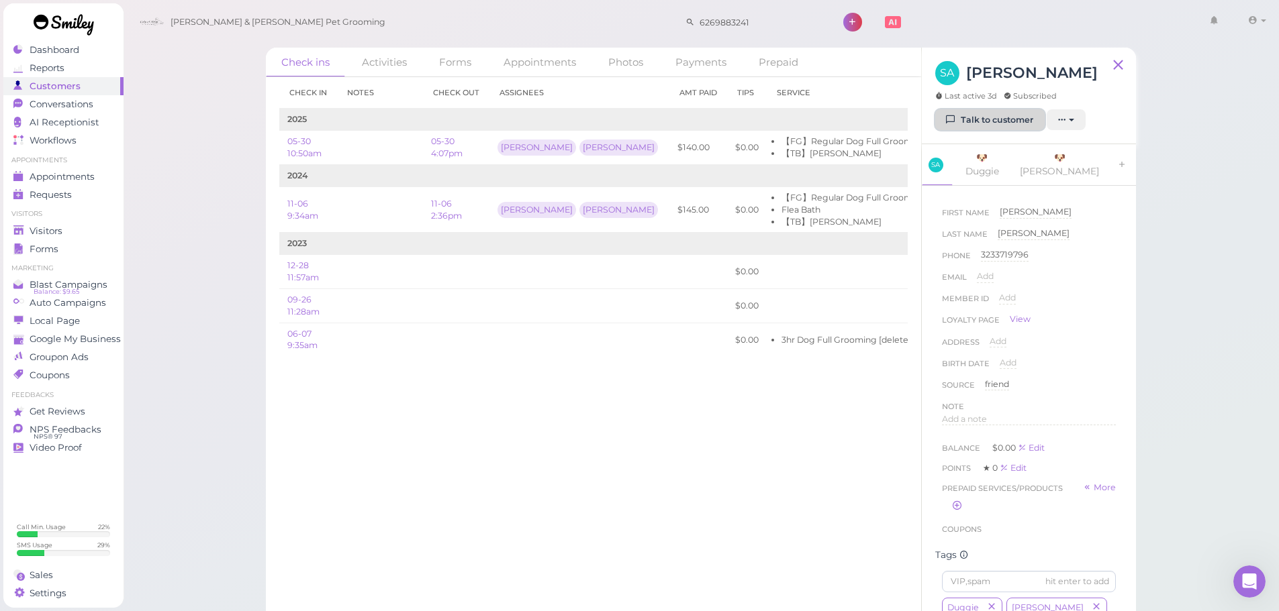
click at [964, 115] on link "Talk to customer" at bounding box center [989, 119] width 109 height 21
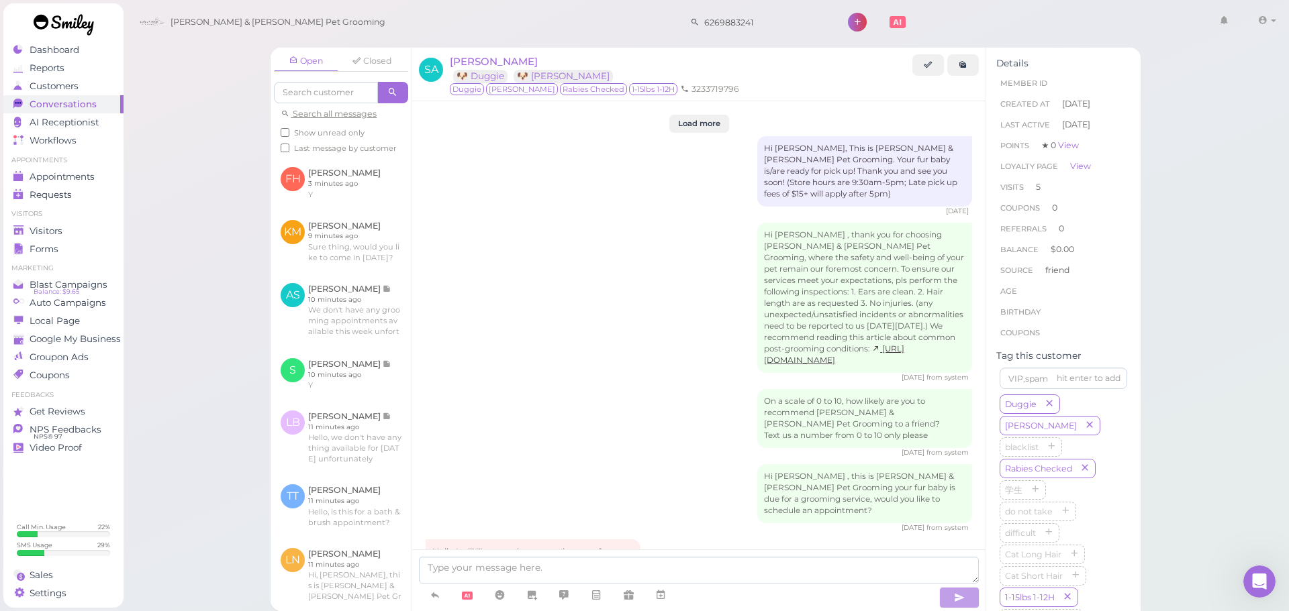
scroll to position [1633, 0]
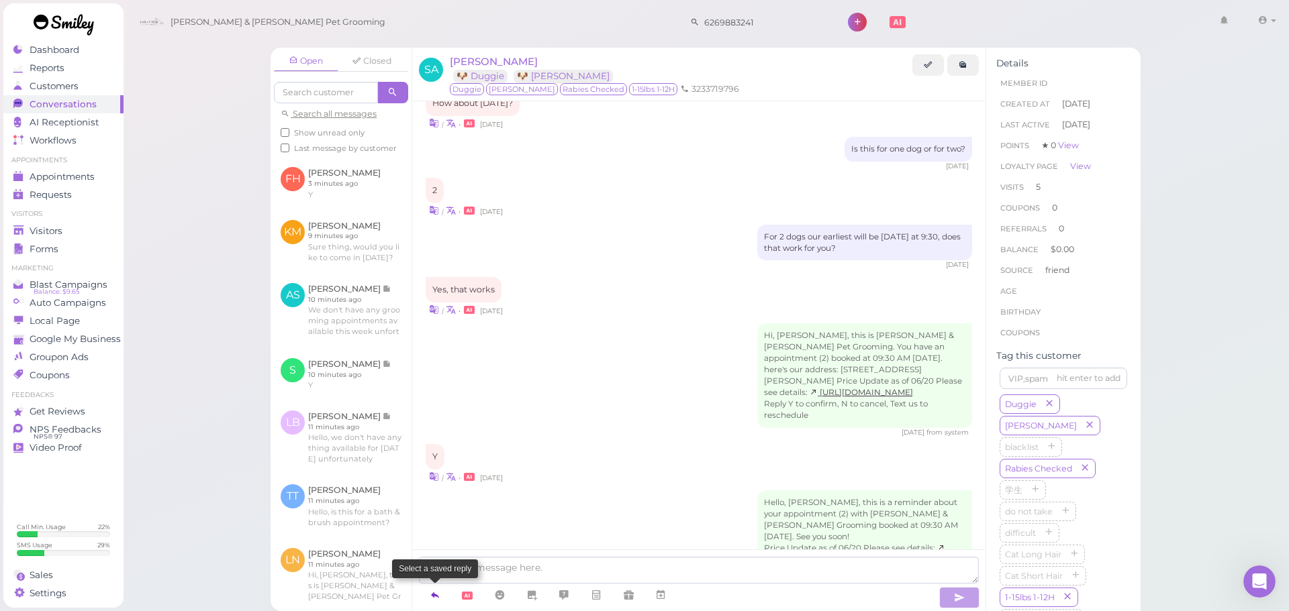
click at [434, 595] on icon at bounding box center [435, 595] width 11 height 13
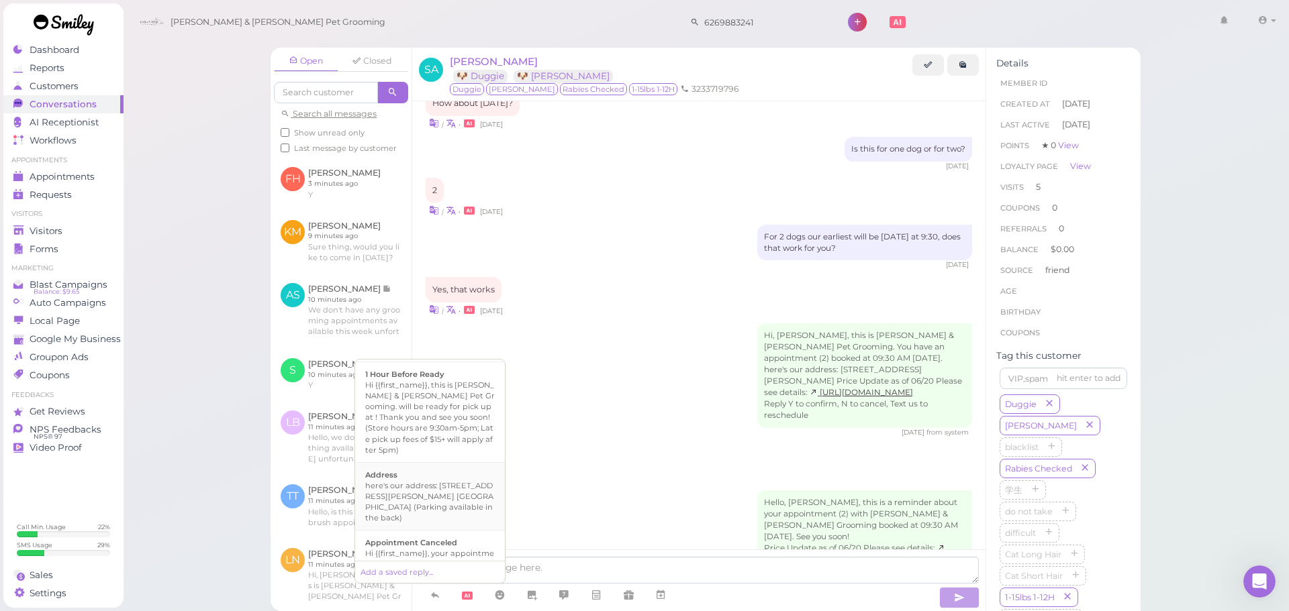
scroll to position [67, 0]
click at [474, 525] on div "Hi {{first_name}}, your appointment with Cody & Miley Pet Grooming has been can…" at bounding box center [430, 546] width 130 height 43
type textarea "Hi {{first_name}}, your appointment with Cody & Miley Pet Grooming has been can…"
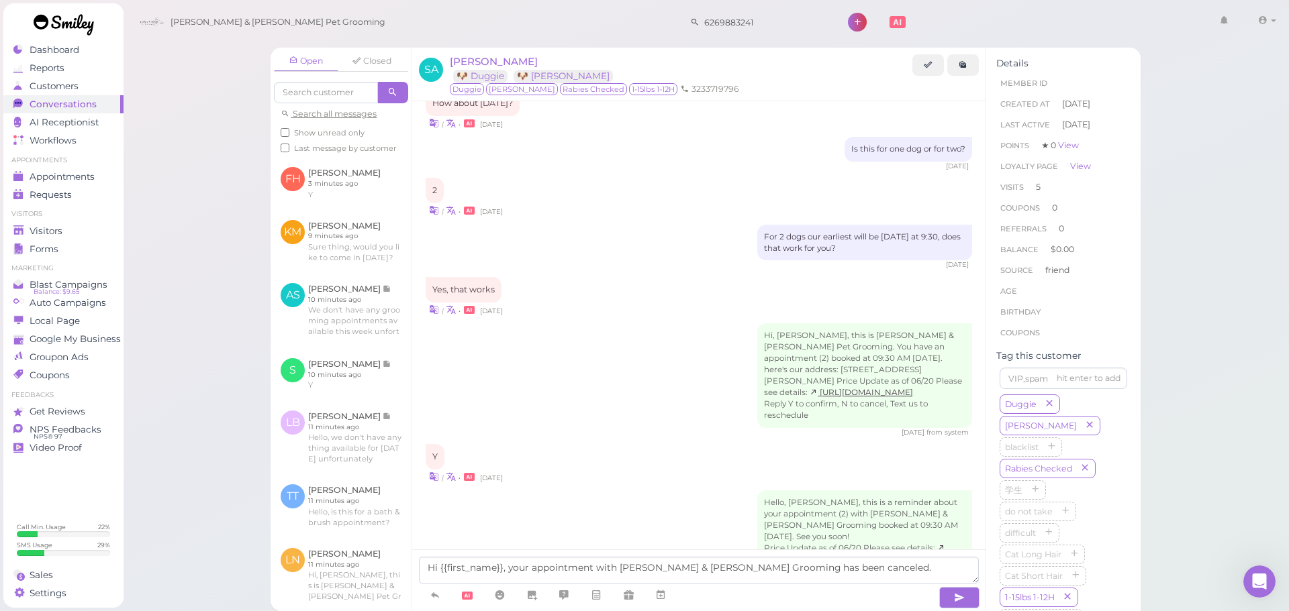
drag, startPoint x: 474, startPoint y: 520, endPoint x: 666, endPoint y: 558, distance: 195.7
drag, startPoint x: 871, startPoint y: 572, endPoint x: 300, endPoint y: 494, distance: 576.4
click at [301, 494] on div "Open Closed Search all messages Show unread only Last message by customer FH Fl…" at bounding box center [705, 330] width 870 height 564
click at [419, 591] on link at bounding box center [435, 595] width 32 height 23
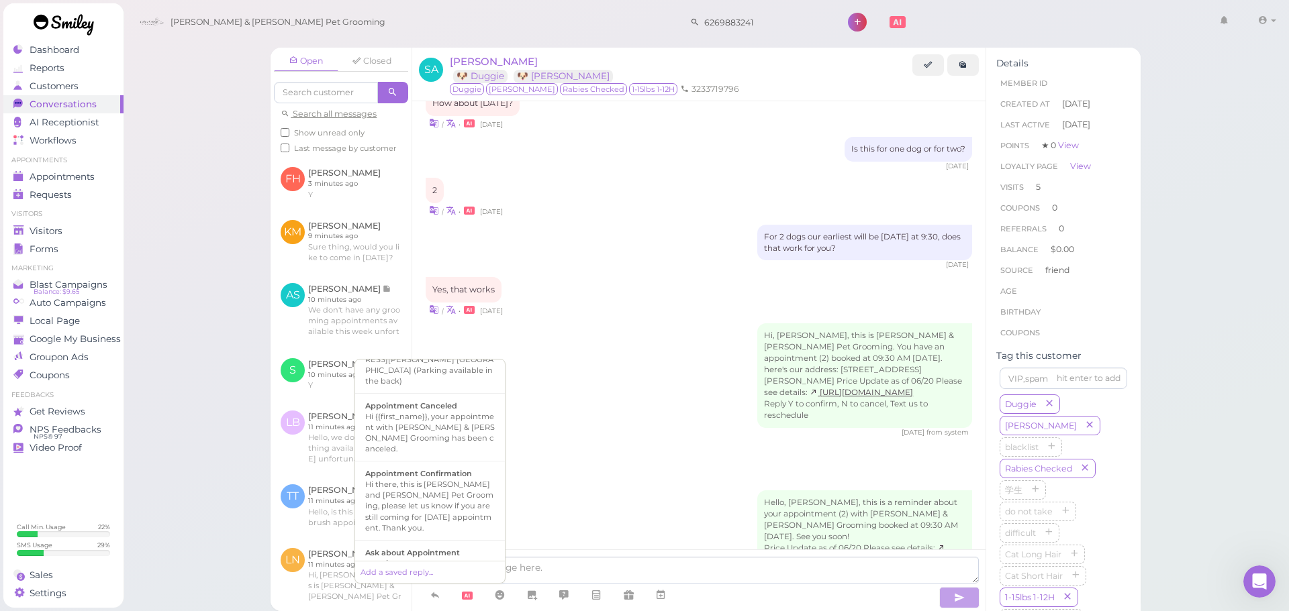
scroll to position [201, 0]
click at [410, 460] on div "Hi there, this is [PERSON_NAME] and [PERSON_NAME] Pet Grooming, please let us k…" at bounding box center [430, 485] width 130 height 54
type textarea "Hi there, this is [PERSON_NAME] and [PERSON_NAME] Pet Grooming, please let us k…"
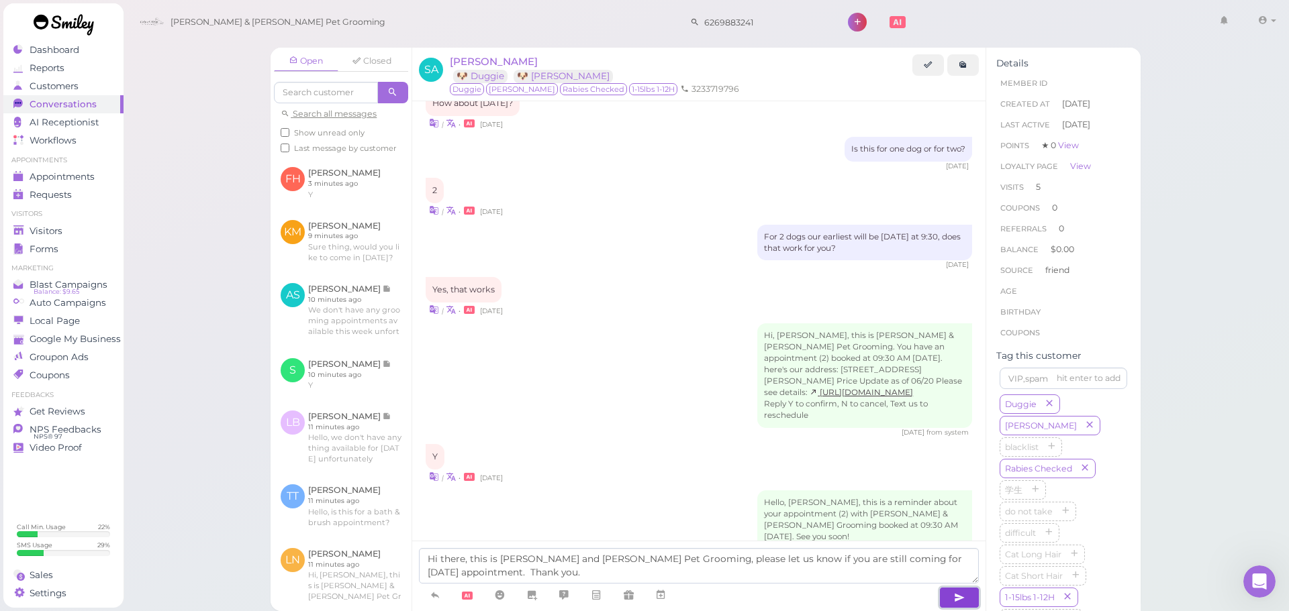
click at [941, 595] on button "button" at bounding box center [959, 597] width 40 height 21
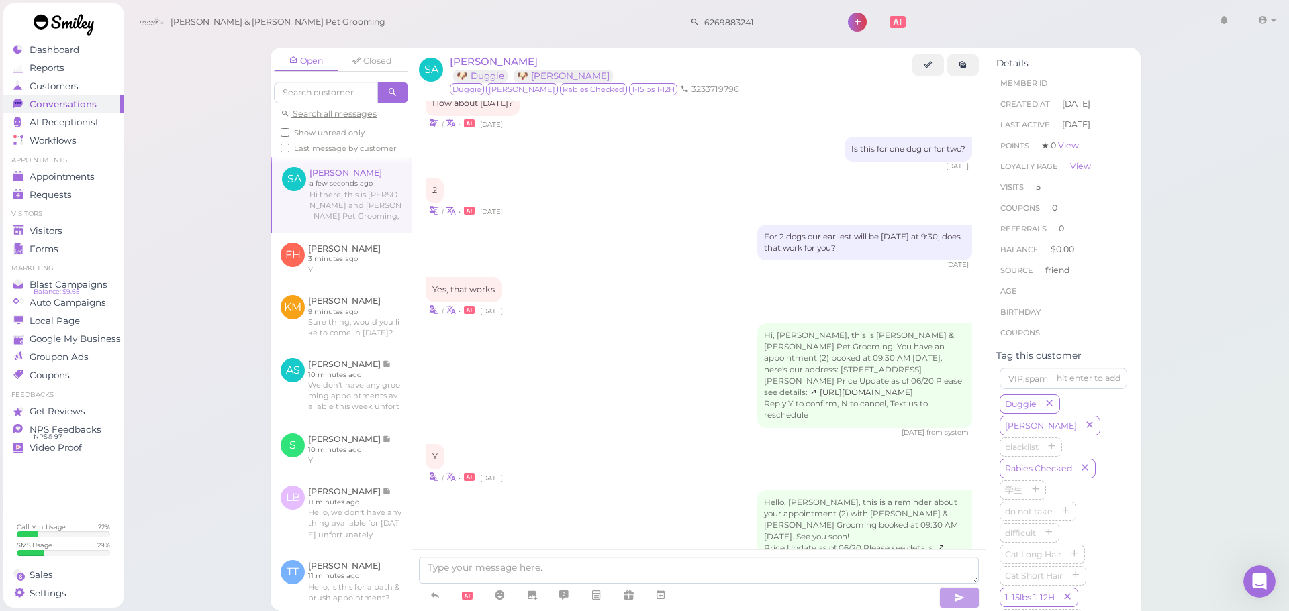
scroll to position [1687, 0]
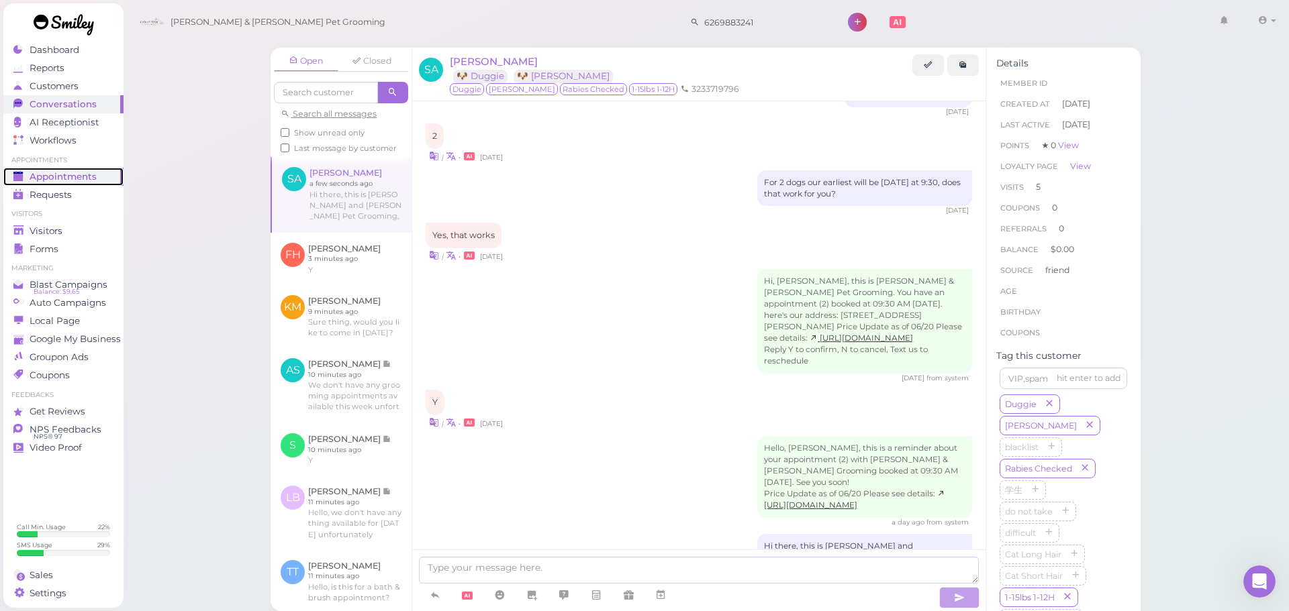
click at [49, 172] on span "Appointments" at bounding box center [63, 176] width 67 height 11
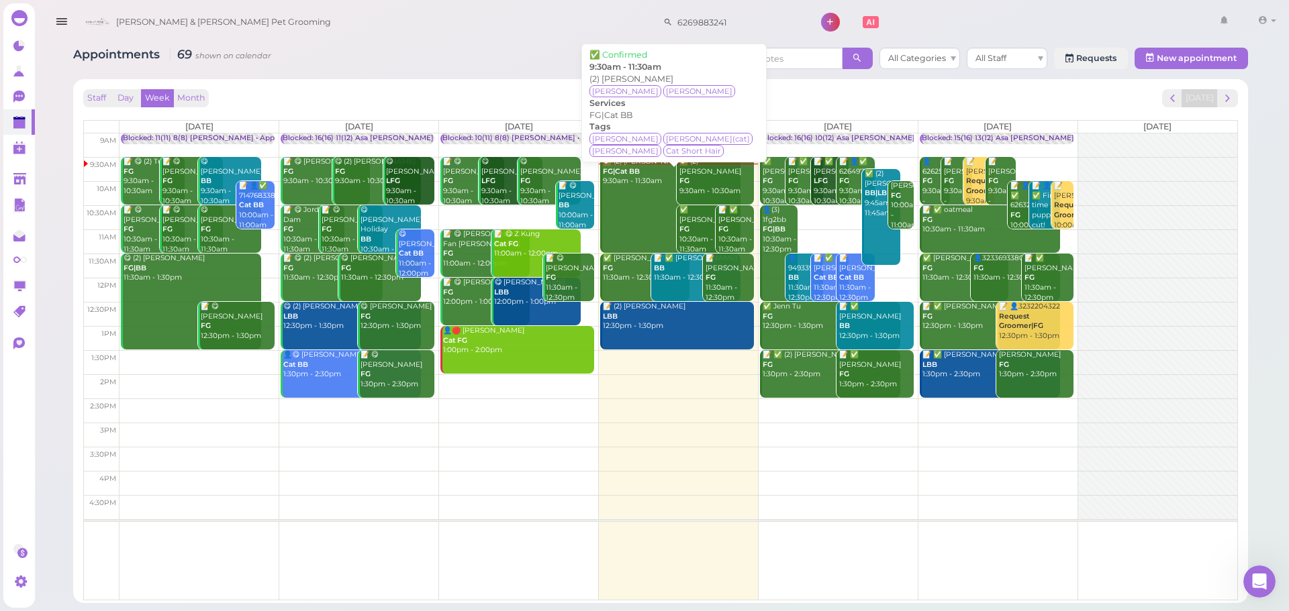
click at [646, 191] on link "✅ (2) Dan Holland FG|Cat BB 9:30am - 11:30am" at bounding box center [670, 205] width 140 height 96
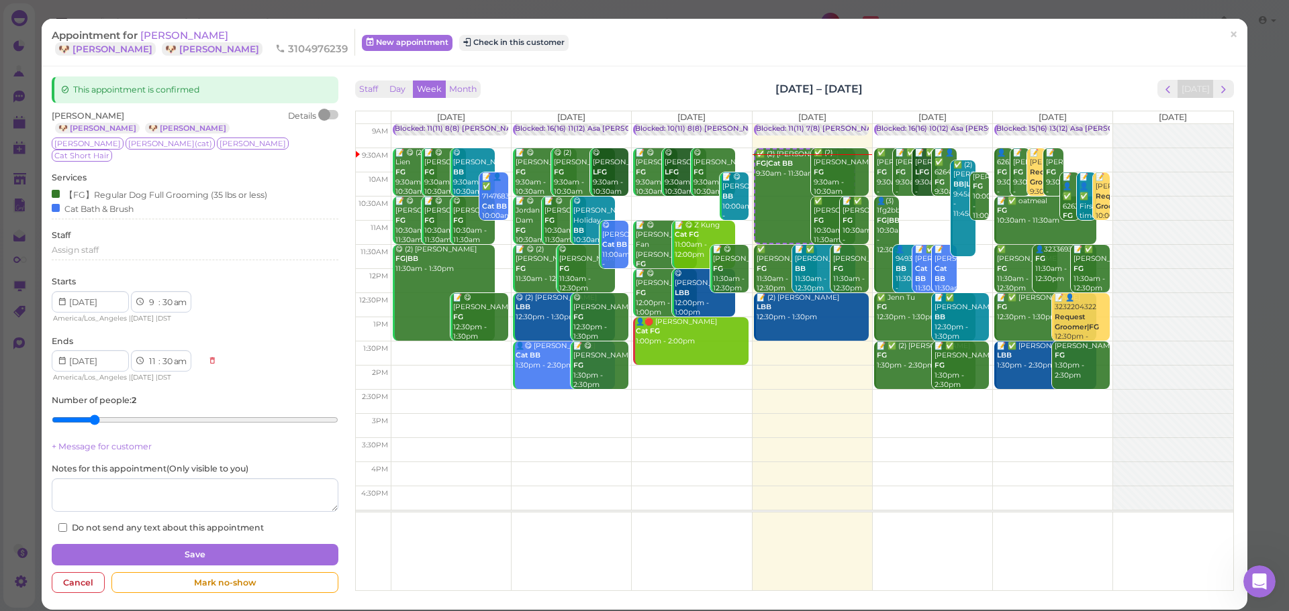
click at [170, 28] on div "Appointment for Dan Holland 🐶 Mina 🐶 Albert 3104976239 New appointment Check in…" at bounding box center [644, 43] width 1205 height 48
click at [171, 32] on span "[PERSON_NAME]" at bounding box center [184, 35] width 88 height 13
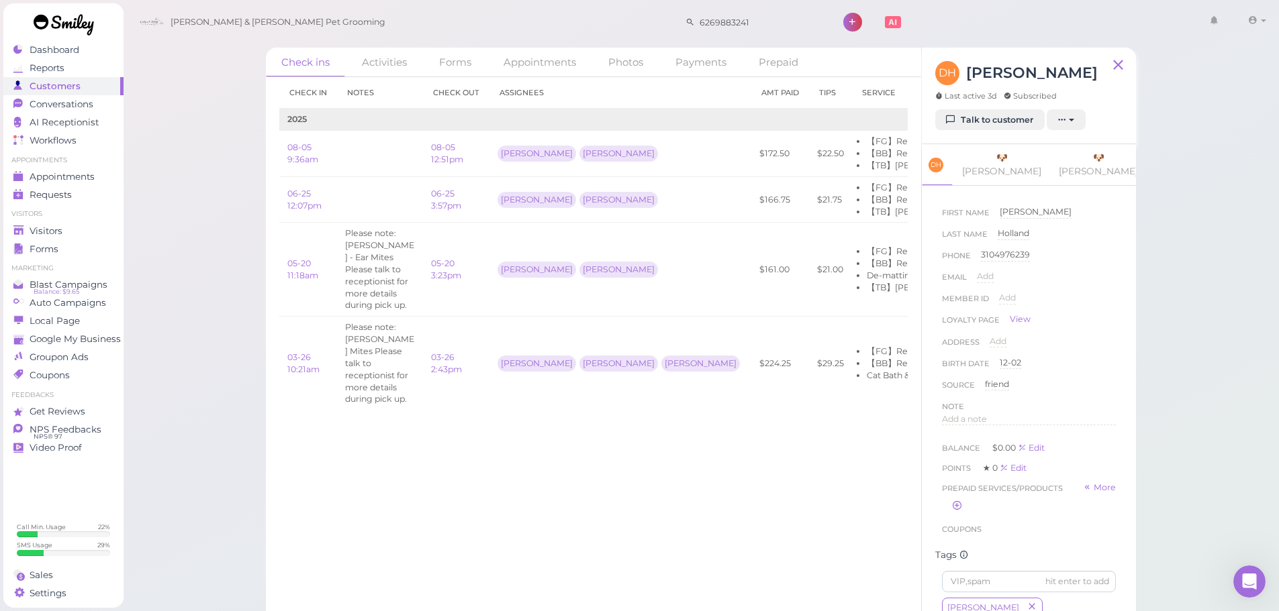
click at [1012, 132] on div "DH Dan Holland Last active 3d Subscribed Talk to customer New appointment Add s…" at bounding box center [1029, 96] width 214 height 97
click at [1009, 124] on link "Talk to customer" at bounding box center [989, 119] width 109 height 21
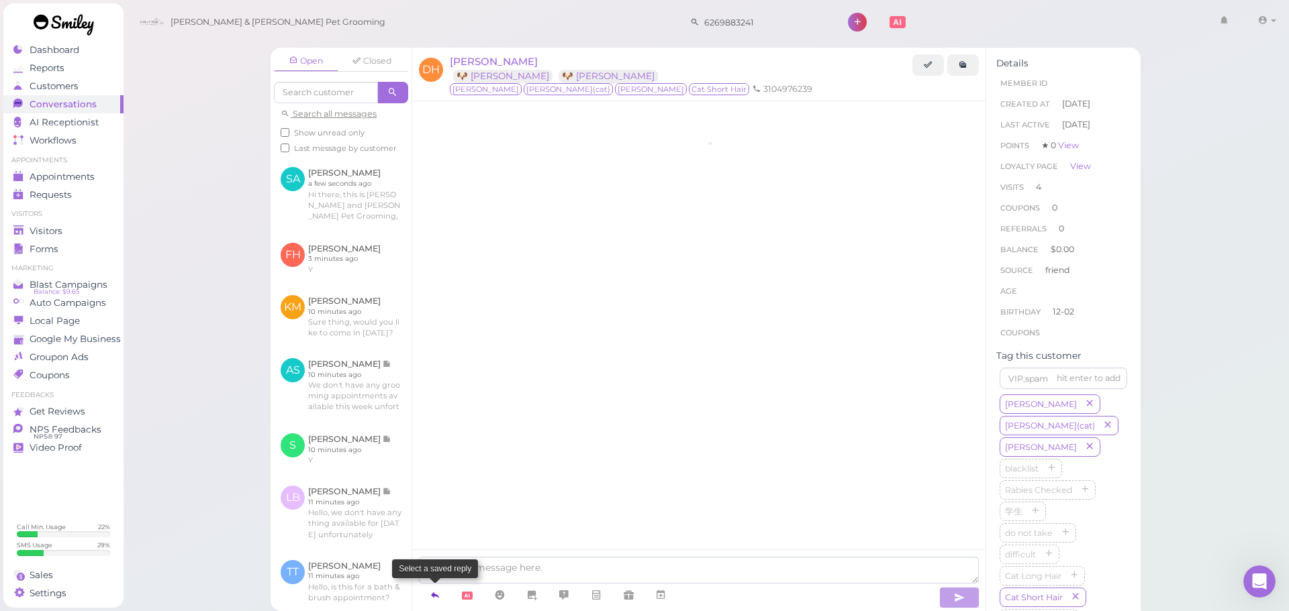
scroll to position [1824, 0]
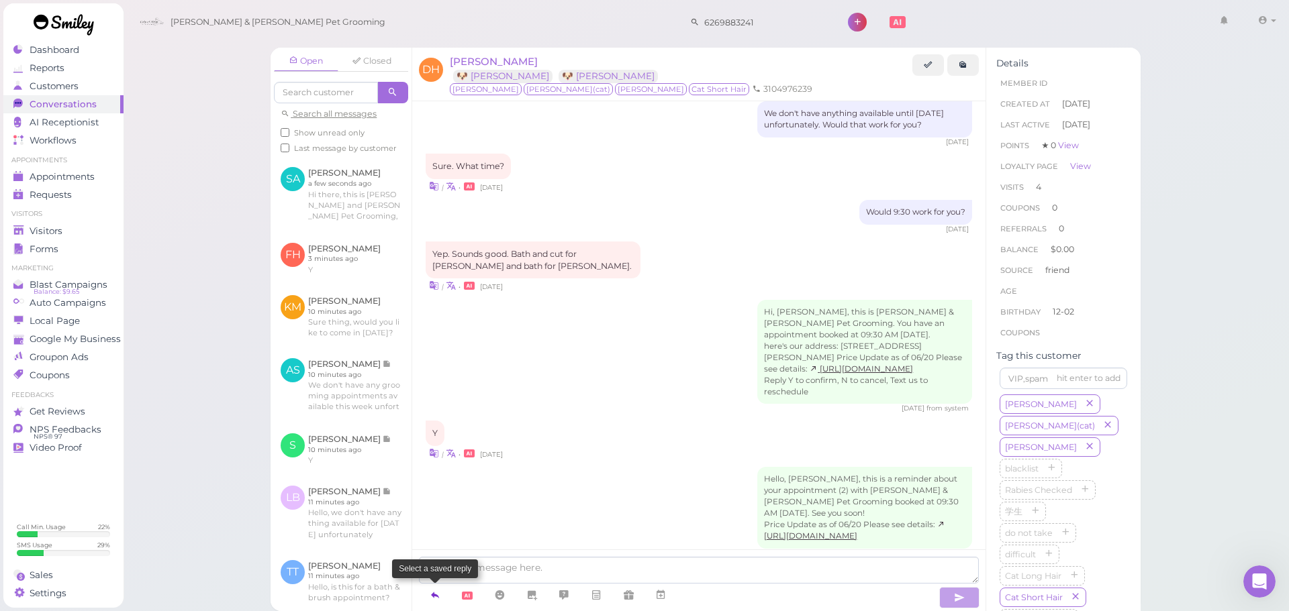
click at [431, 595] on icon at bounding box center [435, 595] width 11 height 13
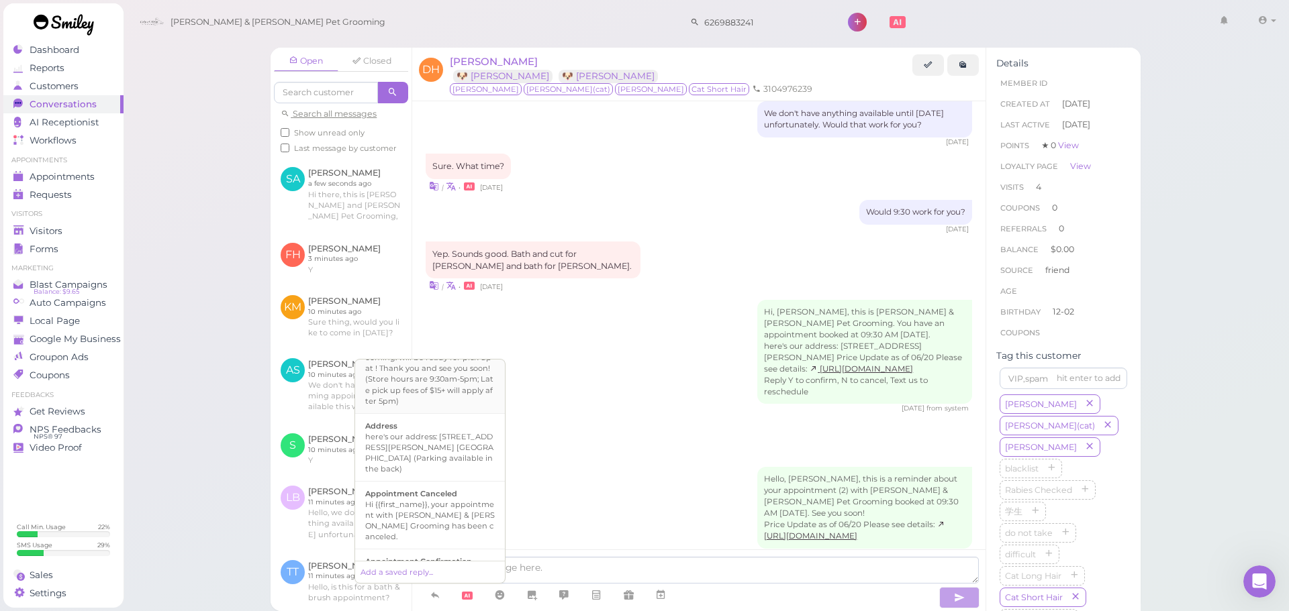
scroll to position [134, 0]
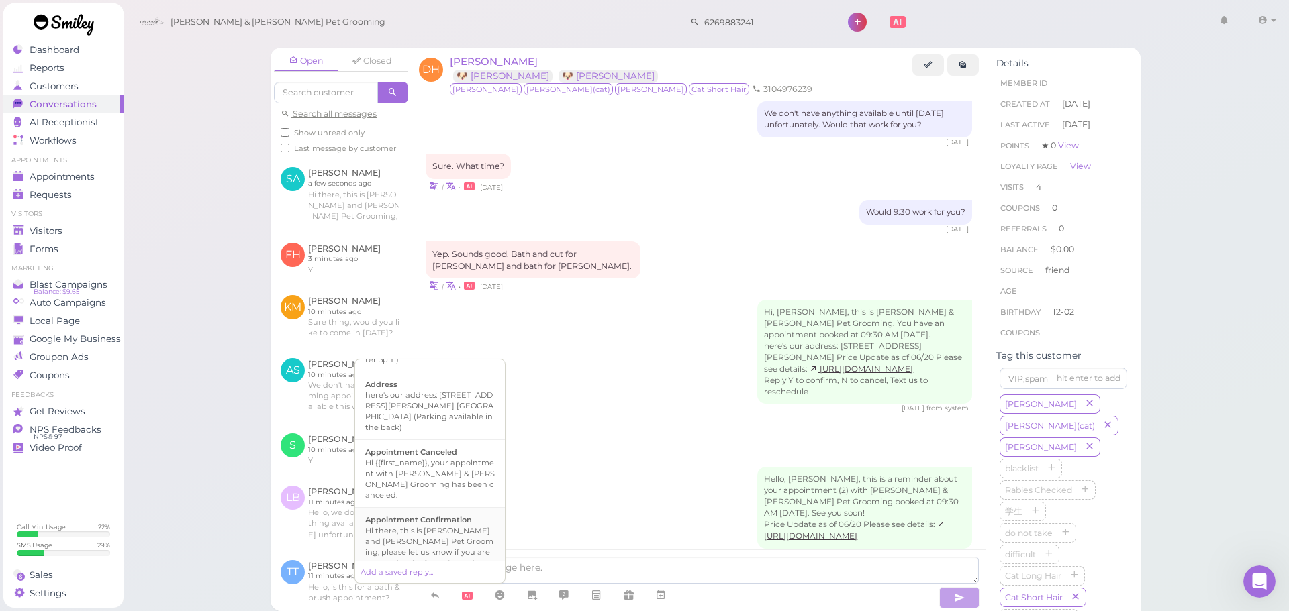
click at [434, 526] on div "Hi there, this is [PERSON_NAME] and [PERSON_NAME] Pet Grooming, please let us k…" at bounding box center [430, 553] width 130 height 54
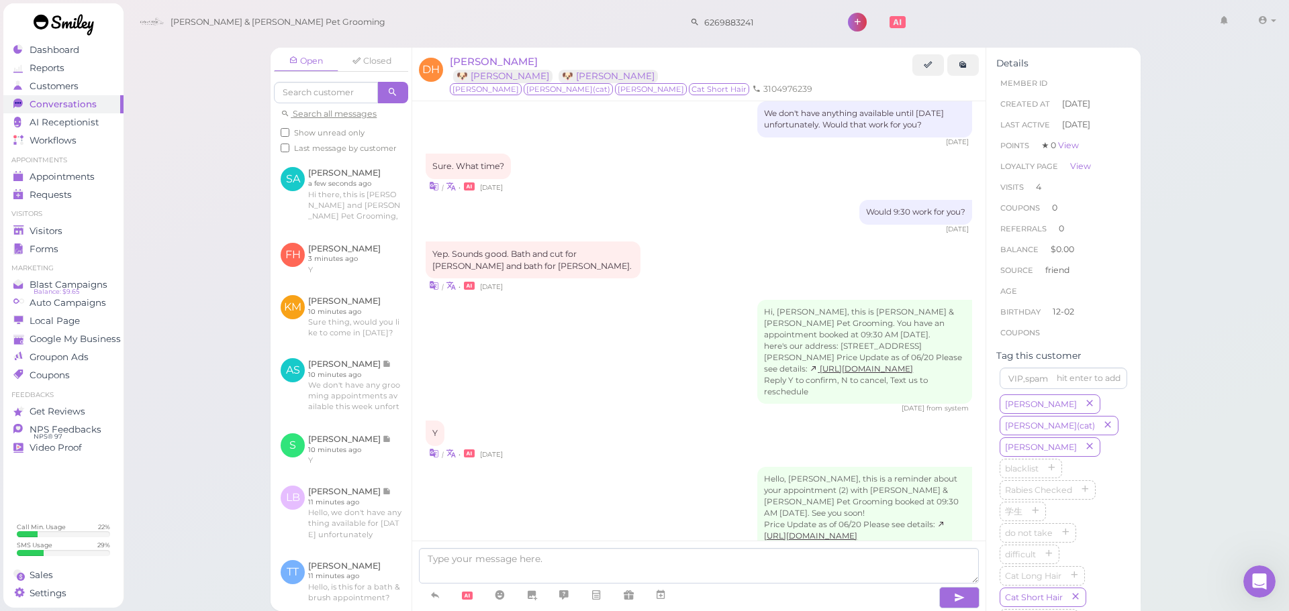
type textarea "Hi there, this is [PERSON_NAME] and [PERSON_NAME] Pet Grooming, please let us k…"
click at [958, 593] on icon "button" at bounding box center [959, 597] width 11 height 13
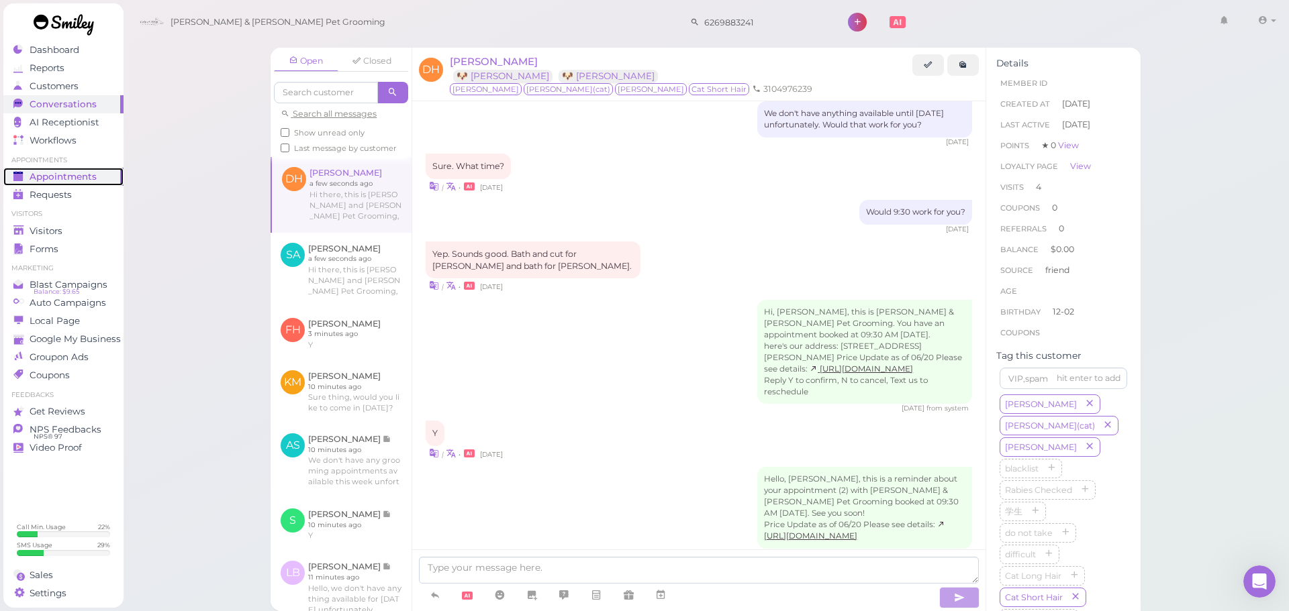
scroll to position [1879, 0]
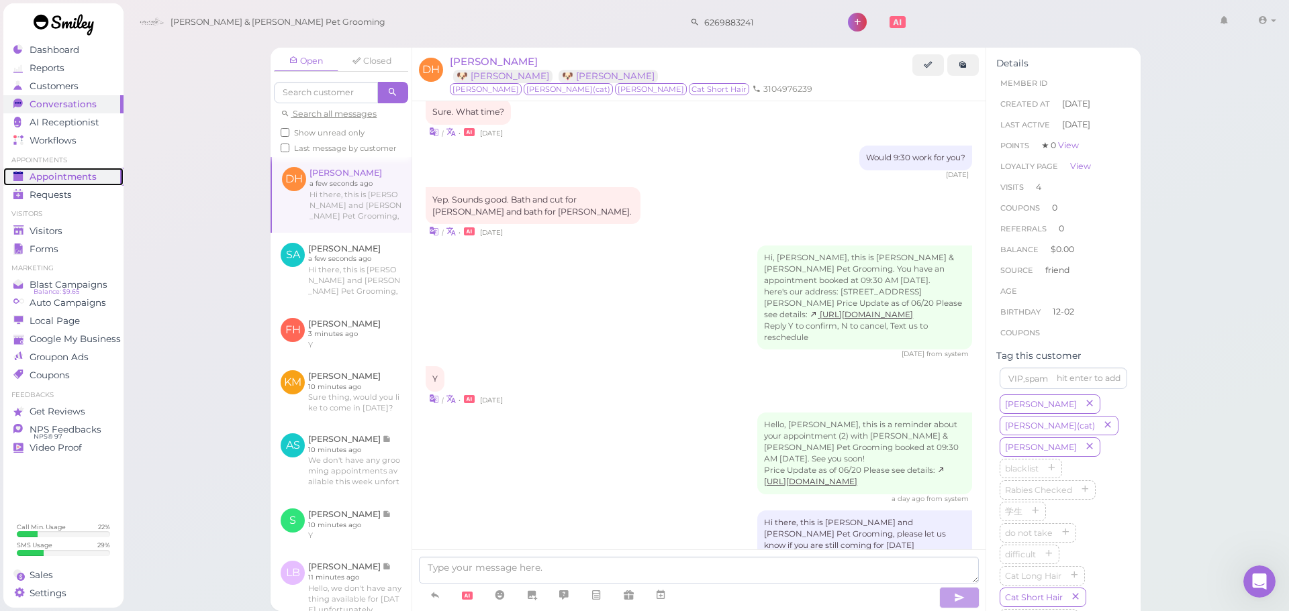
click at [54, 177] on span "Appointments" at bounding box center [63, 176] width 67 height 11
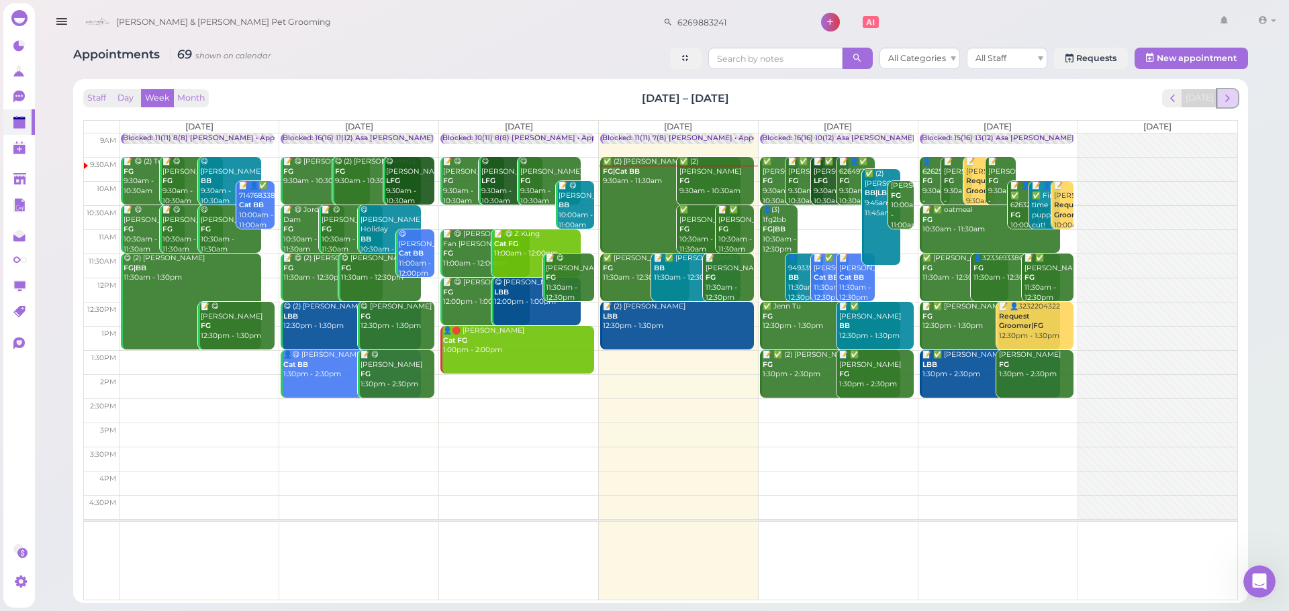
click at [1231, 95] on span "next" at bounding box center [1227, 98] width 13 height 13
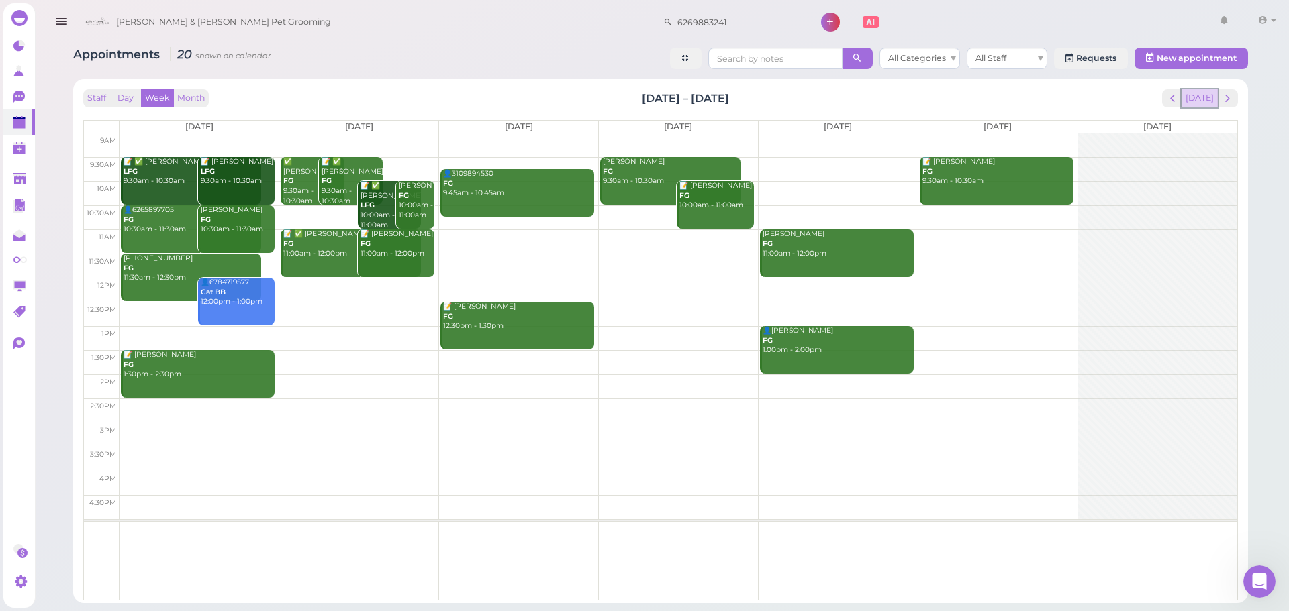
click at [1211, 97] on button "[DATE]" at bounding box center [1199, 98] width 36 height 18
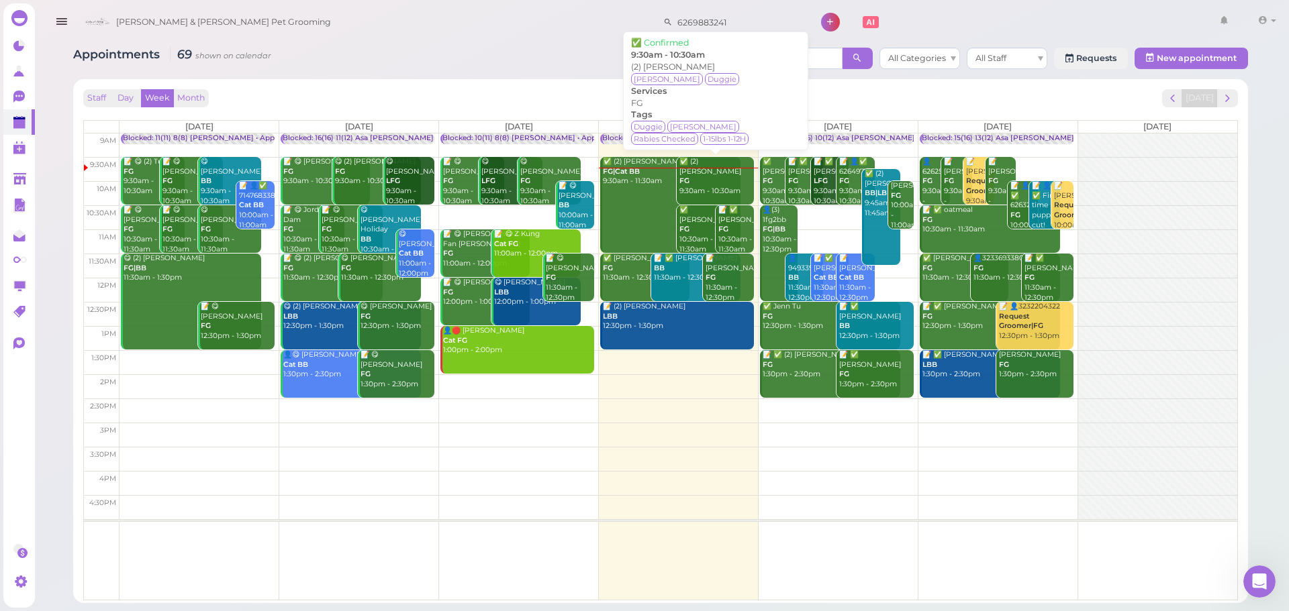
click at [699, 189] on div "✅ (2) Sandra Aquino FG 9:30am - 10:30am" at bounding box center [716, 177] width 75 height 40
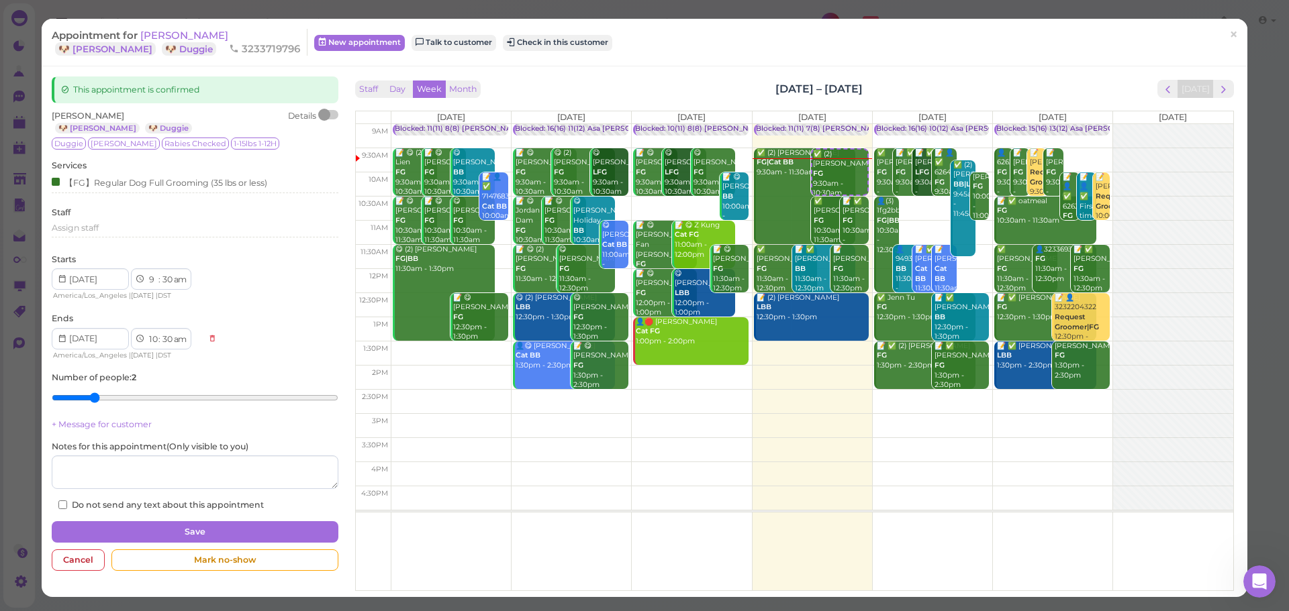
click at [936, 83] on div "Staff Day Week Month Sep 8 – 14, 2025 Today" at bounding box center [794, 89] width 879 height 18
click at [522, 48] on button "Check in this customer" at bounding box center [557, 43] width 109 height 16
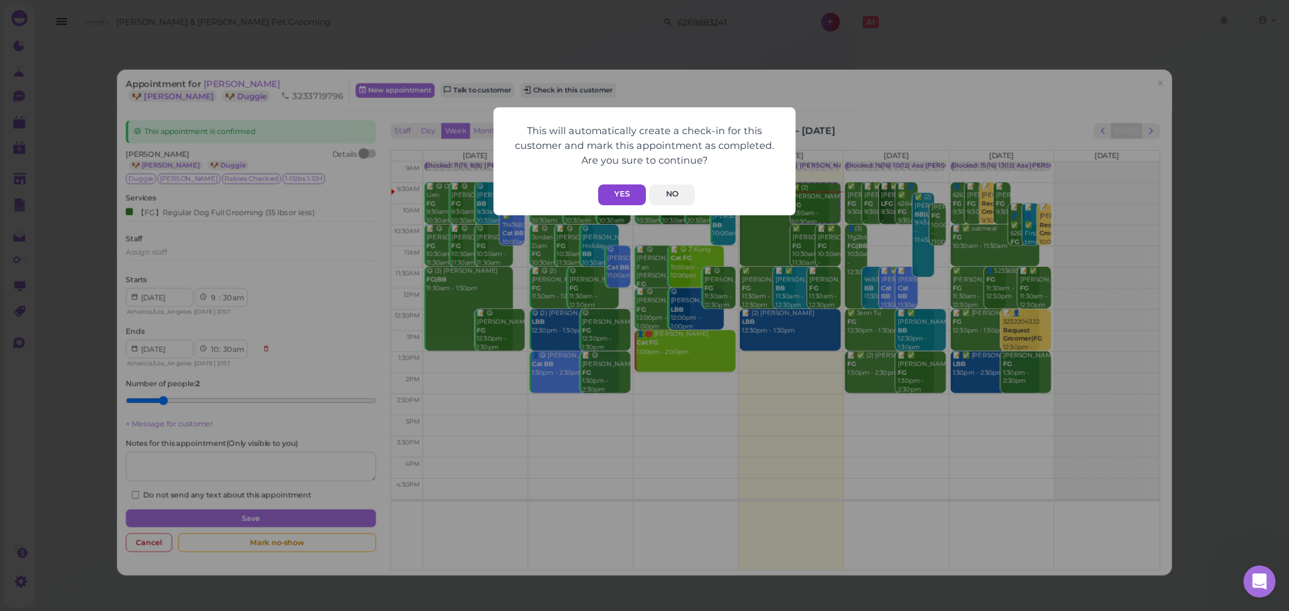
click at [621, 195] on button "Yes" at bounding box center [622, 195] width 48 height 21
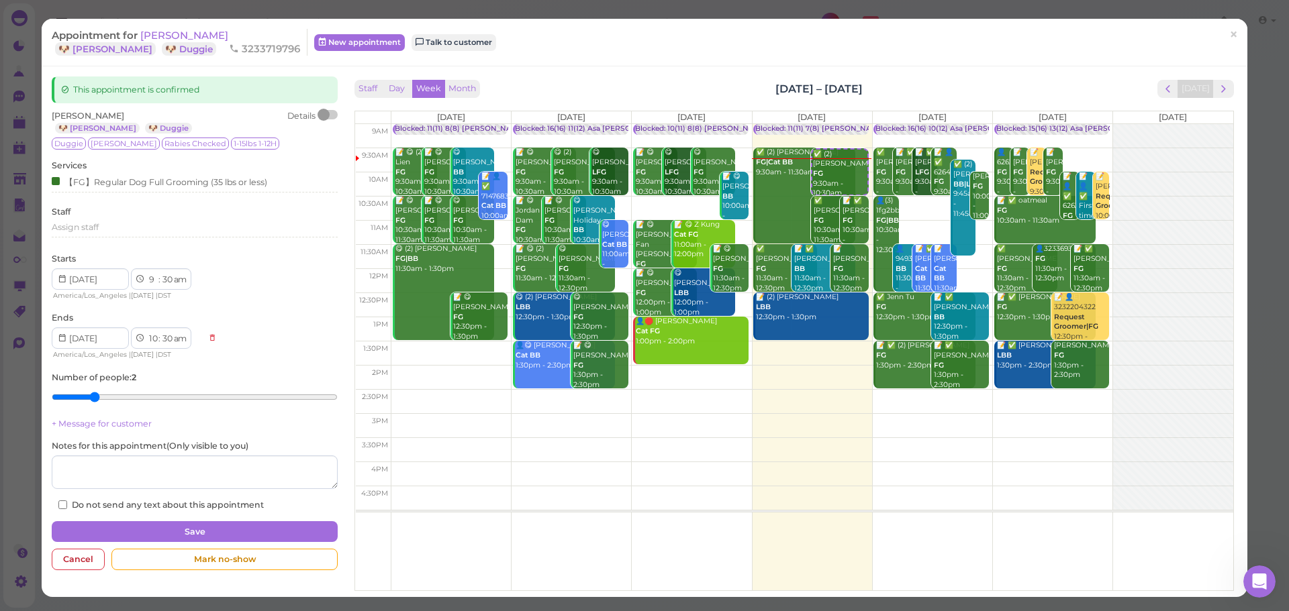
click at [954, 56] on div "Appointment for Sandra Aquino 🐶 Chiquita 🐶 Duggie 3233719796 New appointment Ta…" at bounding box center [644, 43] width 1205 height 48
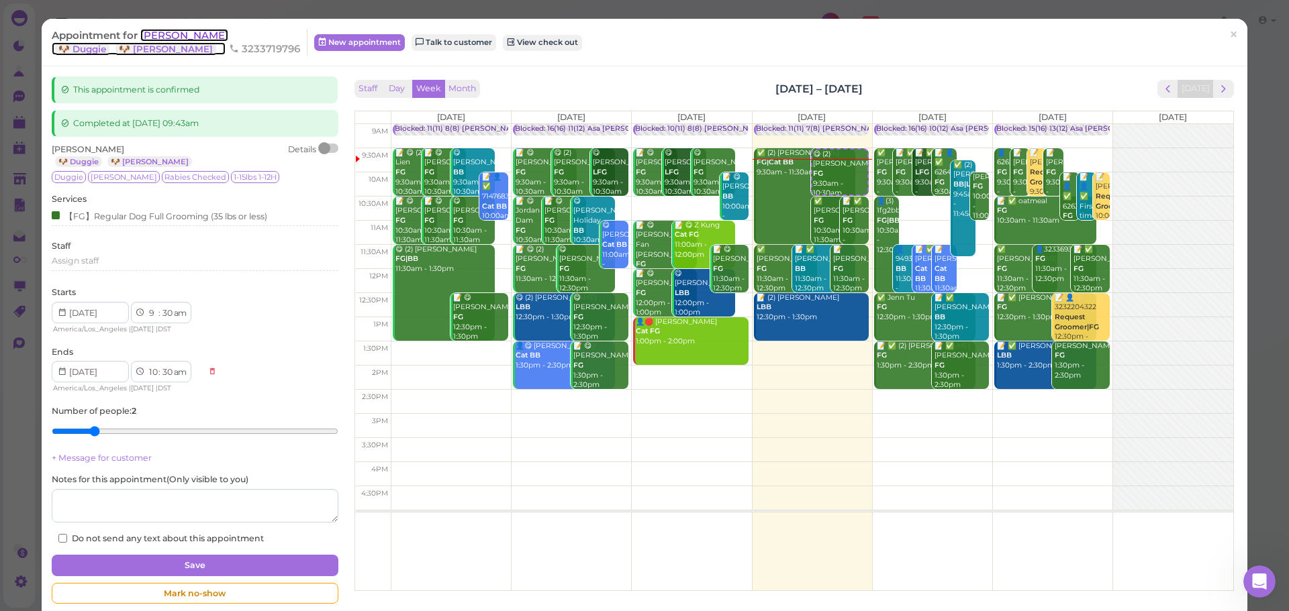
click at [195, 38] on span "[PERSON_NAME]" at bounding box center [184, 35] width 88 height 13
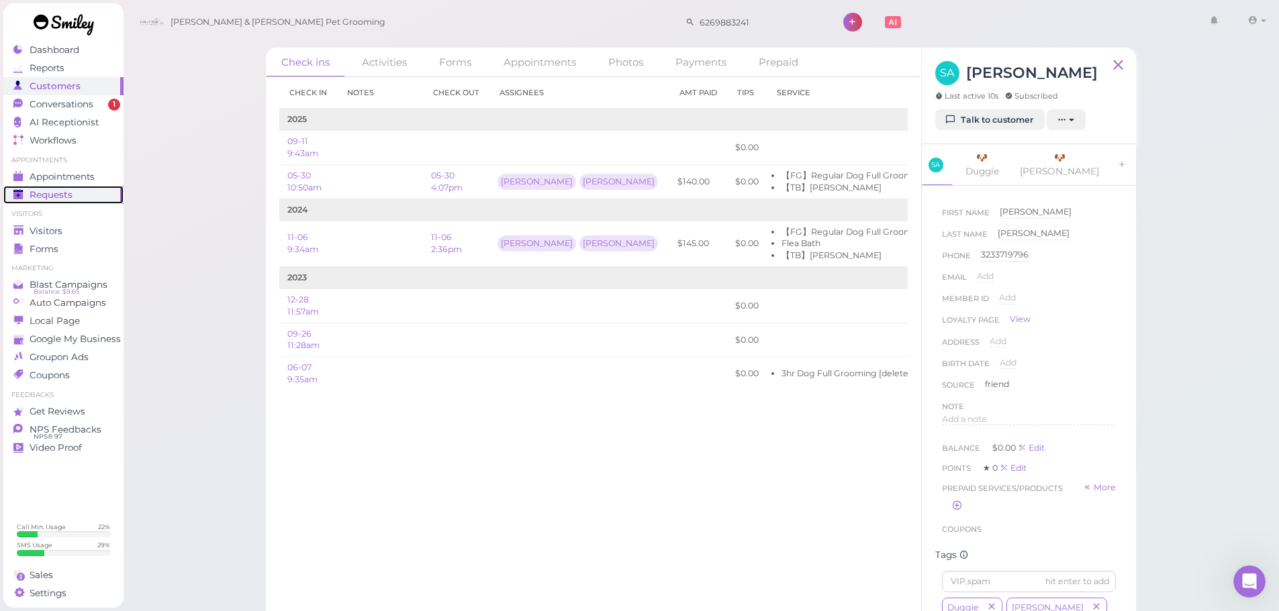
click at [72, 186] on link "Requests 0" at bounding box center [63, 195] width 120 height 18
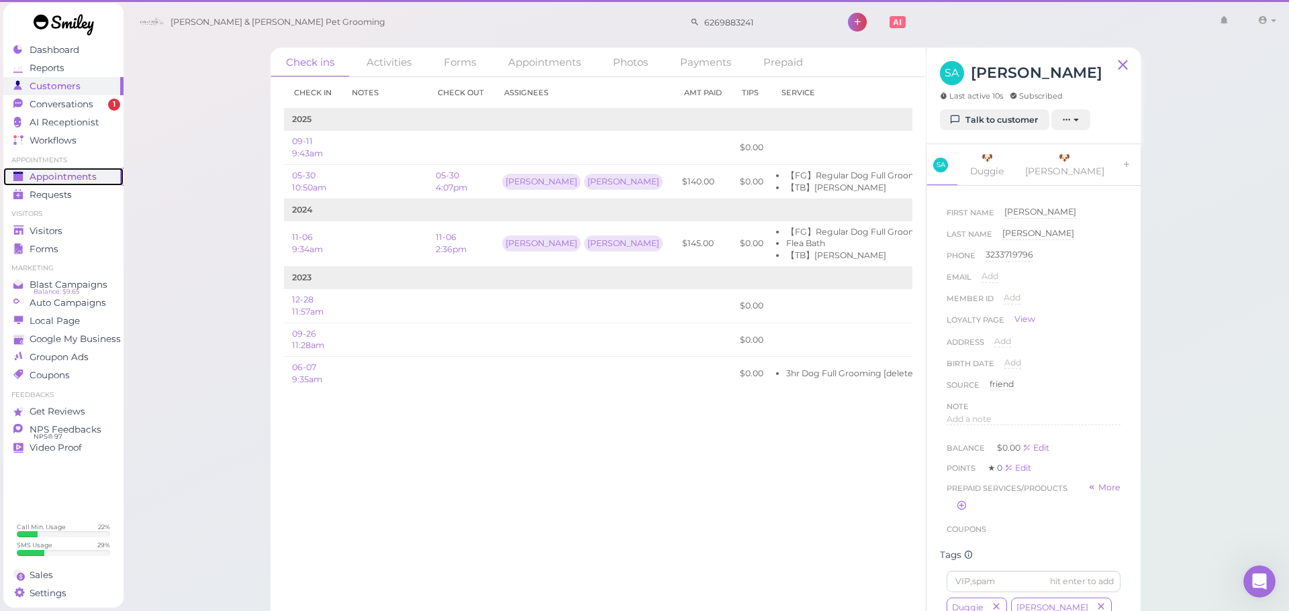
click at [77, 181] on div "Dashboard Reports Customers Conversations 1 AI Receptionist" at bounding box center [644, 316] width 1289 height 633
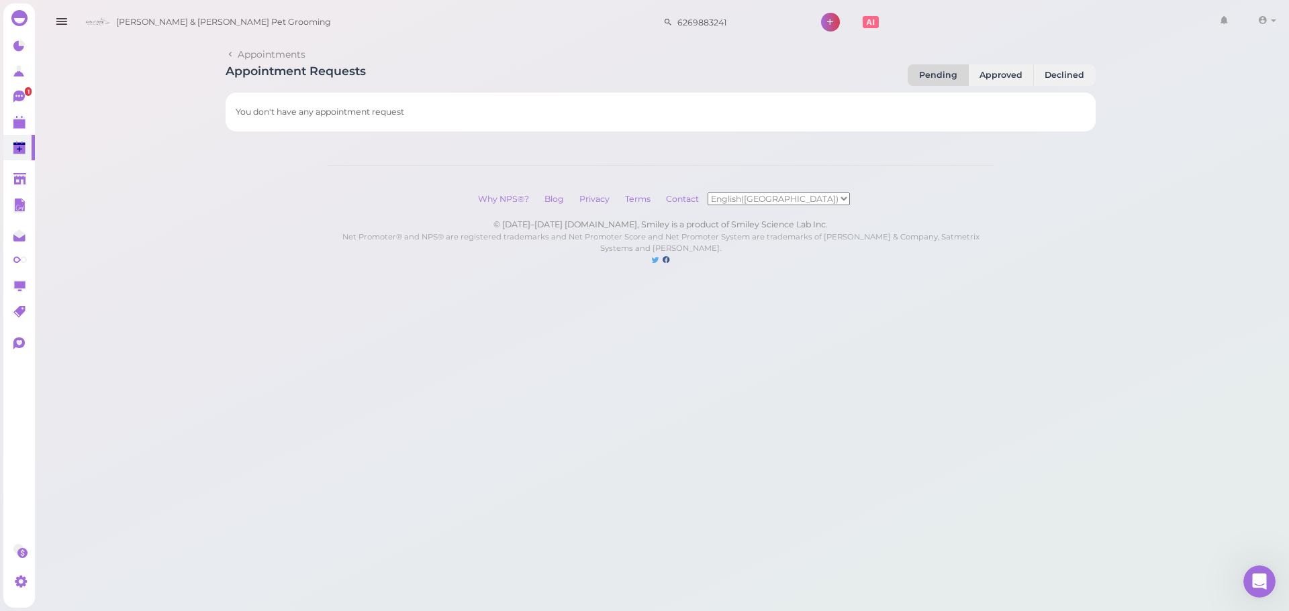
click at [456, 80] on div "Appointment Requests Pending Approved Declined" at bounding box center [661, 74] width 870 height 21
drag, startPoint x: 454, startPoint y: 82, endPoint x: 407, endPoint y: 86, distance: 46.5
click at [447, 85] on div "Appointment Requests Pending Approved Declined" at bounding box center [661, 74] width 870 height 21
click at [11, 134] on link at bounding box center [19, 122] width 32 height 26
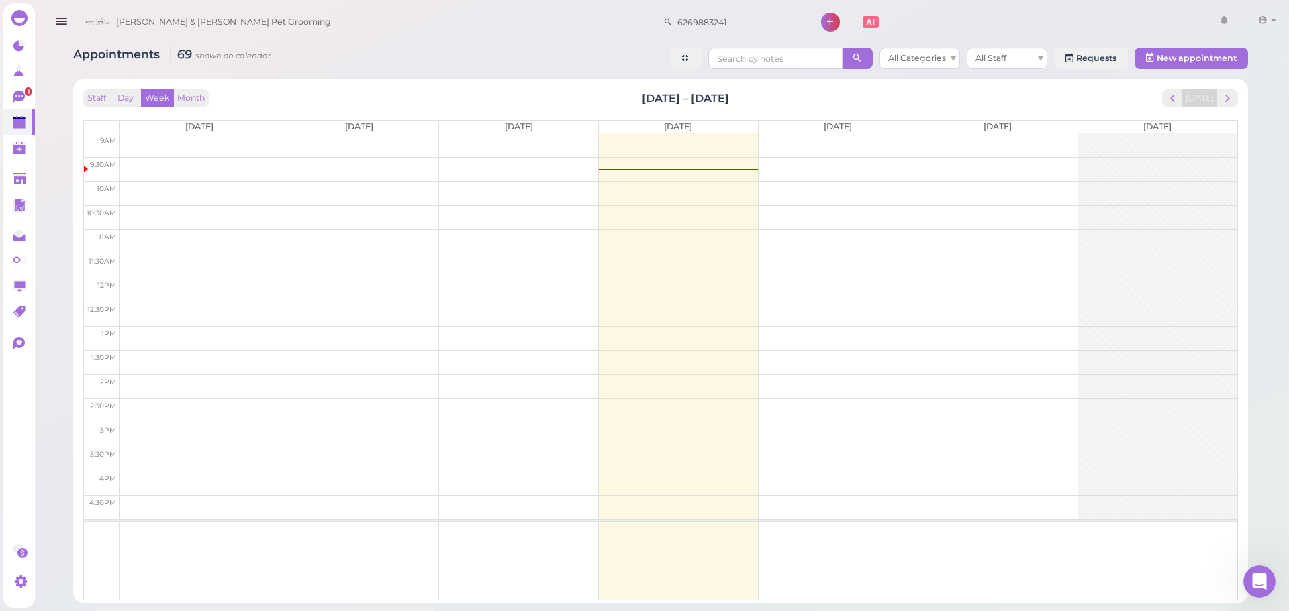
drag, startPoint x: 489, startPoint y: 26, endPoint x: 511, endPoint y: 51, distance: 33.3
click at [489, 27] on div "Cody & Miley Pet Grooming 6269883241 1 Account" at bounding box center [680, 22] width 1202 height 38
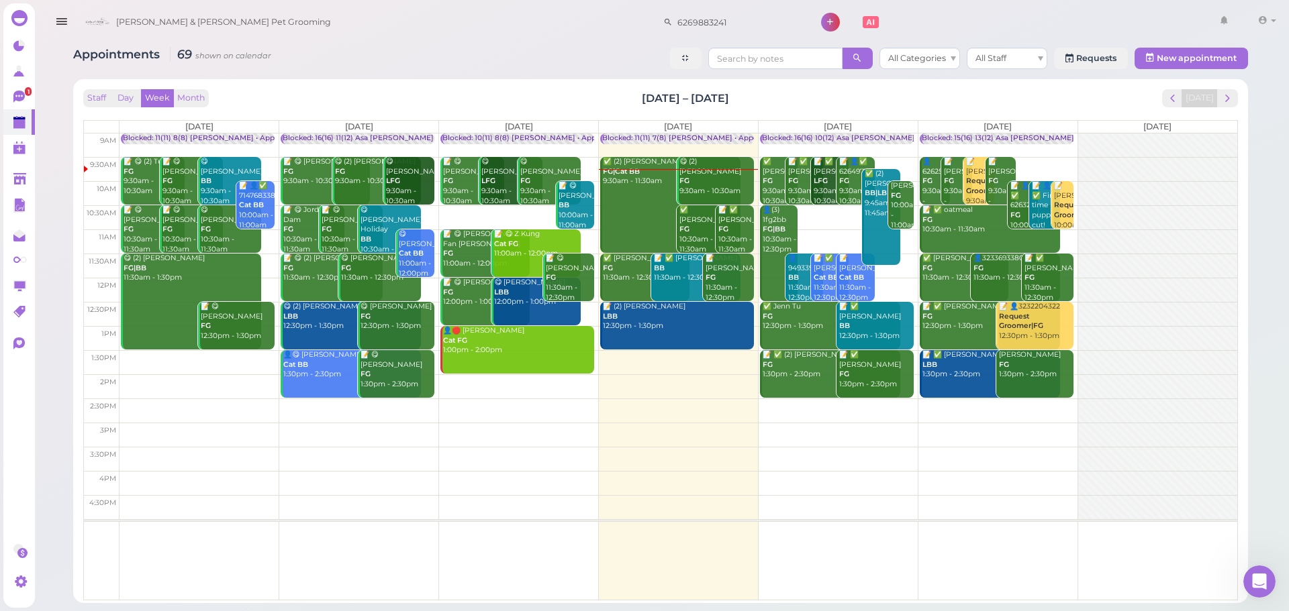
click at [643, 181] on div "✅ (2) Dan Holland FG|Cat BB 9:30am - 11:30am" at bounding box center [671, 172] width 138 height 30
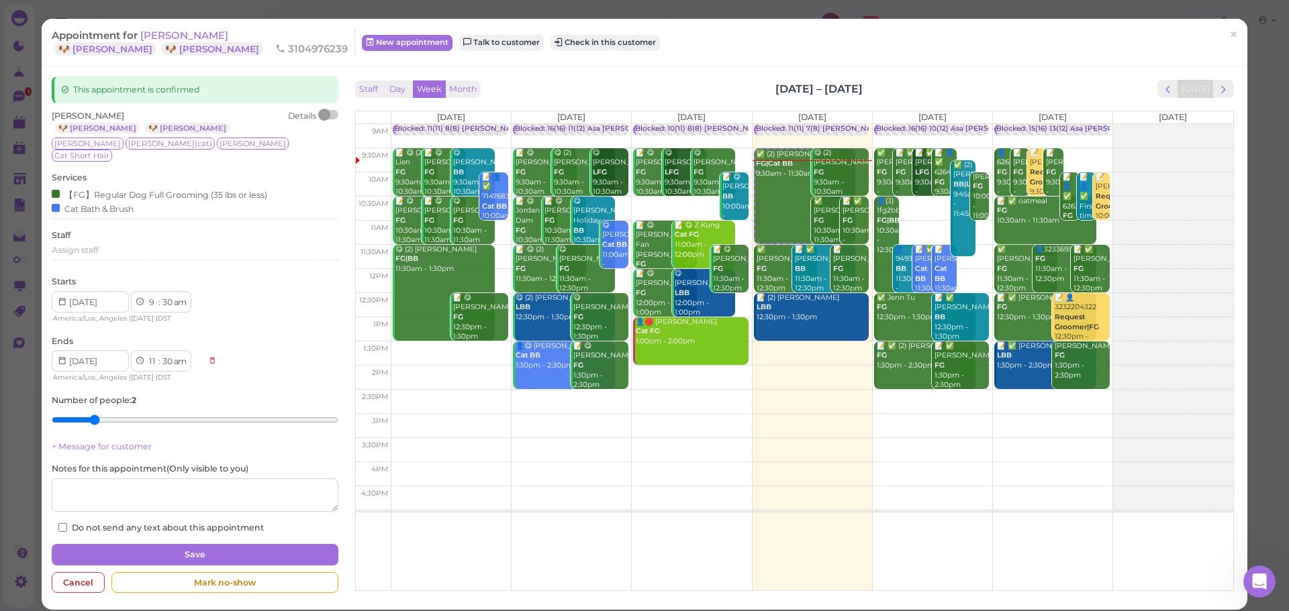
click at [503, 34] on div "Appointment for Dan Holland 🐶 Mina 🐶 Albert 3104976239 New appointment Talk to …" at bounding box center [637, 42] width 1171 height 27
click at [550, 38] on button "Check in this customer" at bounding box center [604, 43] width 109 height 16
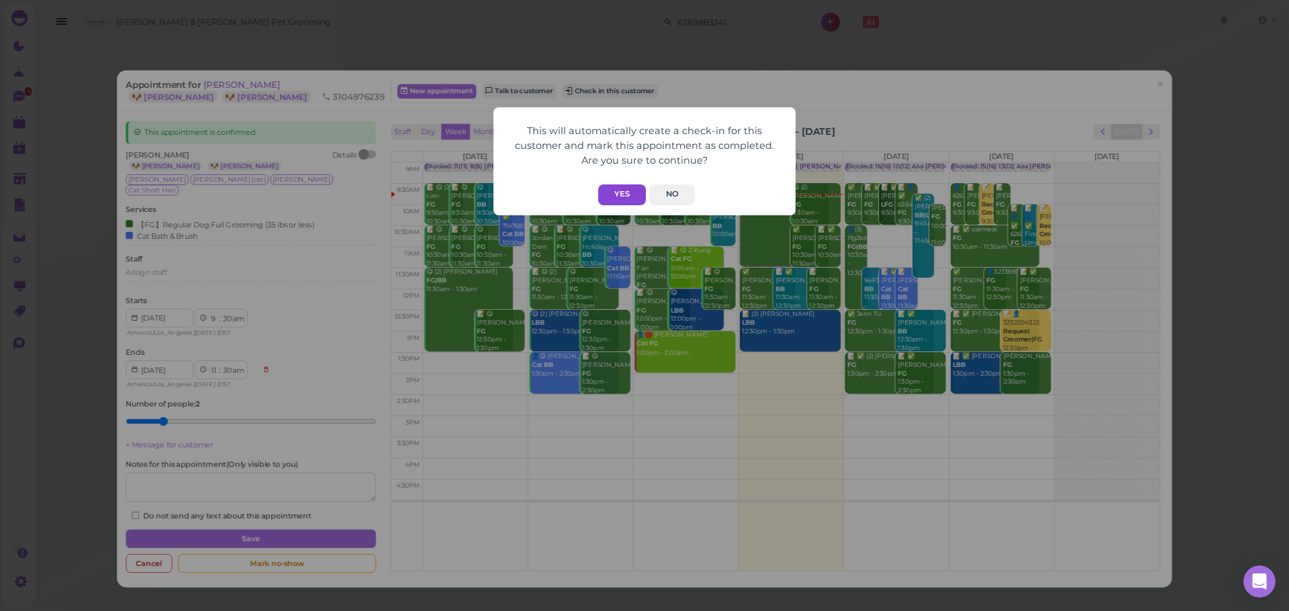
click at [616, 189] on button "Yes" at bounding box center [622, 195] width 48 height 21
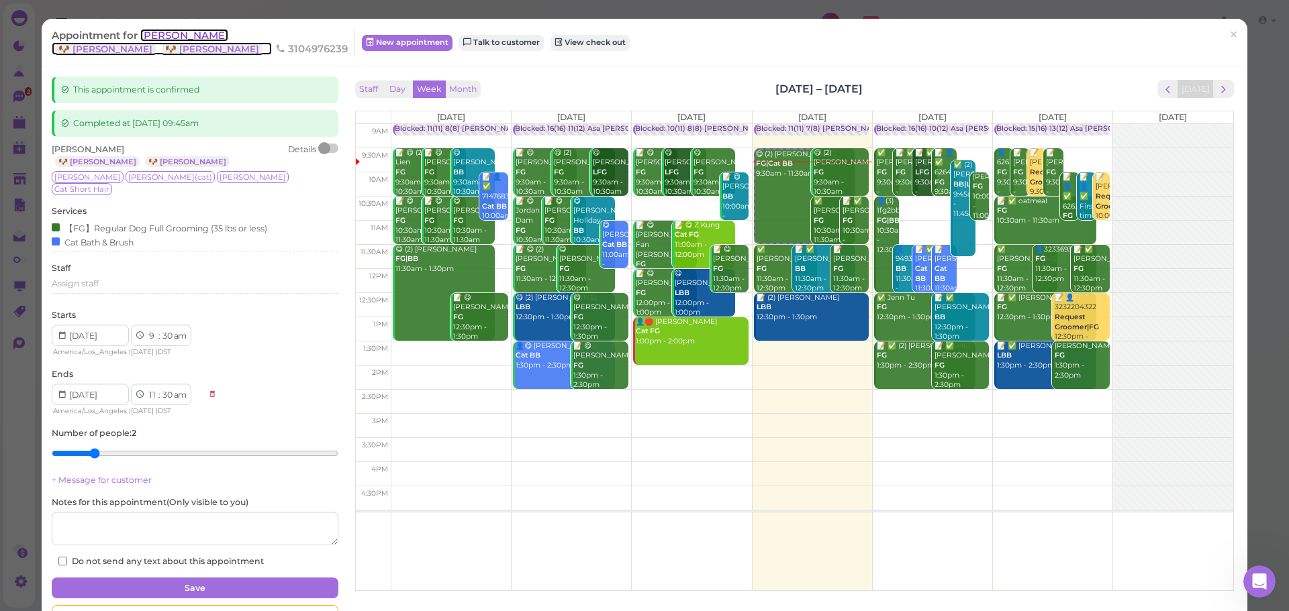
click at [194, 40] on span "[PERSON_NAME]" at bounding box center [184, 35] width 88 height 13
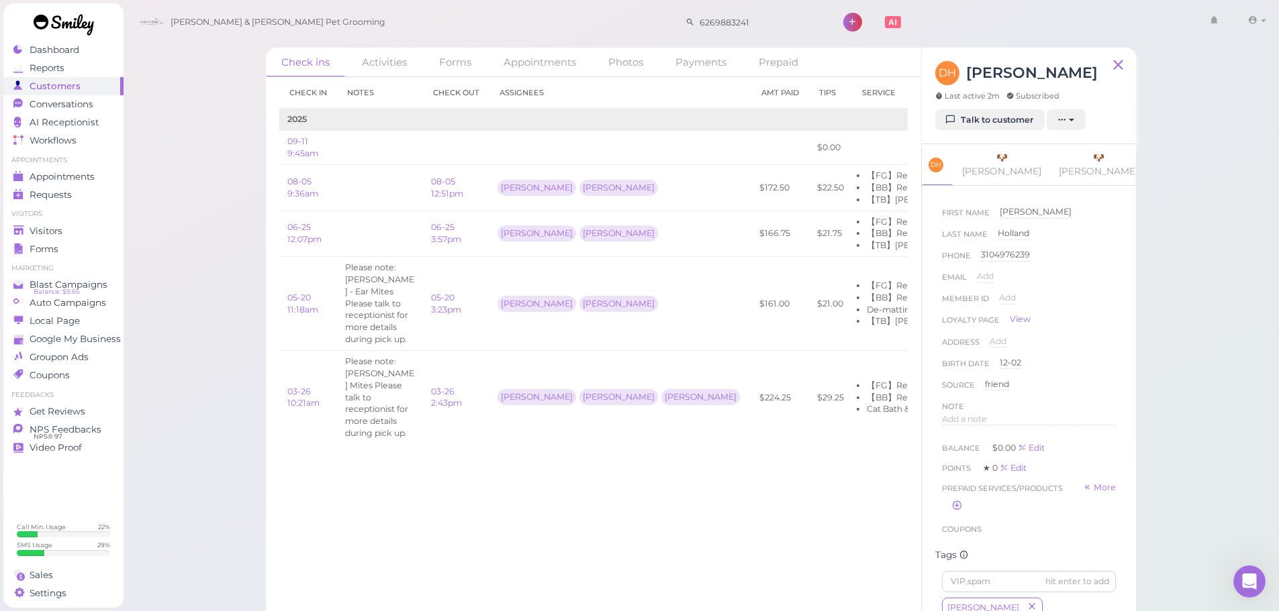
click at [62, 166] on ul "Appointments Appointments Requests 0" at bounding box center [63, 180] width 120 height 48
click at [97, 182] on div "Appointments" at bounding box center [61, 176] width 97 height 11
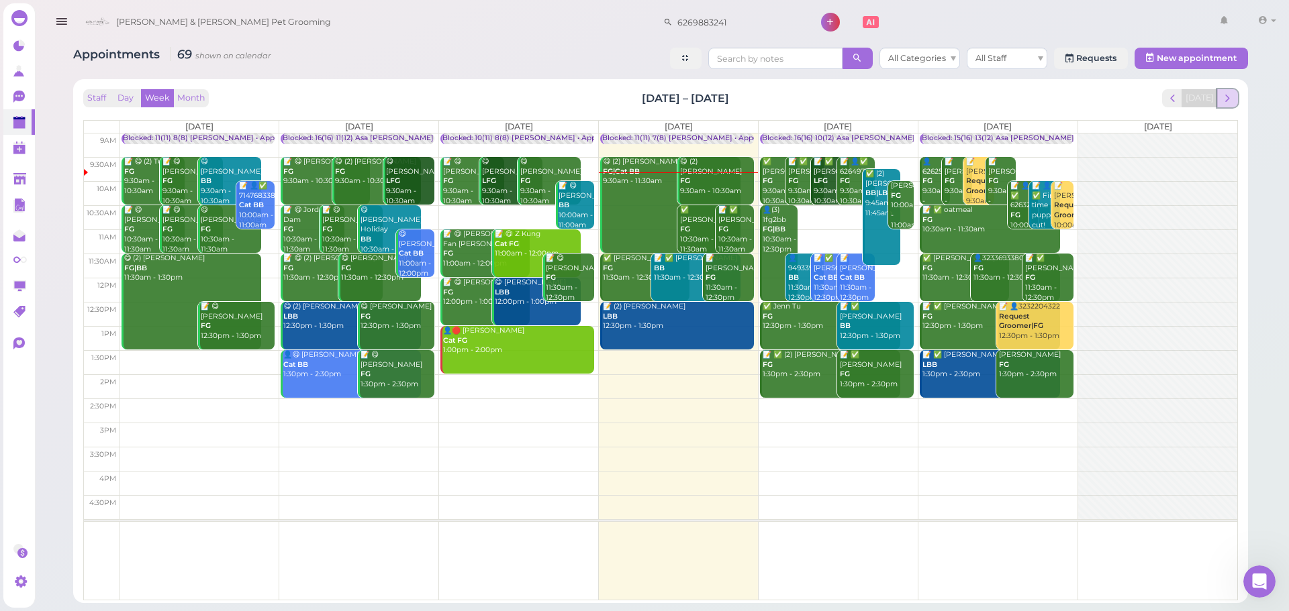
click at [1227, 95] on span "next" at bounding box center [1227, 98] width 13 height 13
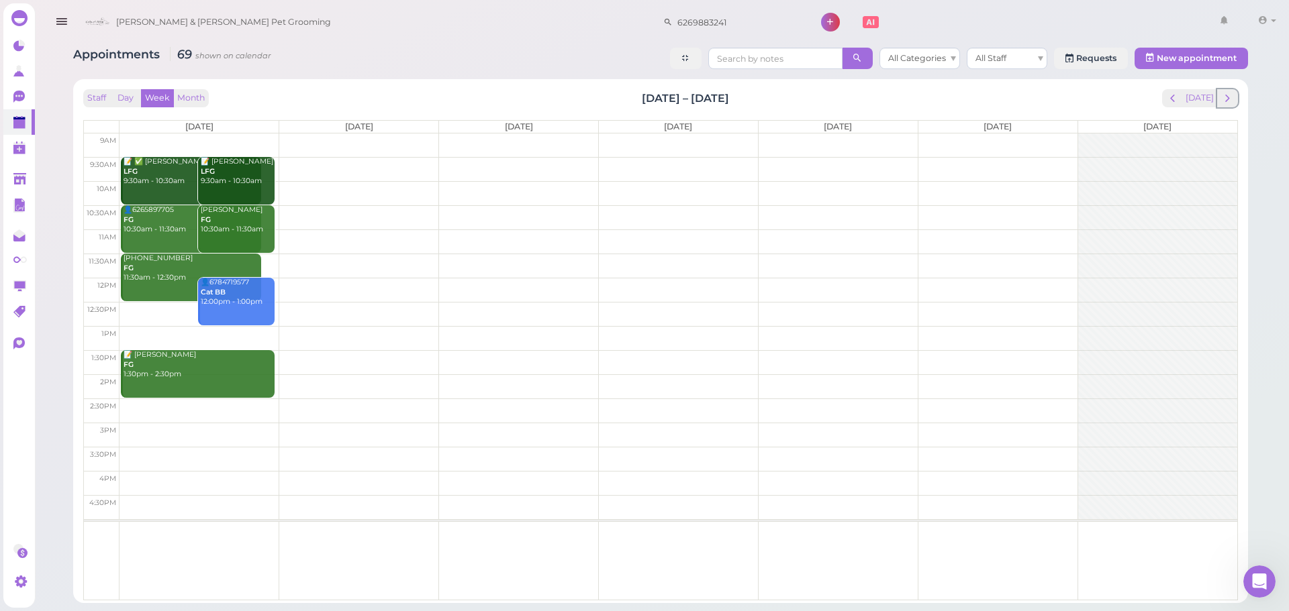
click at [1227, 95] on span "next" at bounding box center [1227, 98] width 13 height 13
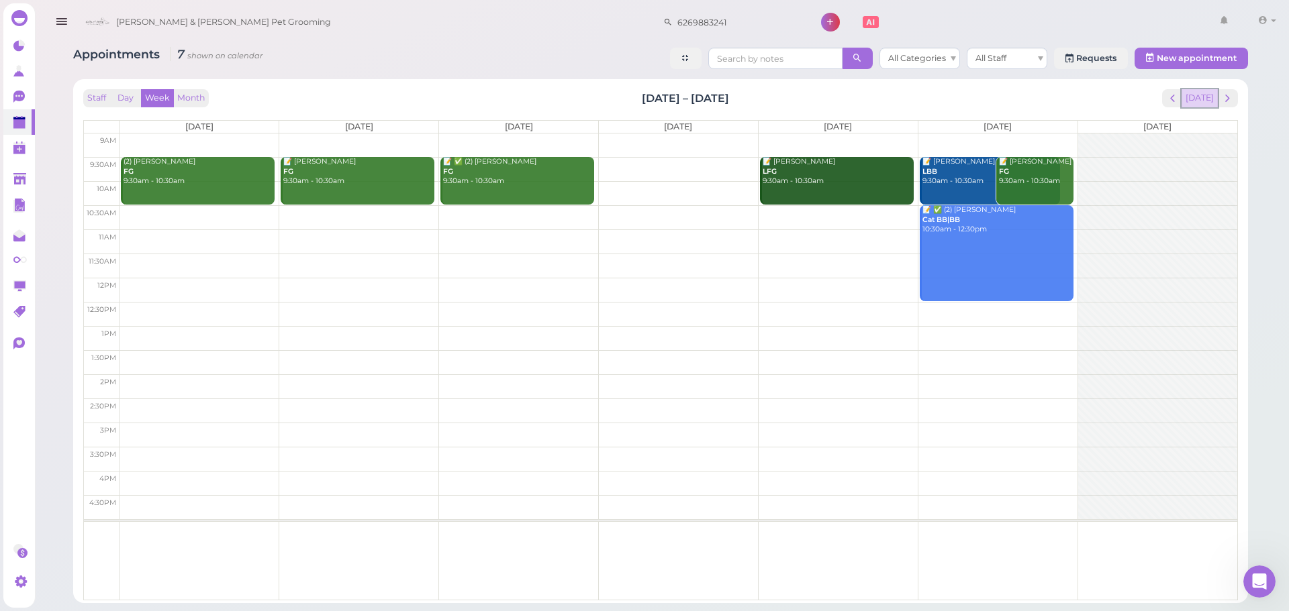
click at [1191, 91] on button "[DATE]" at bounding box center [1199, 98] width 36 height 18
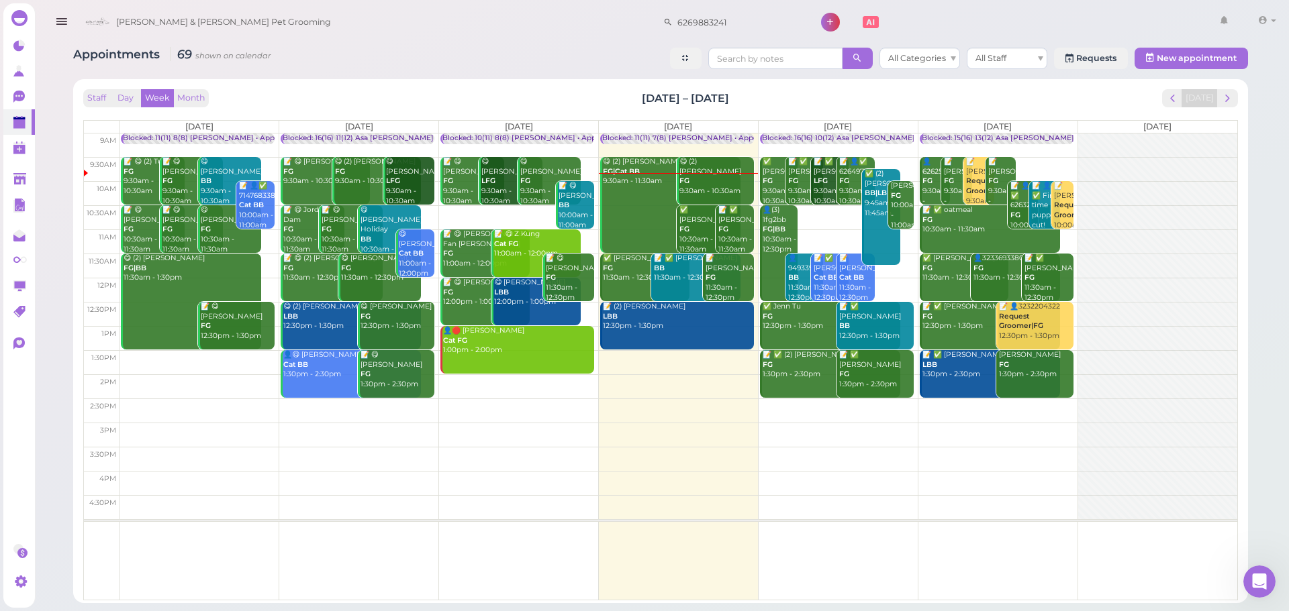
click at [534, 70] on div "Appointments 69 shown on calendar All Categories All Staff Requests New appoint…" at bounding box center [660, 60] width 1175 height 25
click at [1228, 93] on span "next" at bounding box center [1227, 98] width 13 height 13
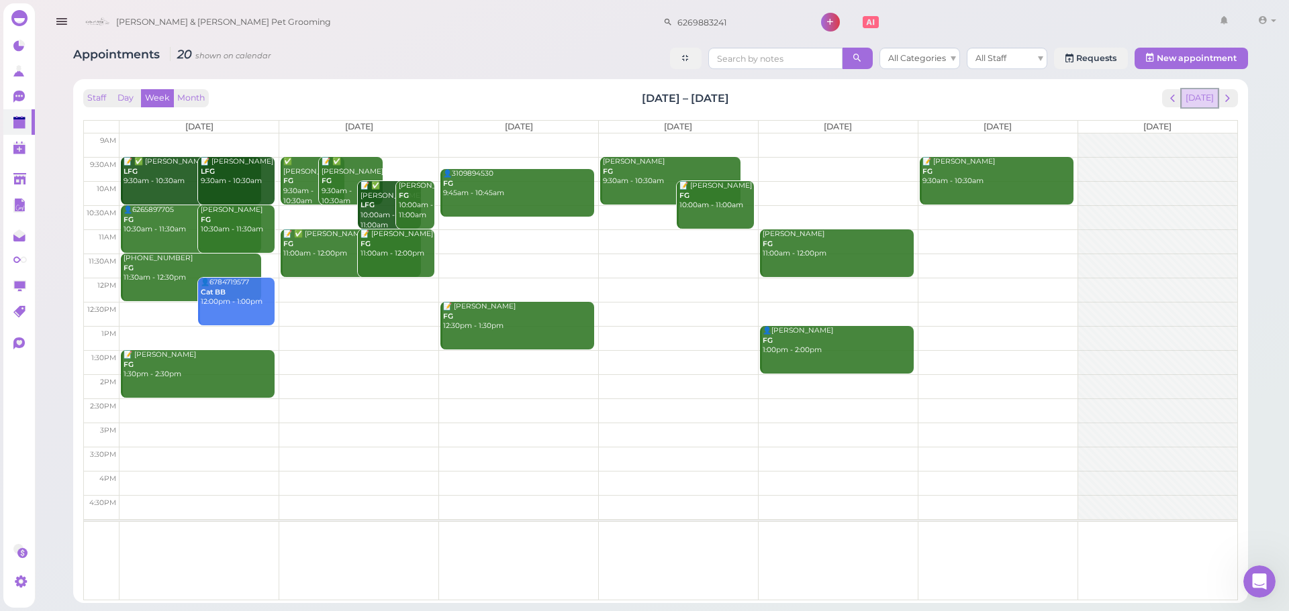
click at [1187, 89] on button "[DATE]" at bounding box center [1199, 98] width 36 height 18
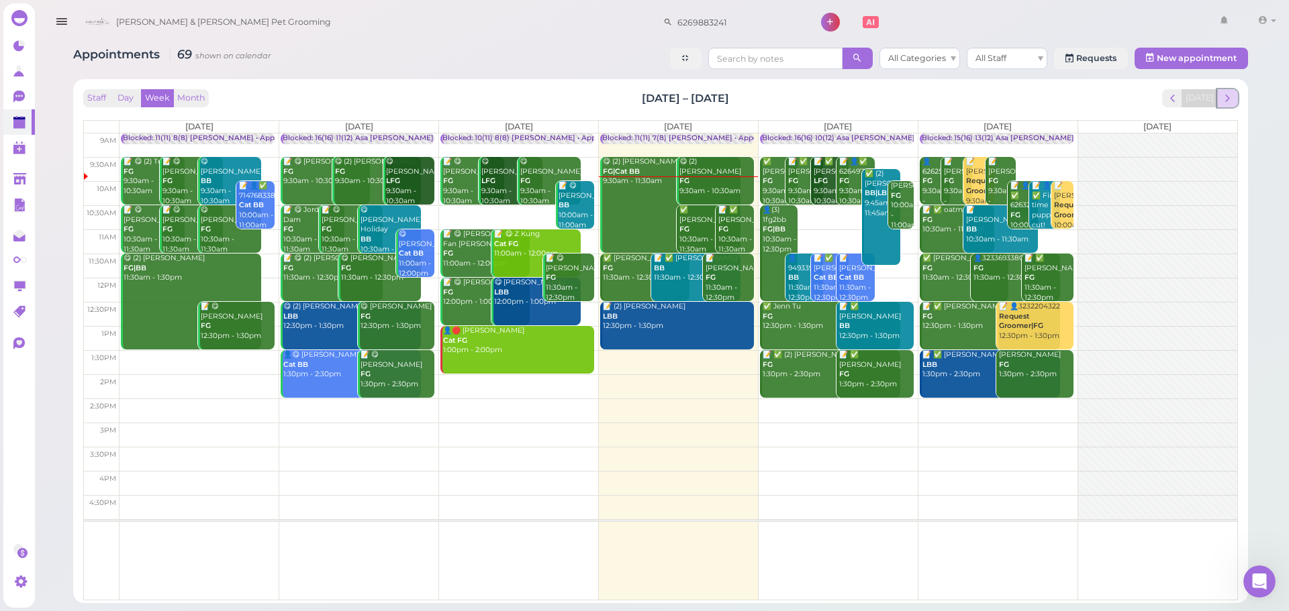
click at [1235, 101] on button "next" at bounding box center [1227, 98] width 21 height 18
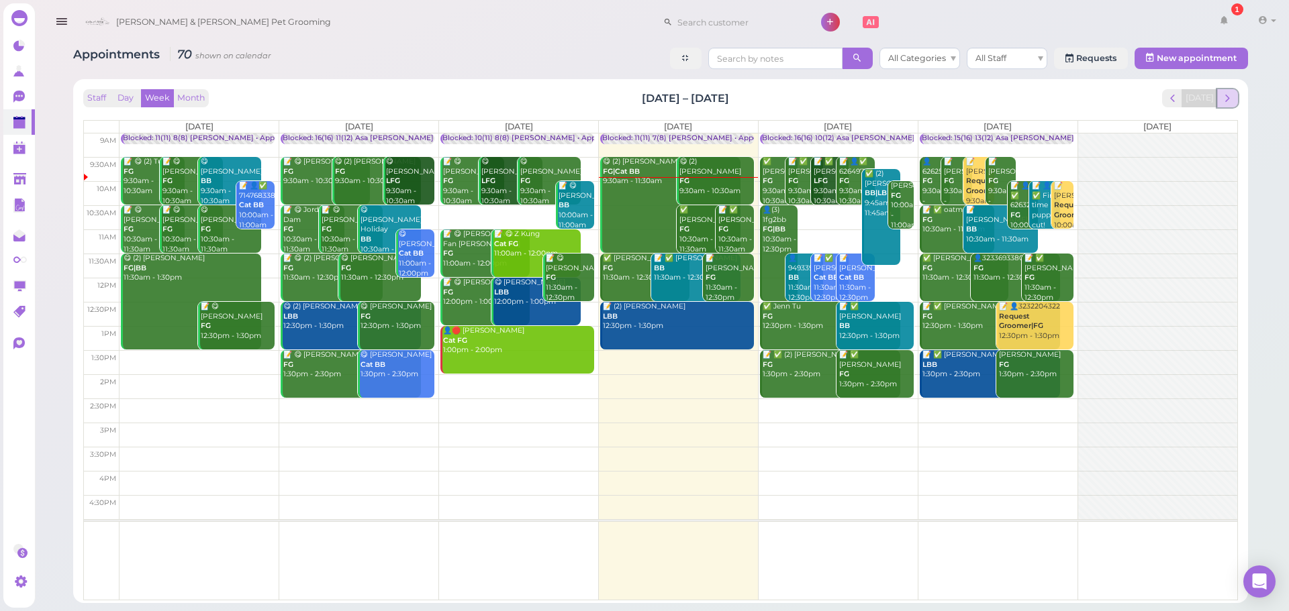
click at [1232, 103] on span "next" at bounding box center [1227, 98] width 13 height 13
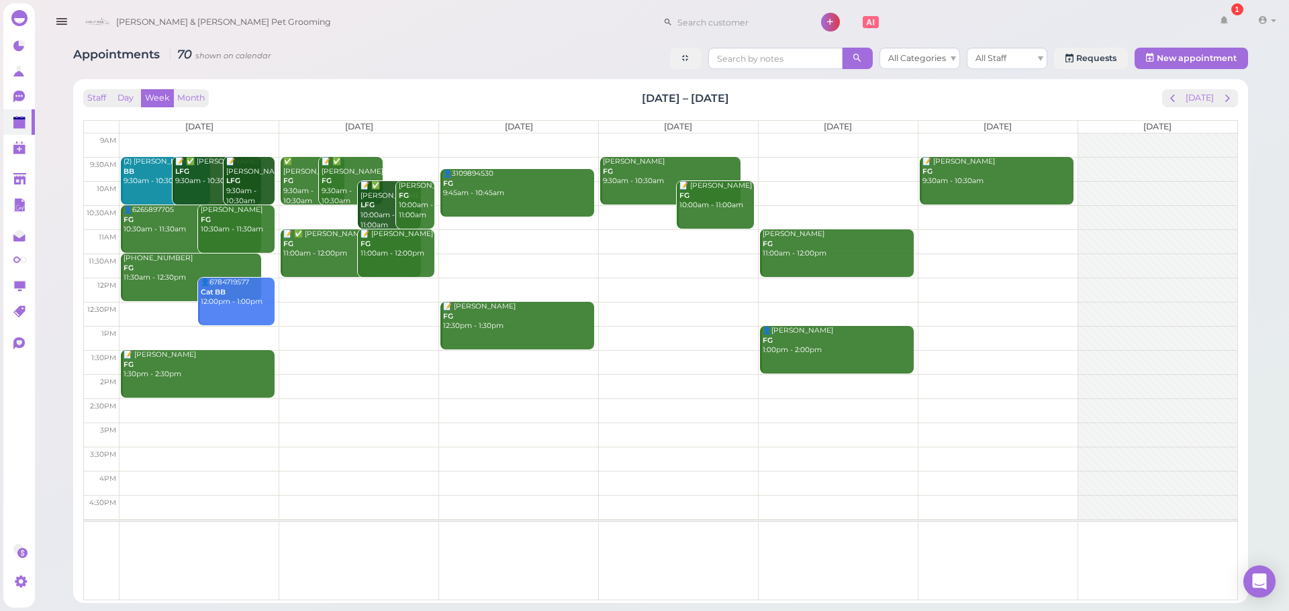
click at [275, 210] on td at bounding box center [678, 217] width 1118 height 24
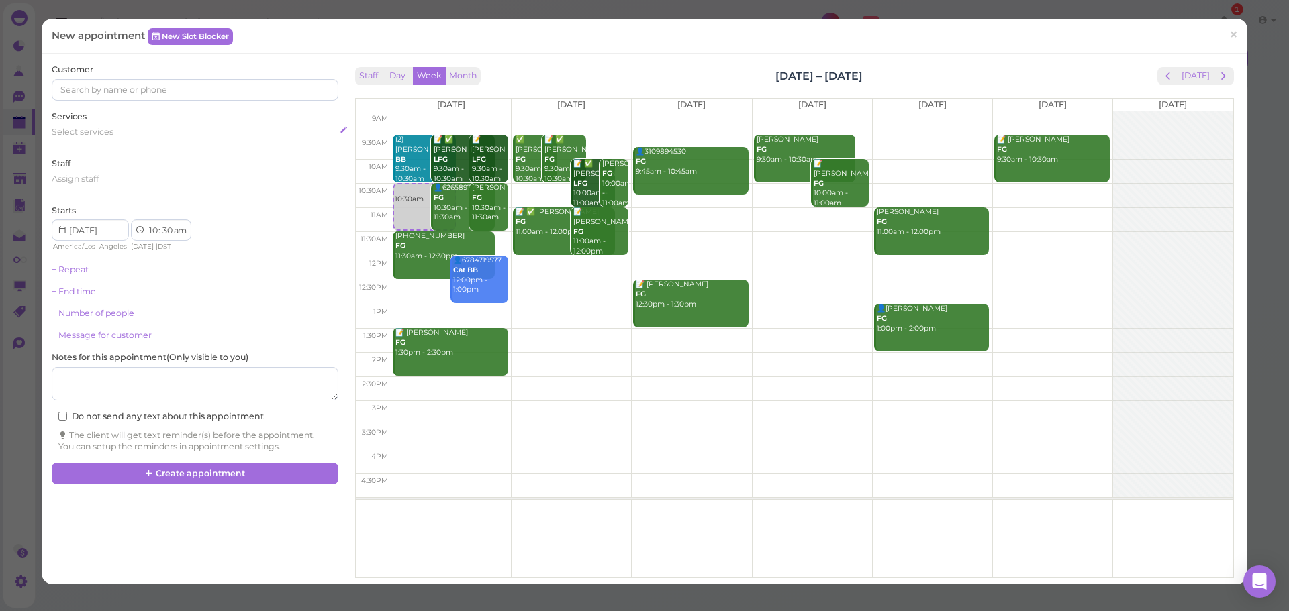
click at [126, 136] on div "Select services" at bounding box center [195, 132] width 286 height 12
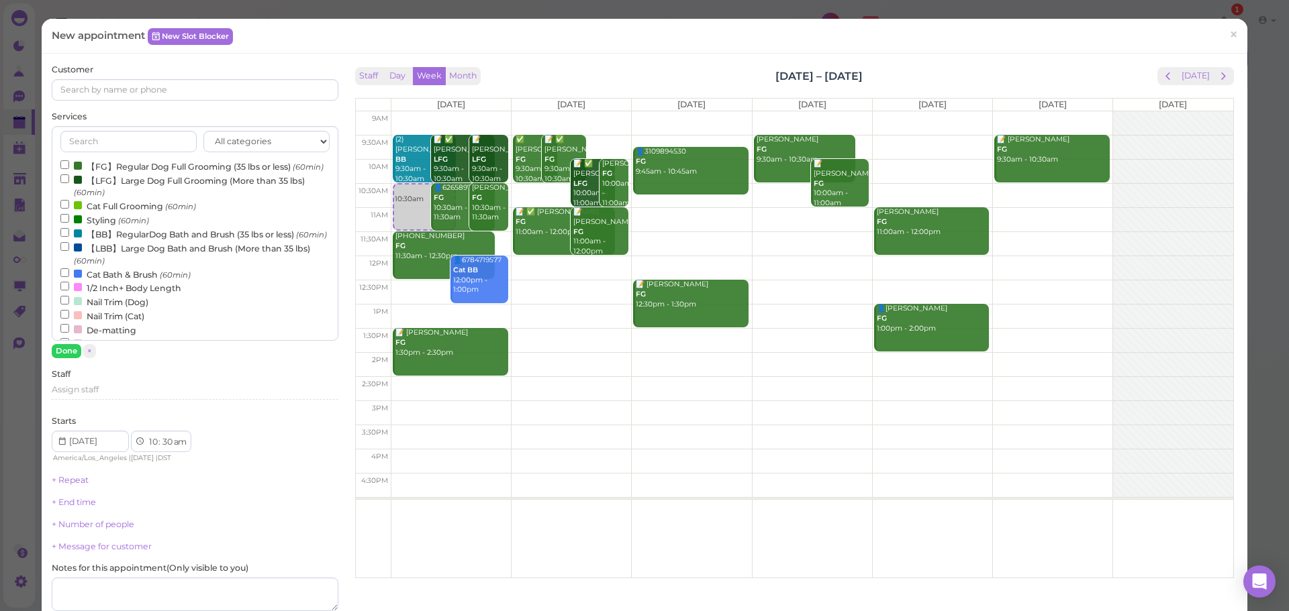
click at [110, 281] on label "Cat Bath & Brush (60min)" at bounding box center [125, 274] width 130 height 14
click at [69, 277] on input "Cat Bath & Brush (60min)" at bounding box center [64, 272] width 9 height 9
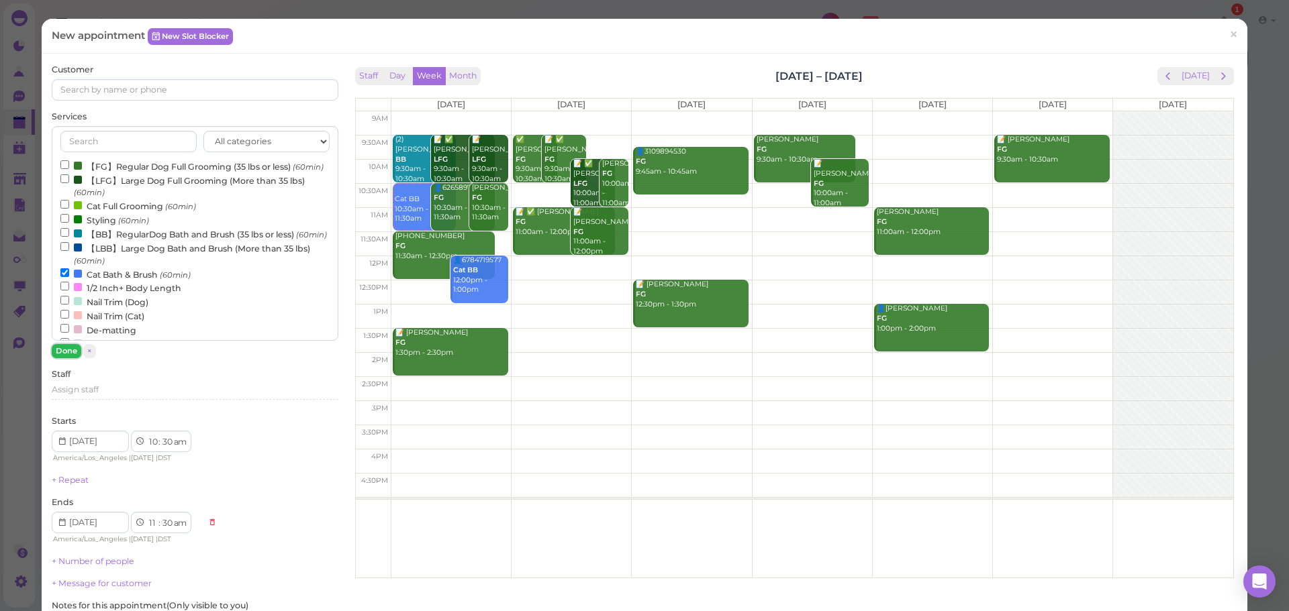
drag, startPoint x: 72, startPoint y: 352, endPoint x: 114, endPoint y: 281, distance: 83.3
click at [76, 352] on button "Done" at bounding box center [67, 351] width 30 height 14
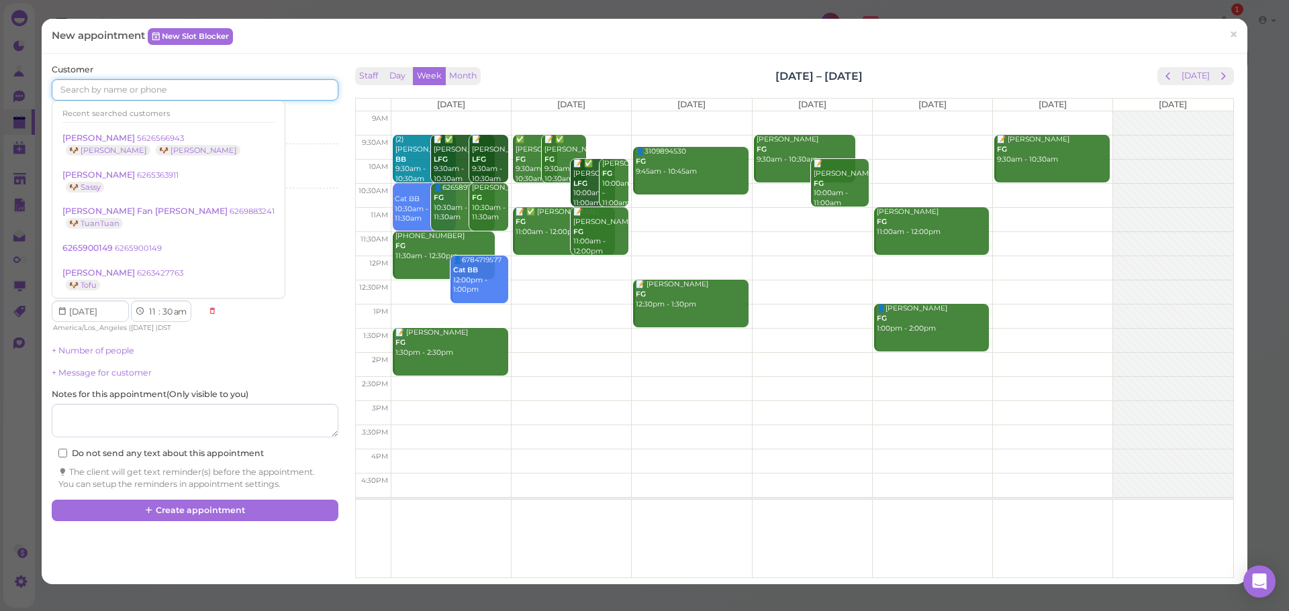
click at [181, 84] on input at bounding box center [195, 89] width 286 height 21
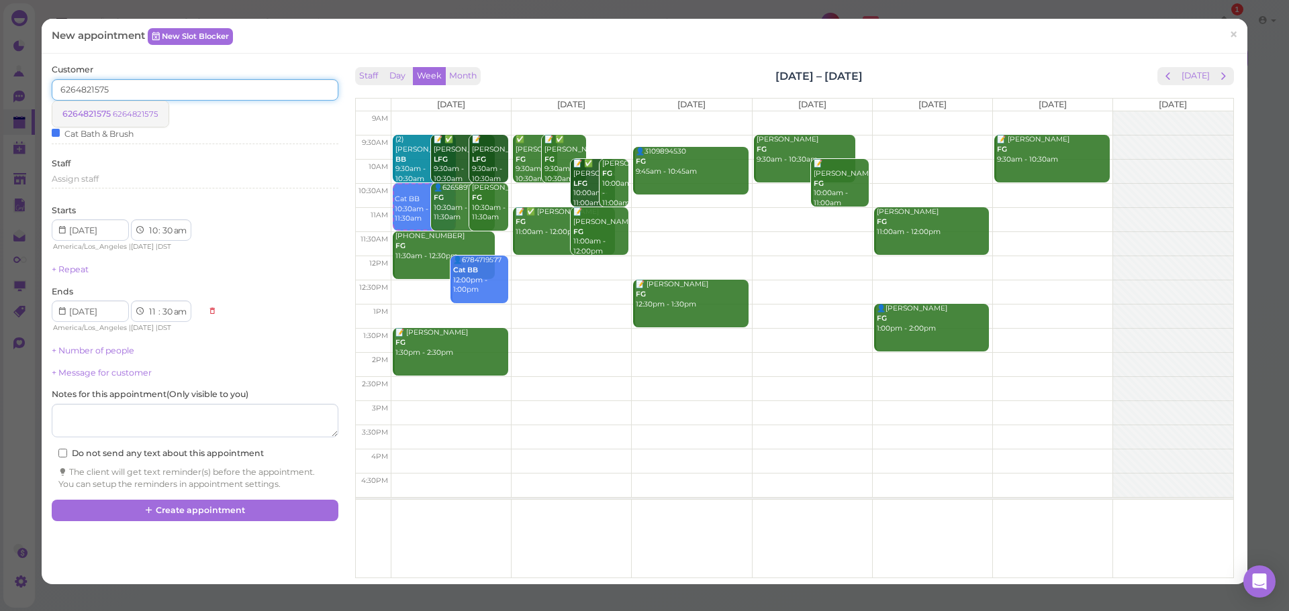
type input "6264821575"
click at [142, 109] on small "6264821575" at bounding box center [136, 113] width 46 height 9
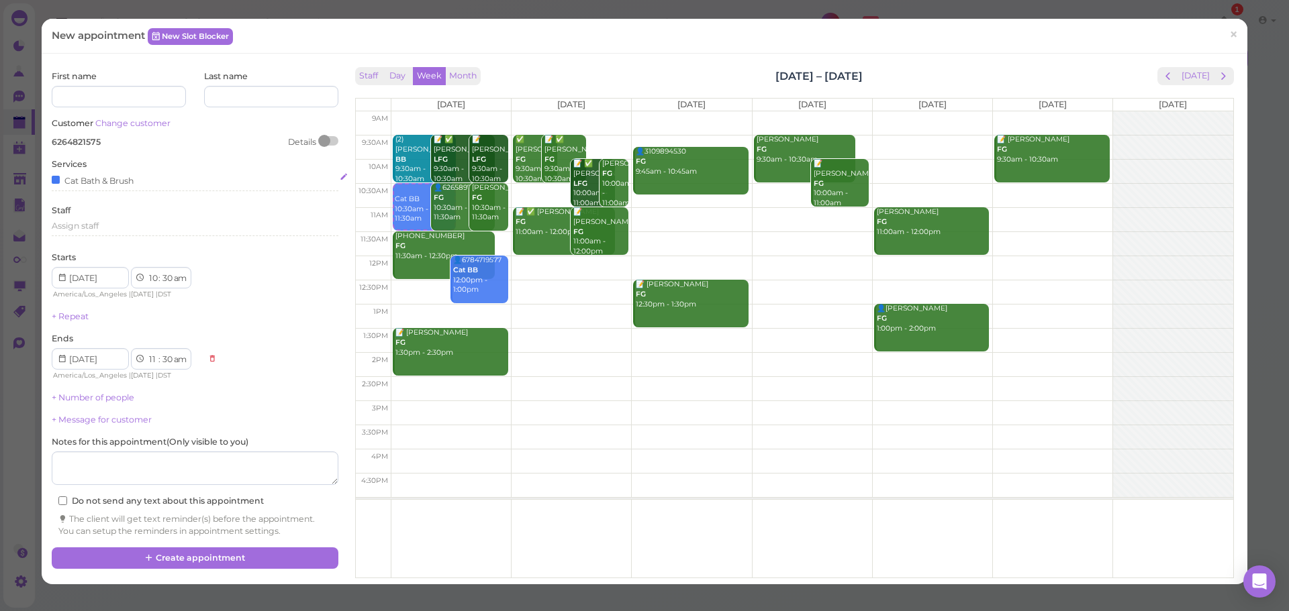
click at [164, 185] on div "Cat Bath & Brush" at bounding box center [195, 180] width 286 height 14
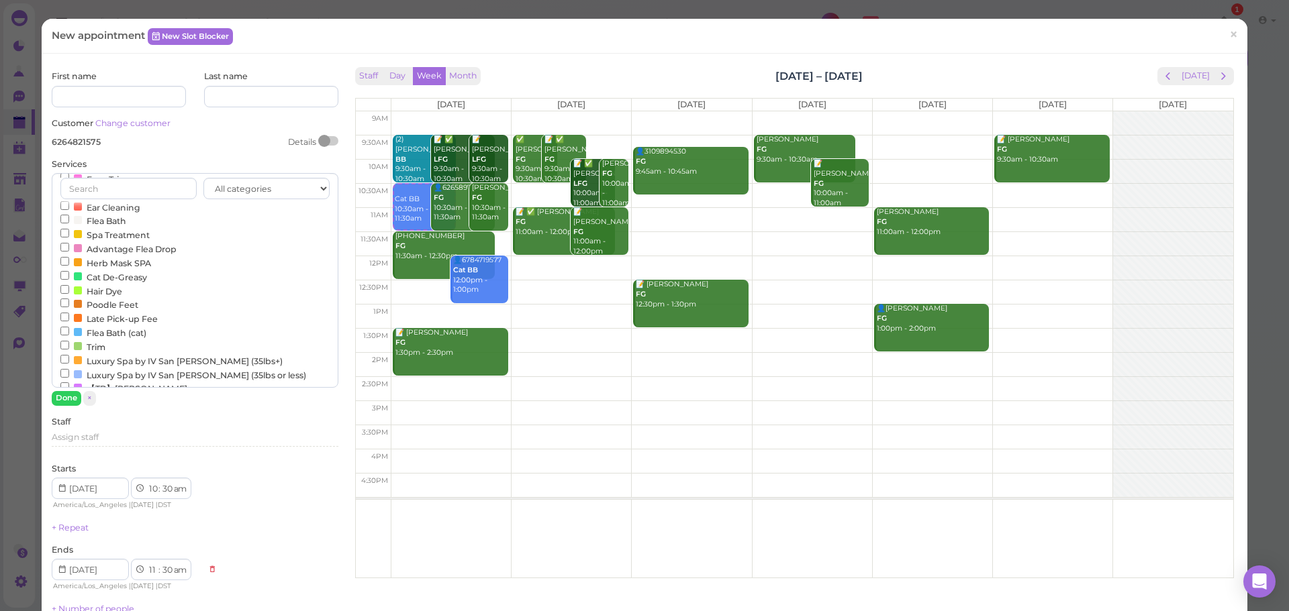
scroll to position [336, 0]
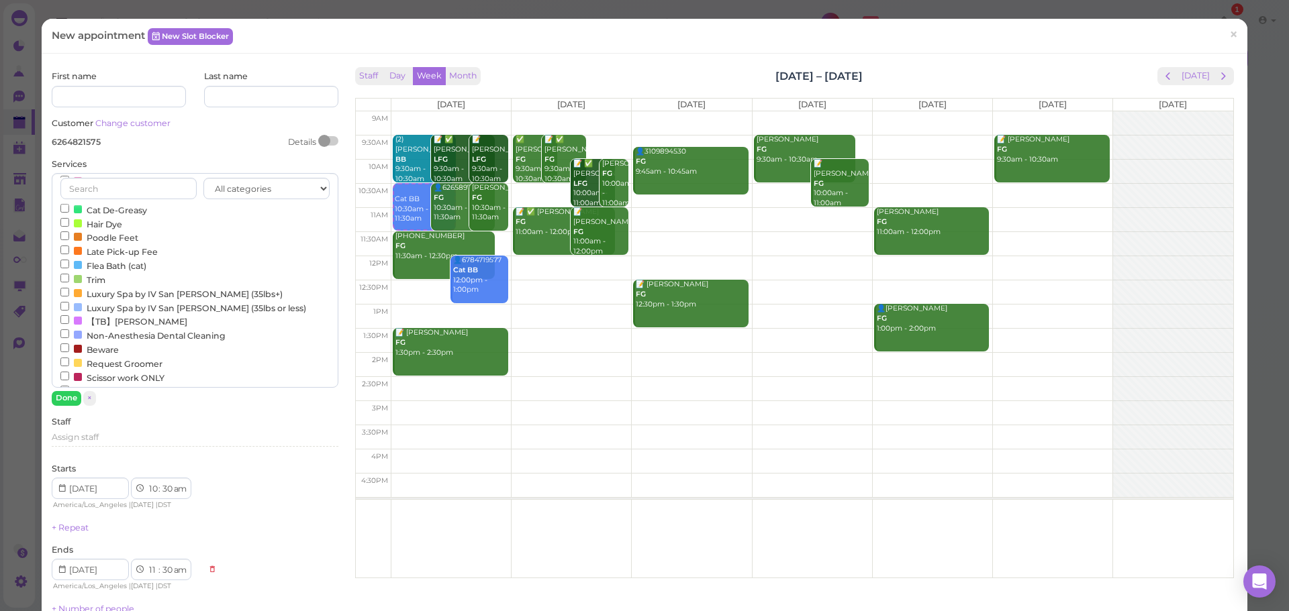
click at [123, 272] on label "Flea Bath (cat)" at bounding box center [103, 265] width 86 height 14
click at [69, 268] on input "Flea Bath (cat)" at bounding box center [64, 264] width 9 height 9
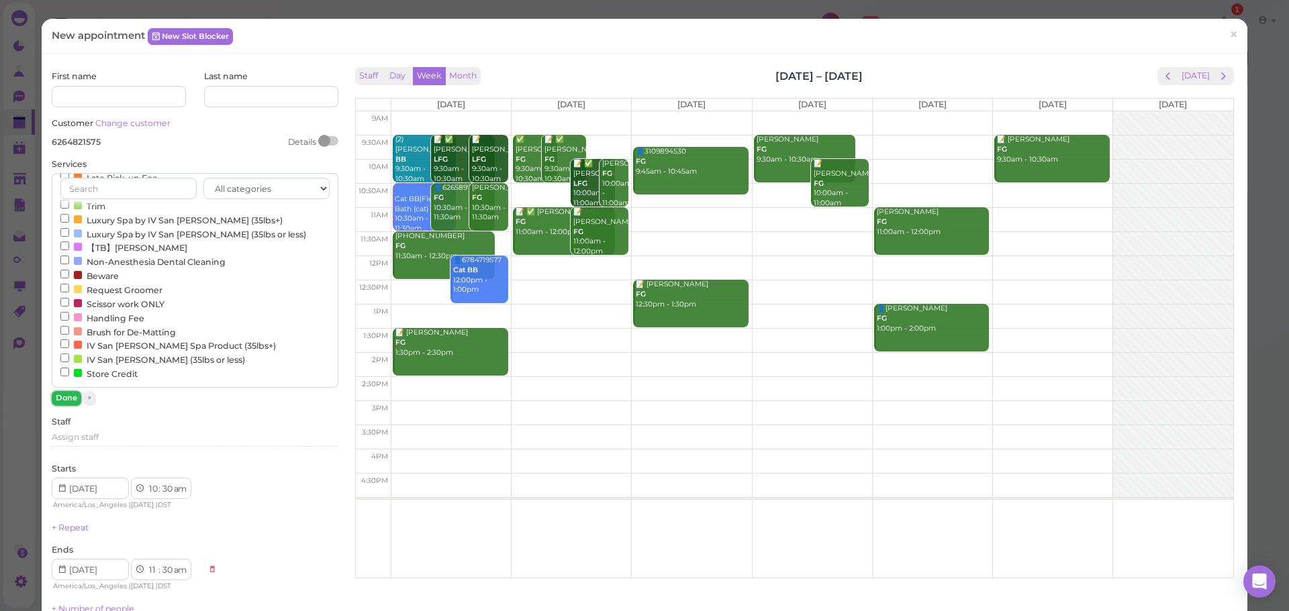
click at [65, 397] on button "Done" at bounding box center [67, 398] width 30 height 14
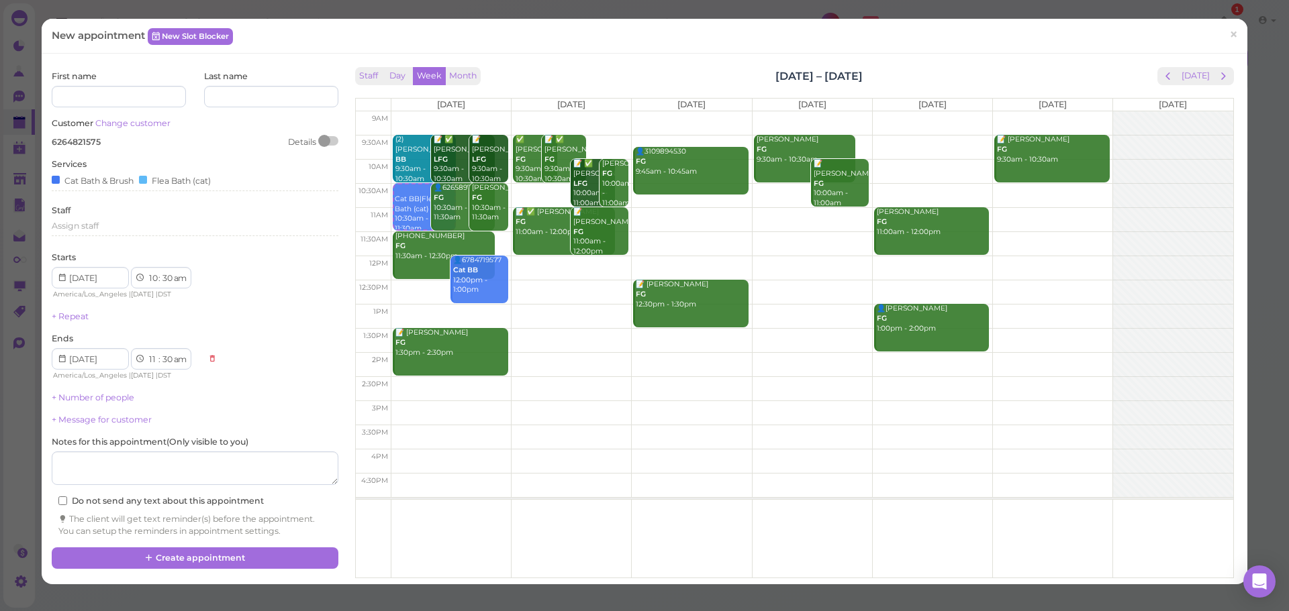
click at [197, 570] on div "First name Last name Customer Change customer 6264821575 Details Services Cat B…" at bounding box center [644, 319] width 1199 height 511
click at [197, 563] on button "Create appointment" at bounding box center [195, 558] width 286 height 21
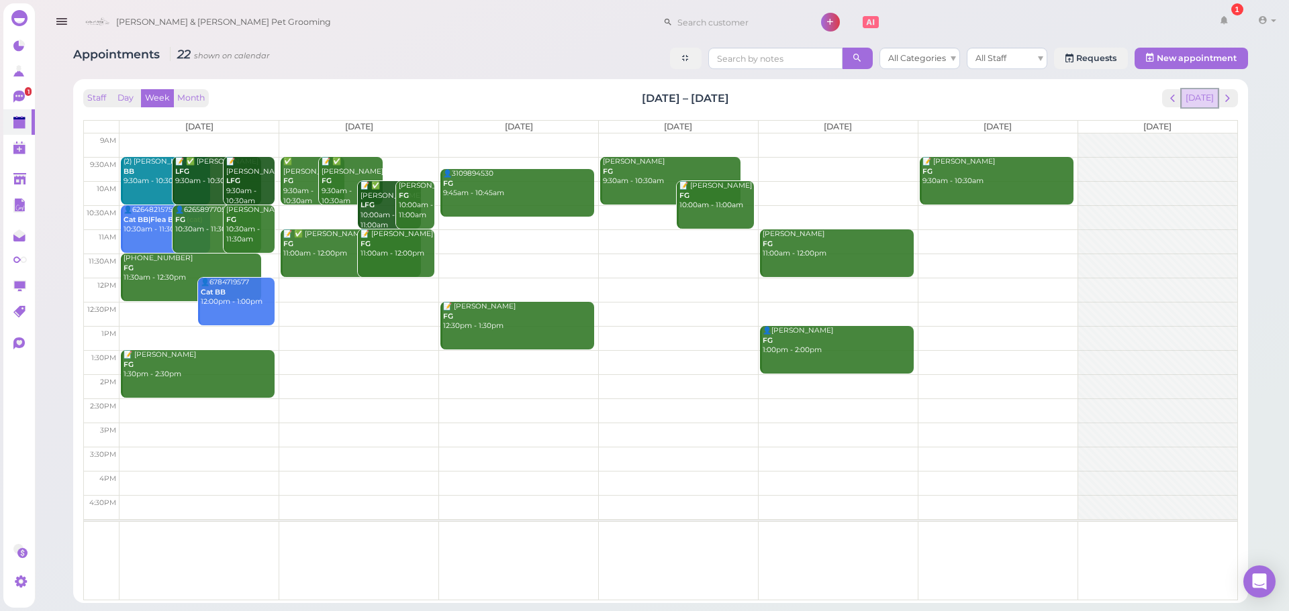
click at [1209, 99] on button "[DATE]" at bounding box center [1199, 98] width 36 height 18
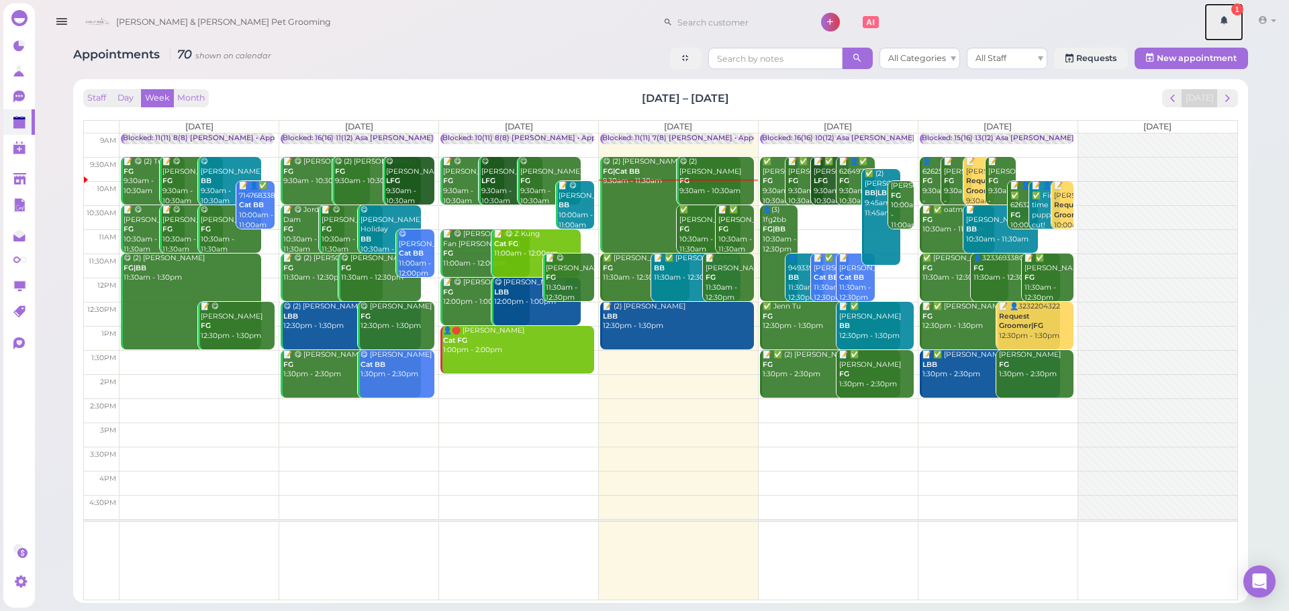
click at [1223, 18] on icon at bounding box center [1223, 20] width 9 height 12
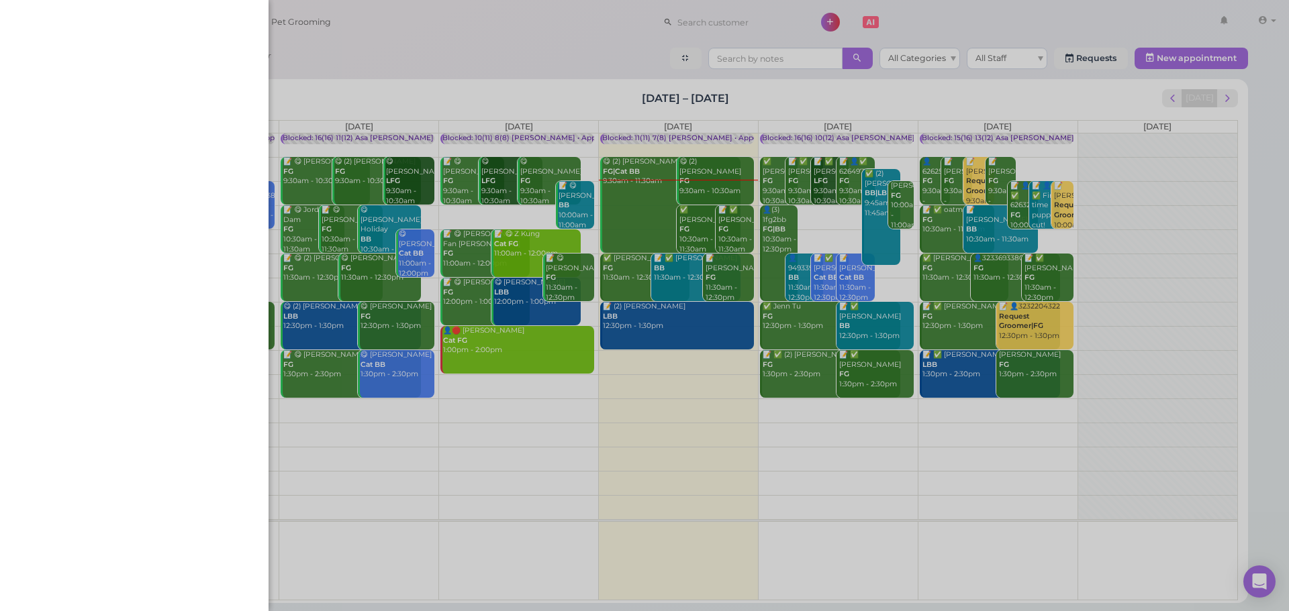
click at [1057, 23] on div at bounding box center [644, 305] width 1289 height 611
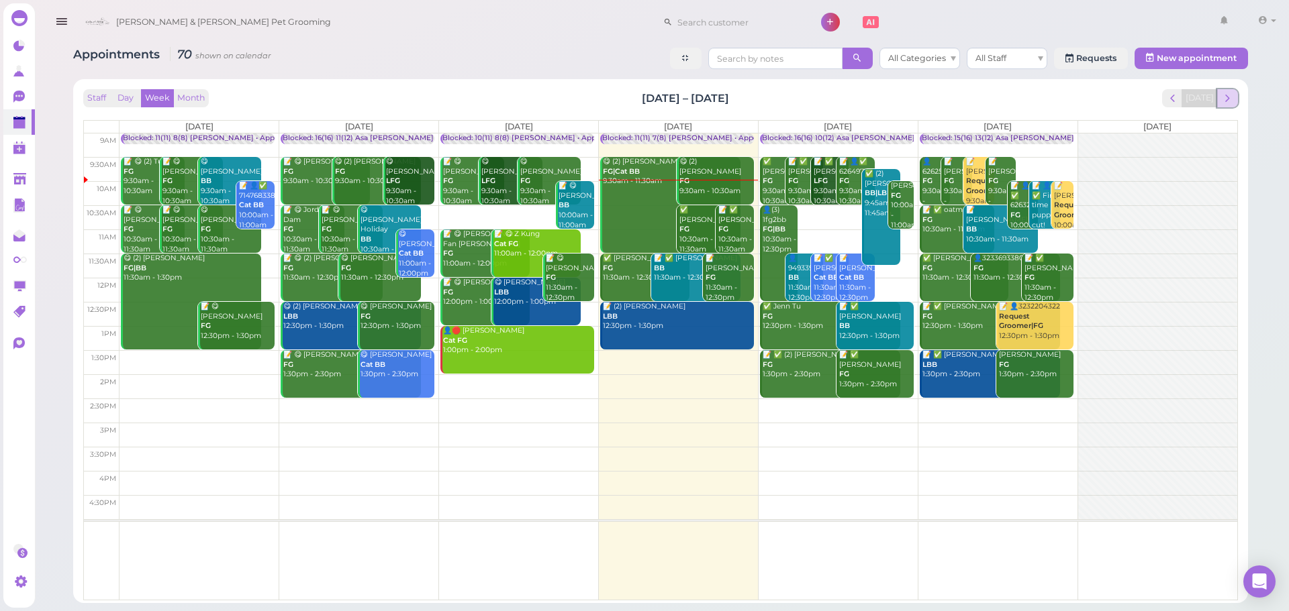
click at [1222, 101] on span "next" at bounding box center [1227, 98] width 13 height 13
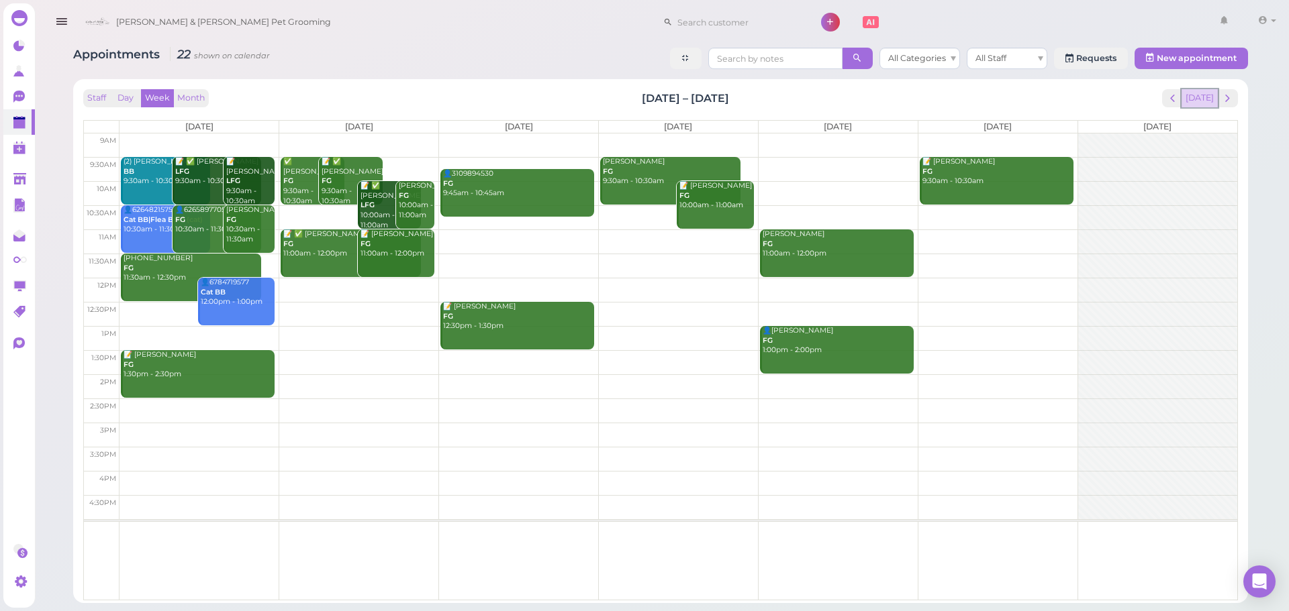
click at [1215, 99] on button "[DATE]" at bounding box center [1199, 98] width 36 height 18
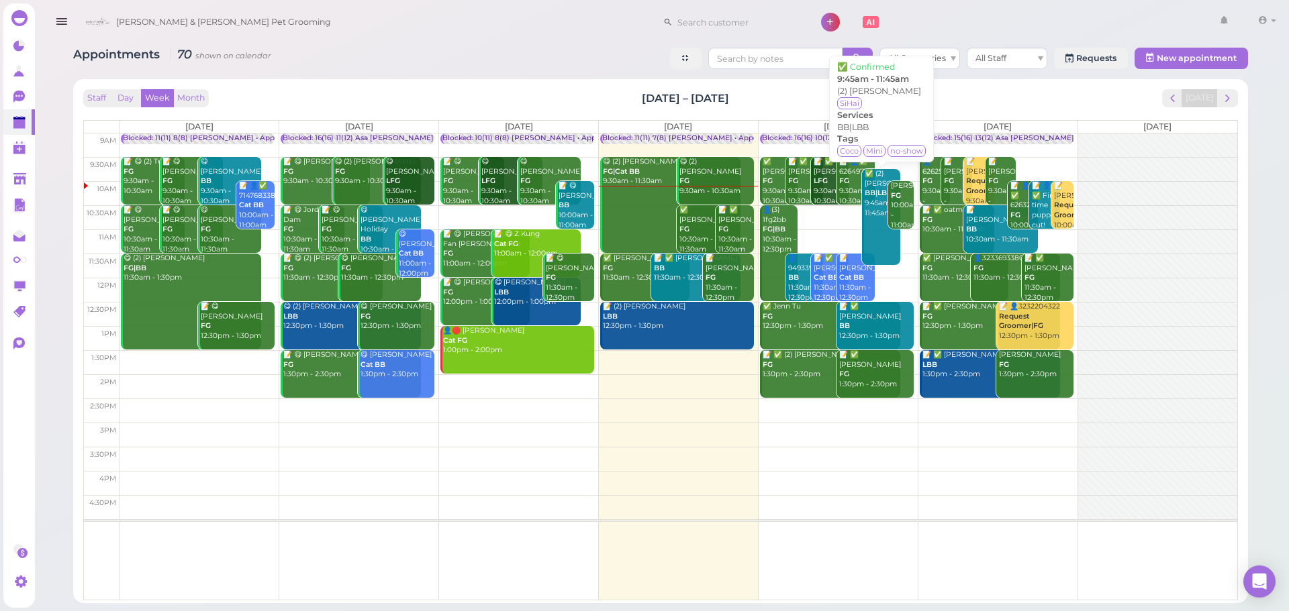
click at [868, 234] on link "✅ (2) Flora Han BB|LBB 9:45am - 11:45am" at bounding box center [881, 217] width 38 height 96
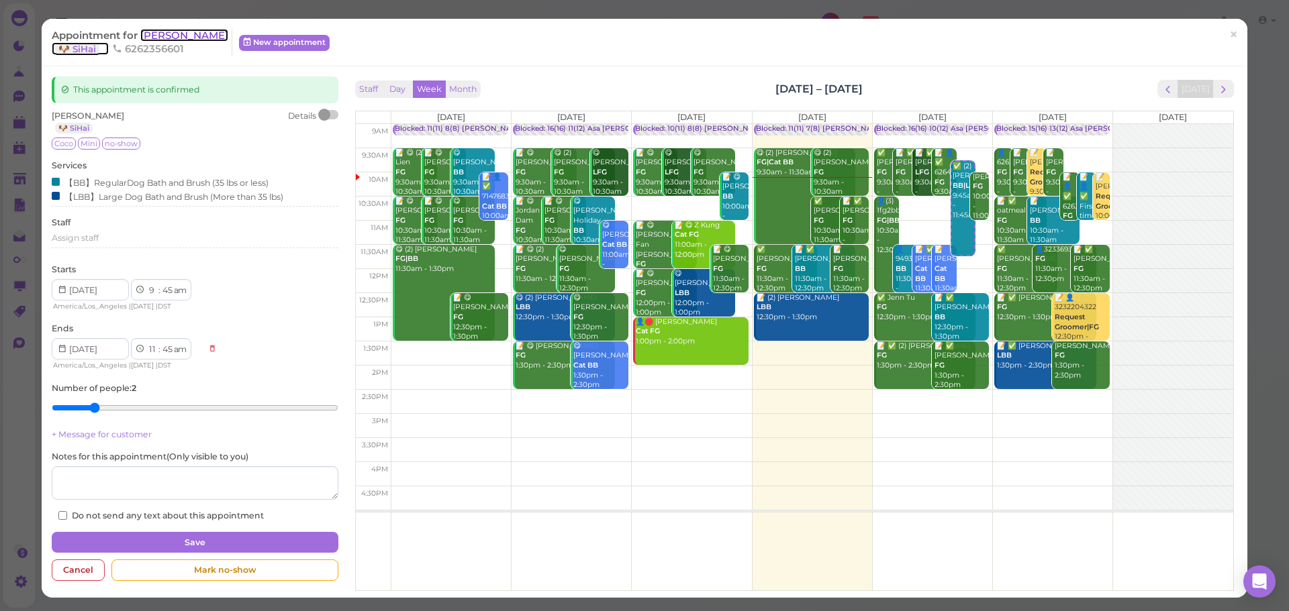
click at [173, 39] on span "[PERSON_NAME]" at bounding box center [184, 35] width 88 height 13
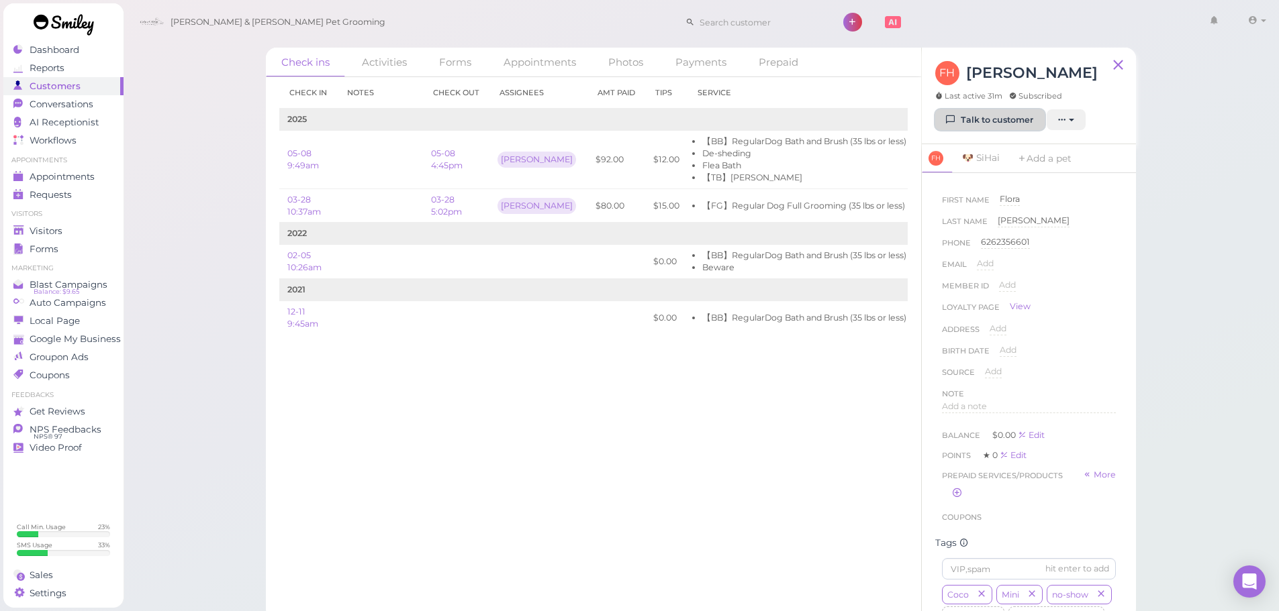
click at [1005, 120] on link "Talk to customer" at bounding box center [989, 119] width 109 height 21
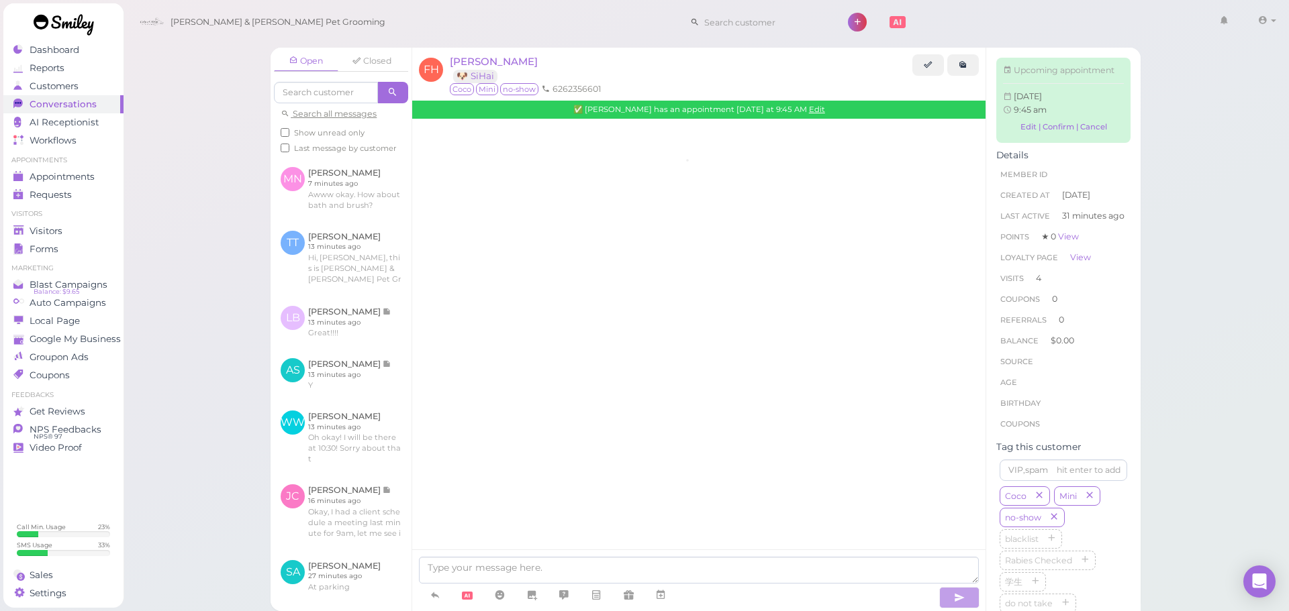
scroll to position [1525, 0]
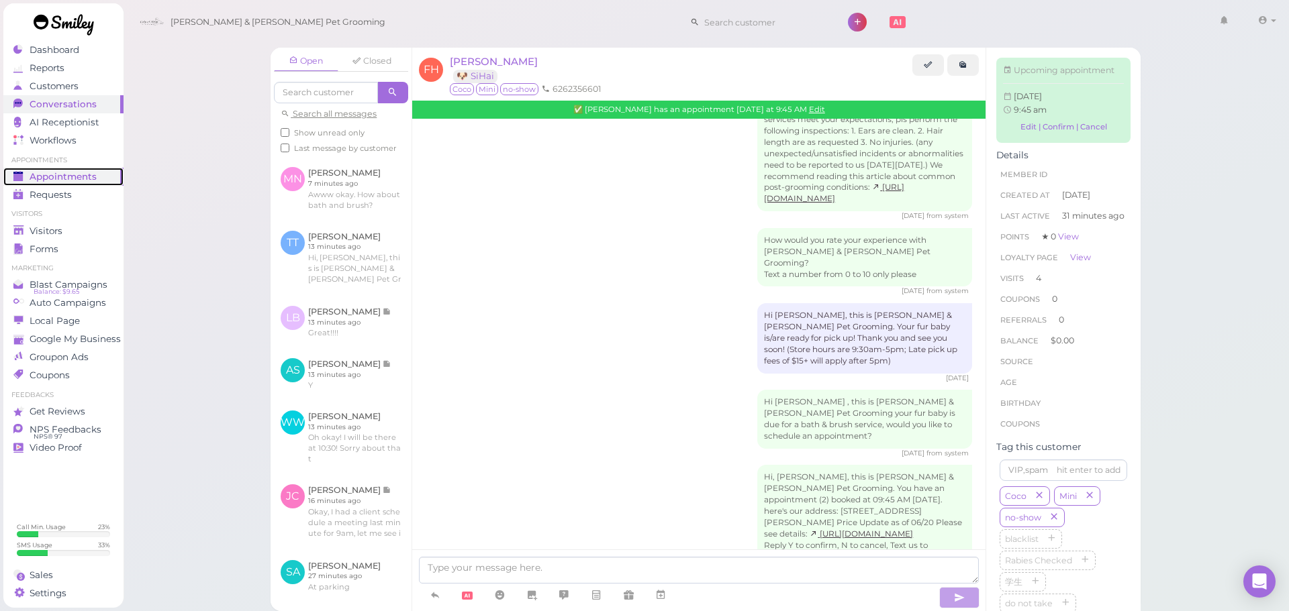
click at [87, 173] on span "Appointments" at bounding box center [63, 176] width 67 height 11
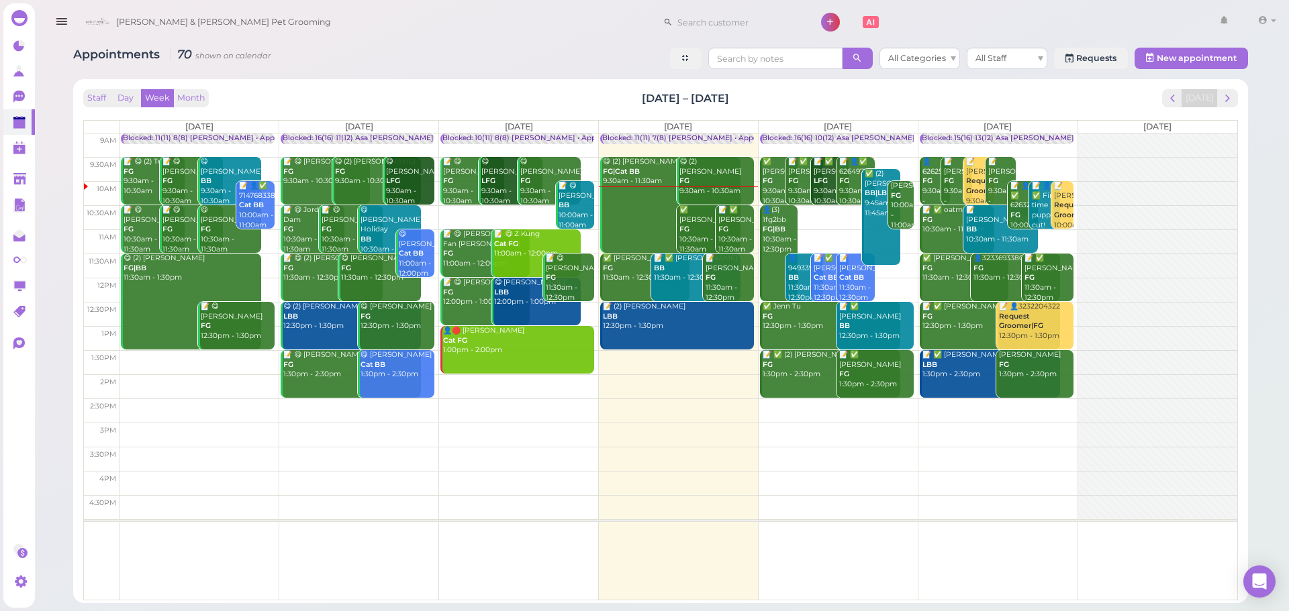
click at [805, 134] on div "Blocked: 16(16) 10(12) Asa [PERSON_NAME] [PERSON_NAME] • Appointment" at bounding box center [898, 139] width 272 height 10
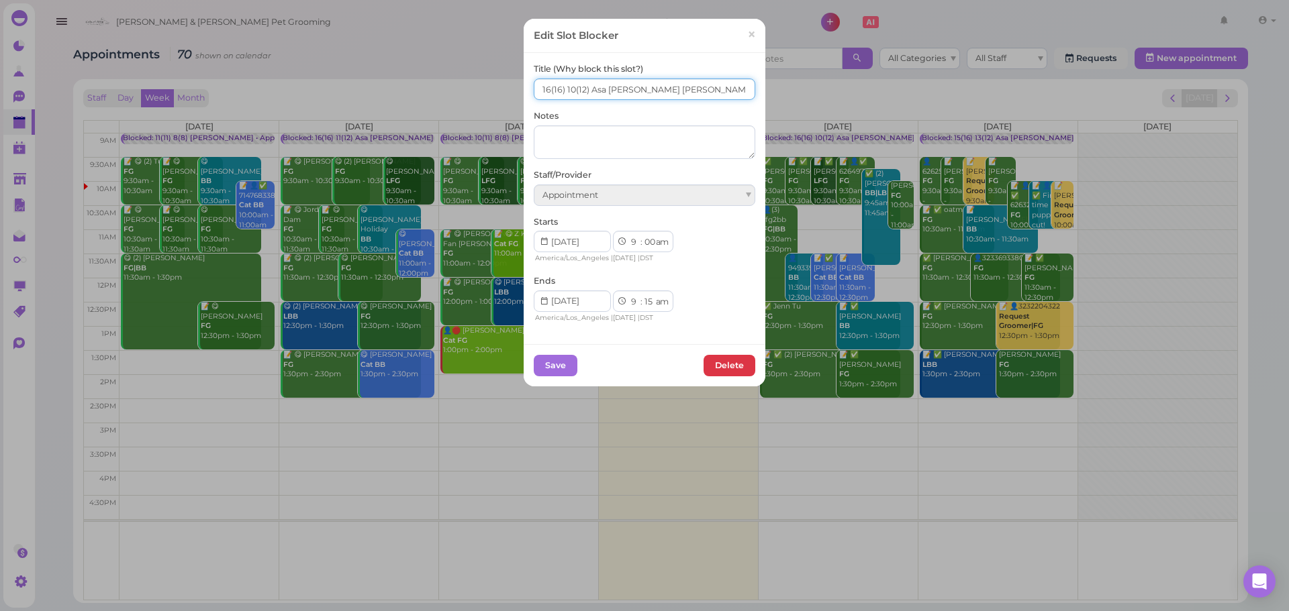
click at [542, 91] on input "16(16) 10(12) Asa Helen Rebecca" at bounding box center [644, 89] width 221 height 21
type input "18(16) 10(12) Asa Helen Rebecca"
click at [549, 363] on button "Save" at bounding box center [556, 365] width 44 height 21
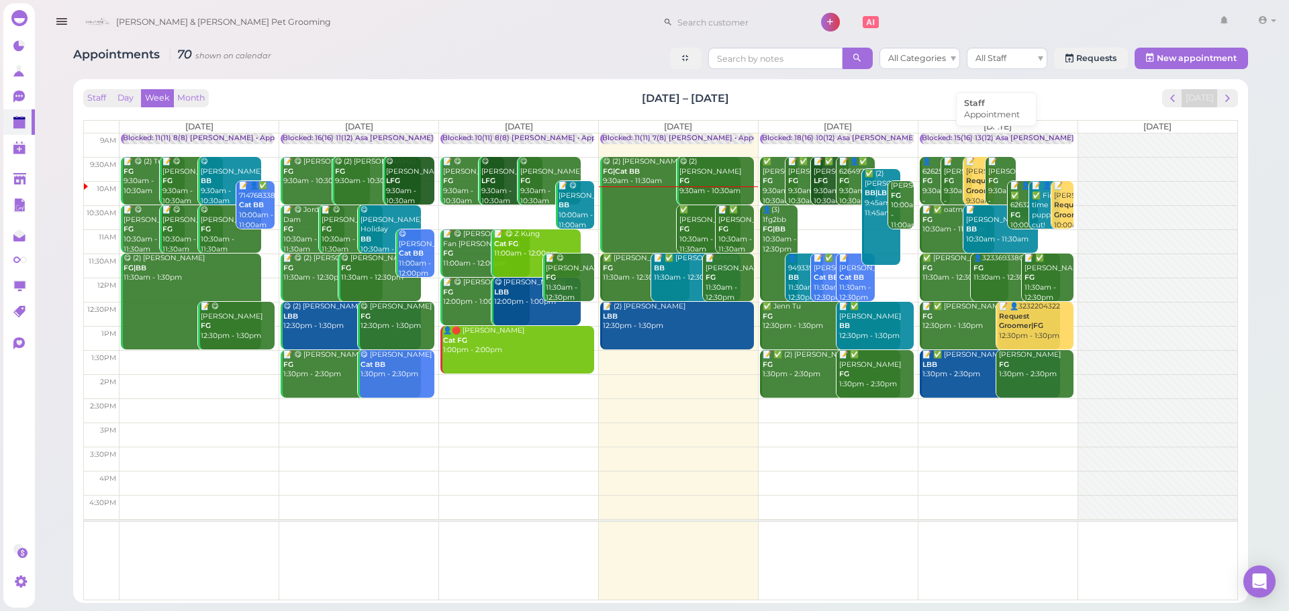
click at [940, 140] on div "Blocked: 15(16) 13(12) Asa [PERSON_NAME] [PERSON_NAME] • Appointment" at bounding box center [1058, 139] width 272 height 10
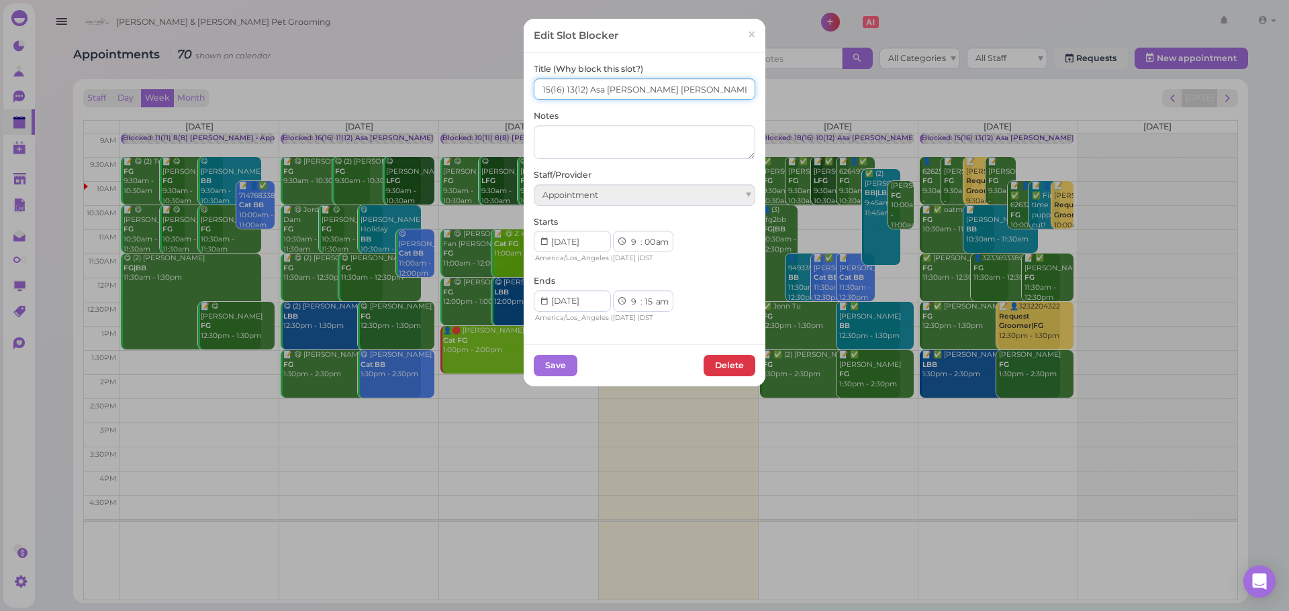
click at [540, 95] on input "15(16) 13(12) Asa Helen Rebecca" at bounding box center [644, 89] width 221 height 21
type input "16(16) 13(12) Asa Helen Rebecca"
click at [560, 369] on button "Save" at bounding box center [556, 365] width 44 height 21
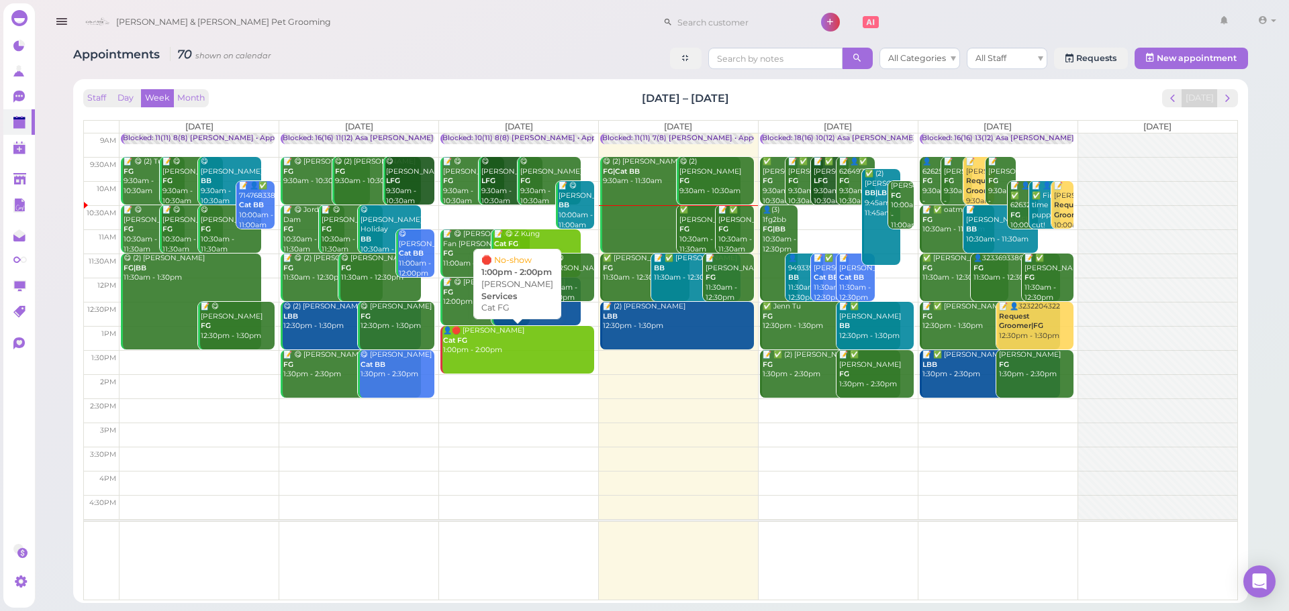
click at [551, 89] on div "Staff Day Week Month Sep 8 – 14, 2025 Today" at bounding box center [660, 98] width 1154 height 18
click at [733, 237] on div "📝 ✅ Tiffany Le FG 10:30am - 11:30am" at bounding box center [735, 229] width 36 height 49
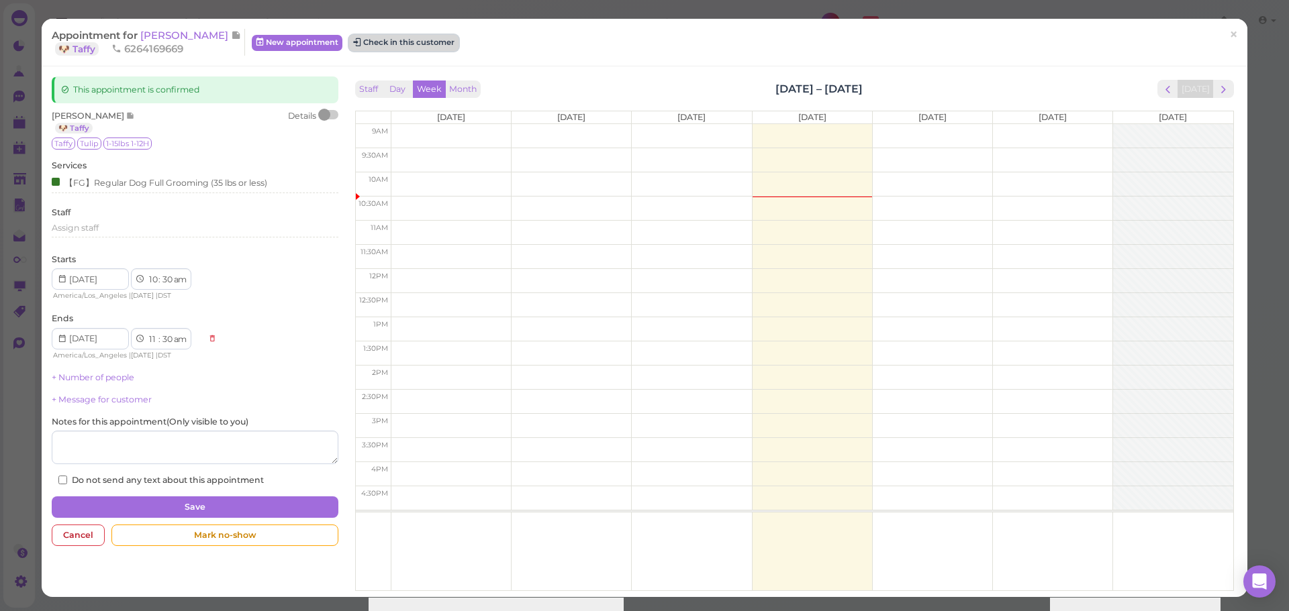
click at [361, 43] on button "Check in this customer" at bounding box center [403, 43] width 109 height 16
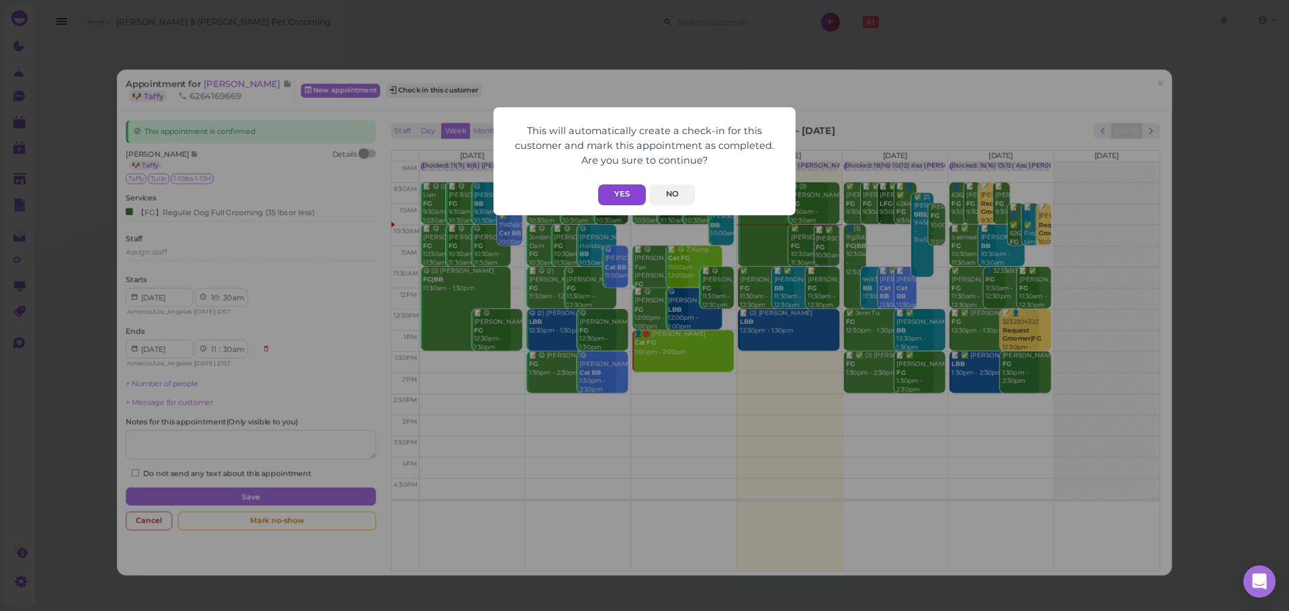
click at [627, 195] on button "Yes" at bounding box center [622, 195] width 48 height 21
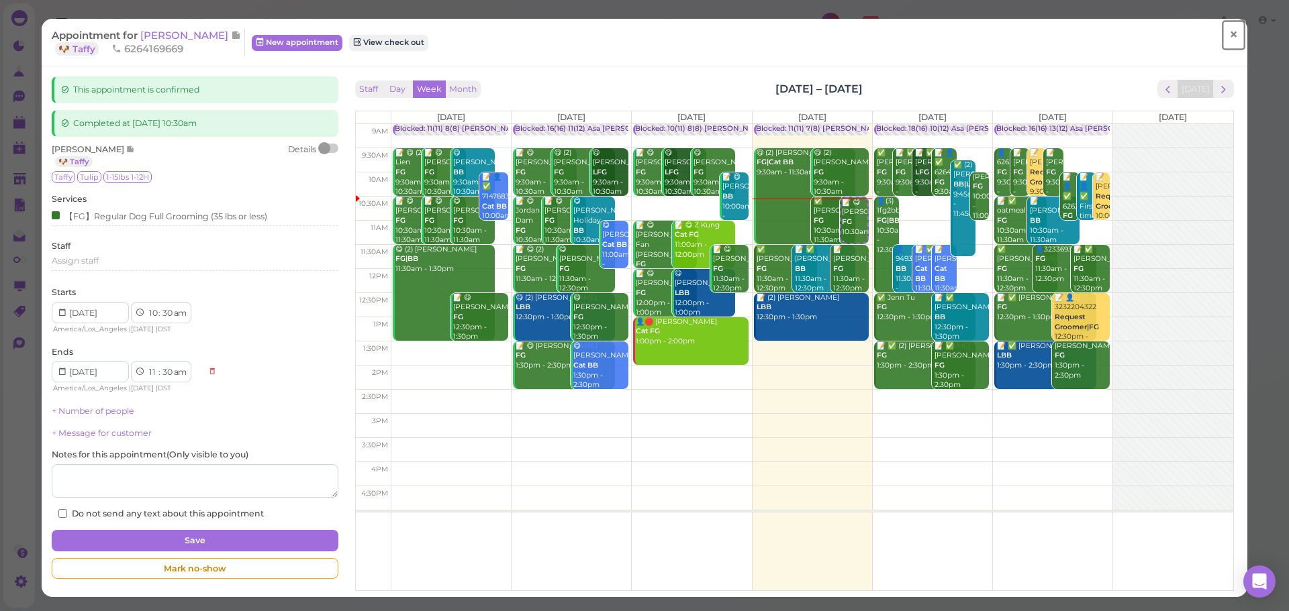
click at [1229, 26] on span "×" at bounding box center [1233, 35] width 9 height 19
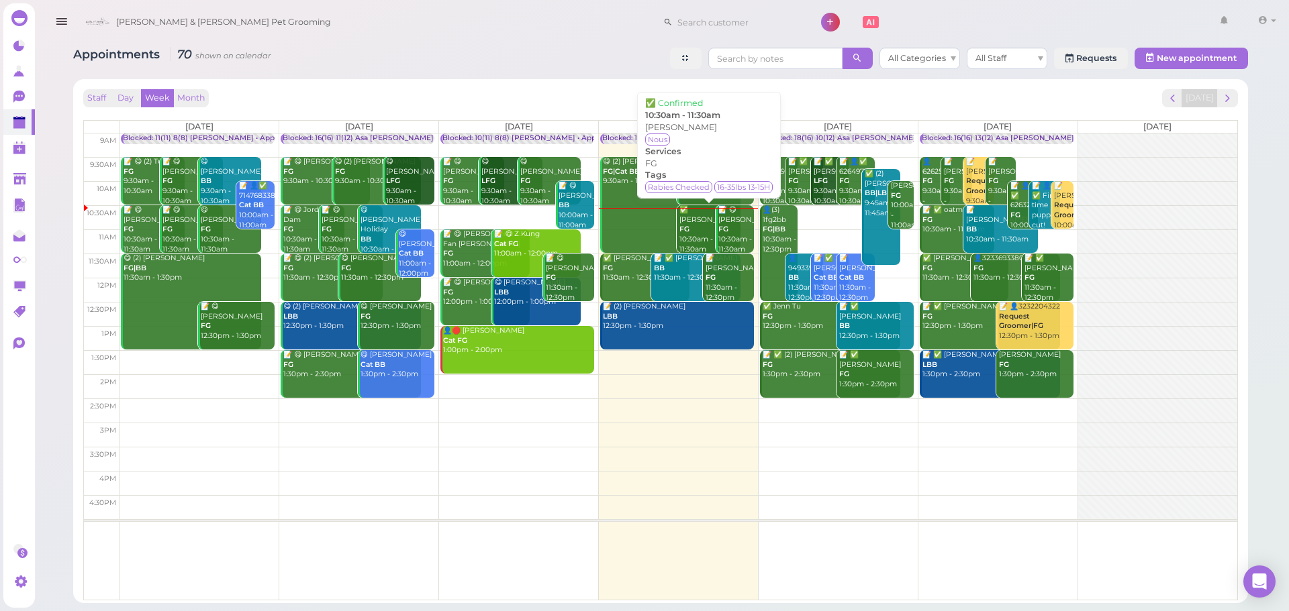
click at [697, 227] on div "✅ Wenyue Wang FG 10:30am - 11:30am" at bounding box center [709, 229] width 61 height 49
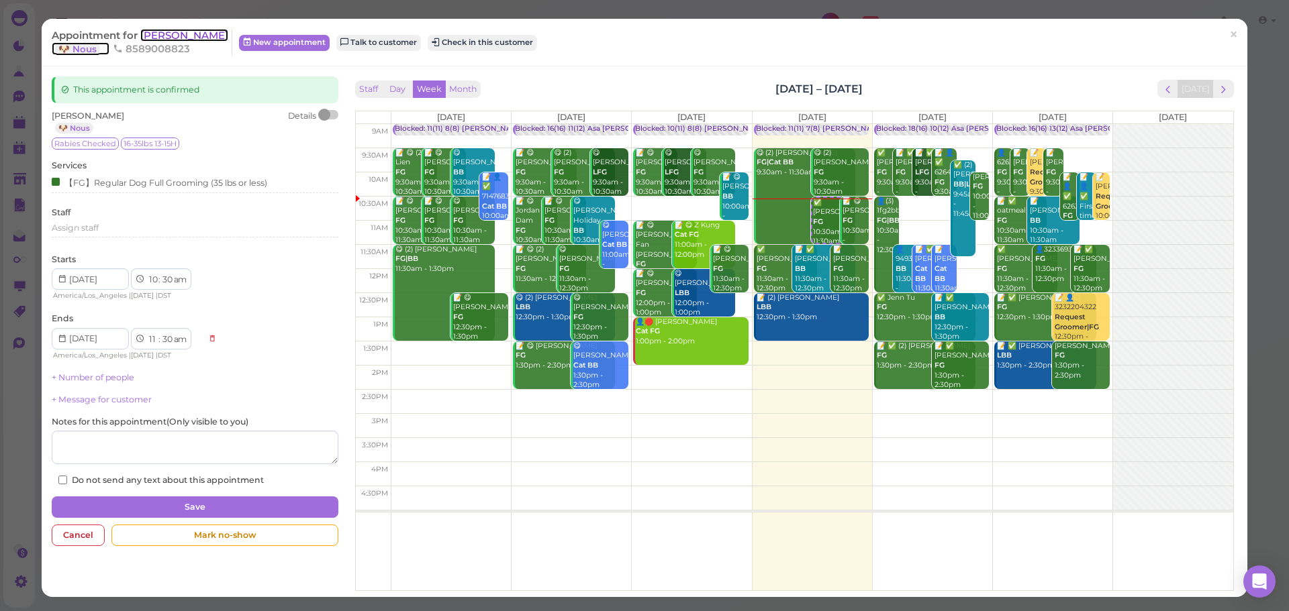
click at [177, 37] on span "[PERSON_NAME]" at bounding box center [184, 35] width 88 height 13
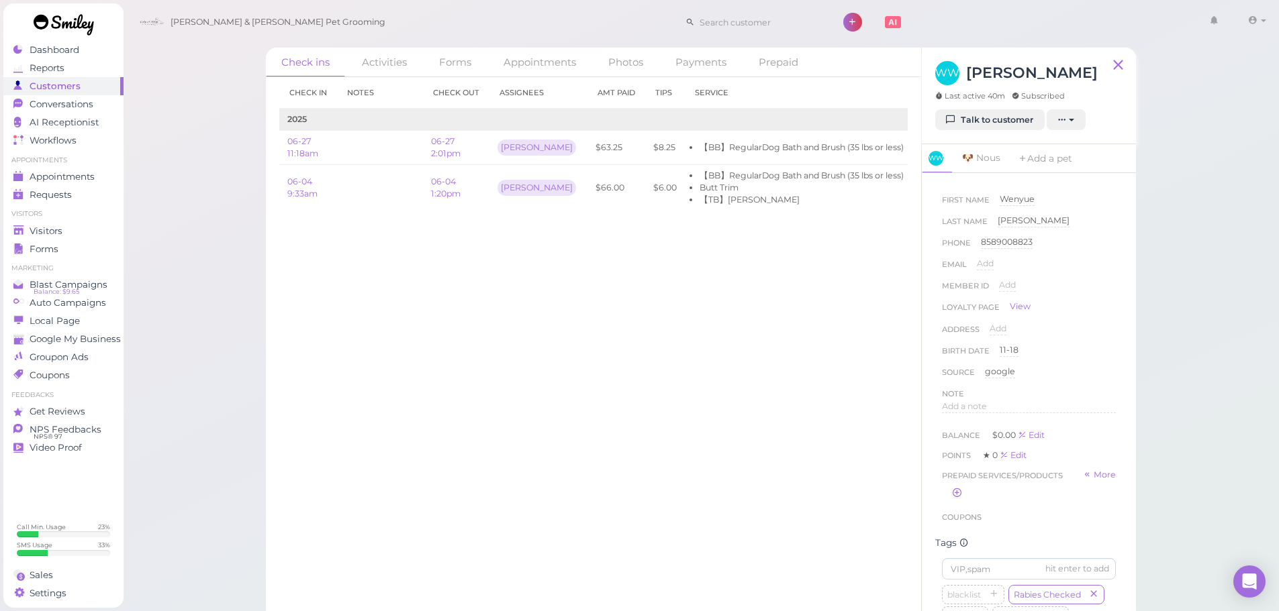
click at [653, 292] on div "Check in Notes Check out Assignees Amt Paid Tips Service 2025 06-27 11:18am 06-…" at bounding box center [593, 344] width 655 height 534
click at [63, 172] on span "Appointments" at bounding box center [63, 176] width 67 height 11
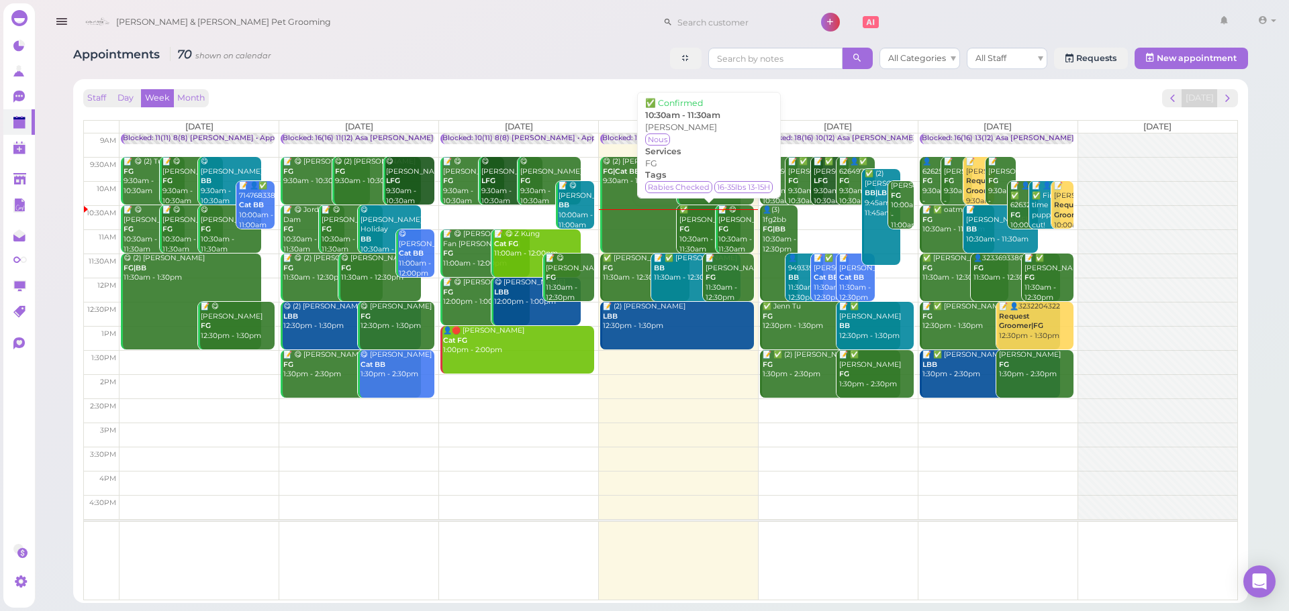
click at [702, 241] on div "✅ Wenyue Wang FG 10:30am - 11:30am" at bounding box center [709, 229] width 61 height 49
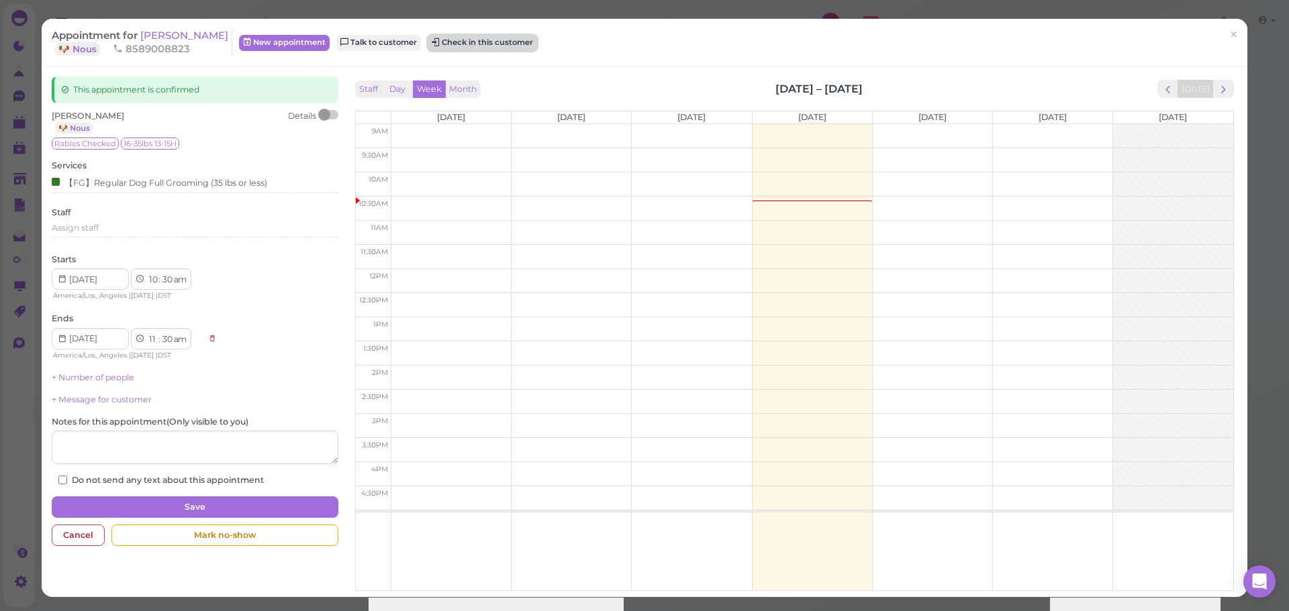
click at [467, 41] on button "Check in this customer" at bounding box center [482, 43] width 109 height 16
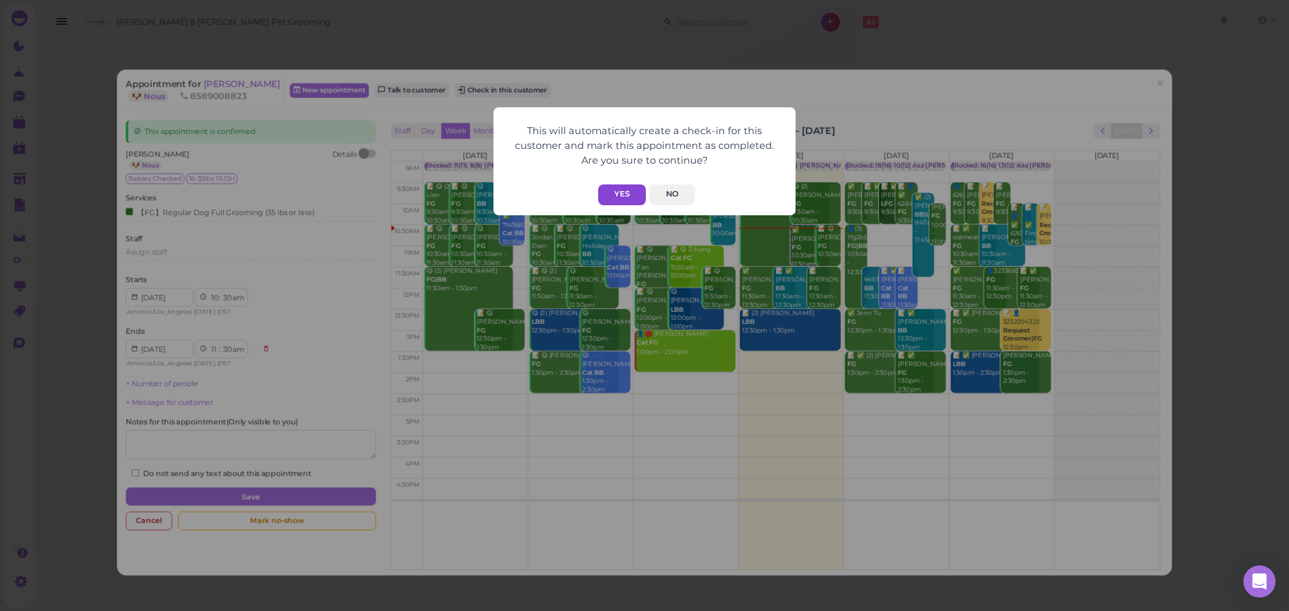
click at [613, 191] on button "Yes" at bounding box center [622, 195] width 48 height 21
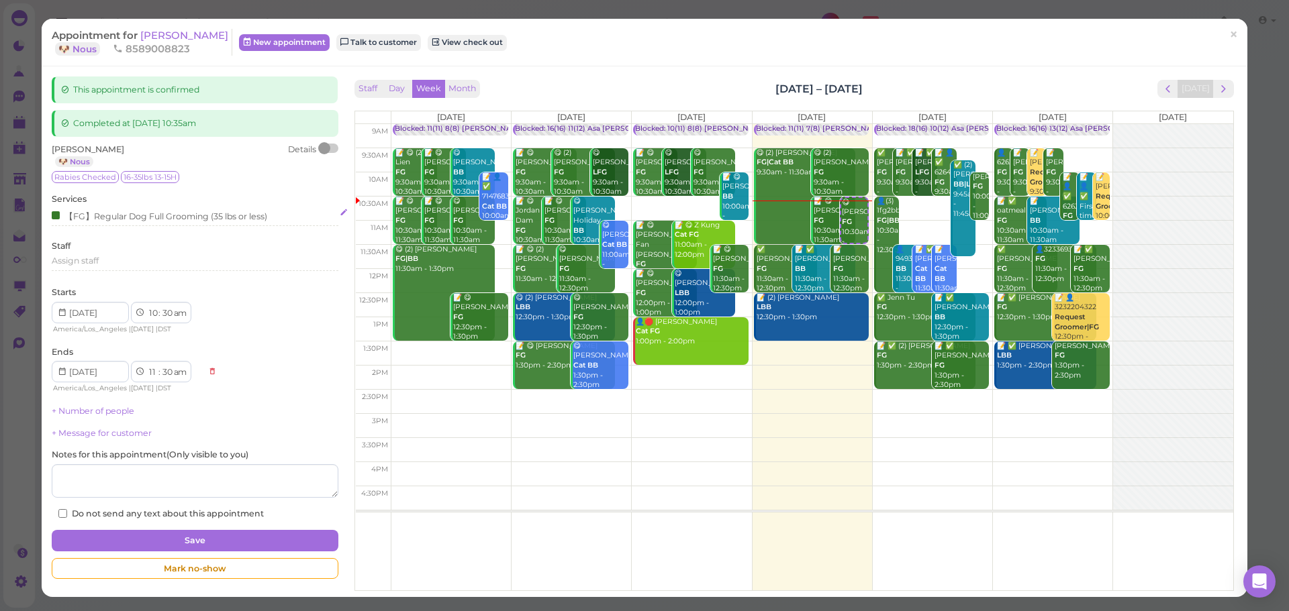
click at [146, 217] on div "【FG】Regular Dog Full Grooming (35 lbs or less)" at bounding box center [159, 216] width 215 height 14
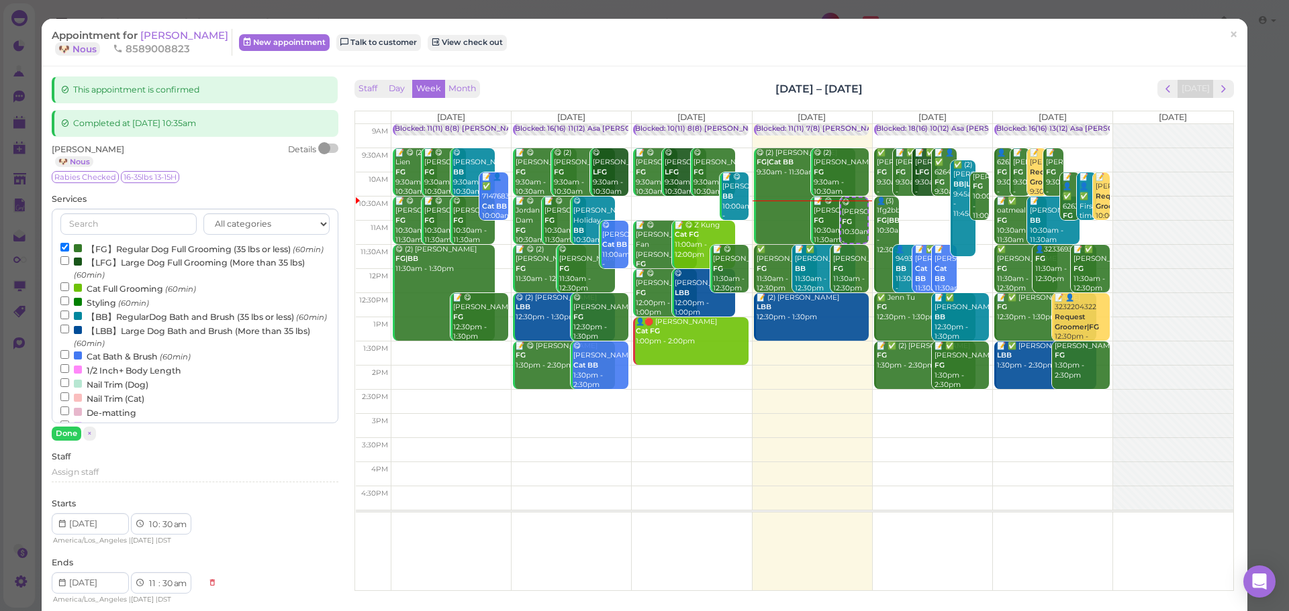
click at [126, 253] on label "【FG】Regular Dog Full Grooming (35 lbs or less) (60min)" at bounding box center [191, 249] width 263 height 14
click at [69, 252] on input "【FG】Regular Dog Full Grooming (35 lbs or less) (60min)" at bounding box center [64, 247] width 9 height 9
click at [296, 322] on small "(60min)" at bounding box center [311, 317] width 31 height 9
click at [69, 319] on input "【BB】RegularDog Bath and Brush (35 lbs or less) (60min)" at bounding box center [64, 315] width 9 height 9
click at [64, 437] on button "Done" at bounding box center [67, 434] width 30 height 14
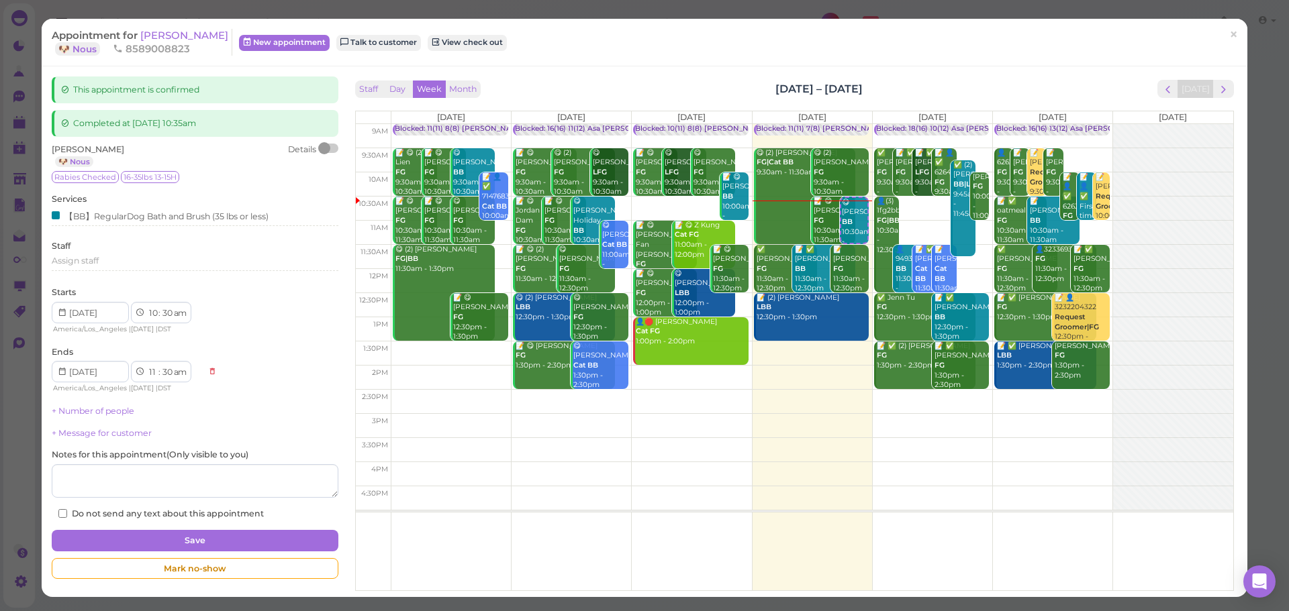
click at [147, 529] on div "This appointment is confirmed Completed at 2025-09-11 10:35am Wenyue Wang 🐶 Nou…" at bounding box center [194, 331] width 299 height 509
click at [156, 536] on button "Save" at bounding box center [195, 540] width 286 height 21
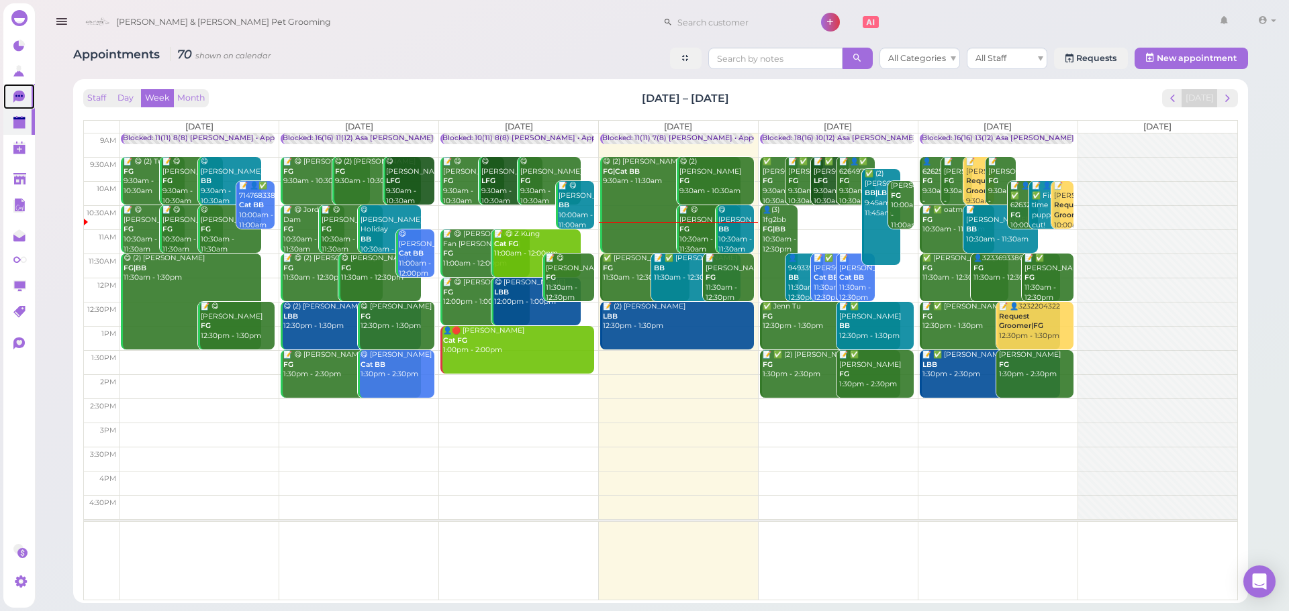
click at [15, 86] on link "0" at bounding box center [19, 97] width 32 height 26
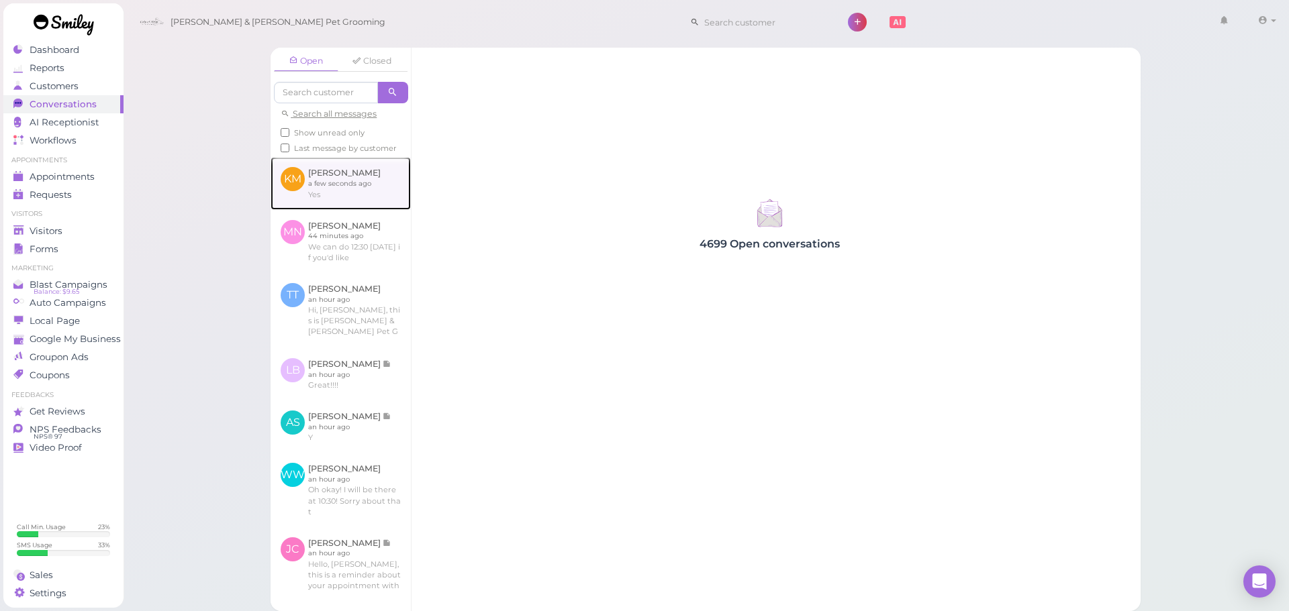
click at [338, 205] on link at bounding box center [340, 183] width 140 height 52
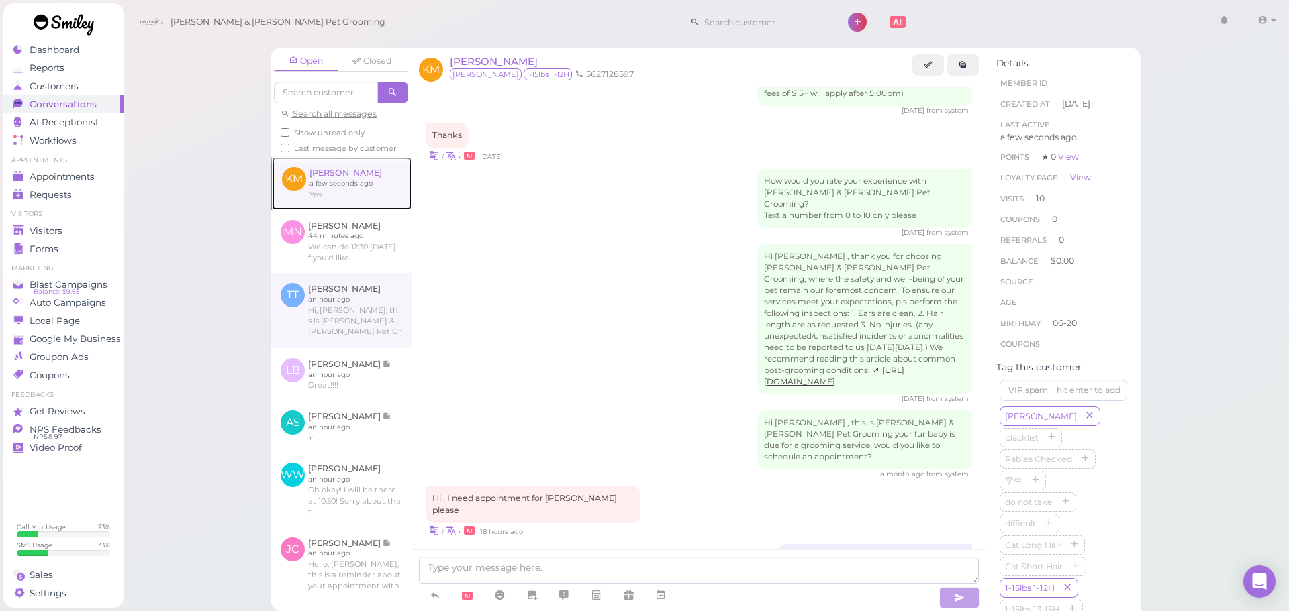
scroll to position [67, 0]
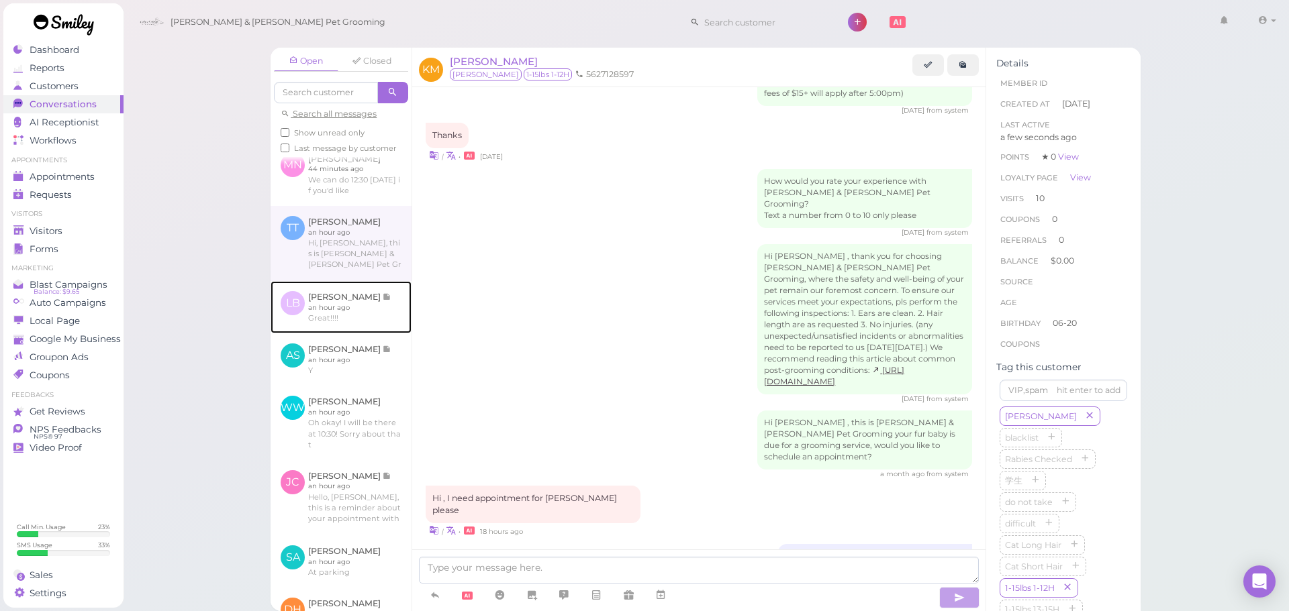
click at [364, 334] on link at bounding box center [340, 307] width 141 height 52
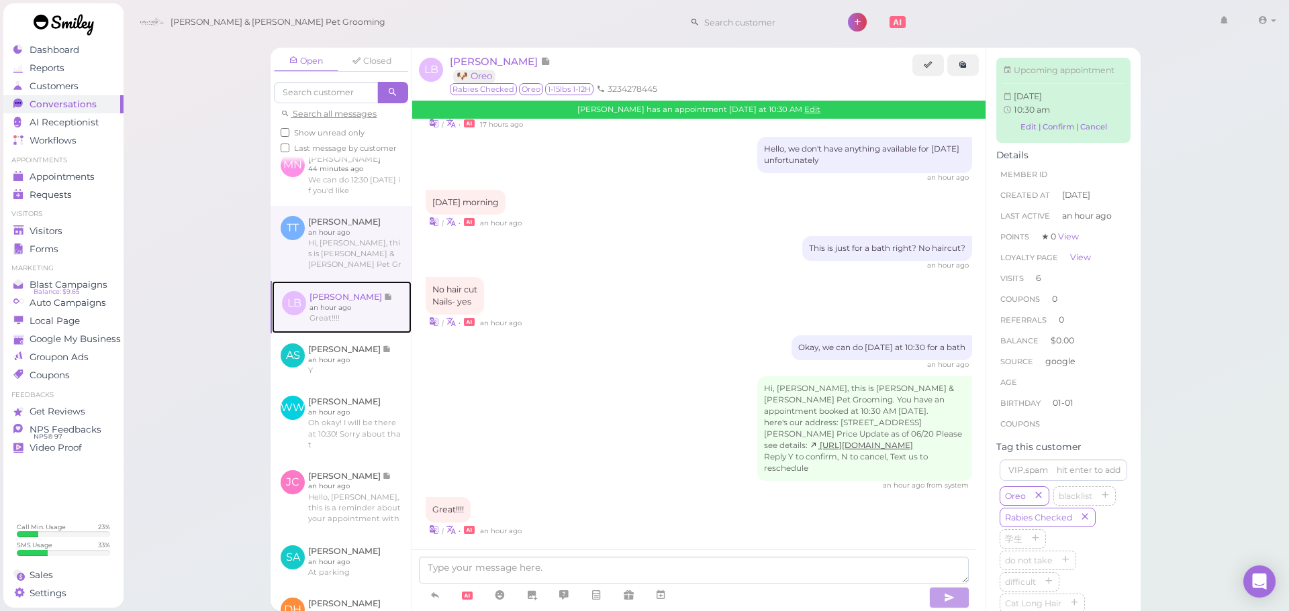
scroll to position [1634, 0]
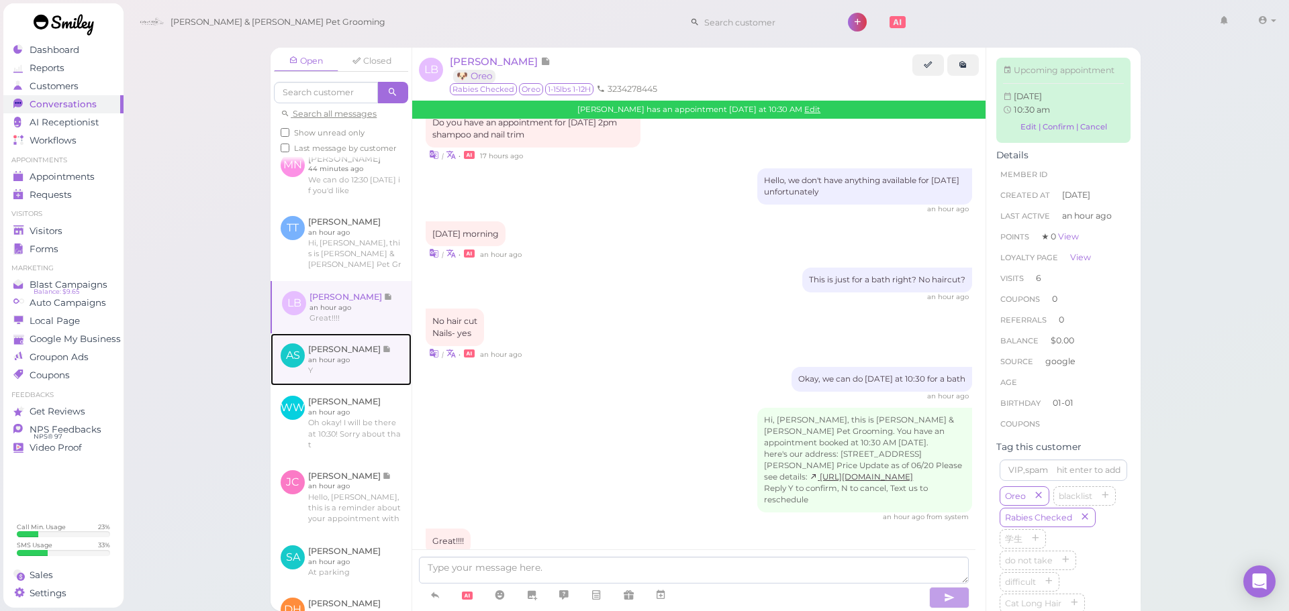
click at [364, 349] on link at bounding box center [340, 360] width 141 height 52
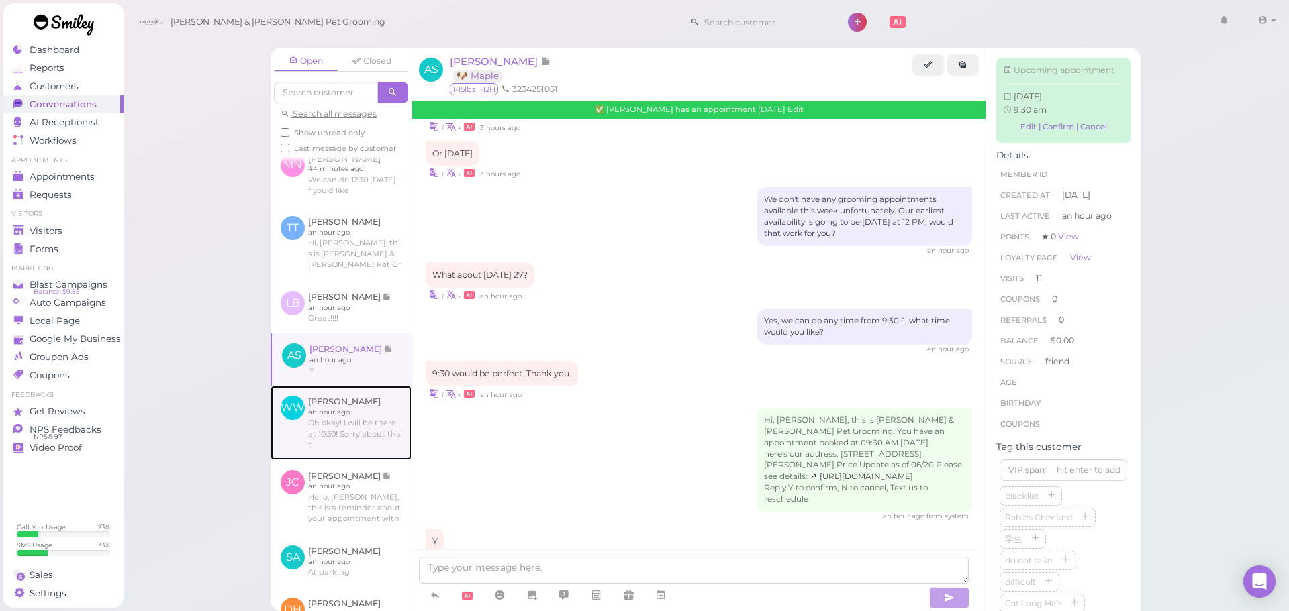
click at [364, 410] on link at bounding box center [340, 423] width 141 height 74
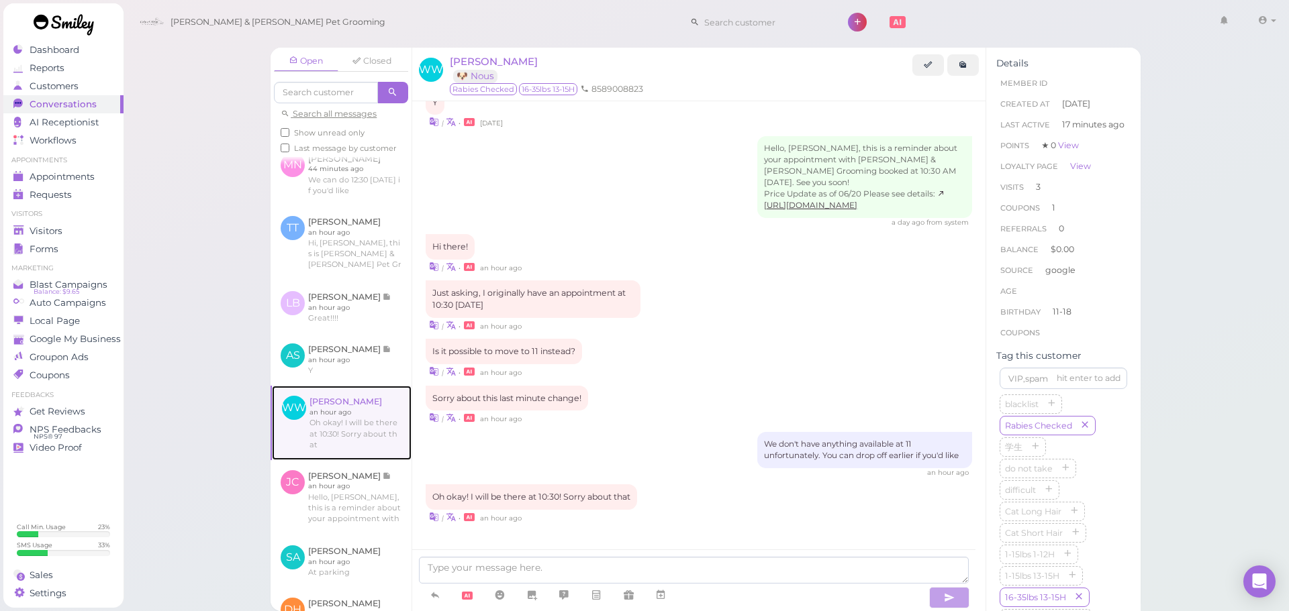
scroll to position [134, 0]
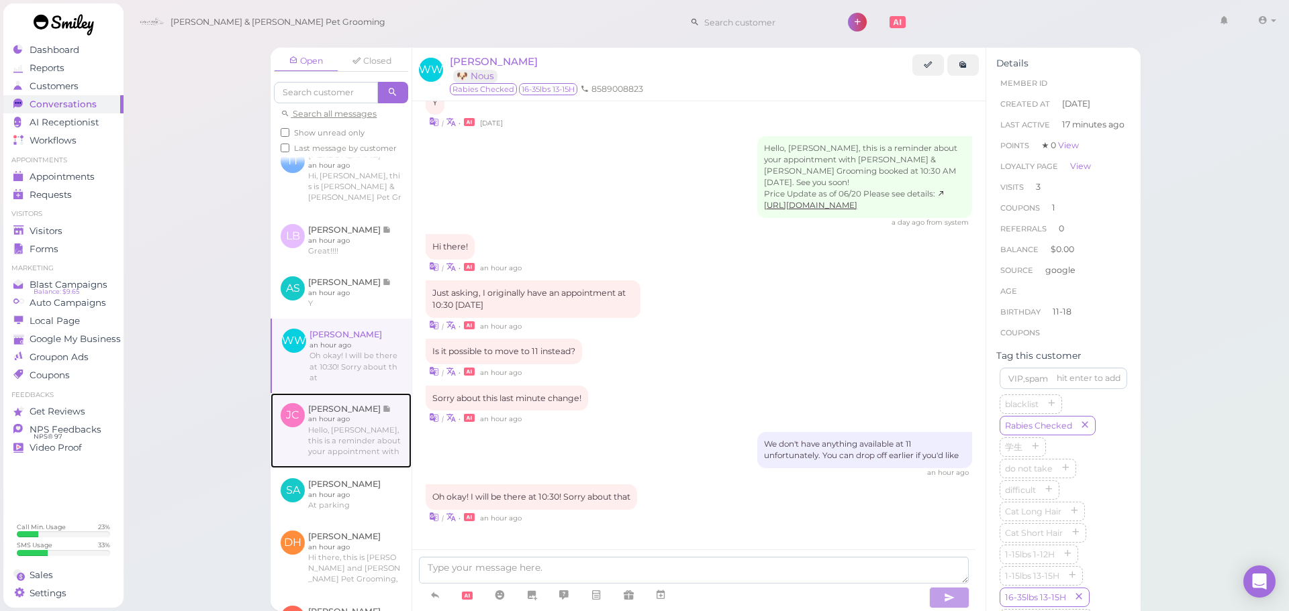
click at [368, 424] on link at bounding box center [340, 430] width 141 height 75
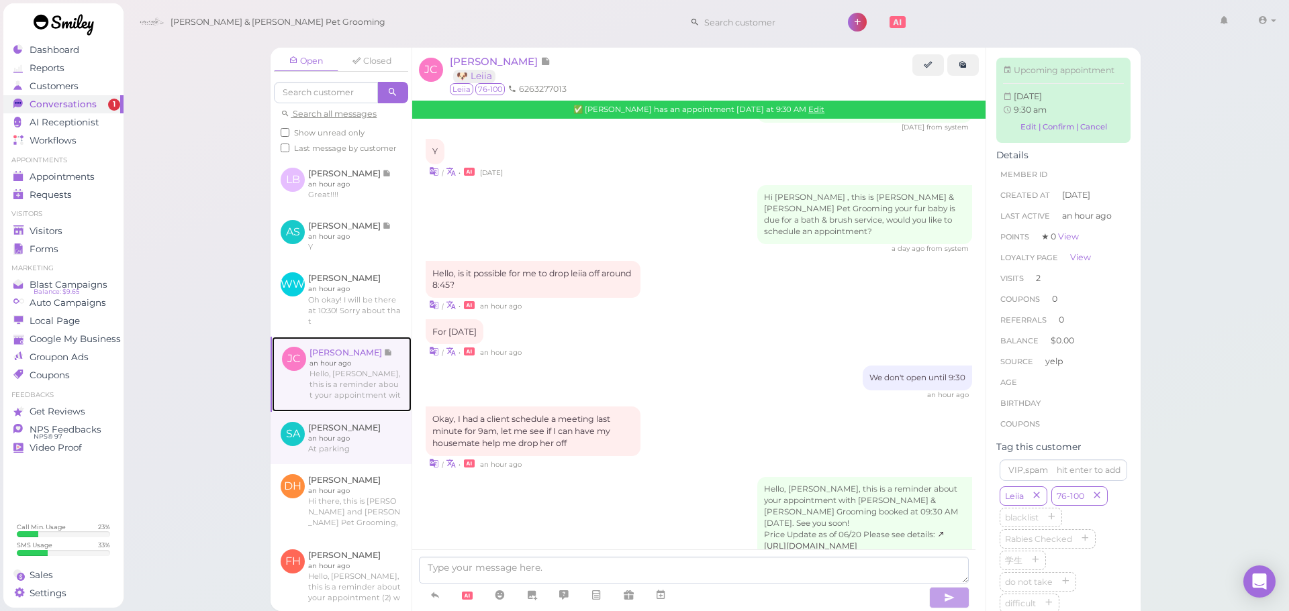
scroll to position [212, 0]
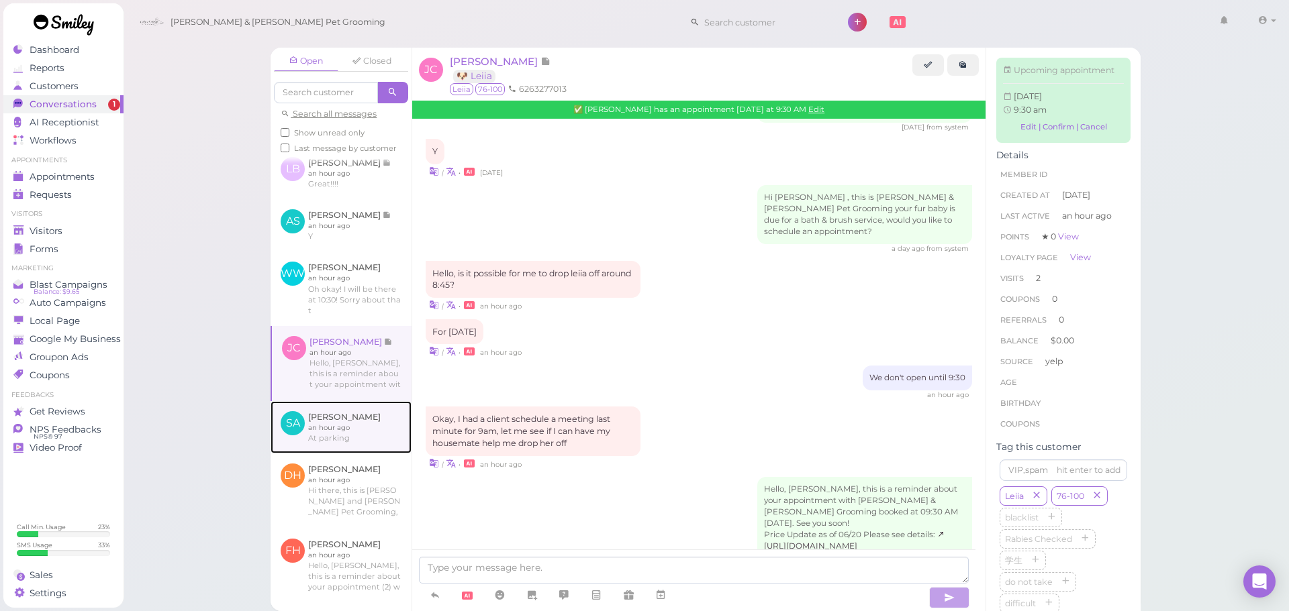
click at [368, 436] on link at bounding box center [340, 427] width 141 height 52
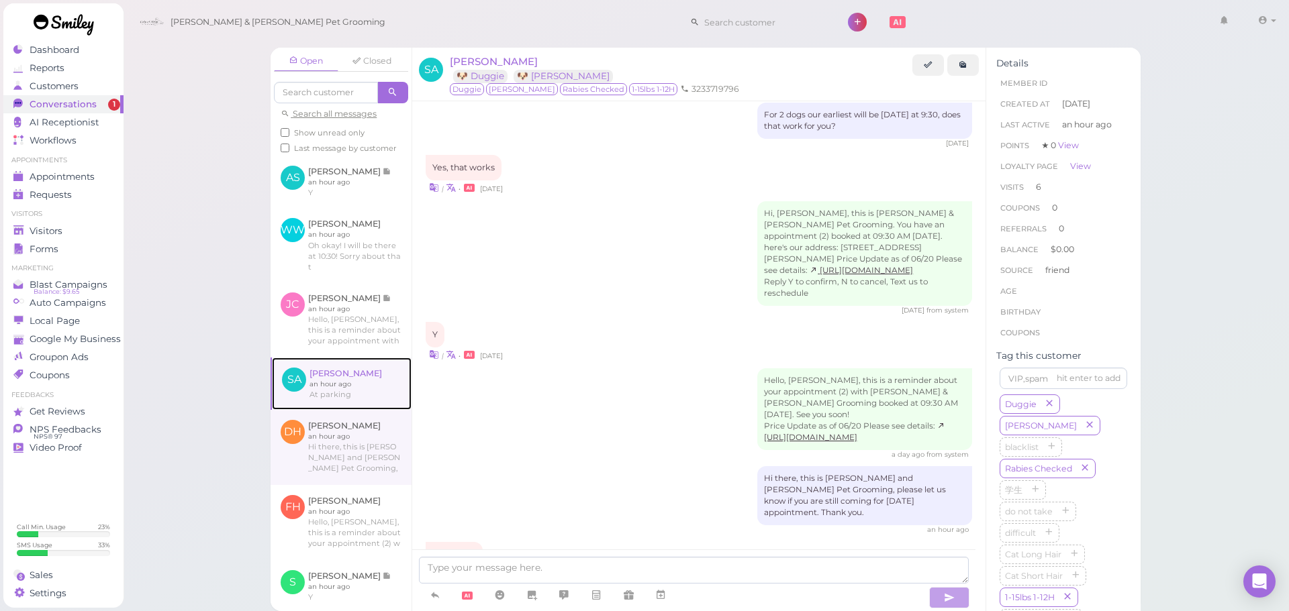
scroll to position [279, 0]
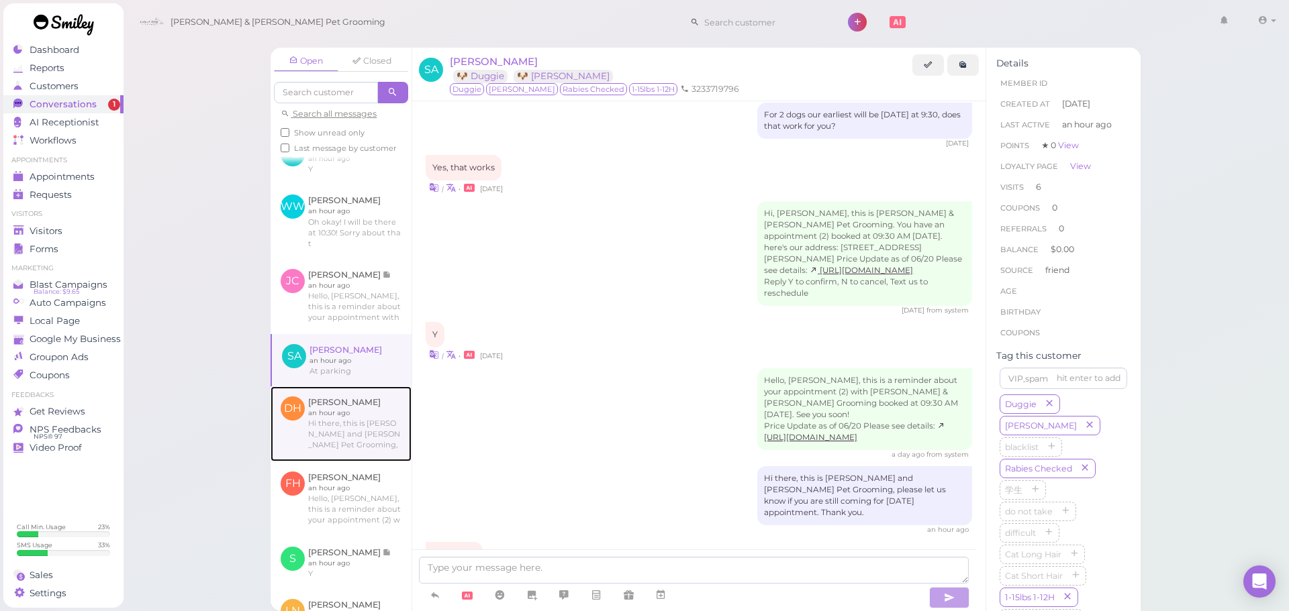
click at [366, 430] on link at bounding box center [340, 424] width 141 height 75
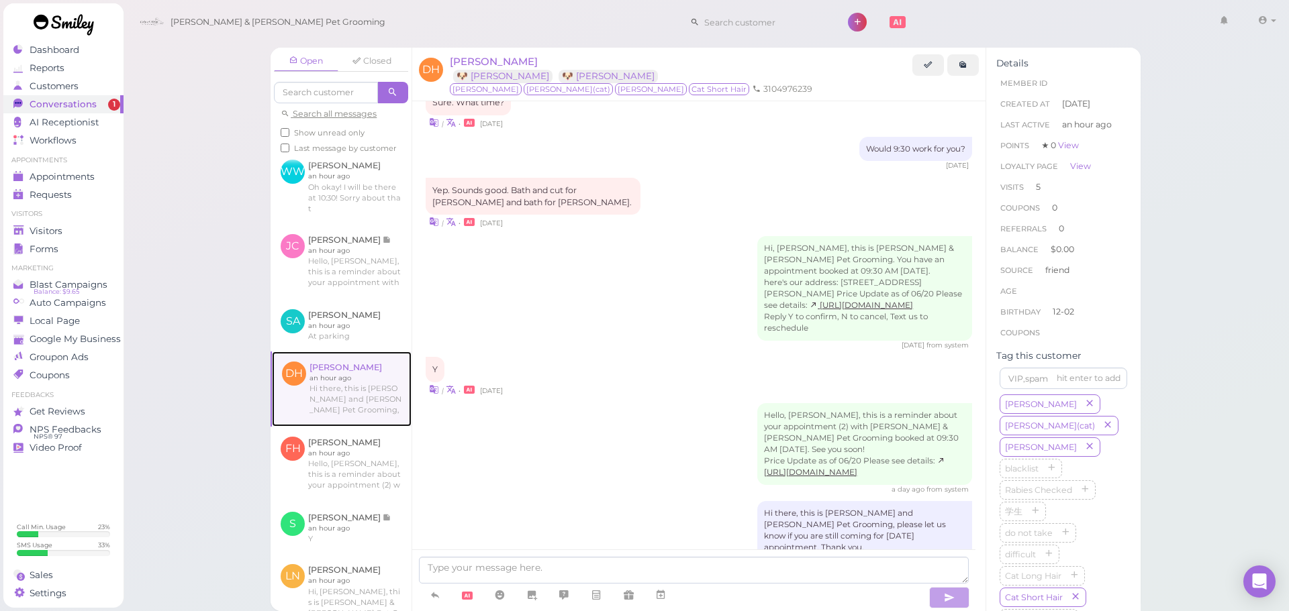
scroll to position [346, 0]
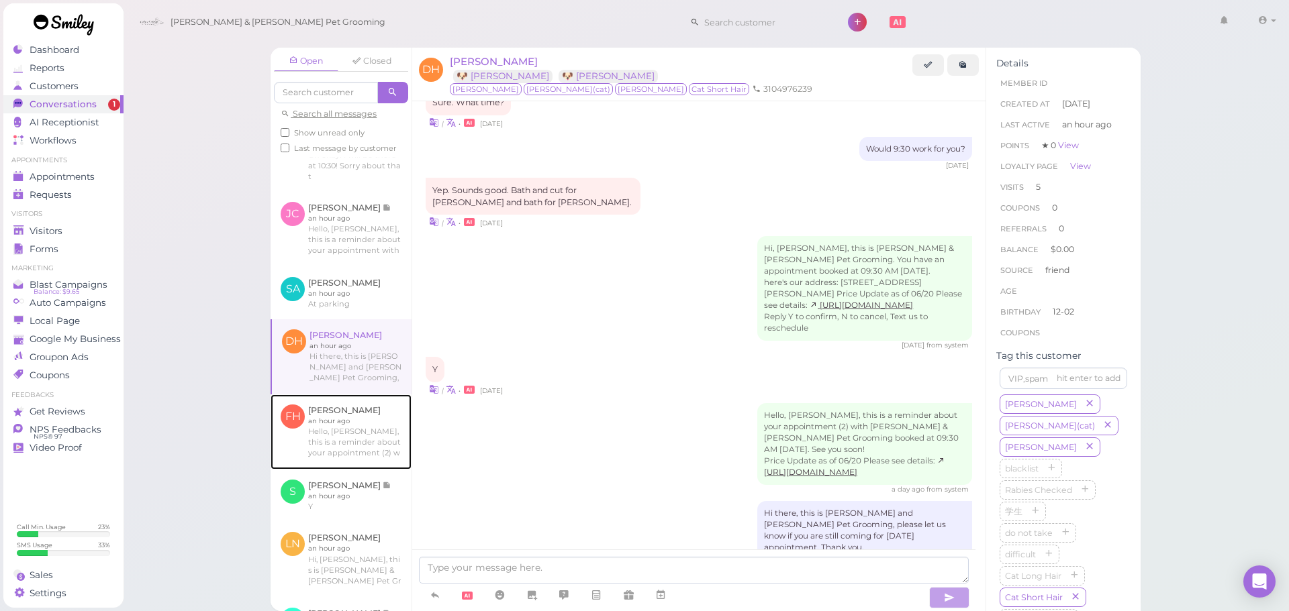
click at [366, 430] on link at bounding box center [340, 432] width 141 height 75
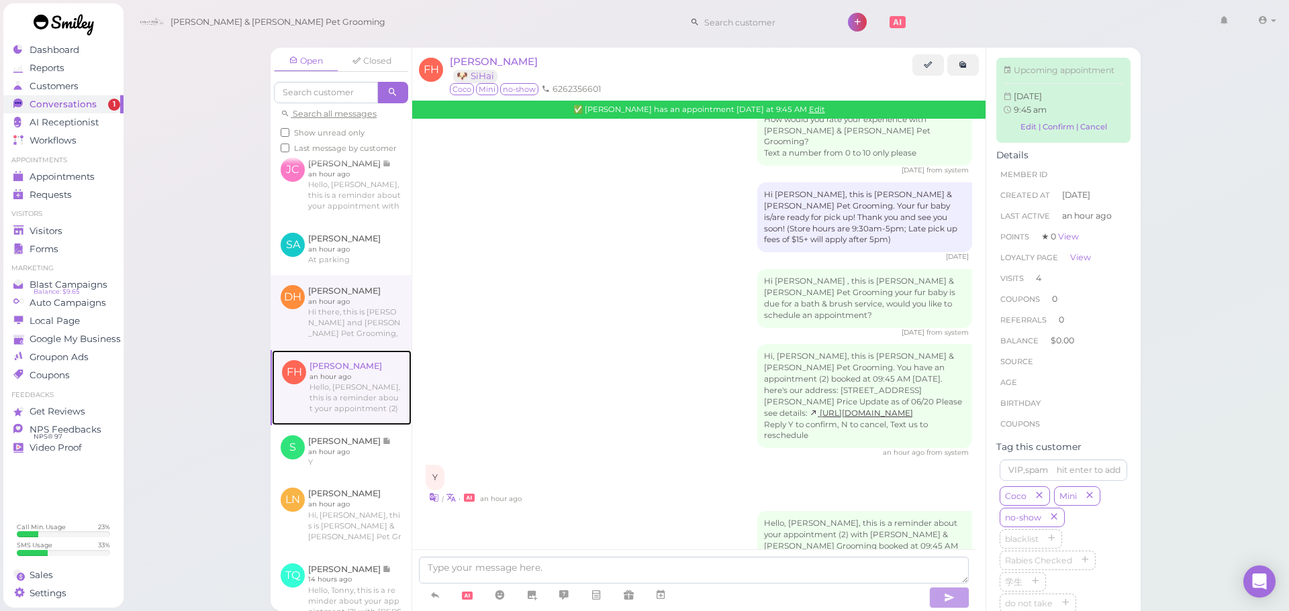
scroll to position [413, 0]
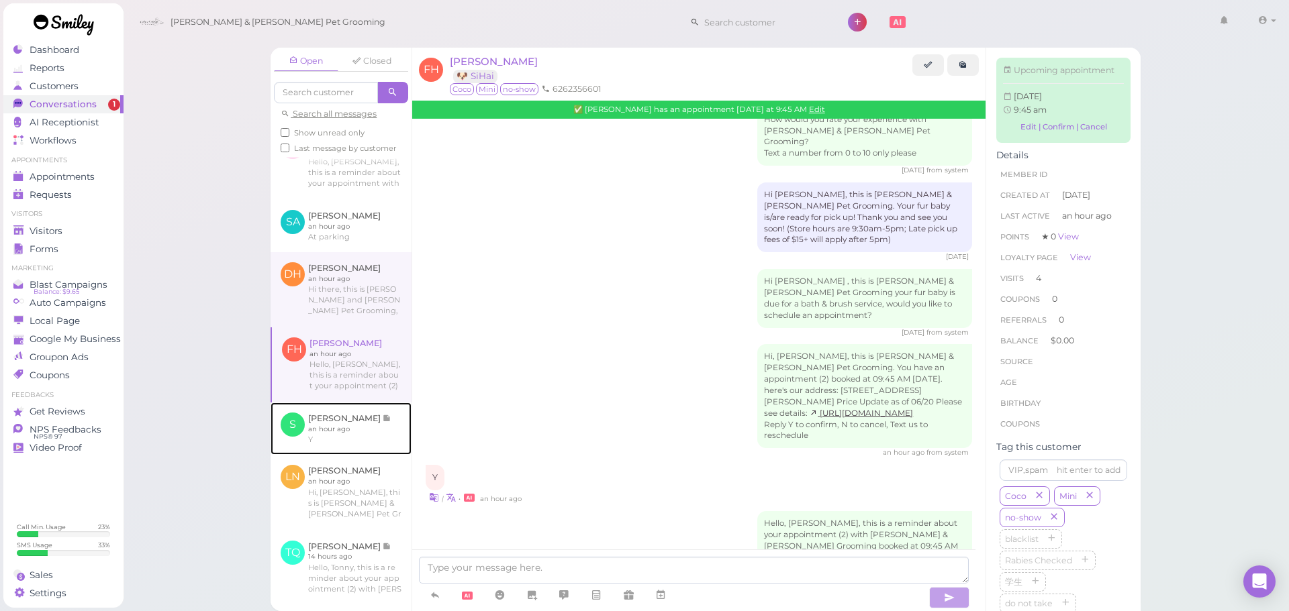
click at [366, 430] on link at bounding box center [340, 429] width 141 height 52
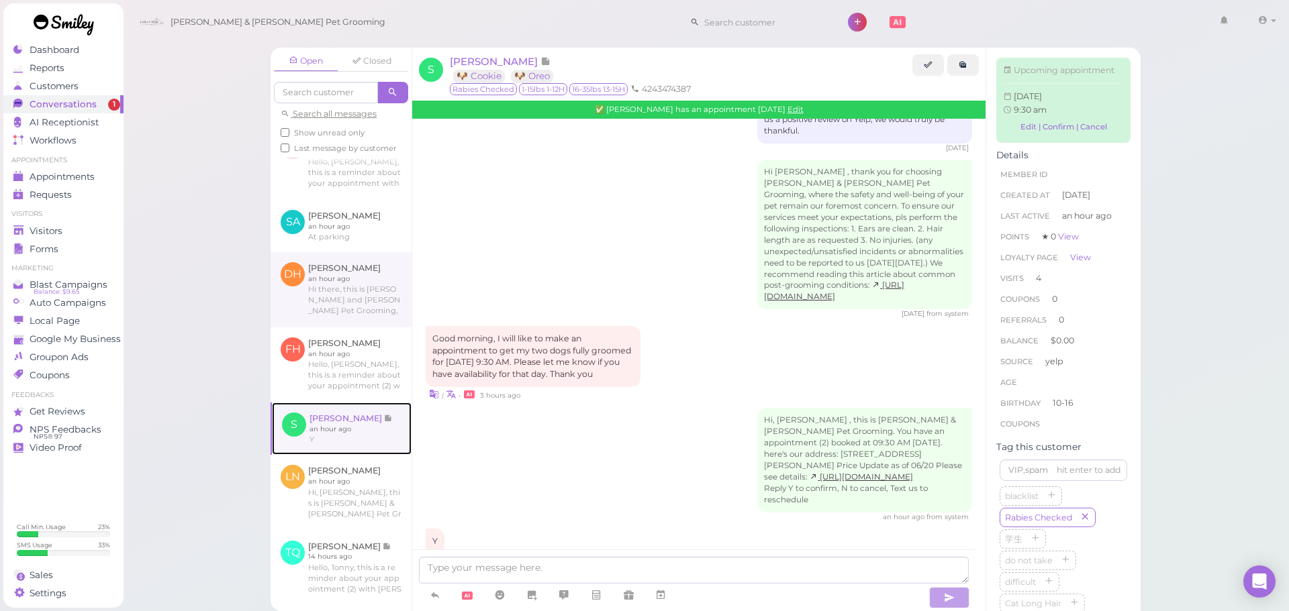
scroll to position [481, 0]
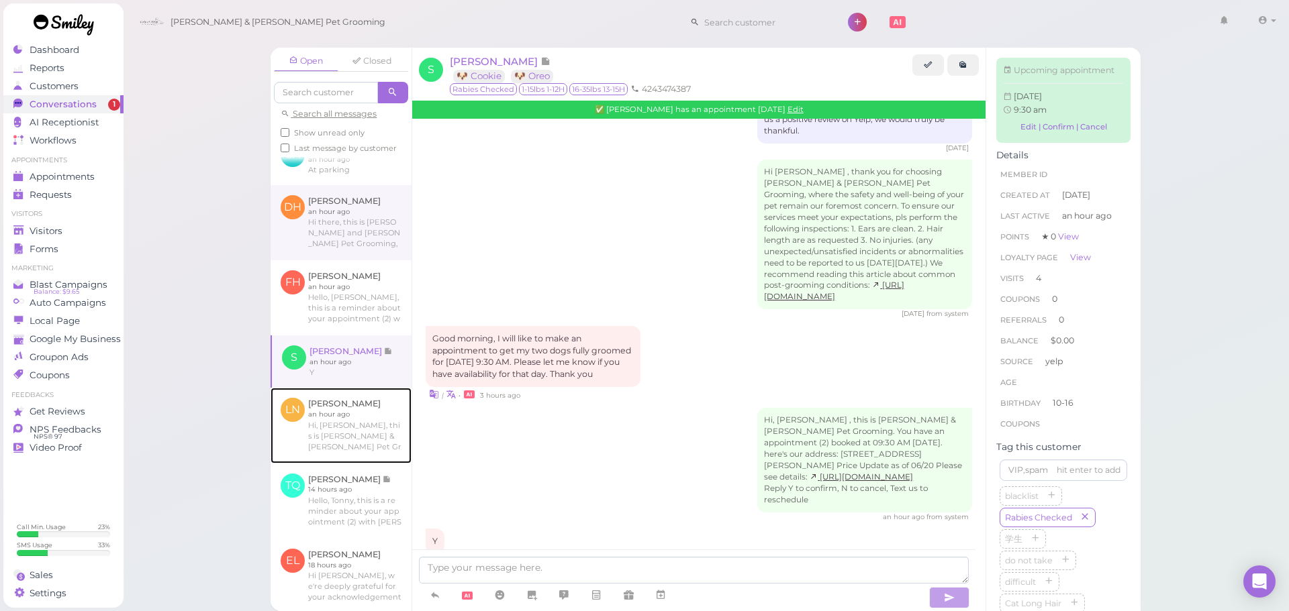
click at [366, 430] on link at bounding box center [340, 425] width 141 height 75
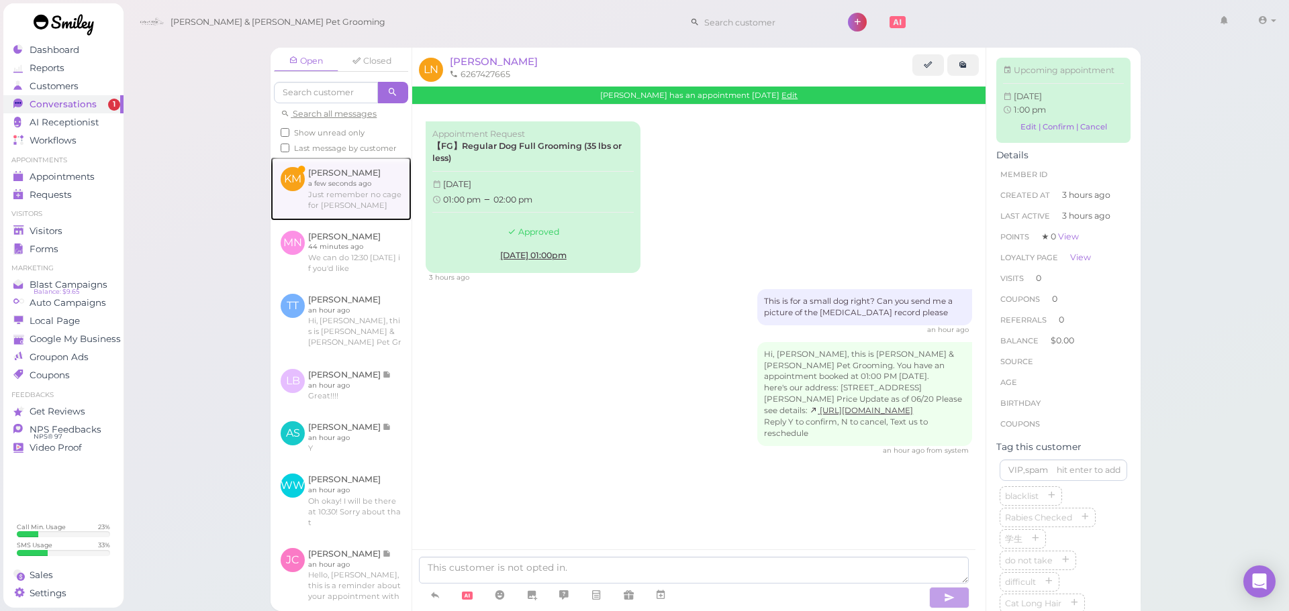
click at [357, 214] on link at bounding box center [340, 188] width 141 height 63
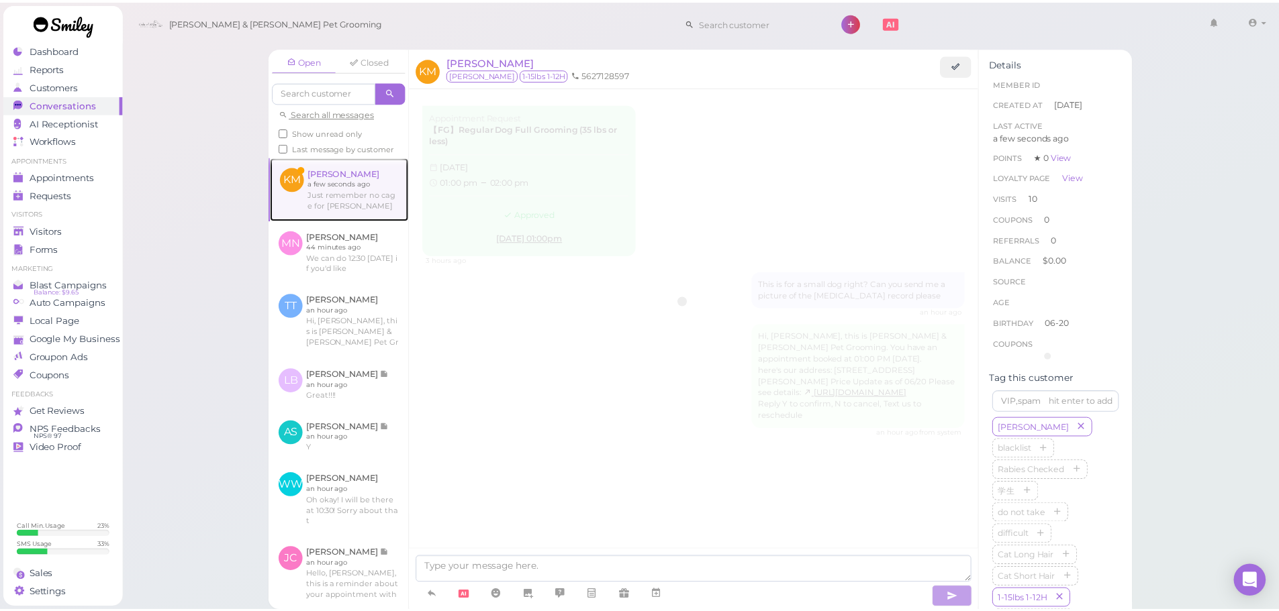
scroll to position [1649, 0]
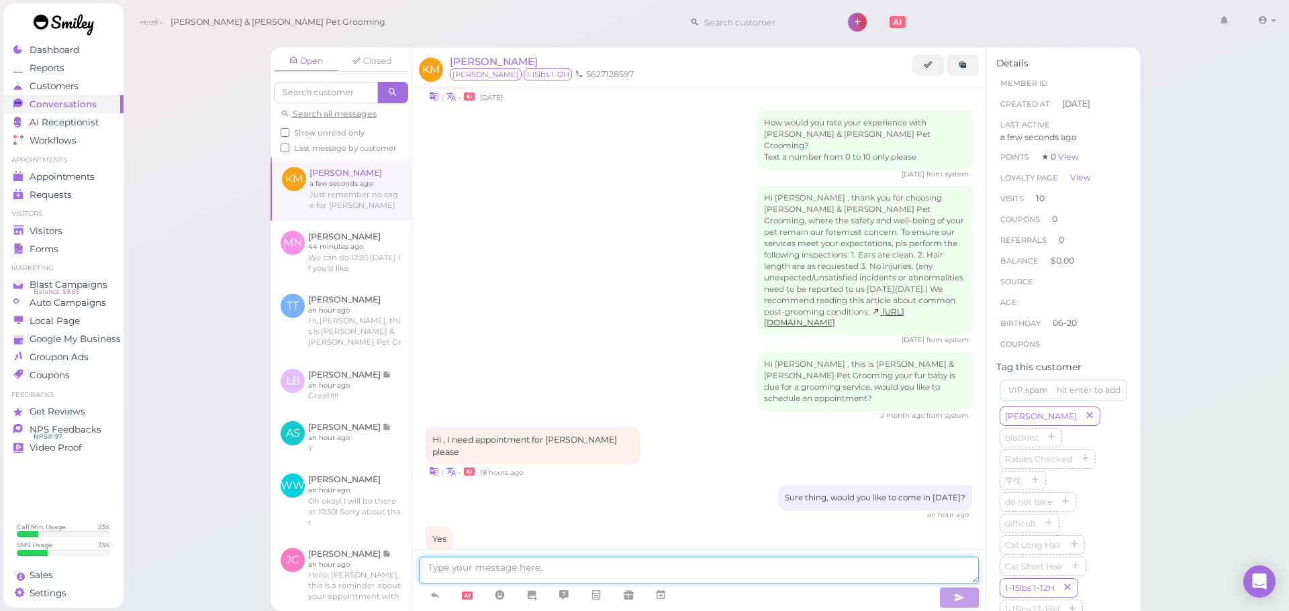
click at [542, 565] on textarea at bounding box center [699, 570] width 560 height 27
click at [89, 179] on span "Appointments" at bounding box center [63, 176] width 67 height 11
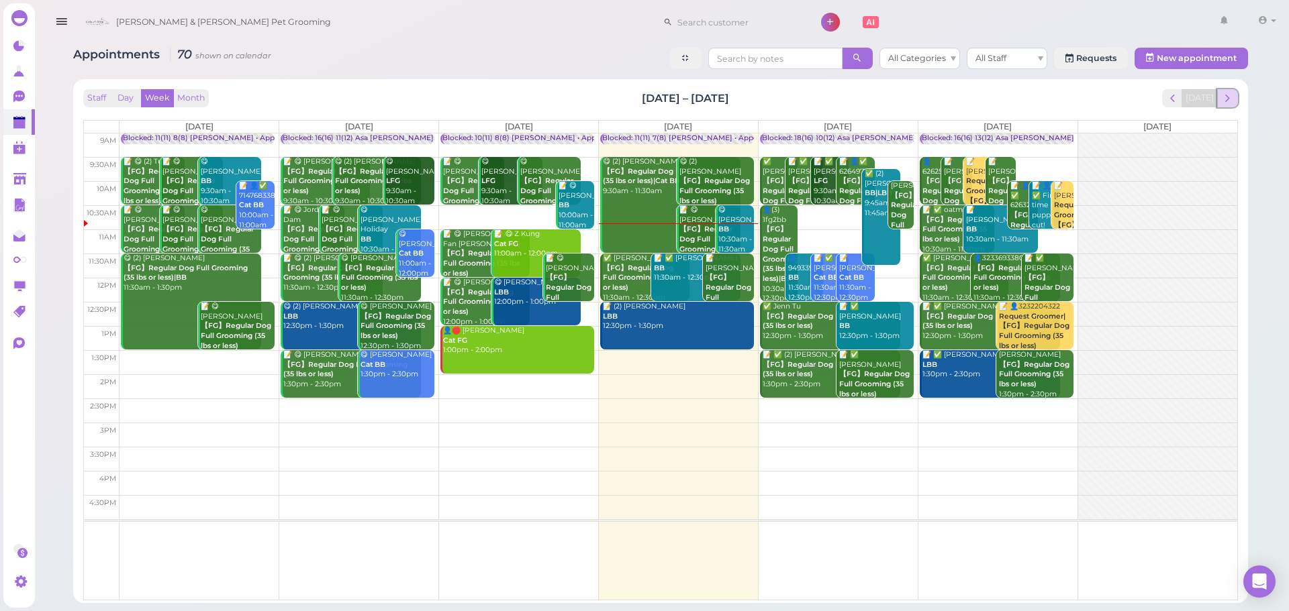
click at [1228, 95] on span "next" at bounding box center [1227, 98] width 13 height 13
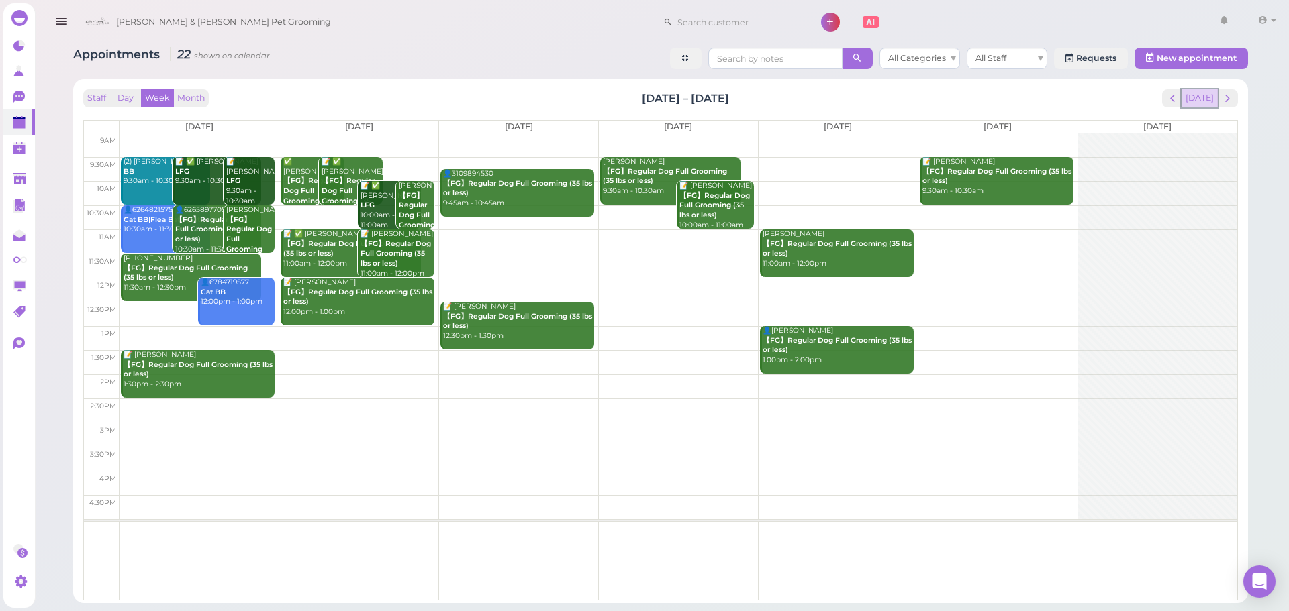
click at [1188, 93] on button "[DATE]" at bounding box center [1199, 98] width 36 height 18
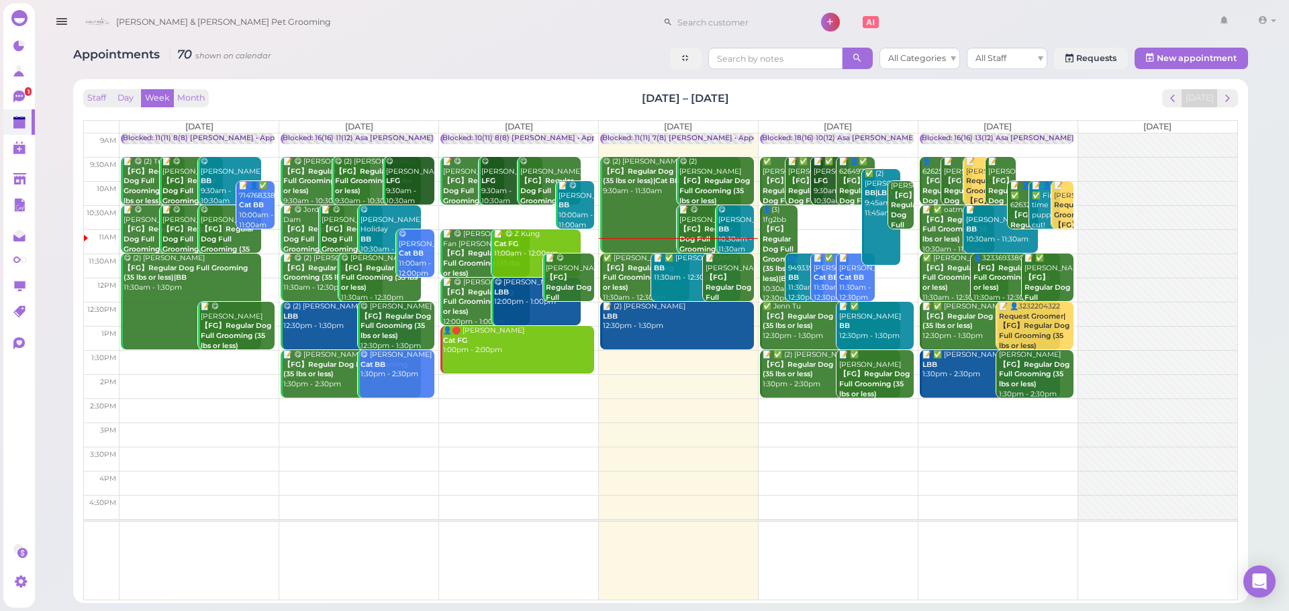
click at [673, 283] on div "📝 ✅ Bilen Teclemariam BB 11:30am - 12:30pm" at bounding box center [696, 269] width 87 height 30
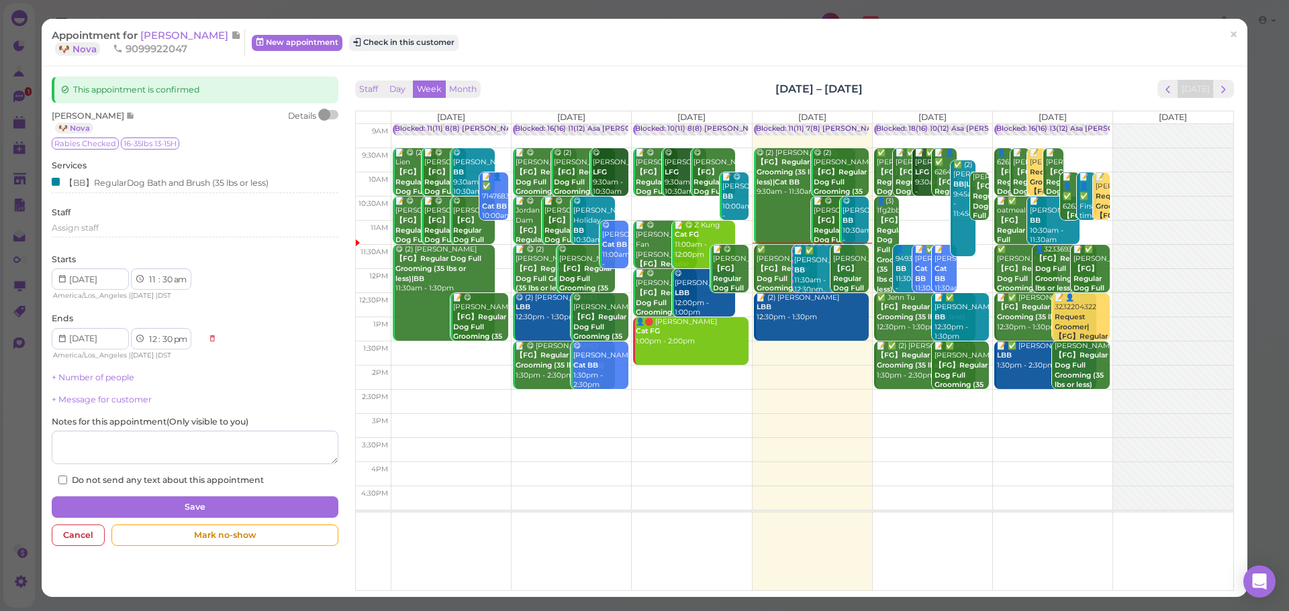
click at [566, 83] on div "Staff Day Week Month Sep 8 – 14, 2025 Today" at bounding box center [794, 89] width 879 height 18
click at [424, 48] on button "Check in this customer" at bounding box center [403, 43] width 109 height 16
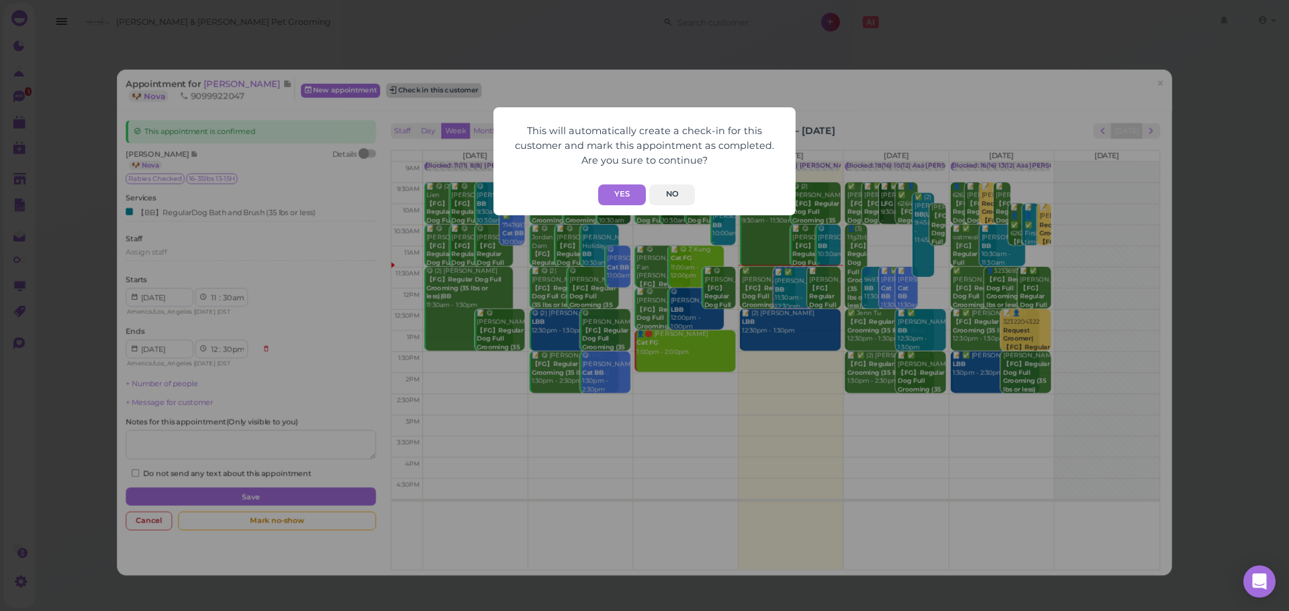
click at [611, 199] on button "Yes" at bounding box center [622, 195] width 48 height 21
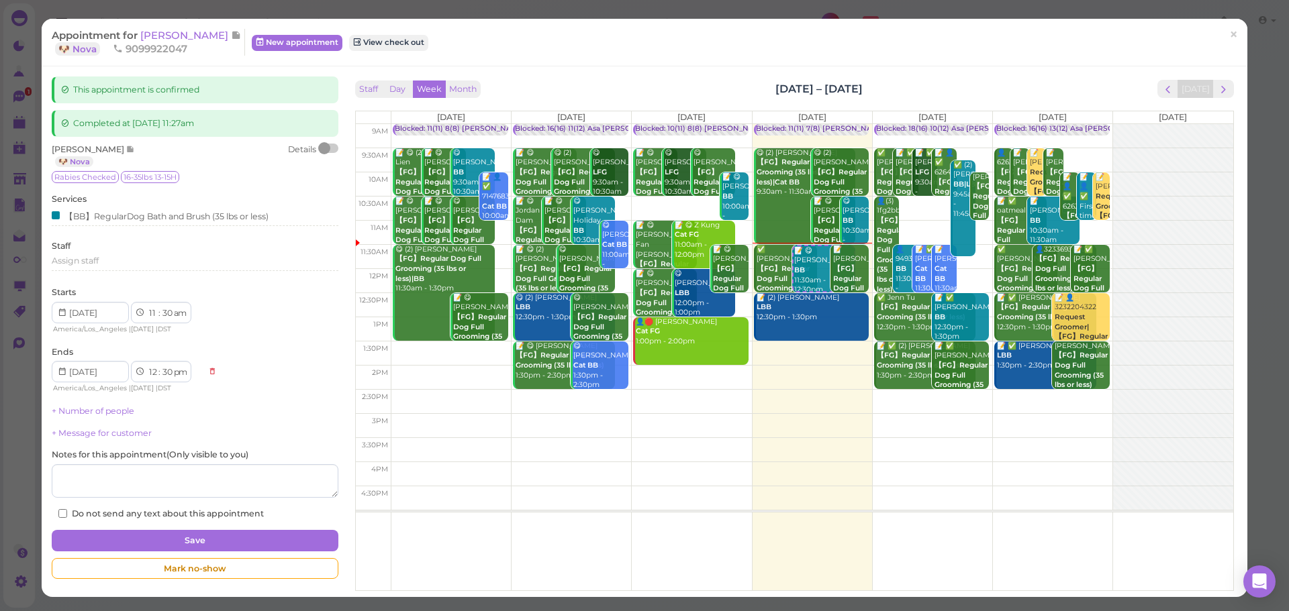
click at [903, 88] on div "Staff Day Week Month Sep 8 – 14, 2025 Today" at bounding box center [794, 89] width 879 height 18
click at [1229, 38] on span "×" at bounding box center [1233, 35] width 9 height 19
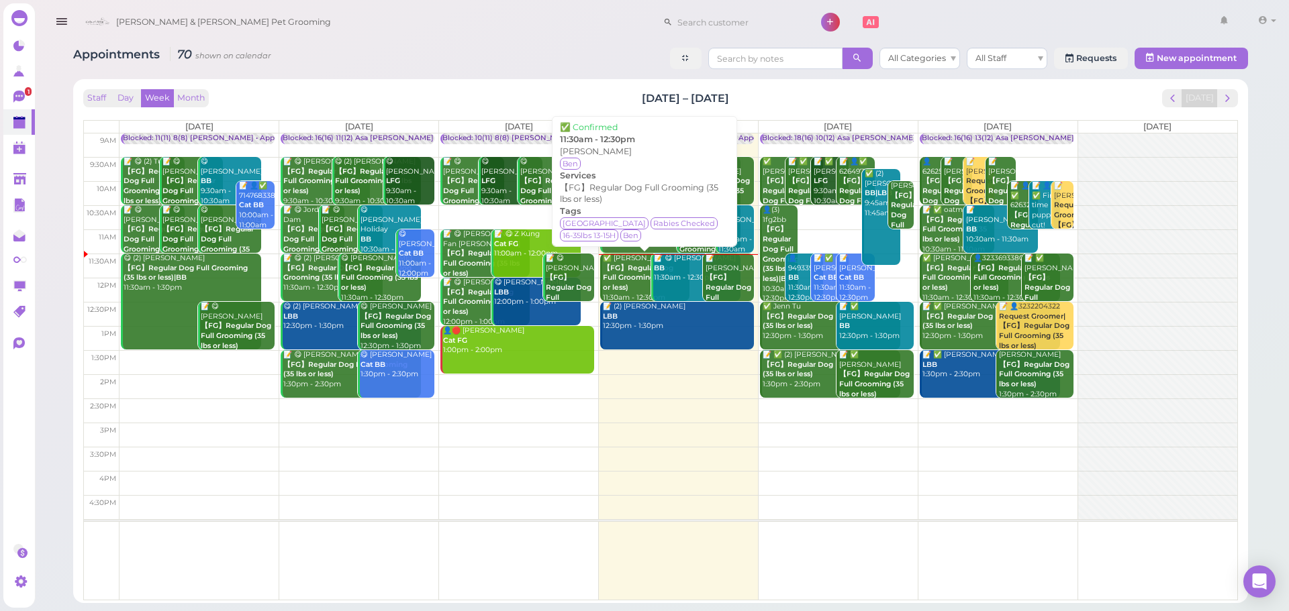
click at [630, 293] on div "✅ William Loh 【FG】Regular Dog Full Grooming (35 lbs or less) 11:30am - 12:30pm" at bounding box center [645, 278] width 87 height 49
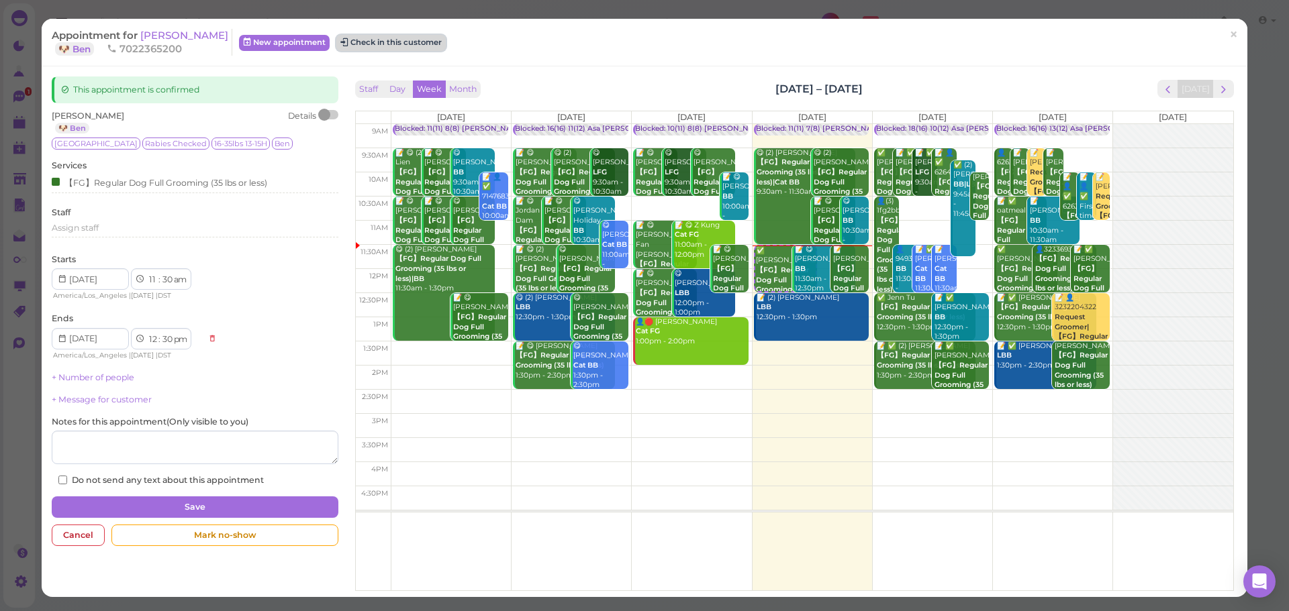
click at [405, 38] on button "Check in this customer" at bounding box center [390, 43] width 109 height 16
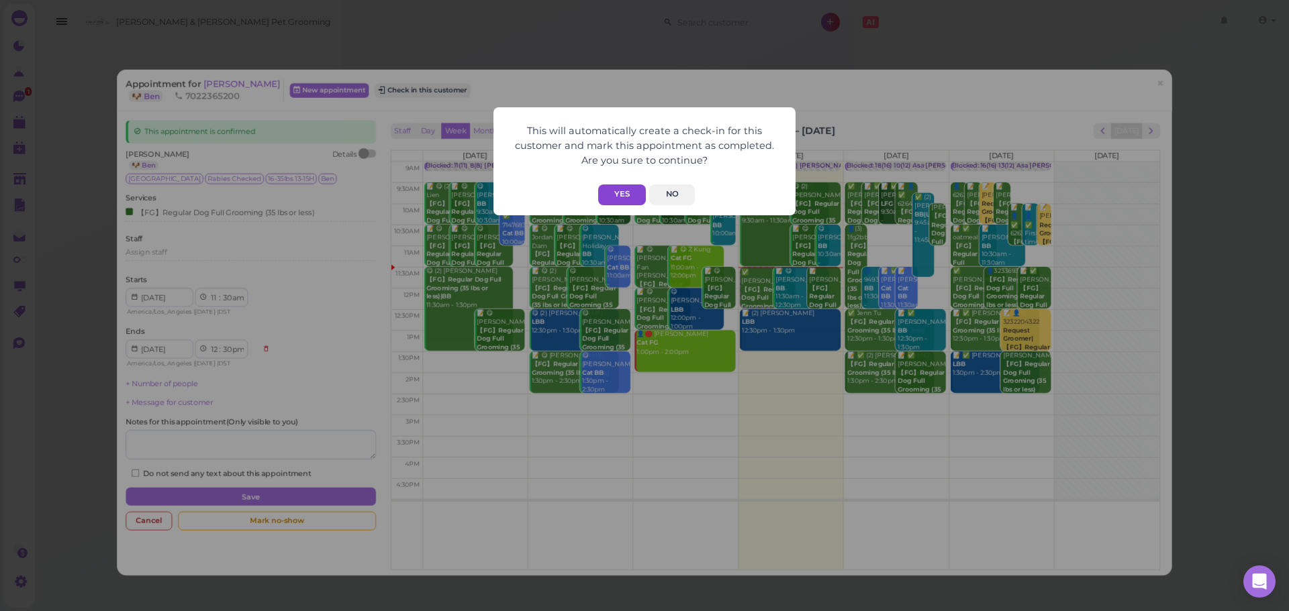
click at [632, 197] on button "Yes" at bounding box center [622, 195] width 48 height 21
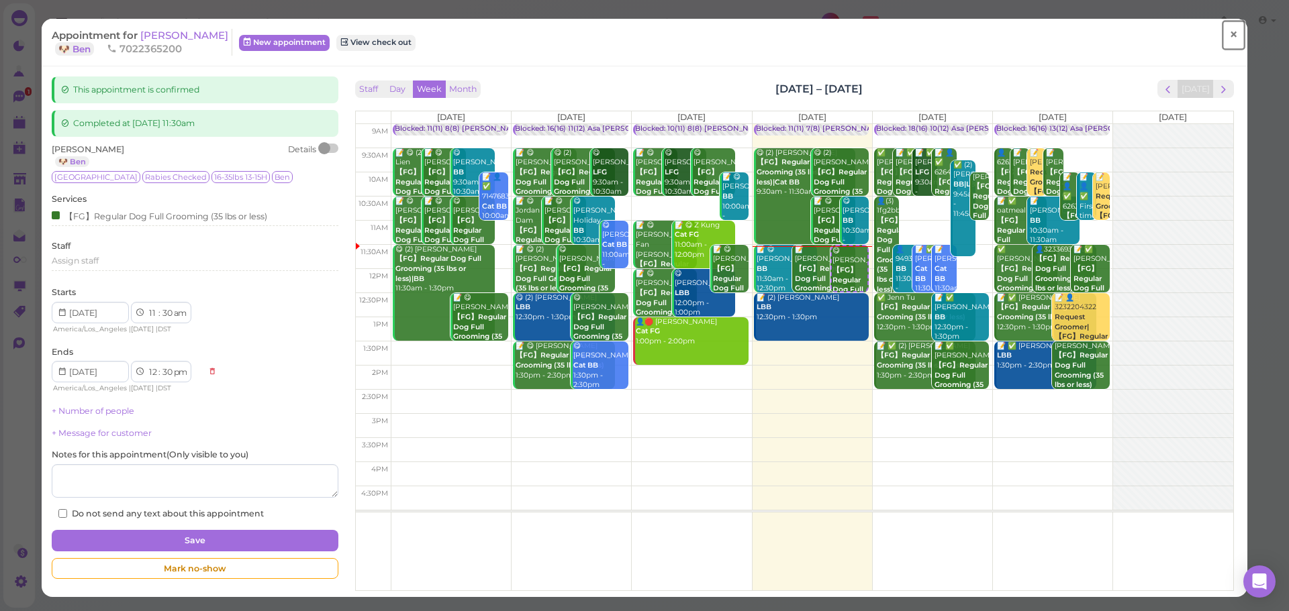
click at [1221, 37] on link "×" at bounding box center [1233, 35] width 25 height 32
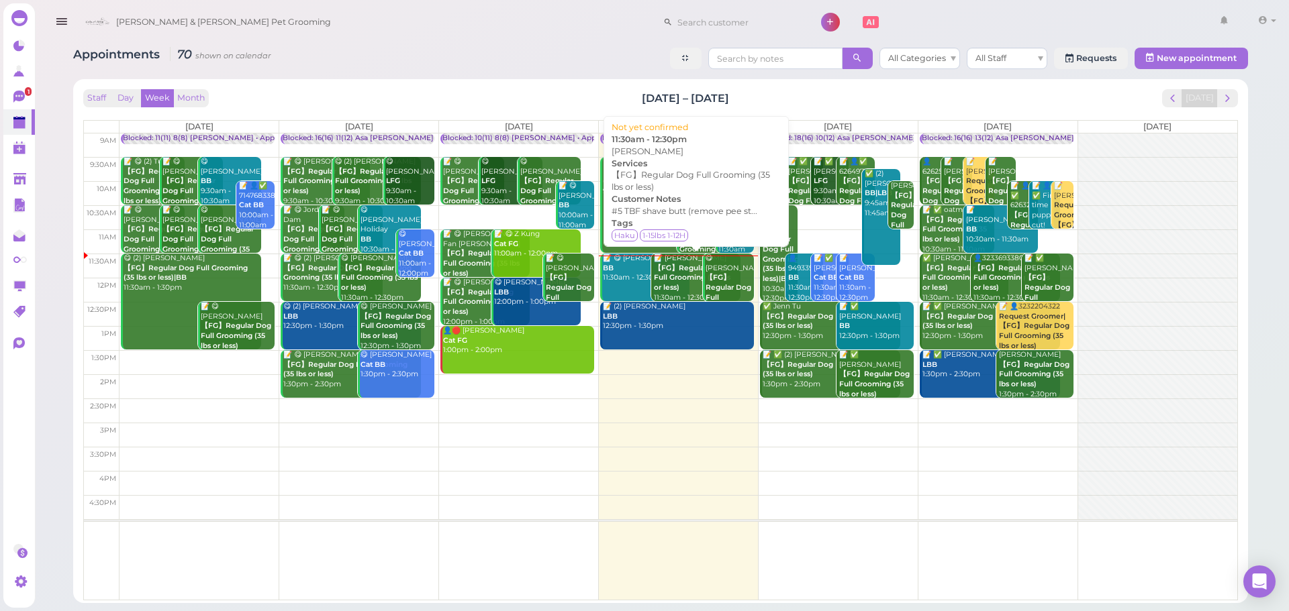
click at [685, 281] on b "【FG】Regular Dog Full Grooming (35 lbs or less)" at bounding box center [692, 278] width 77 height 28
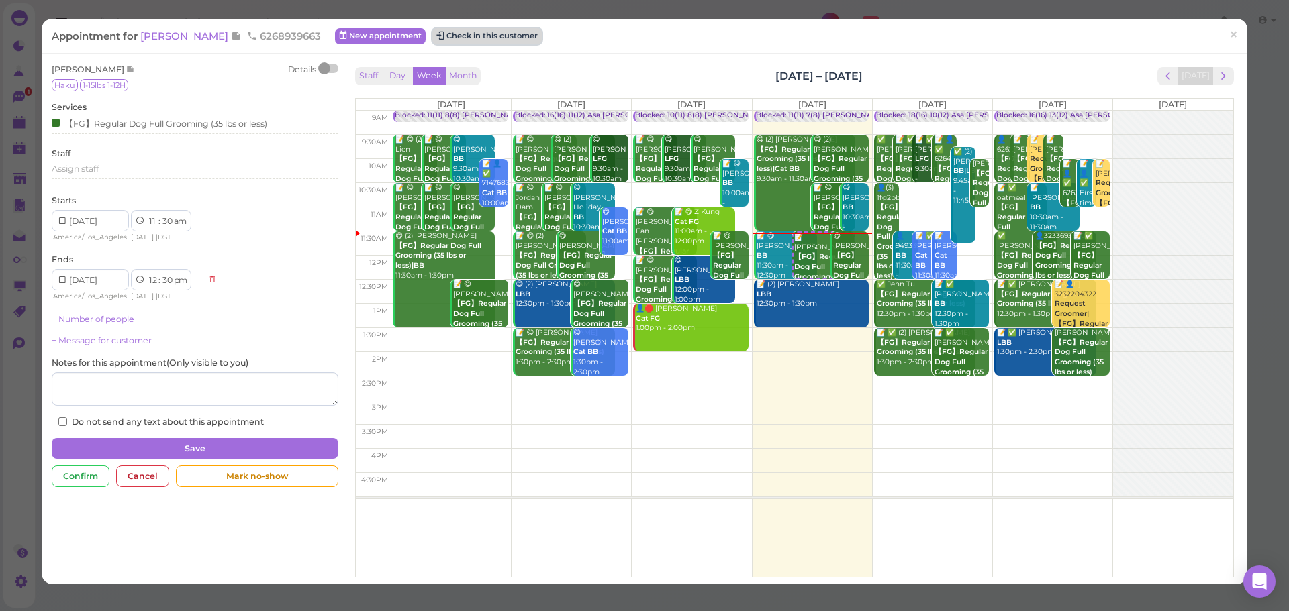
click at [478, 45] on div "Appointment for Sally Chen 6268939663 New appointment Check in this customer ×" at bounding box center [644, 36] width 1205 height 34
click at [480, 42] on button "Check in this customer" at bounding box center [486, 36] width 109 height 16
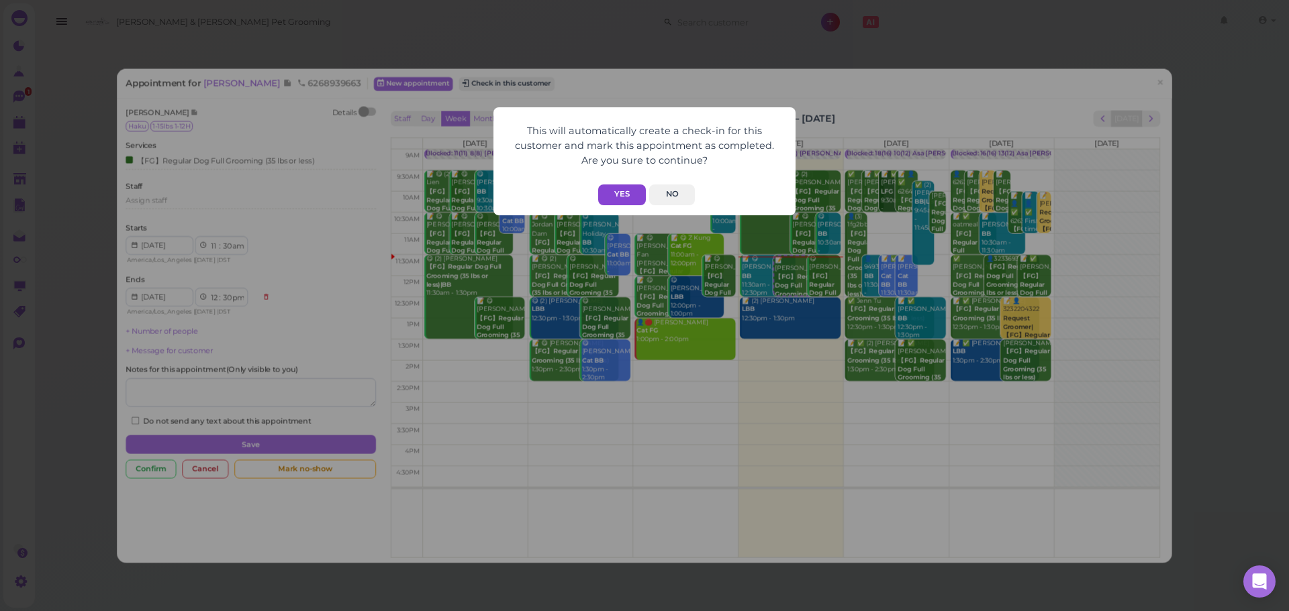
click at [625, 190] on button "Yes" at bounding box center [622, 195] width 48 height 21
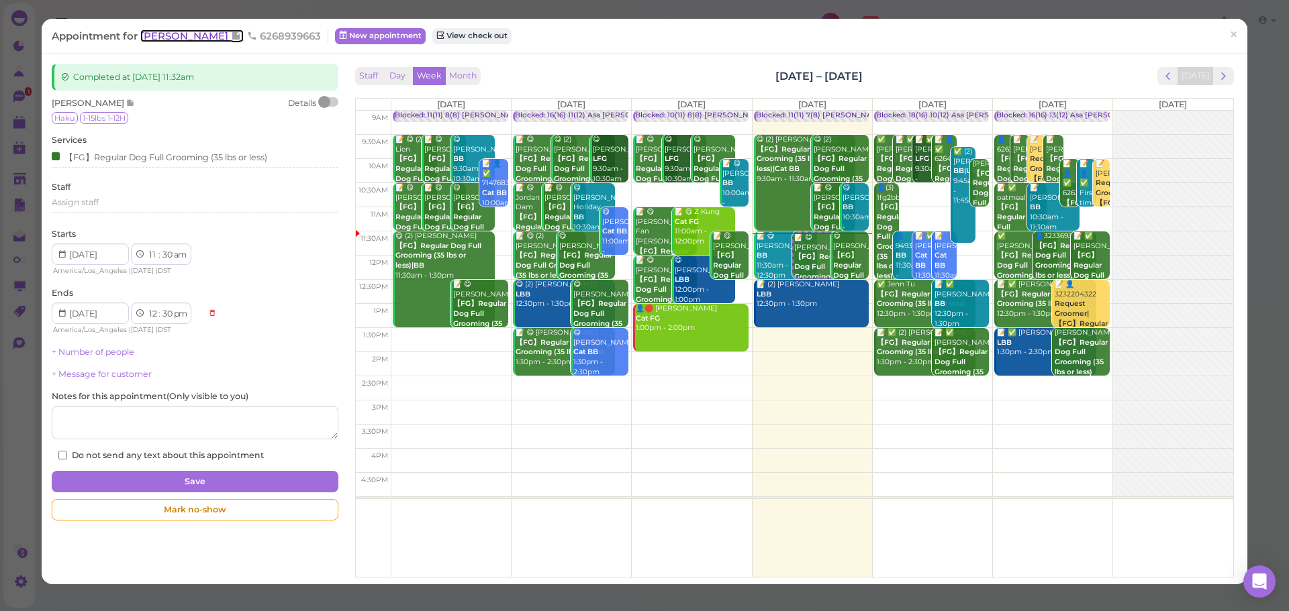
click at [164, 34] on span "[PERSON_NAME]" at bounding box center [185, 36] width 91 height 13
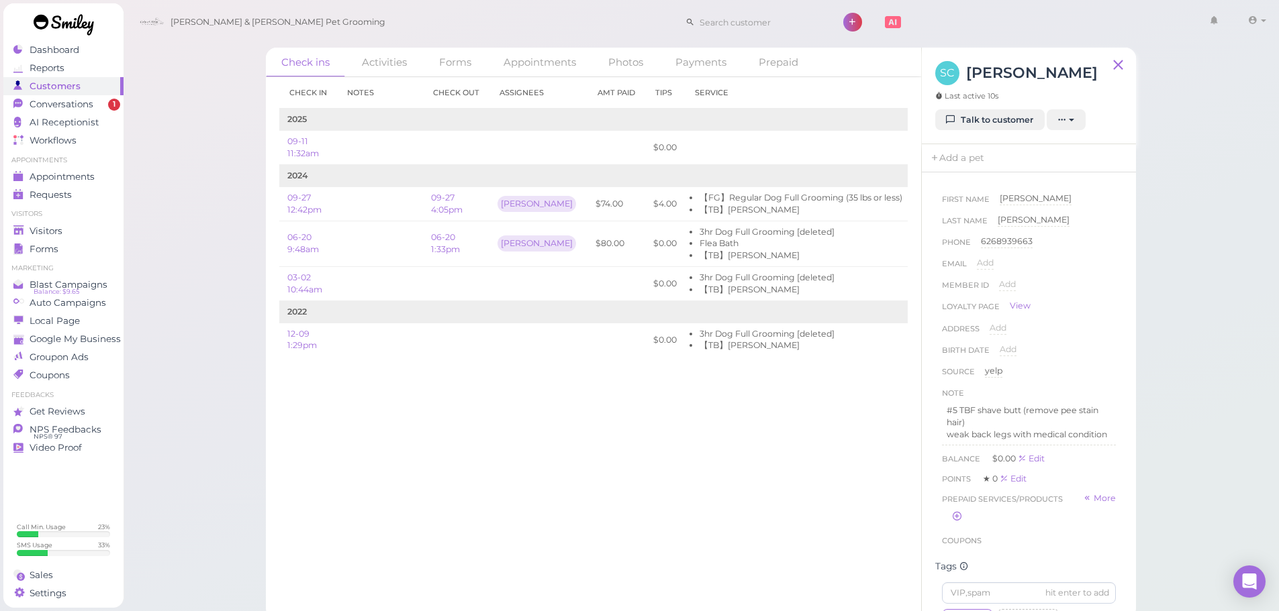
click at [222, 305] on div "Check ins Activities Forms Appointments Photos Payments Prepaid Check in Notes …" at bounding box center [701, 309] width 1156 height 619
click at [219, 299] on div "Check ins Activities Forms Appointments Photos Payments Prepaid Check in Notes …" at bounding box center [701, 309] width 1156 height 619
click at [468, 481] on div "Check in Notes Check out Assignees Amt Paid Tips Service 2025 09-11 11:32am $0.…" at bounding box center [593, 344] width 655 height 534
click at [697, 436] on div "Check in Notes Check out Assignees Amt Paid Tips Service 2025 09-11 11:32am $0.…" at bounding box center [593, 344] width 655 height 534
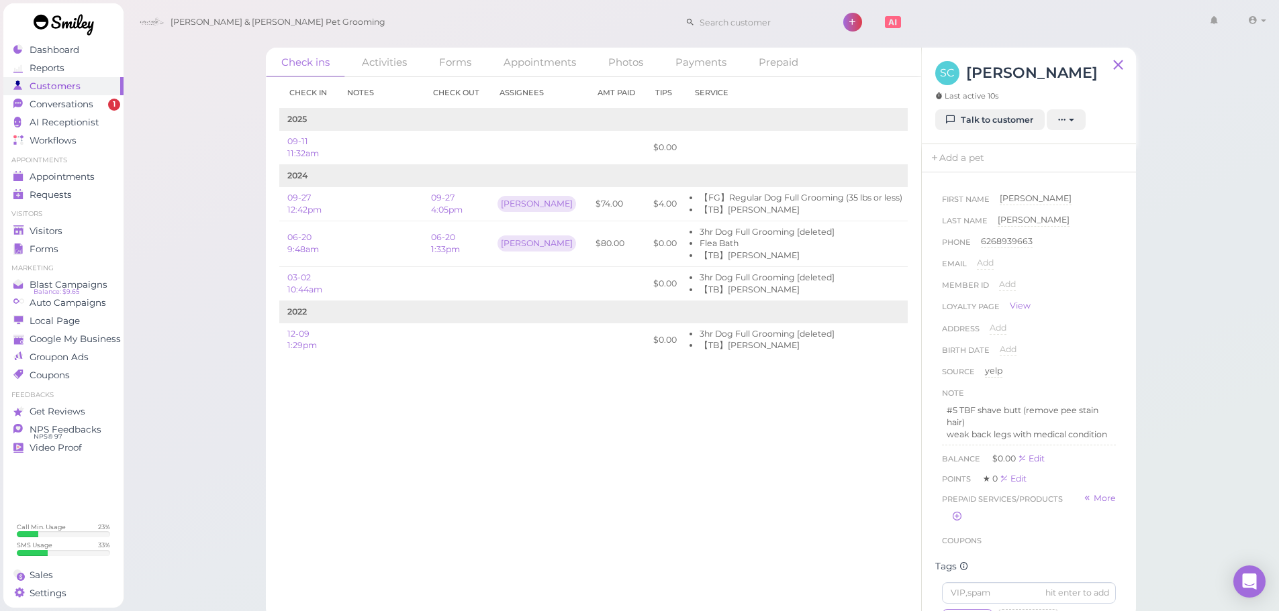
scroll to position [5, 0]
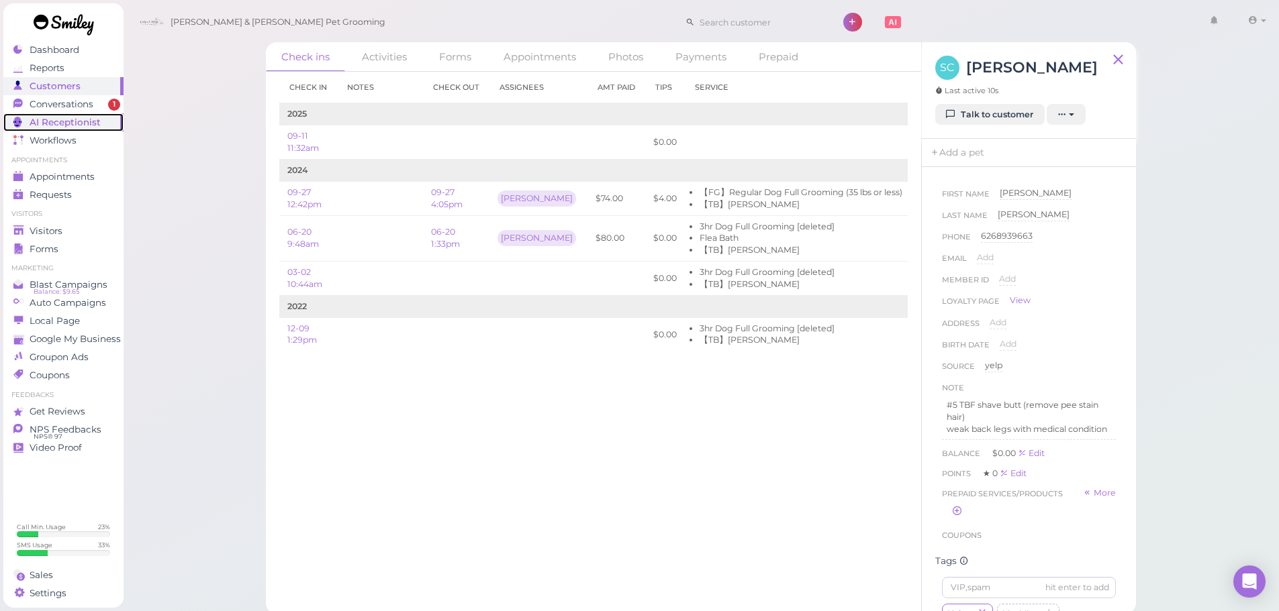
click at [76, 117] on span "AI Receptionist" at bounding box center [65, 122] width 71 height 11
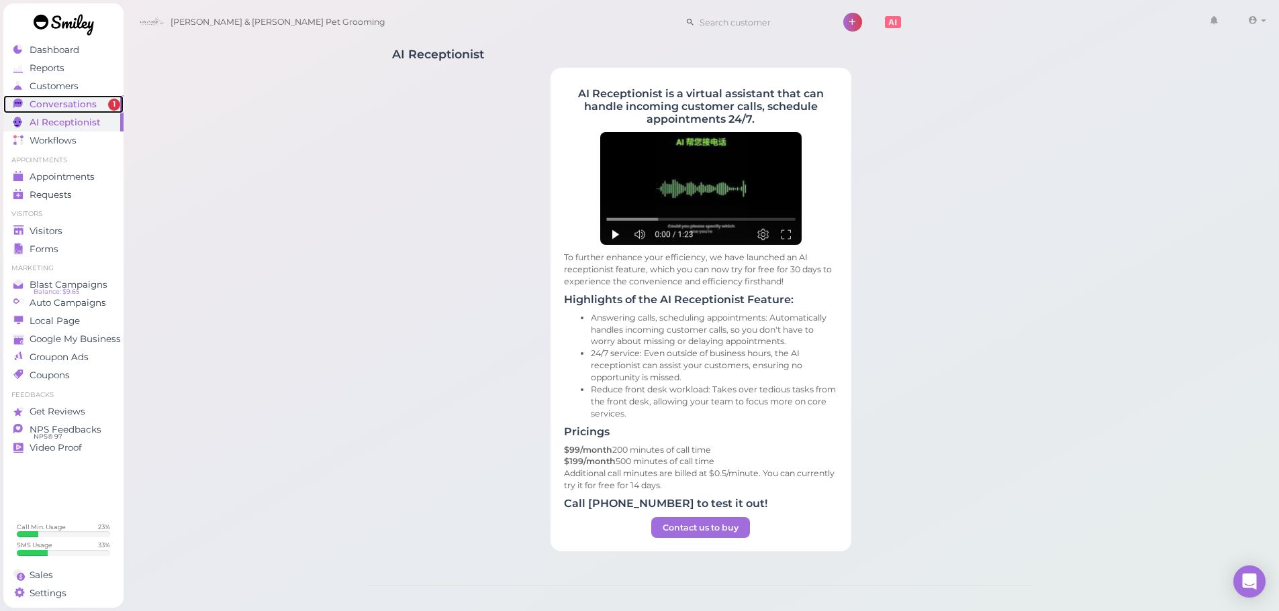
click at [79, 105] on span "Conversations" at bounding box center [63, 104] width 67 height 11
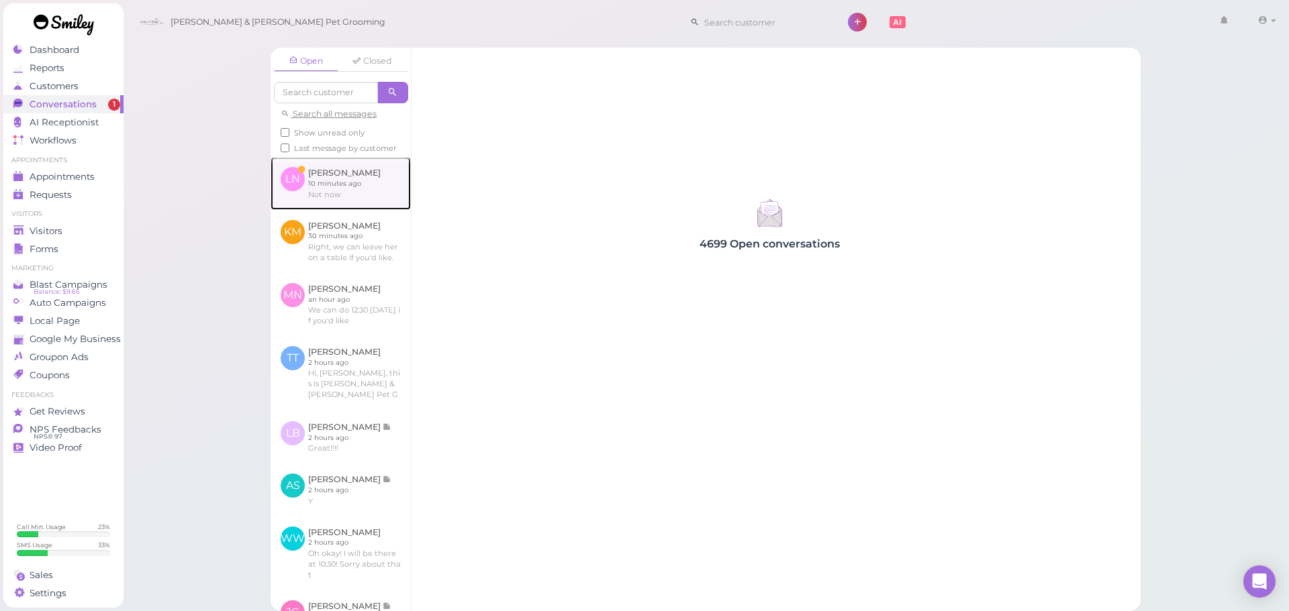
click at [399, 207] on link at bounding box center [340, 183] width 140 height 52
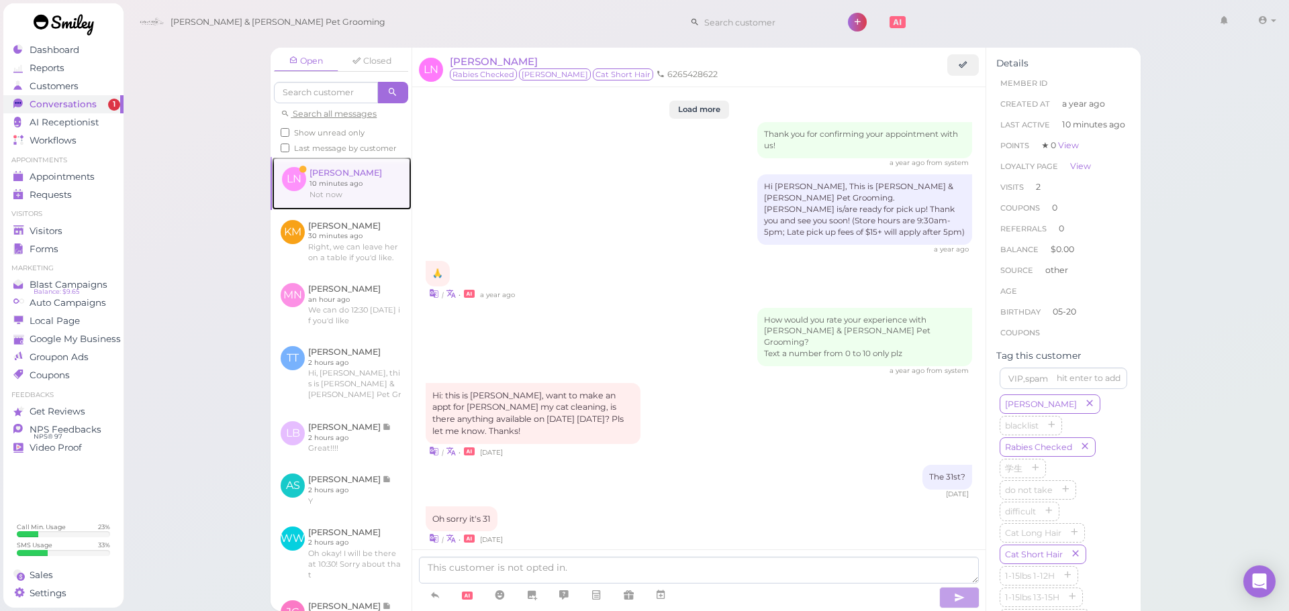
scroll to position [1578, 0]
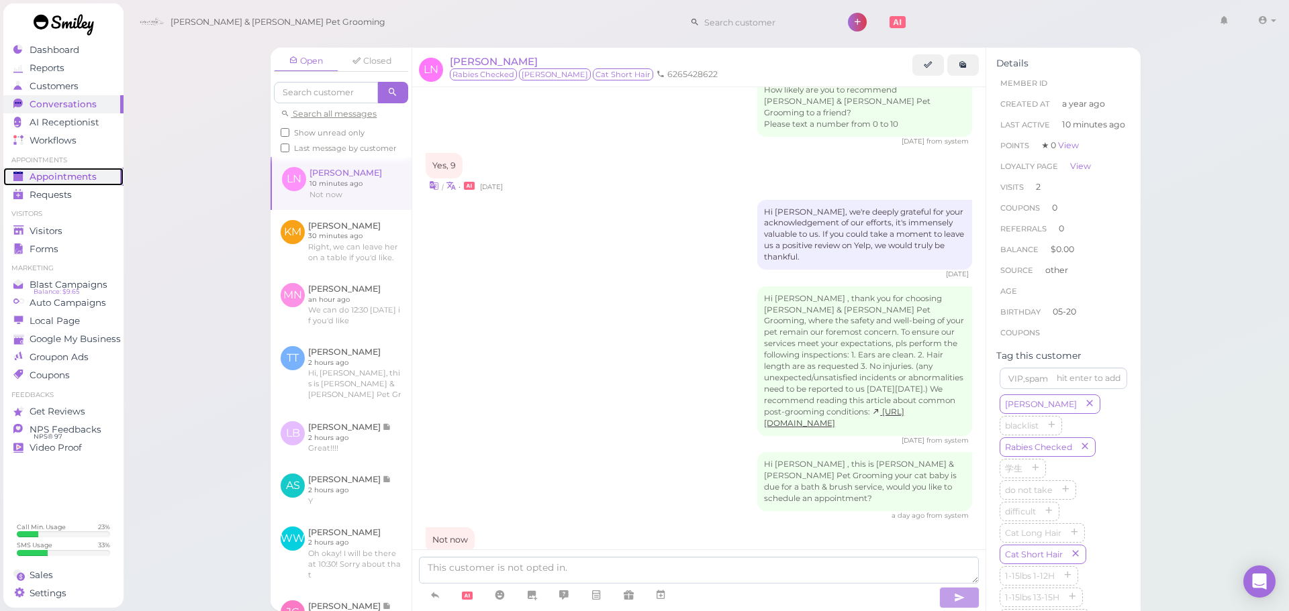
click at [75, 177] on span "Appointments" at bounding box center [63, 176] width 67 height 11
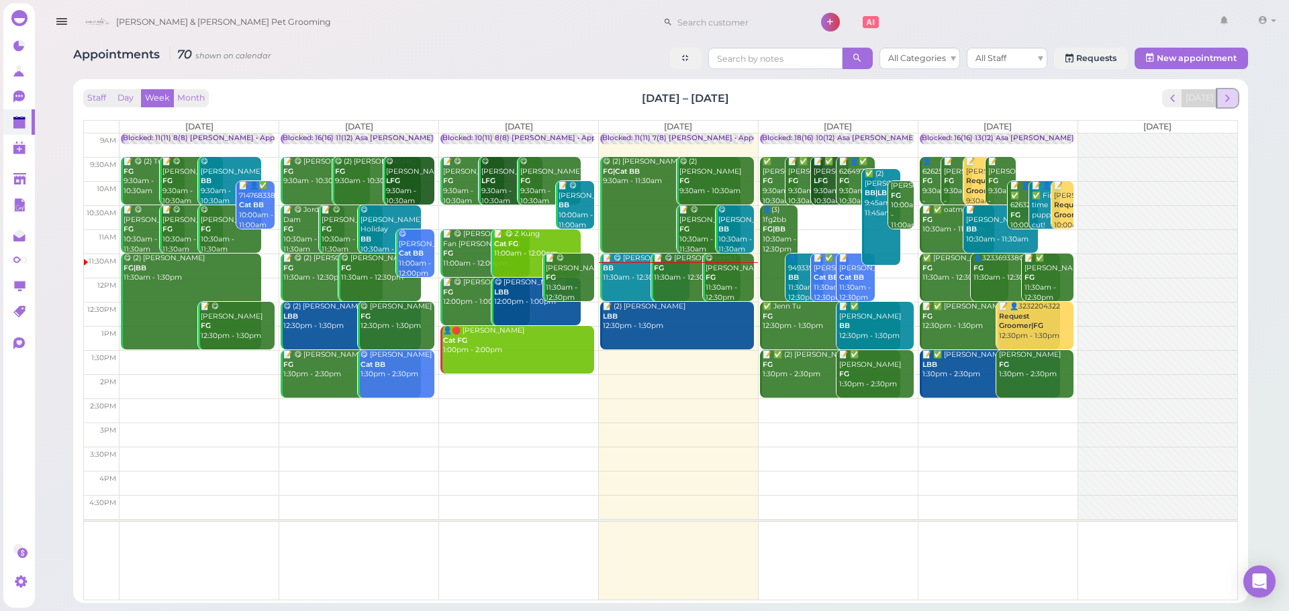
click at [1226, 95] on span "next" at bounding box center [1227, 98] width 13 height 13
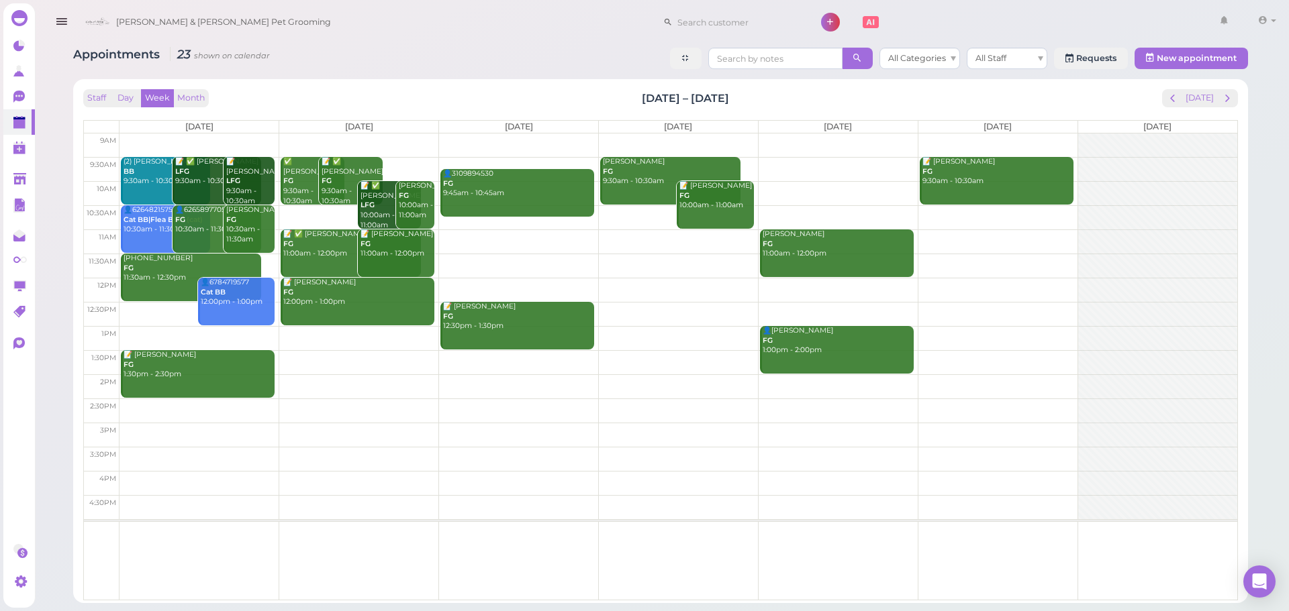
click at [549, 235] on td at bounding box center [678, 242] width 1118 height 24
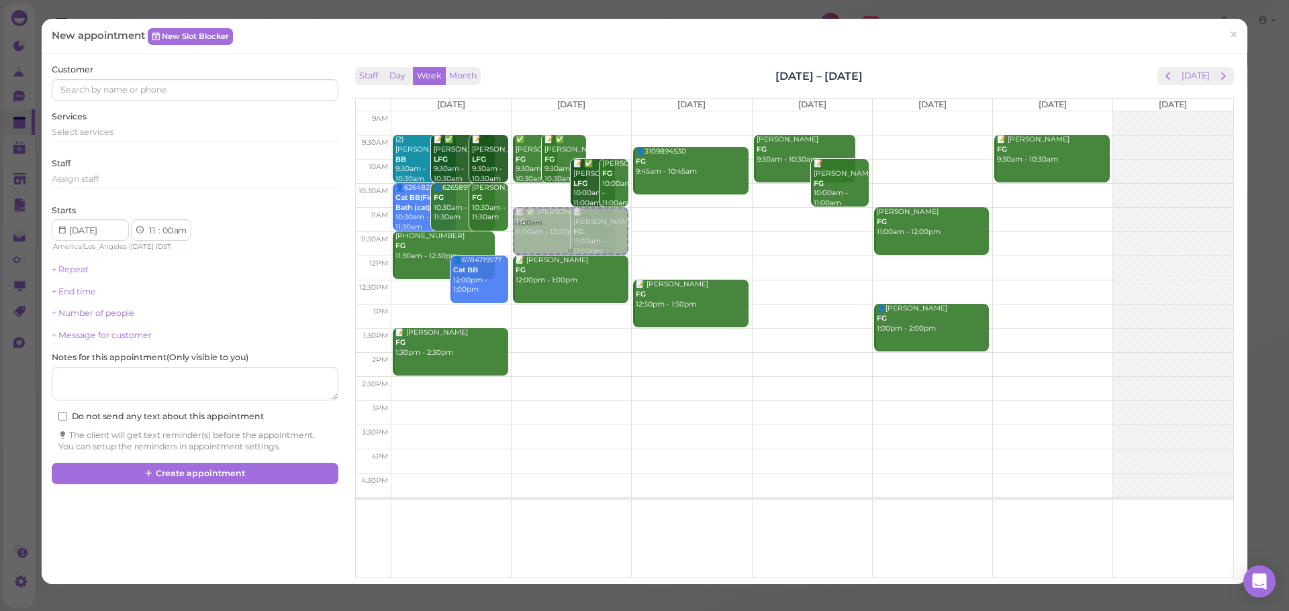
drag, startPoint x: 696, startPoint y: 225, endPoint x: 600, endPoint y: 226, distance: 96.0
click at [600, 111] on tr "(2) Tammy Tran BB 9:30am - 10:30am 📝 ✅ Jonathan Quinonez LFG 9:30am - 10:30am 📝…" at bounding box center [794, 111] width 877 height 0
type input "[DATE]"
click at [160, 146] on div "Select services" at bounding box center [195, 136] width 286 height 21
click at [178, 81] on input at bounding box center [195, 89] width 286 height 21
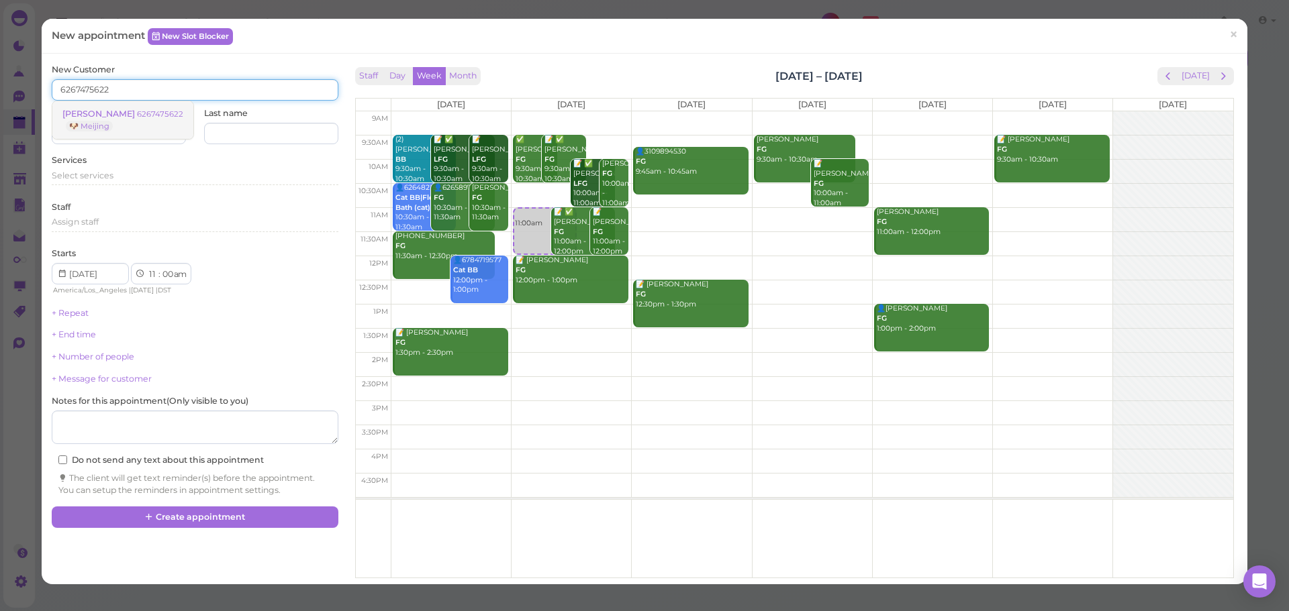
type input "6267475622"
click at [137, 110] on small "6267475622" at bounding box center [160, 113] width 46 height 9
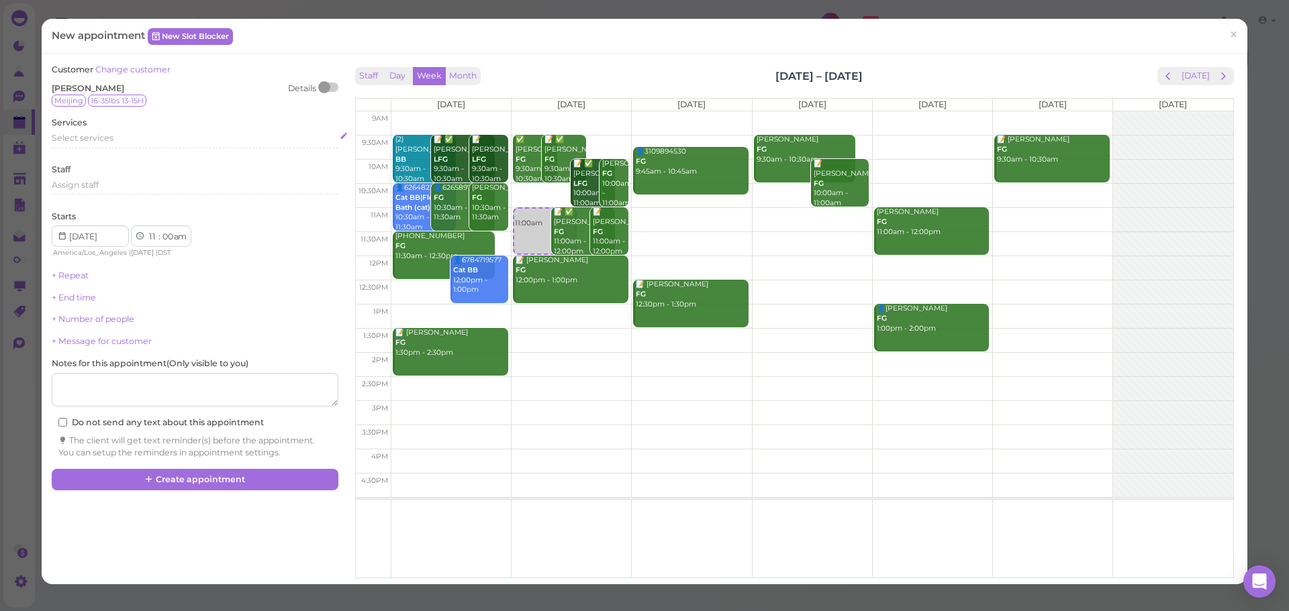
click at [191, 146] on div "Select services" at bounding box center [195, 140] width 286 height 16
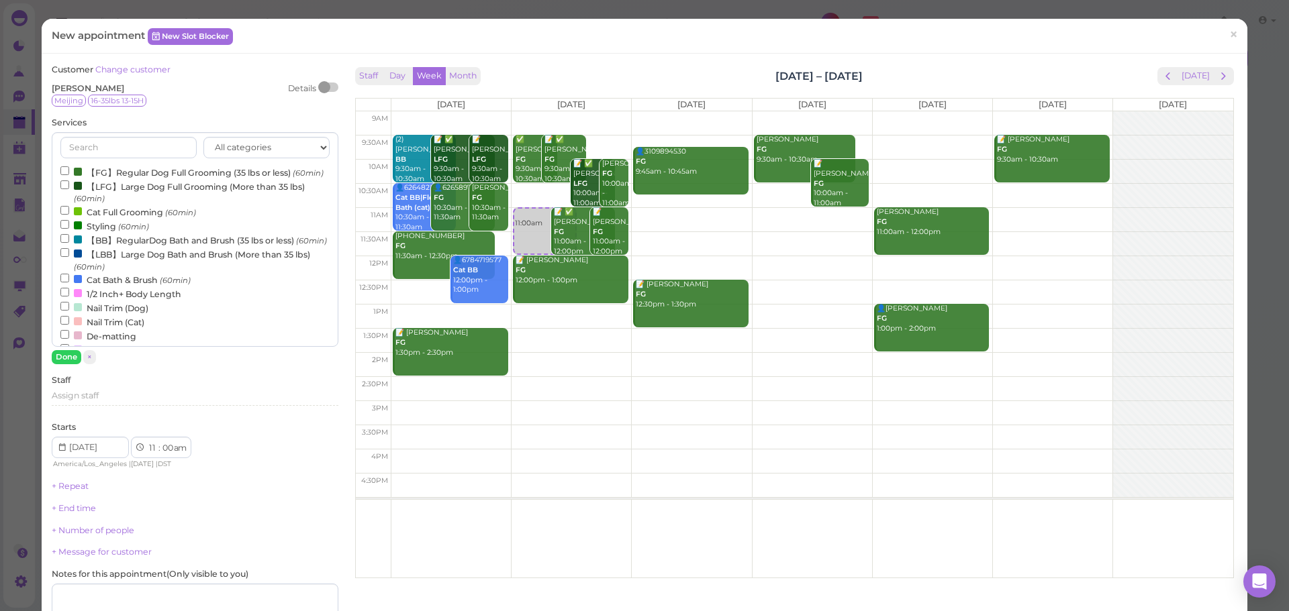
click at [151, 170] on label "【FG】Regular Dog Full Grooming (35 lbs or less) (60min)" at bounding box center [191, 172] width 263 height 14
click at [69, 170] on input "【FG】Regular Dog Full Grooming (35 lbs or less) (60min)" at bounding box center [64, 170] width 9 height 9
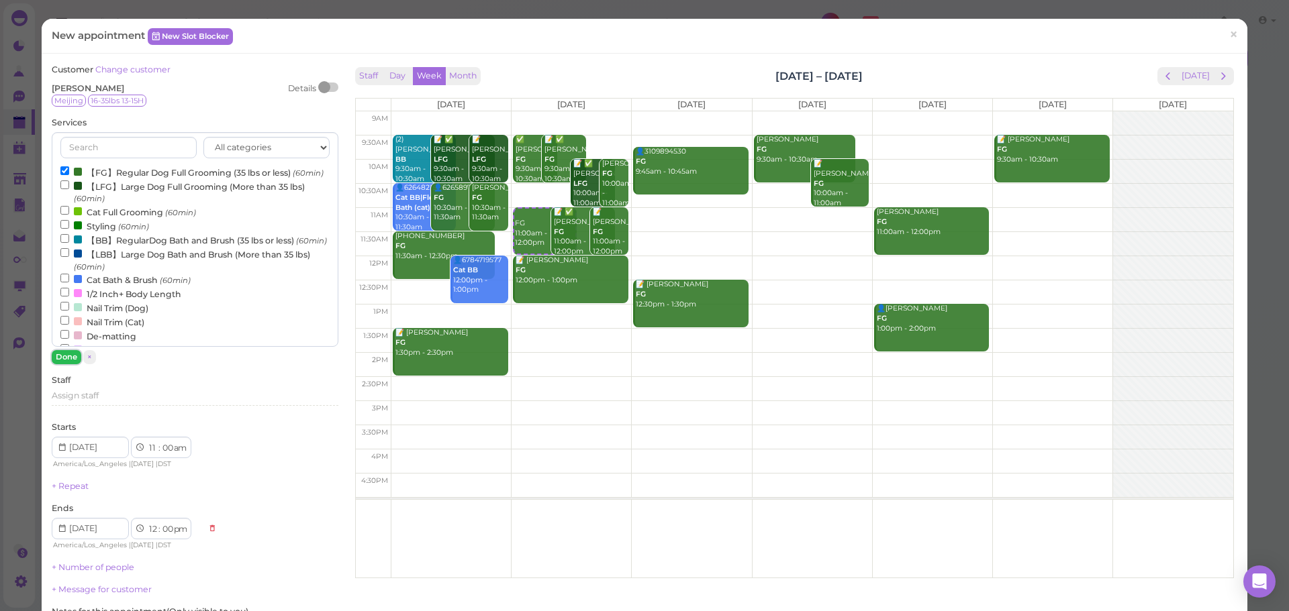
click at [69, 356] on button "Done" at bounding box center [67, 357] width 30 height 14
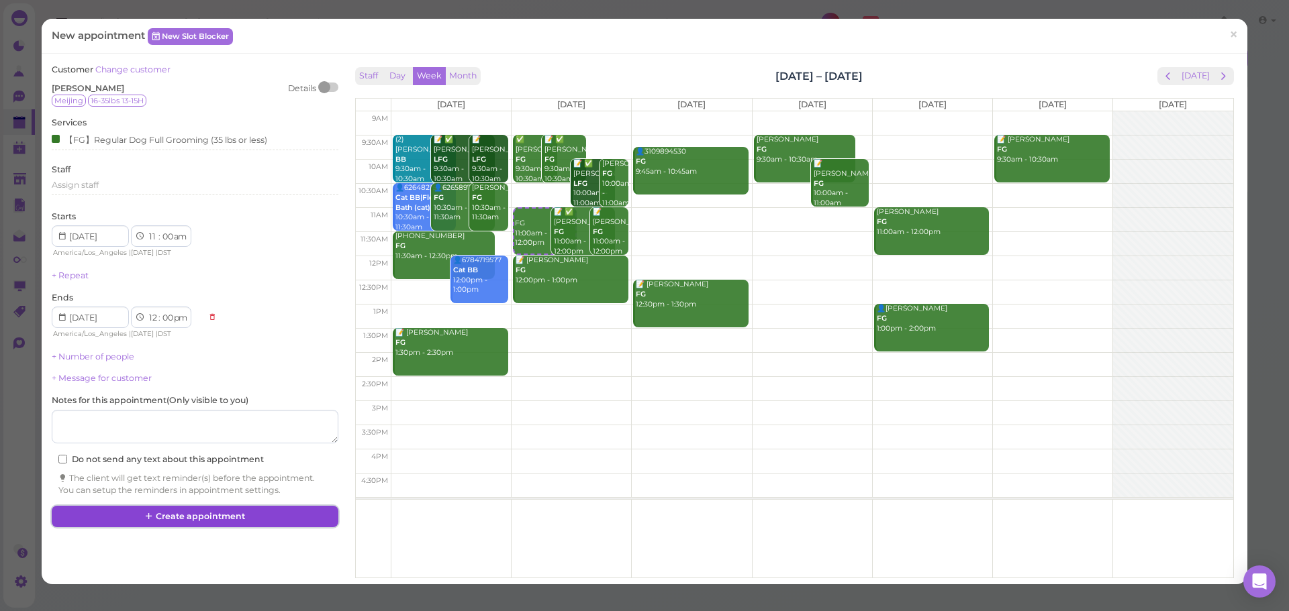
click at [250, 520] on button "Create appointment" at bounding box center [195, 516] width 286 height 21
